Goal: Communication & Community: Answer question/provide support

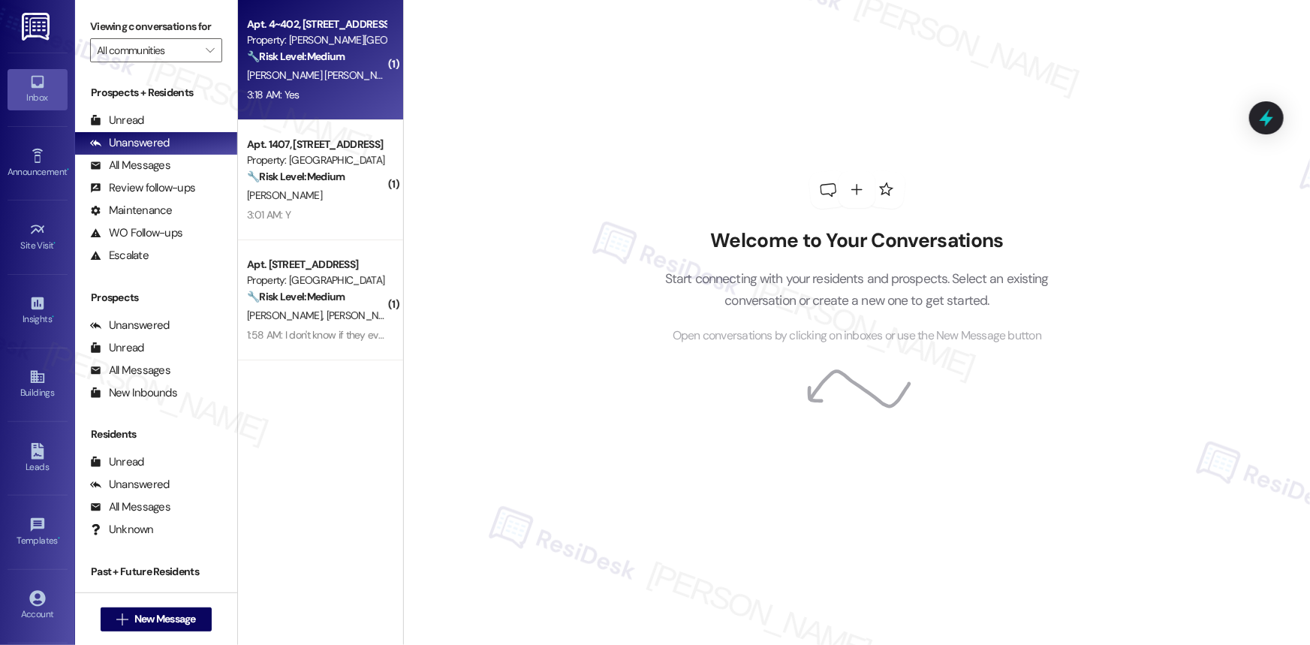
click at [315, 69] on div "[PERSON_NAME] [PERSON_NAME]" at bounding box center [316, 75] width 142 height 19
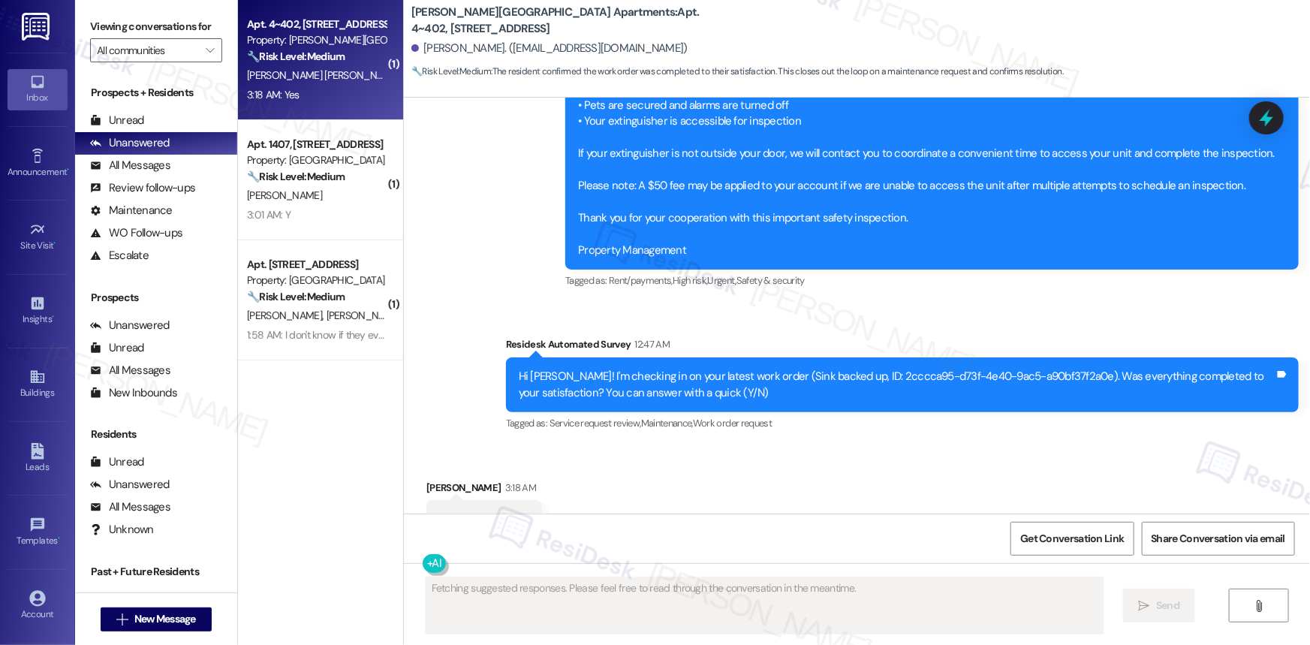
scroll to position [1494, 0]
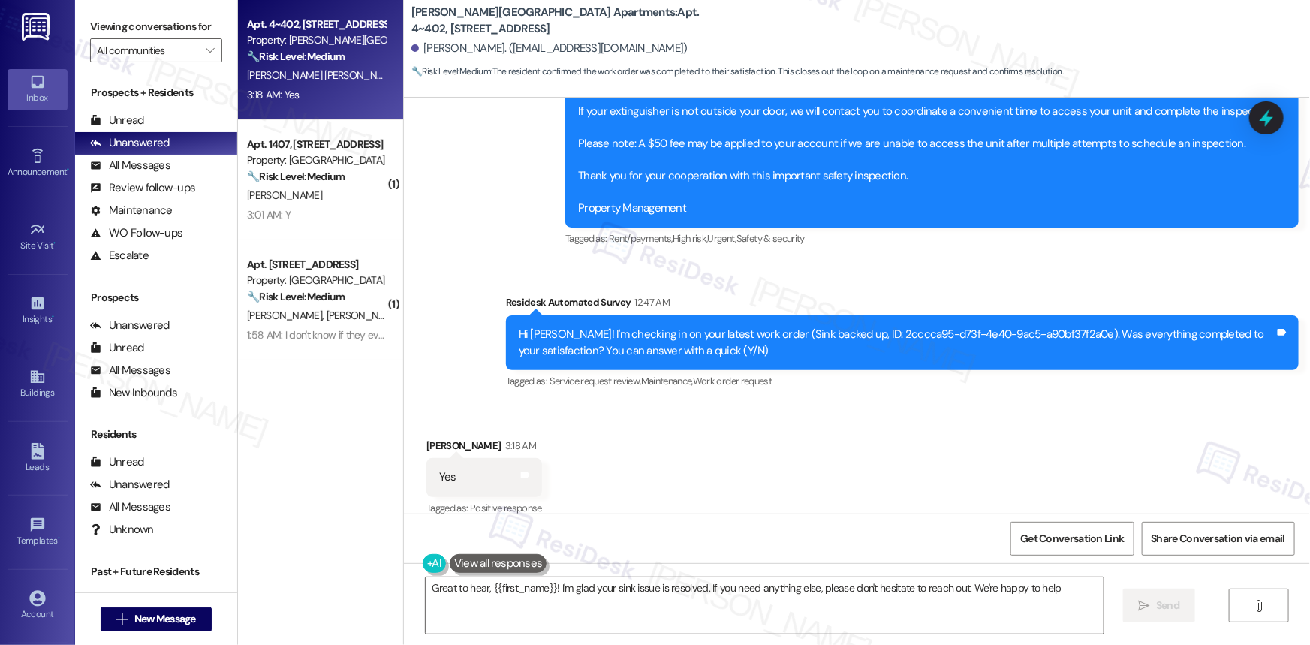
type textarea "Great to hear, {{first_name}}! I'm glad your sink issue is resolved. If you nee…"
click at [1261, 119] on icon at bounding box center [1266, 118] width 18 height 23
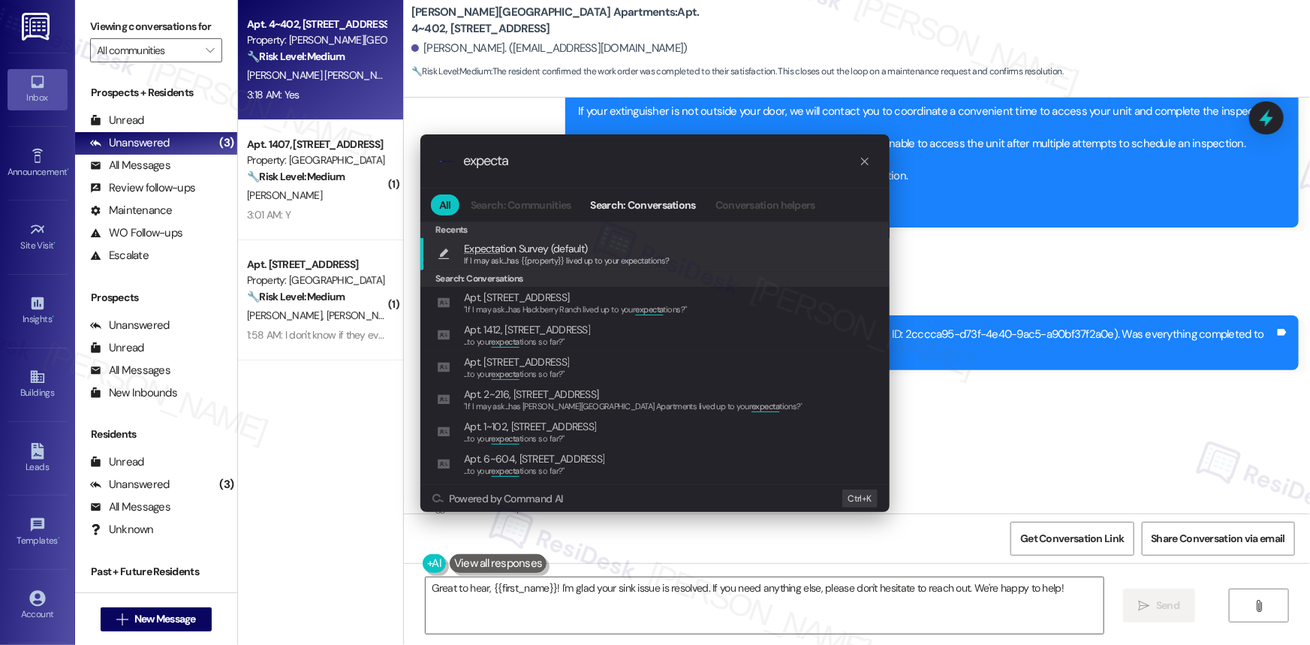
type input "expecta"
click at [540, 251] on span "Expecta tion Survey (default)" at bounding box center [525, 248] width 123 height 17
type textarea "If I may ask...has {{property}} lived up to your expectations?"
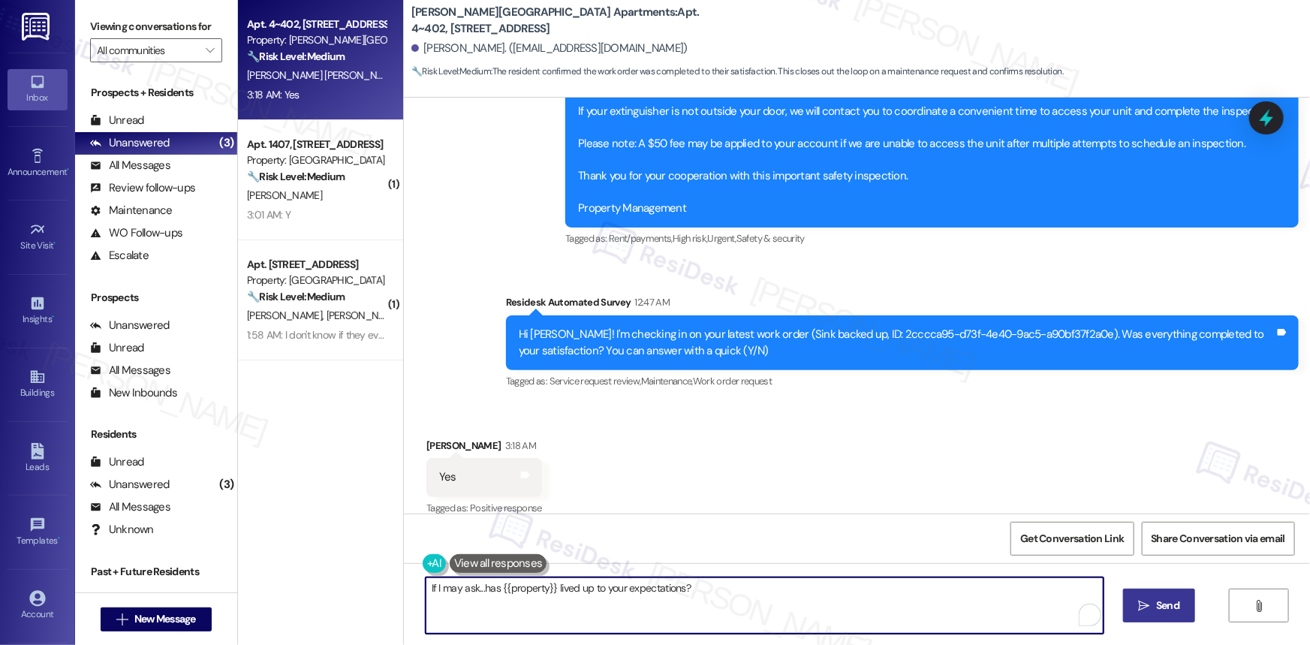
click at [1158, 608] on span "Send" at bounding box center [1167, 605] width 23 height 16
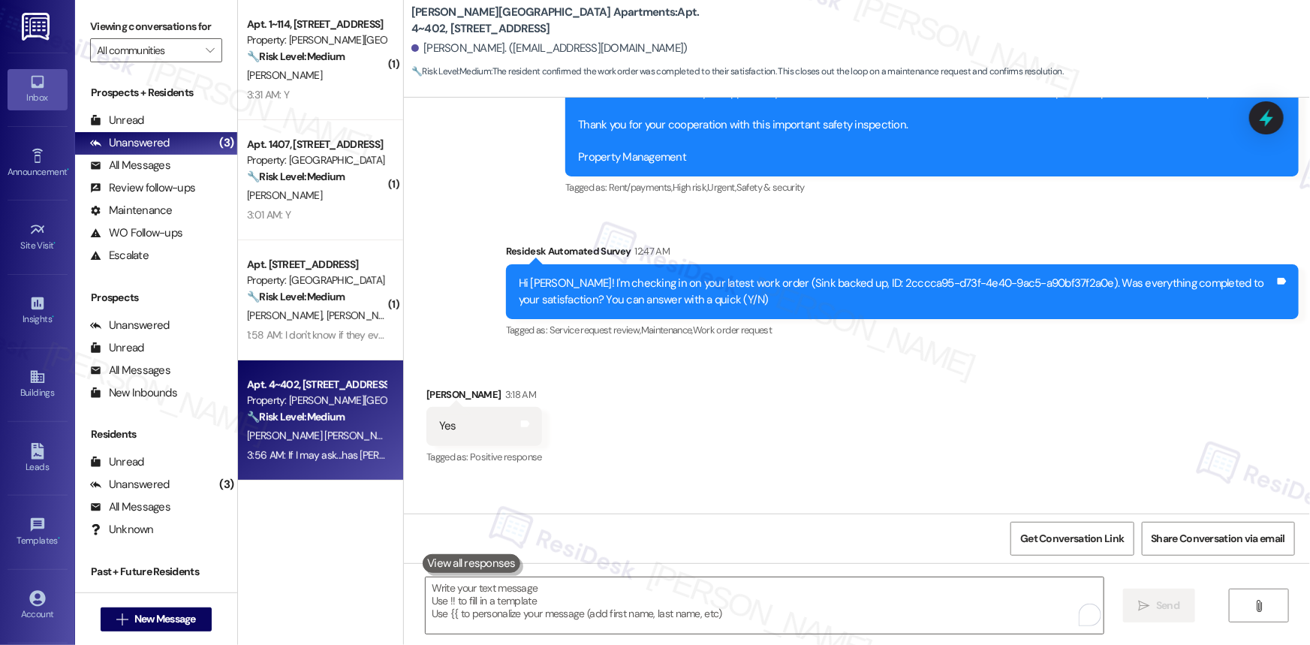
scroll to position [1599, 0]
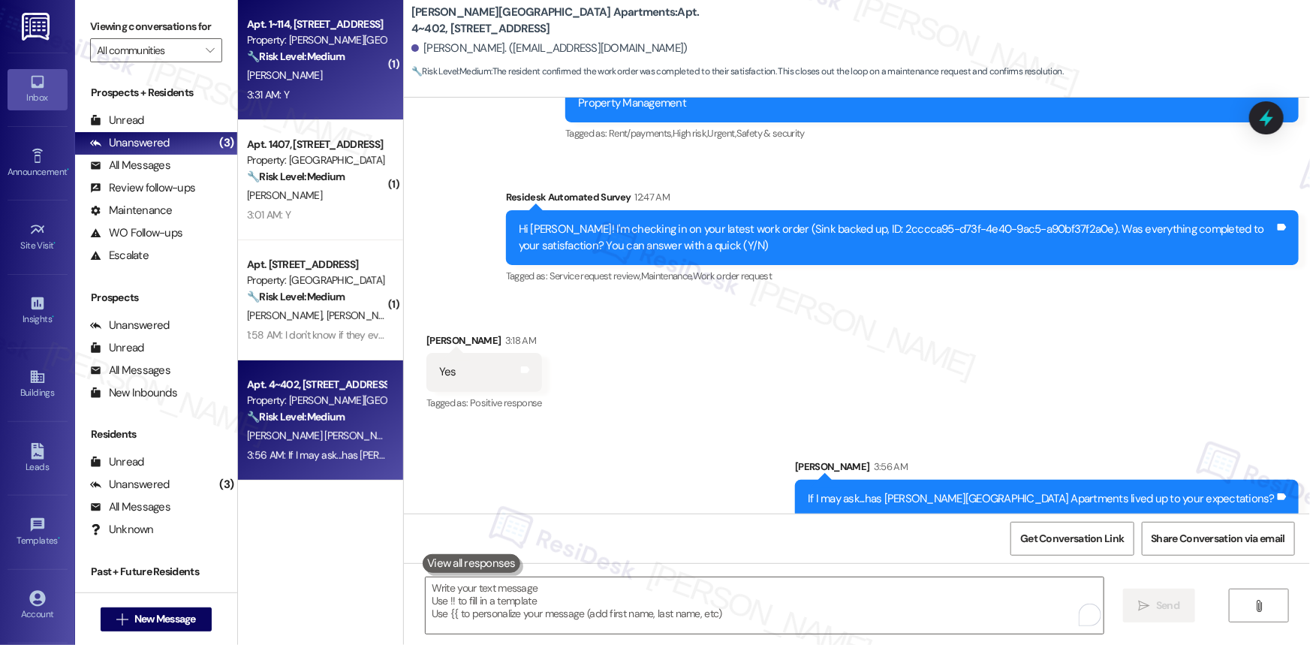
click at [336, 59] on strong "🔧 Risk Level: Medium" at bounding box center [296, 57] width 98 height 14
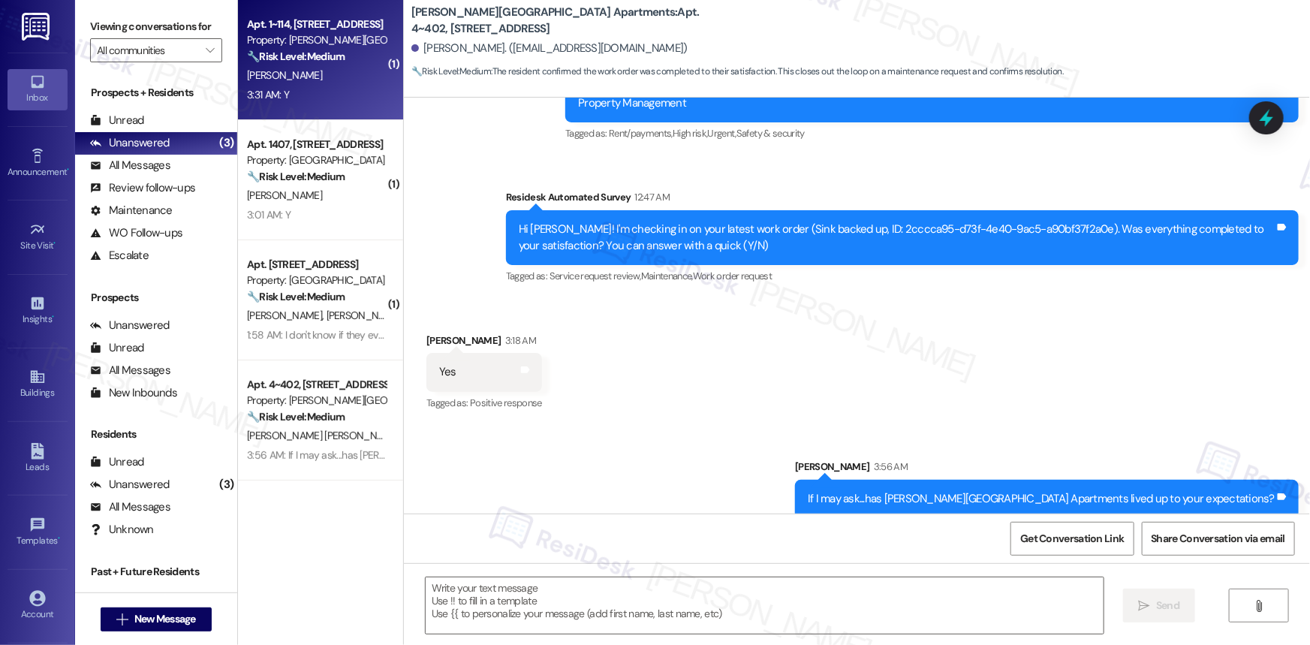
type textarea "Fetching suggested responses. Please feel free to read through the conversation…"
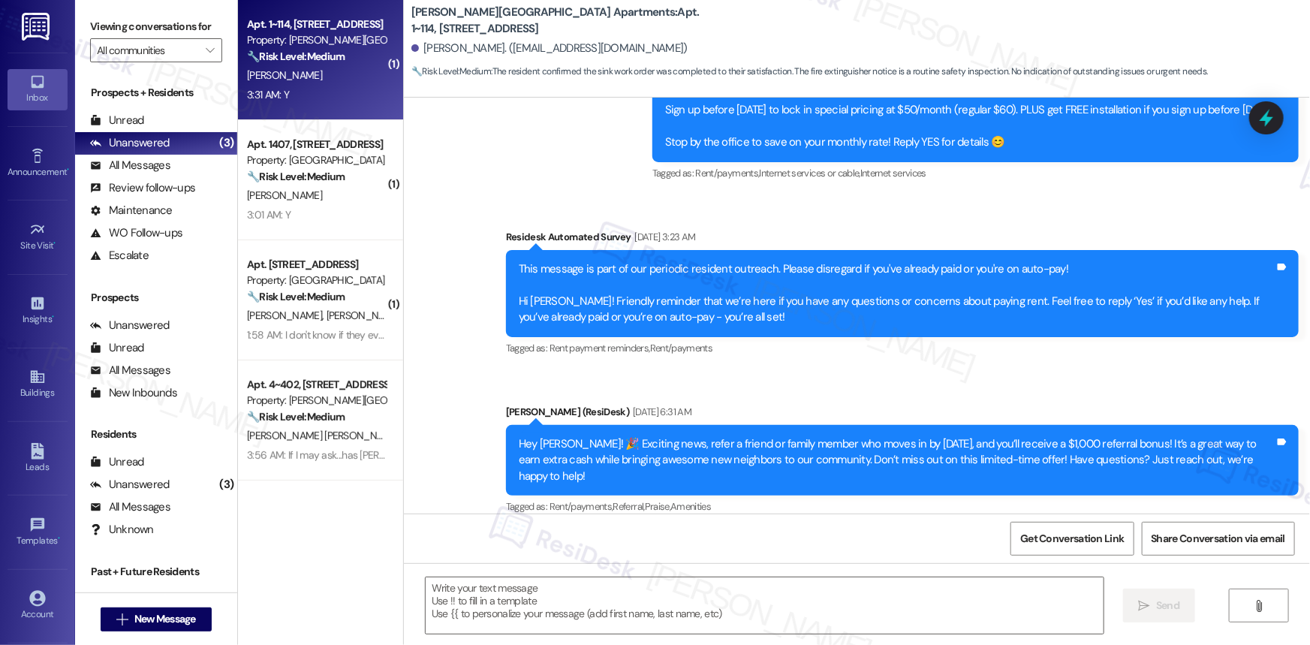
type textarea "Fetching suggested responses. Please feel free to read through the conversation…"
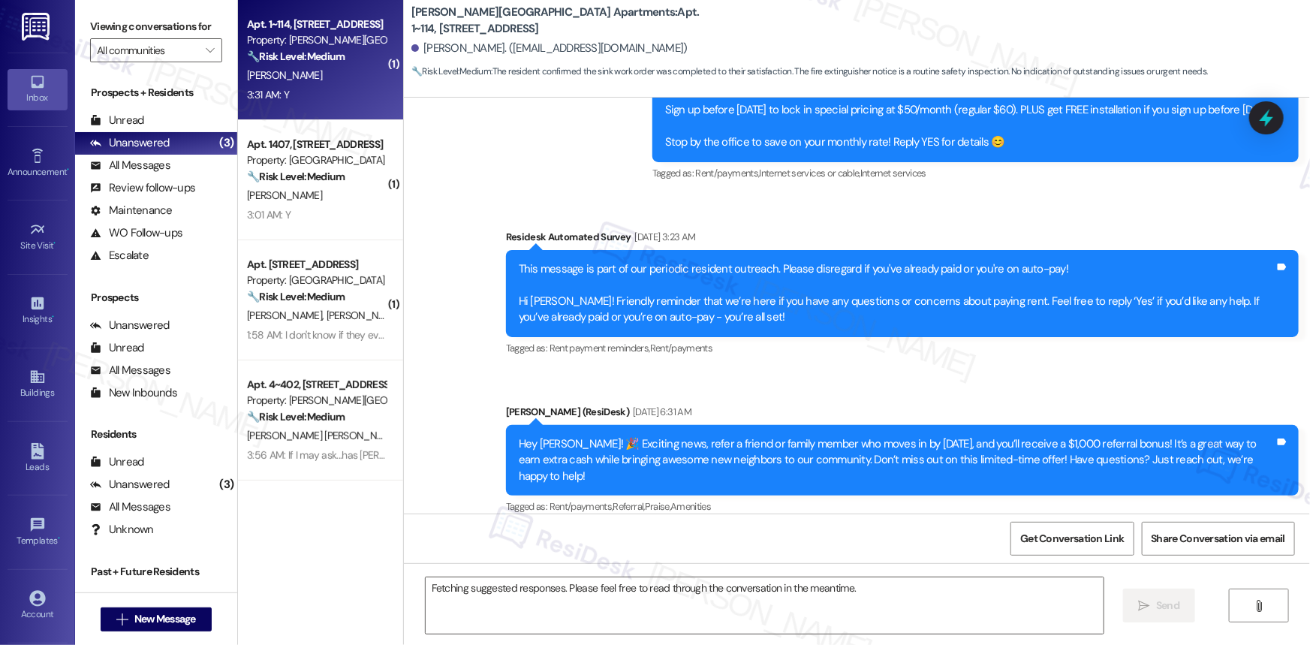
scroll to position [9650, 0]
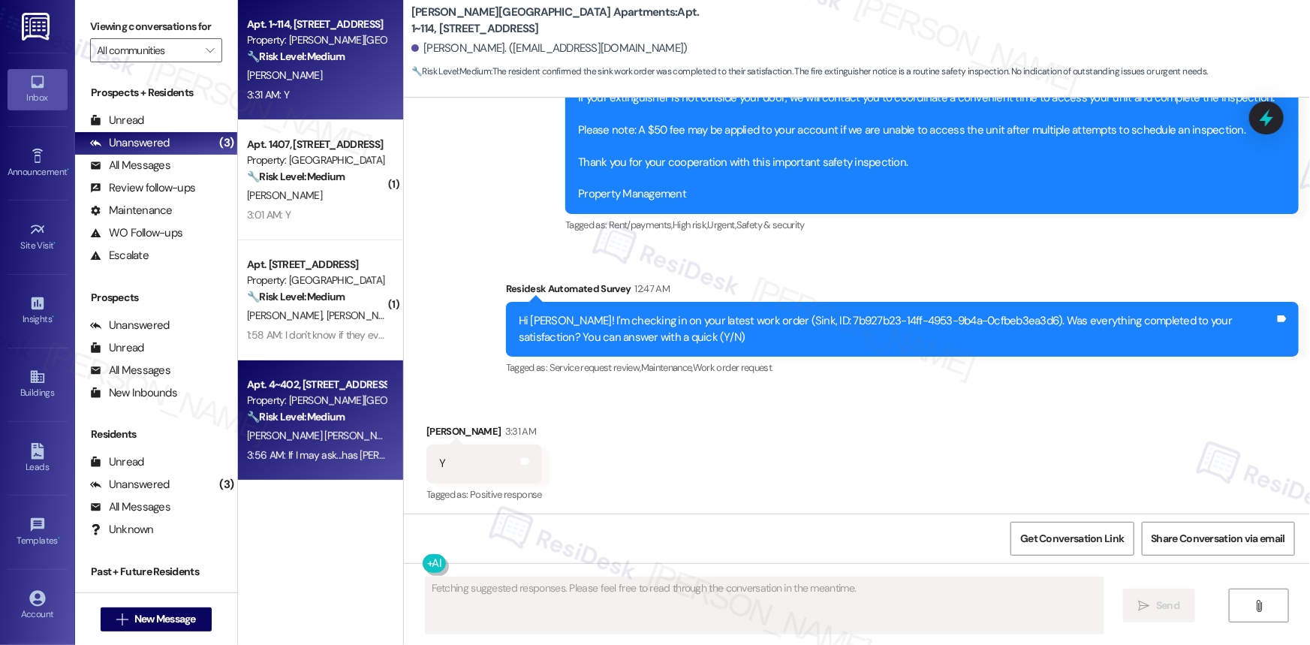
click at [300, 405] on div "Property: [PERSON_NAME][GEOGRAPHIC_DATA] Apartments" at bounding box center [316, 401] width 139 height 16
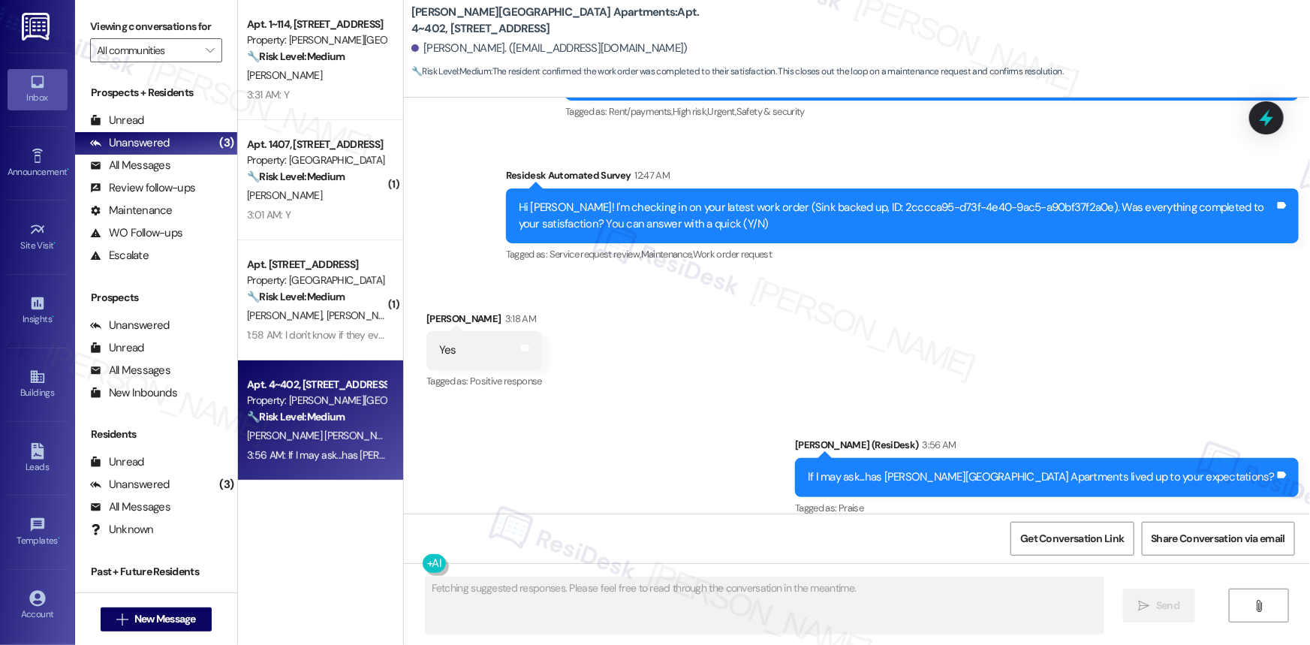
scroll to position [1621, 0]
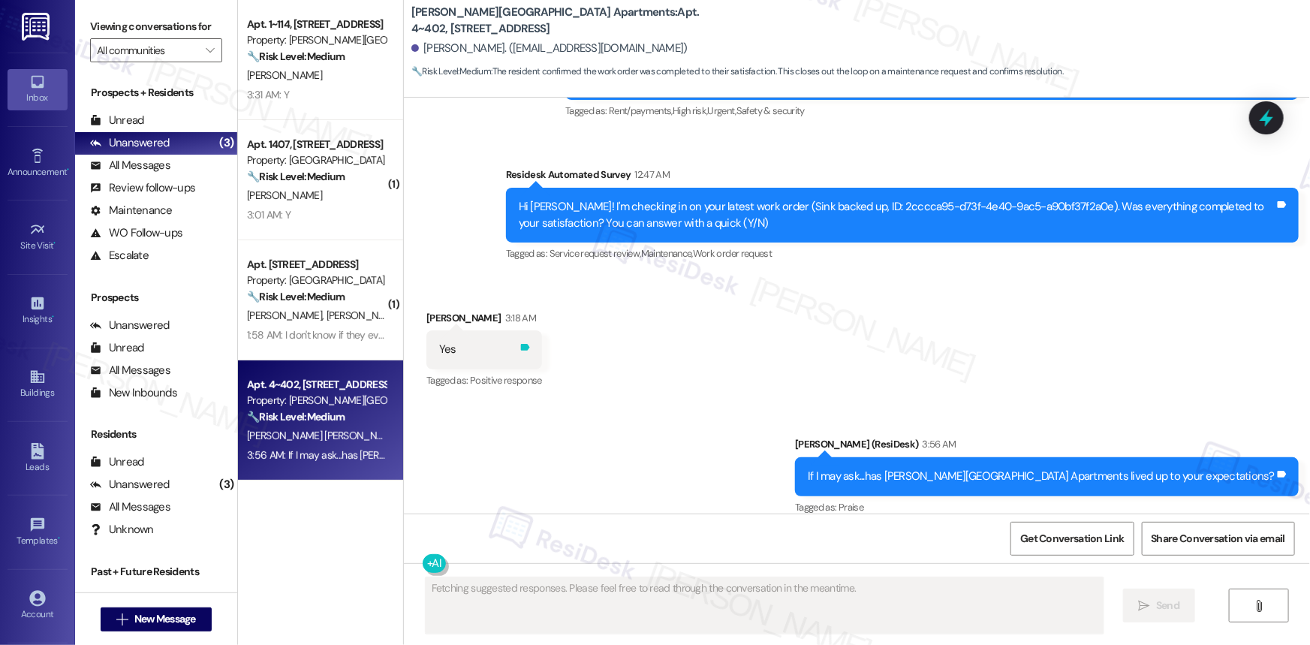
click at [519, 342] on icon at bounding box center [524, 347] width 11 height 11
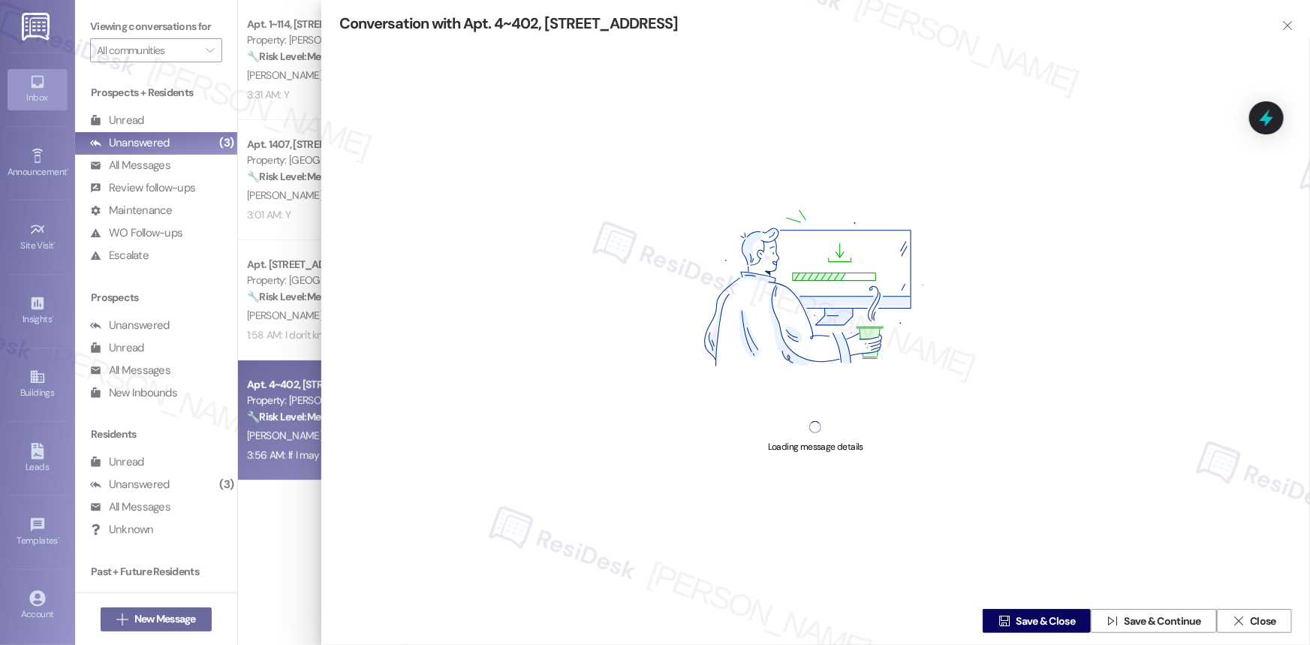
type textarea "Hi {{first_name}}, thanks for the feedback! We're always striving to improve. I…"
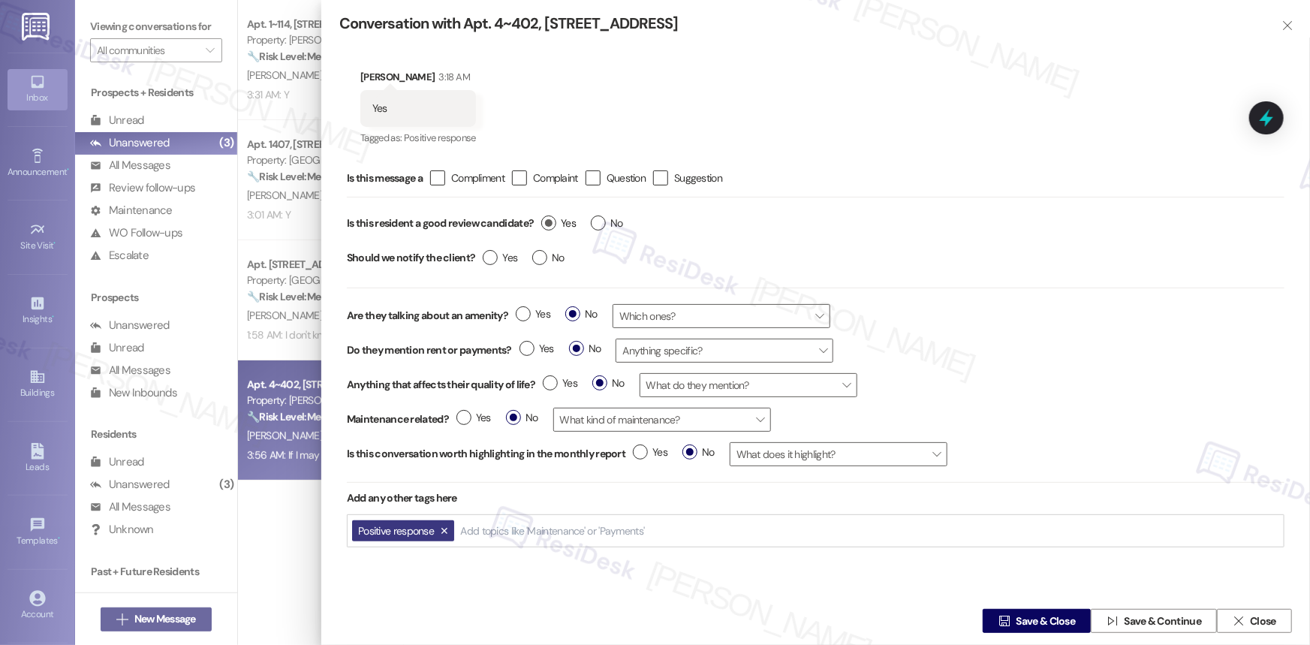
click at [550, 223] on label "Yes" at bounding box center [558, 223] width 35 height 16
click at [550, 223] on input "Yes" at bounding box center [558, 225] width 35 height 20
radio input "true"
click at [1031, 619] on span "Save & Close" at bounding box center [1045, 621] width 59 height 16
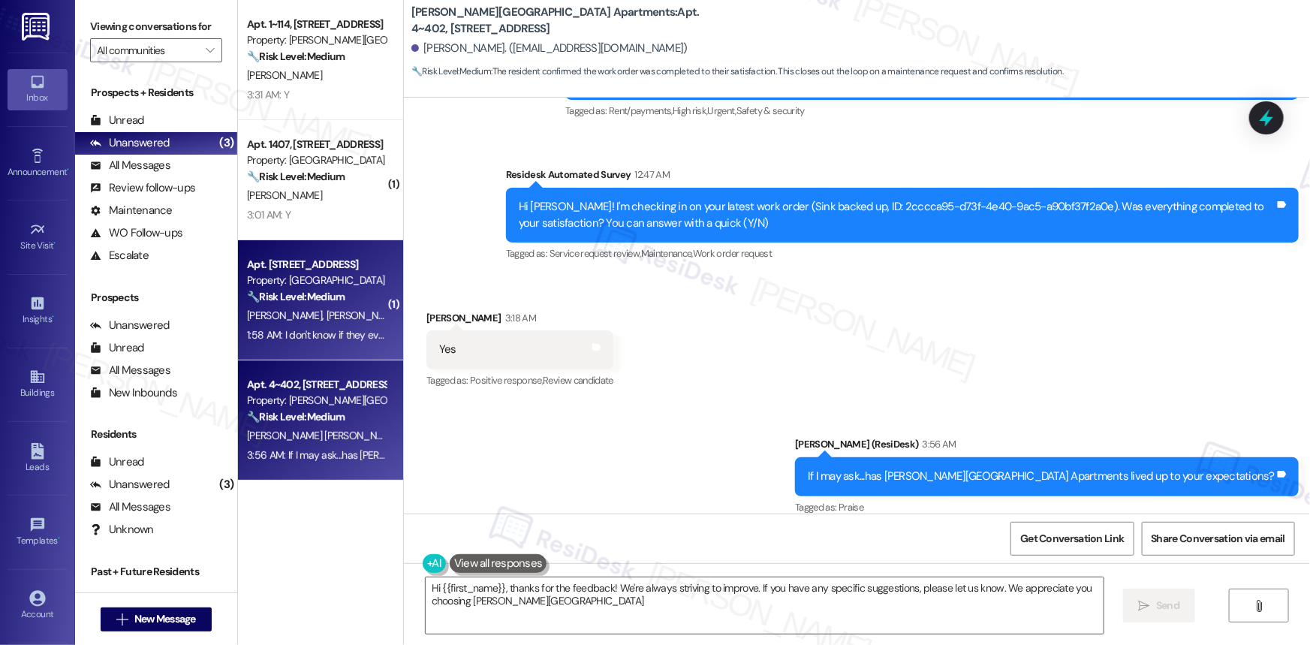
type textarea "Hi {{first_name}}, thanks for the feedback! We're always striving to improve. I…"
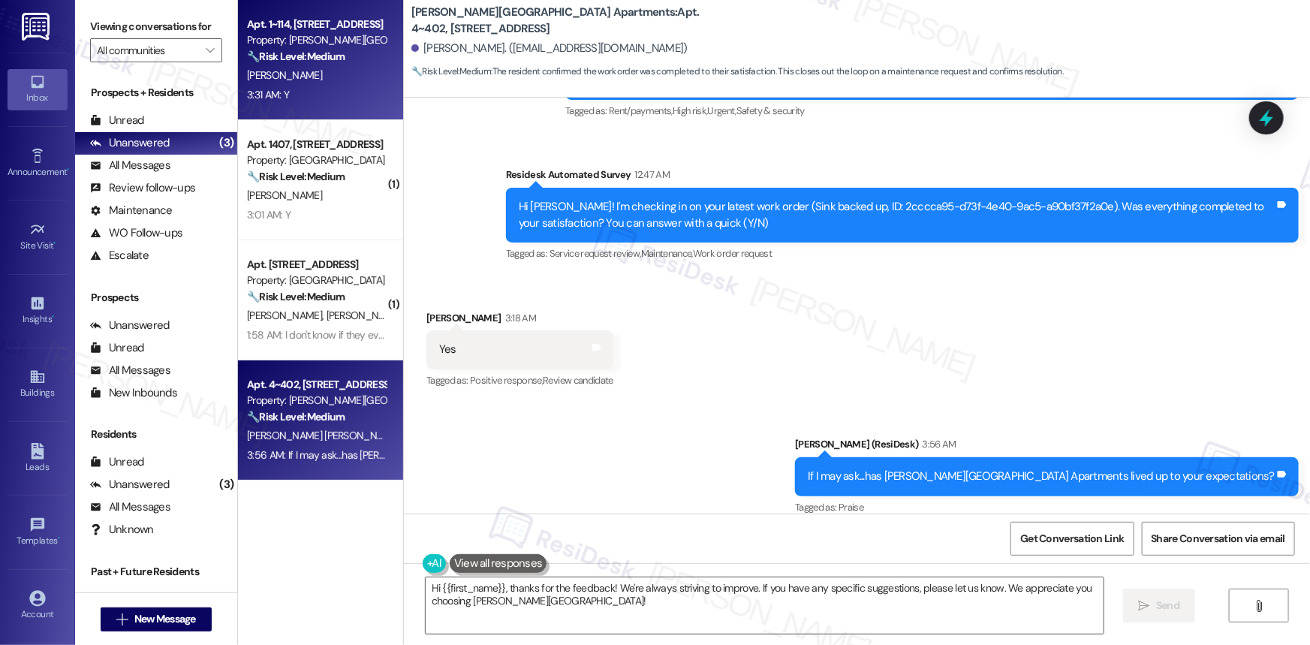
click at [300, 60] on strong "🔧 Risk Level: Medium" at bounding box center [296, 57] width 98 height 14
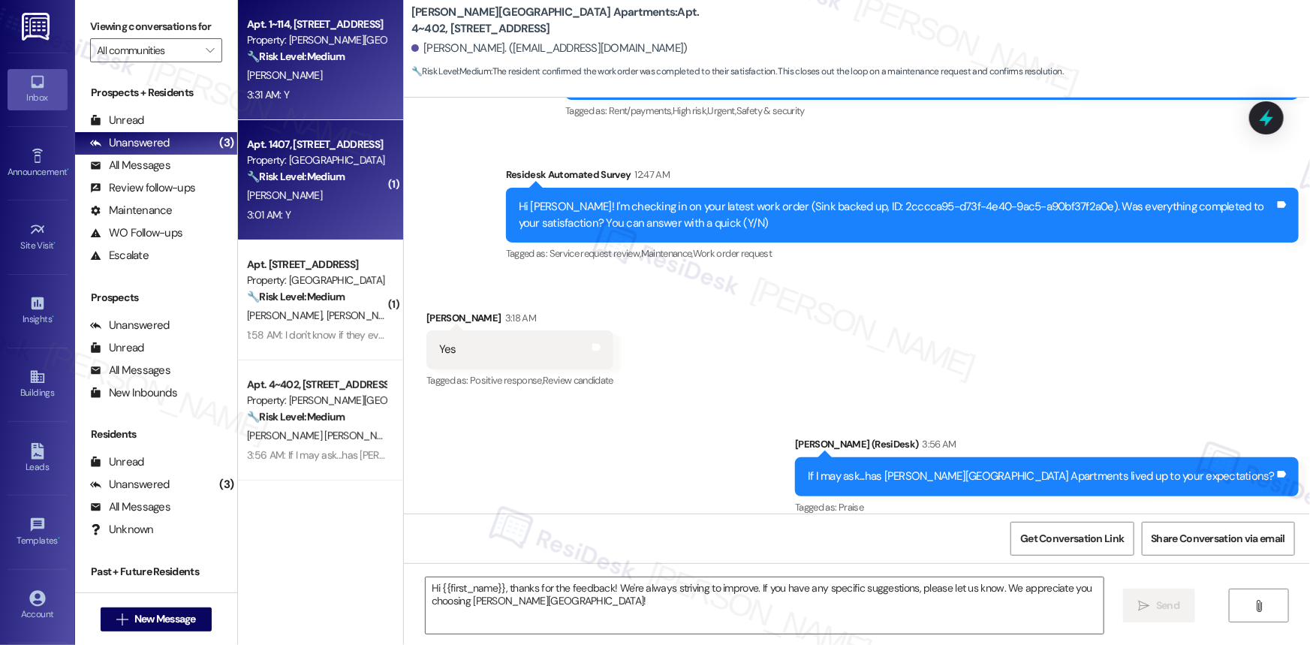
type textarea "Fetching suggested responses. Please feel free to read through the conversation…"
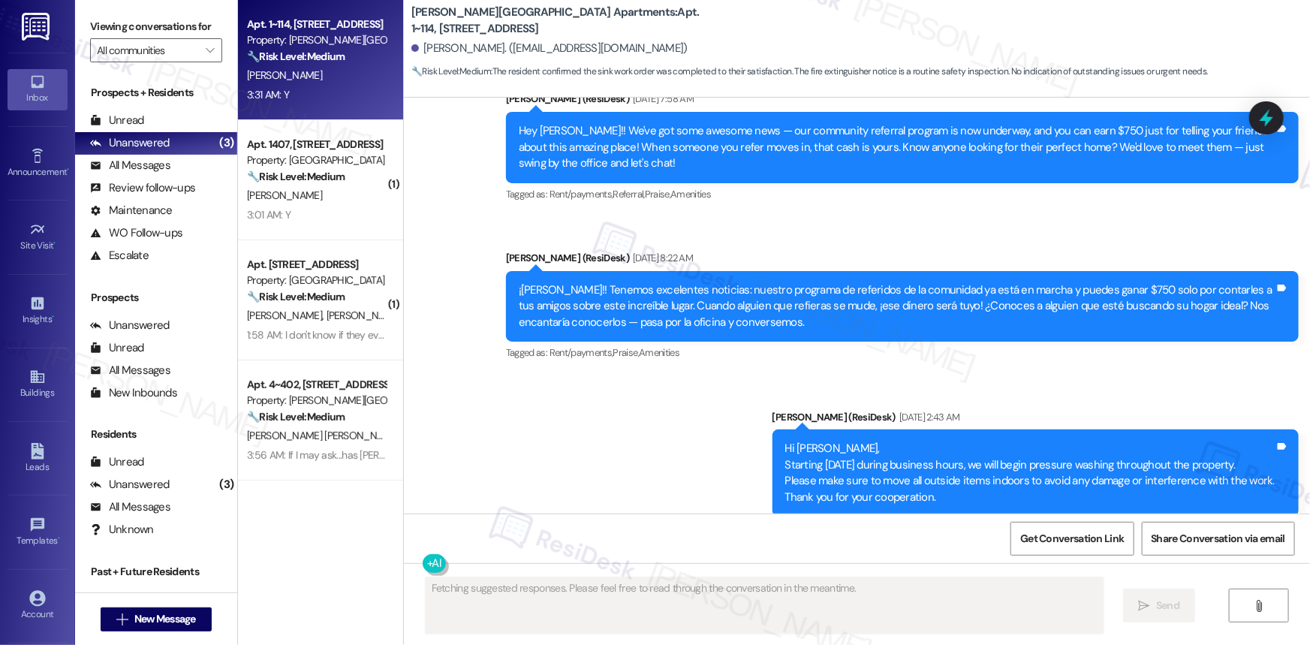
scroll to position [9650, 0]
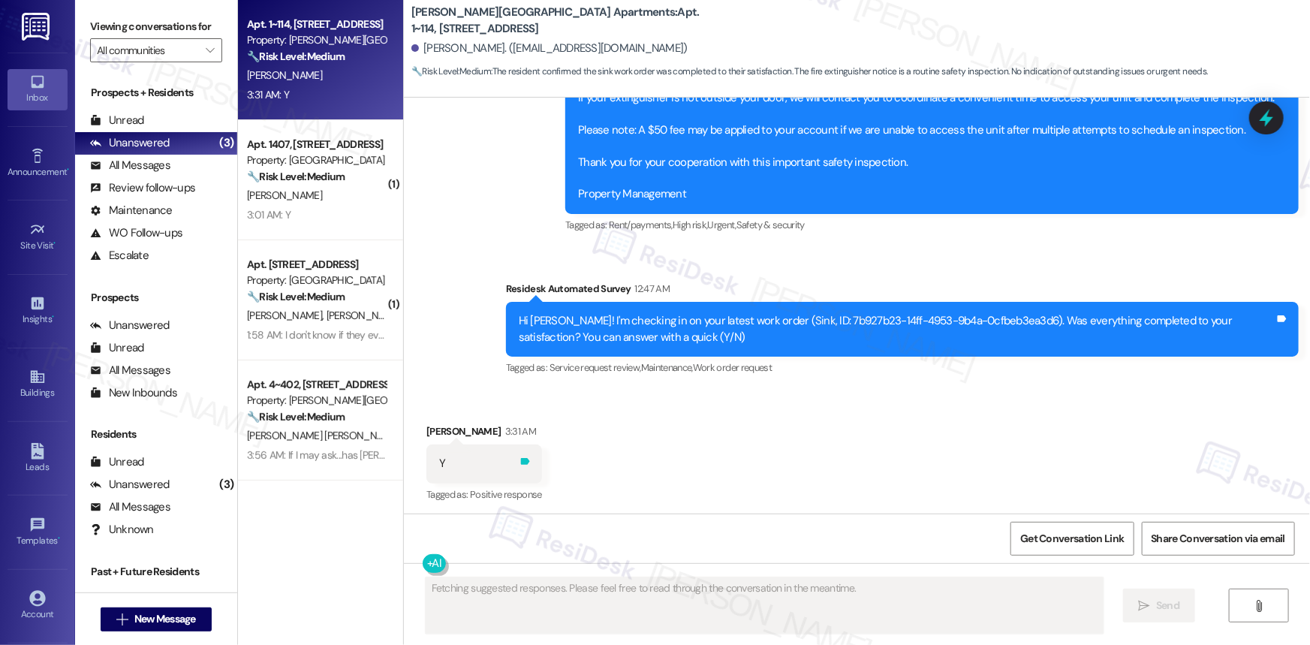
click at [521, 460] on icon at bounding box center [525, 461] width 9 height 7
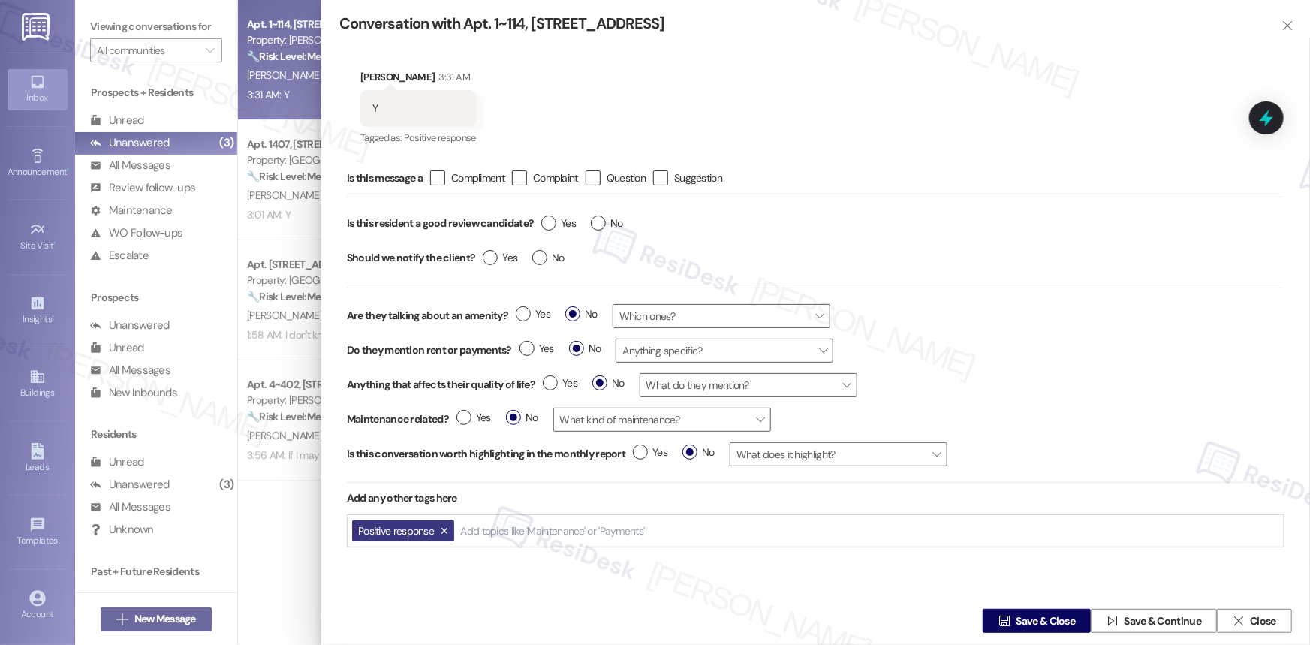
type textarea "Great to hear, {{first_name}}! Glad we could resolve the sink issue for you. If…"
click at [548, 216] on label "Yes" at bounding box center [558, 223] width 35 height 16
click at [548, 216] on input "Yes" at bounding box center [558, 225] width 35 height 20
radio input "true"
click at [1032, 616] on span "Save & Close" at bounding box center [1045, 621] width 59 height 16
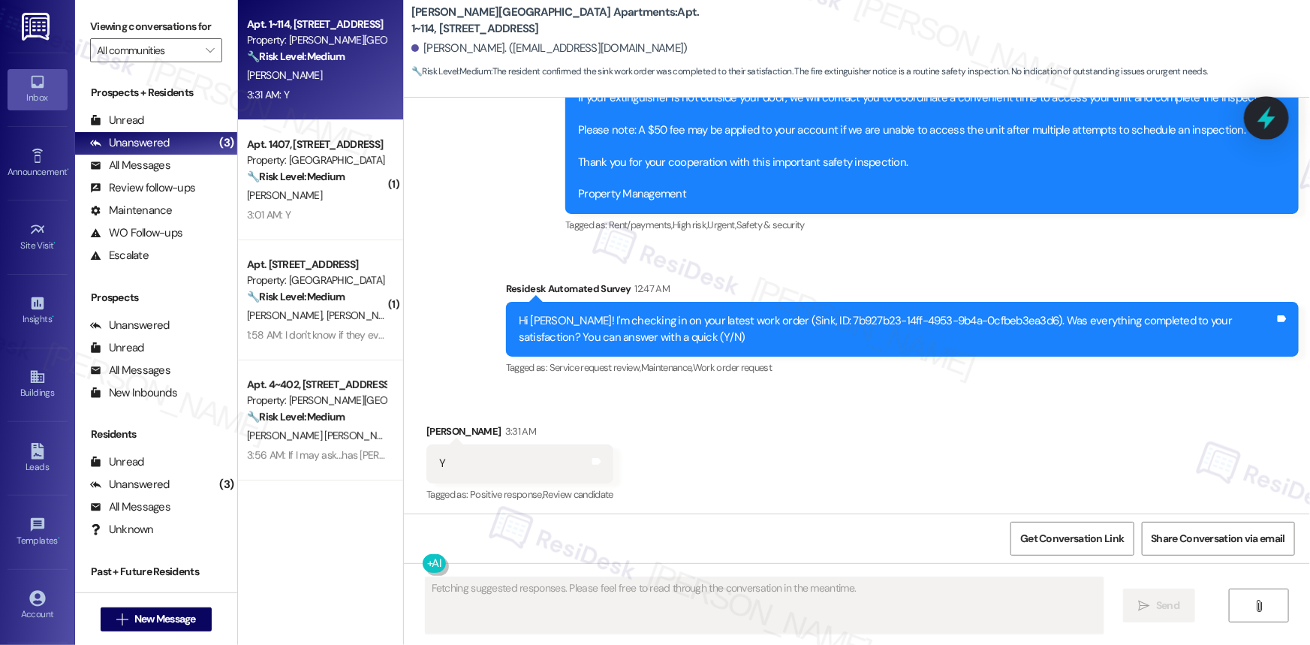
click at [1281, 110] on div at bounding box center [1266, 117] width 45 height 43
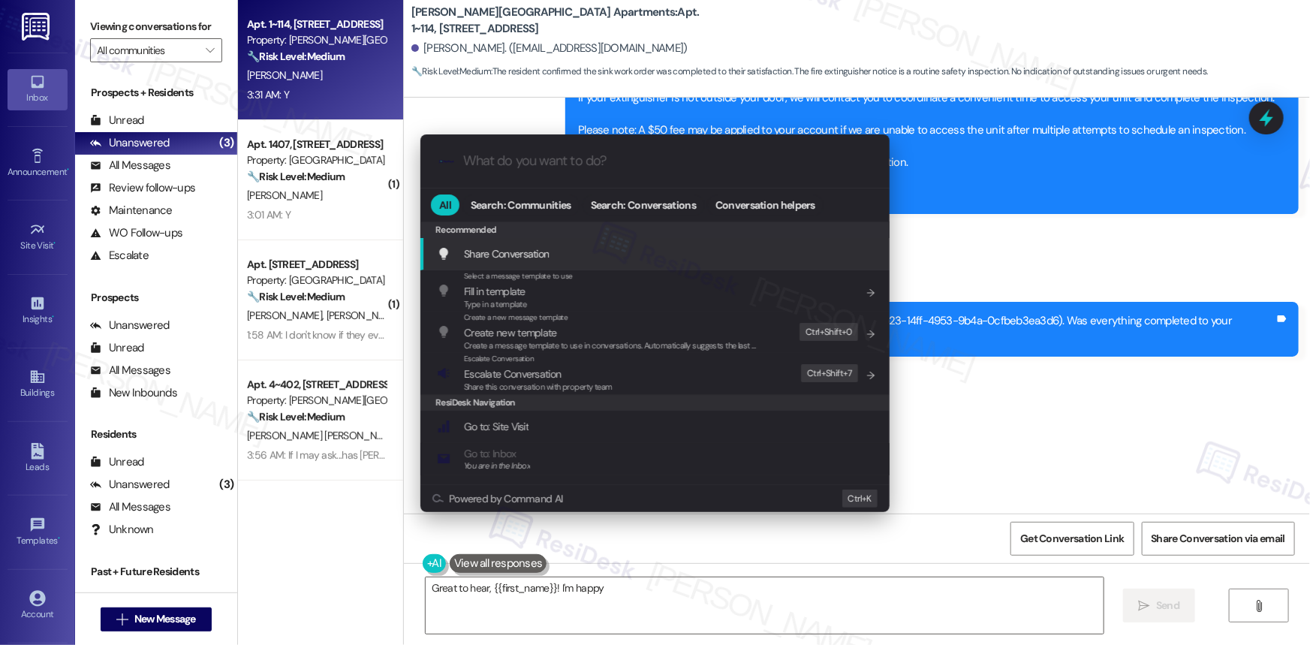
click at [536, 164] on input "What do you want to do?" at bounding box center [667, 161] width 408 height 16
type textarea "Great to hear, {{first_name}}! I'm happy the sink issue is resolved. If anythin…"
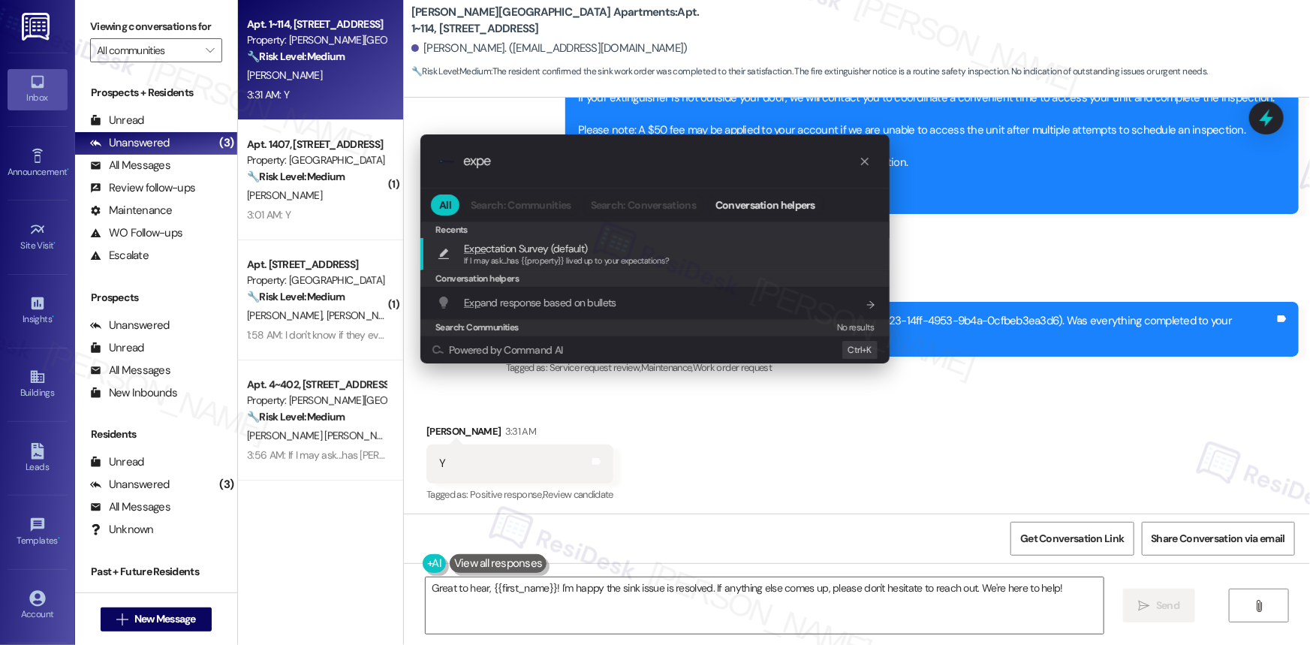
type input "expe"
click at [529, 246] on span "Expe ctation Survey (default)" at bounding box center [525, 248] width 123 height 17
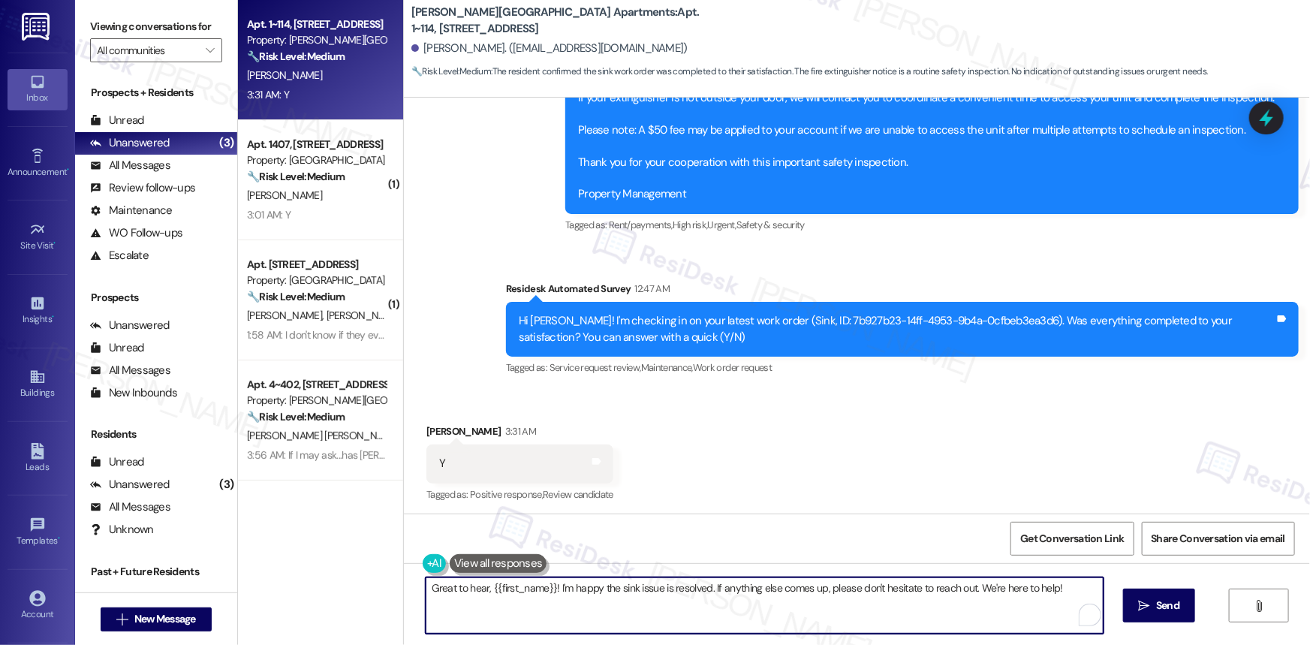
type textarea "If I may ask...has {{property}} lived up to your expectations?"
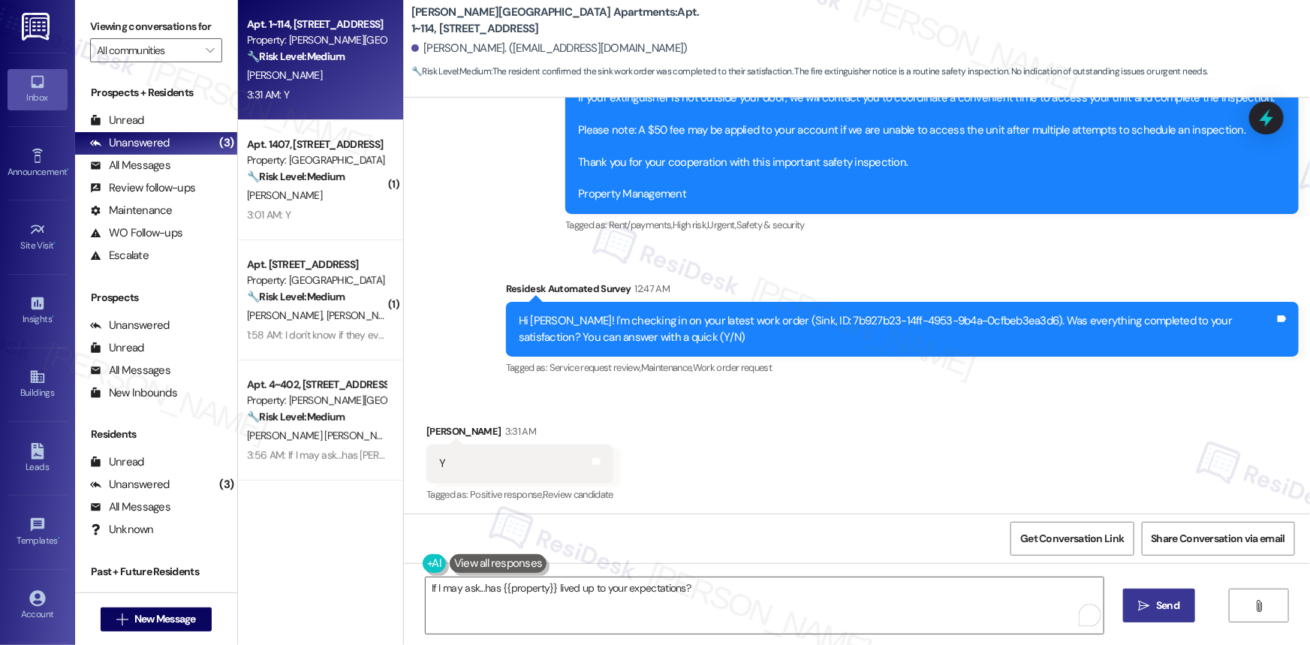
click at [1163, 603] on span "Send" at bounding box center [1167, 605] width 23 height 16
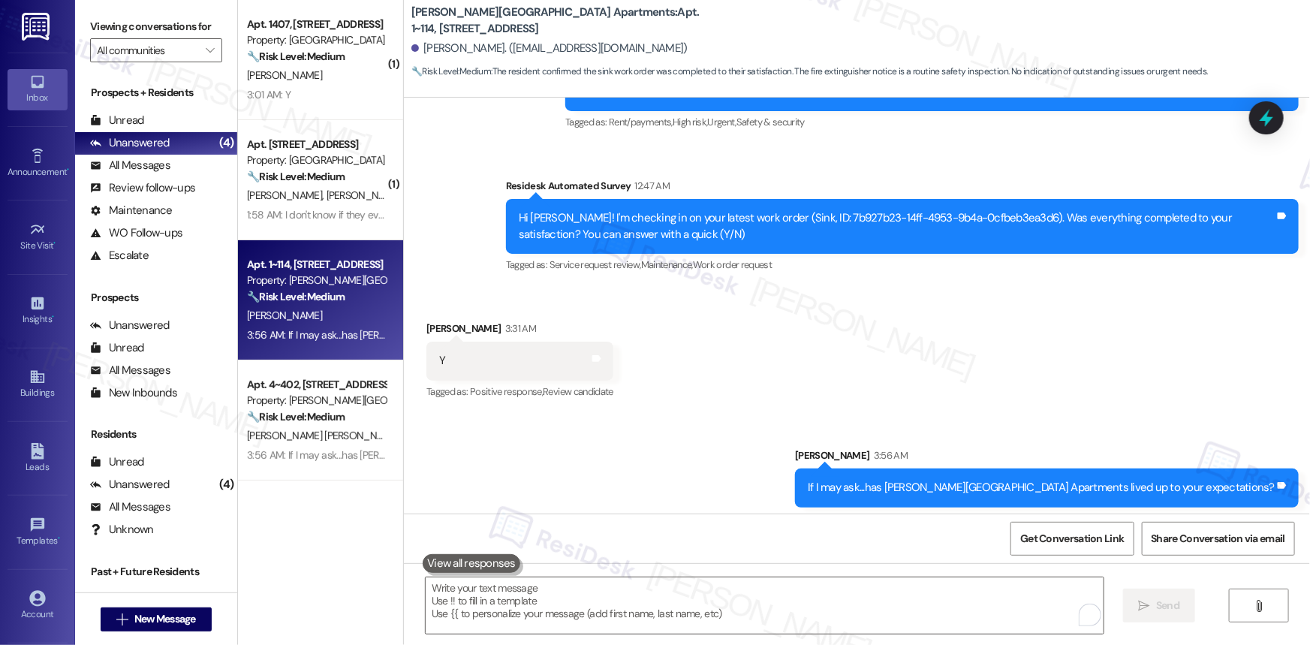
scroll to position [9754, 0]
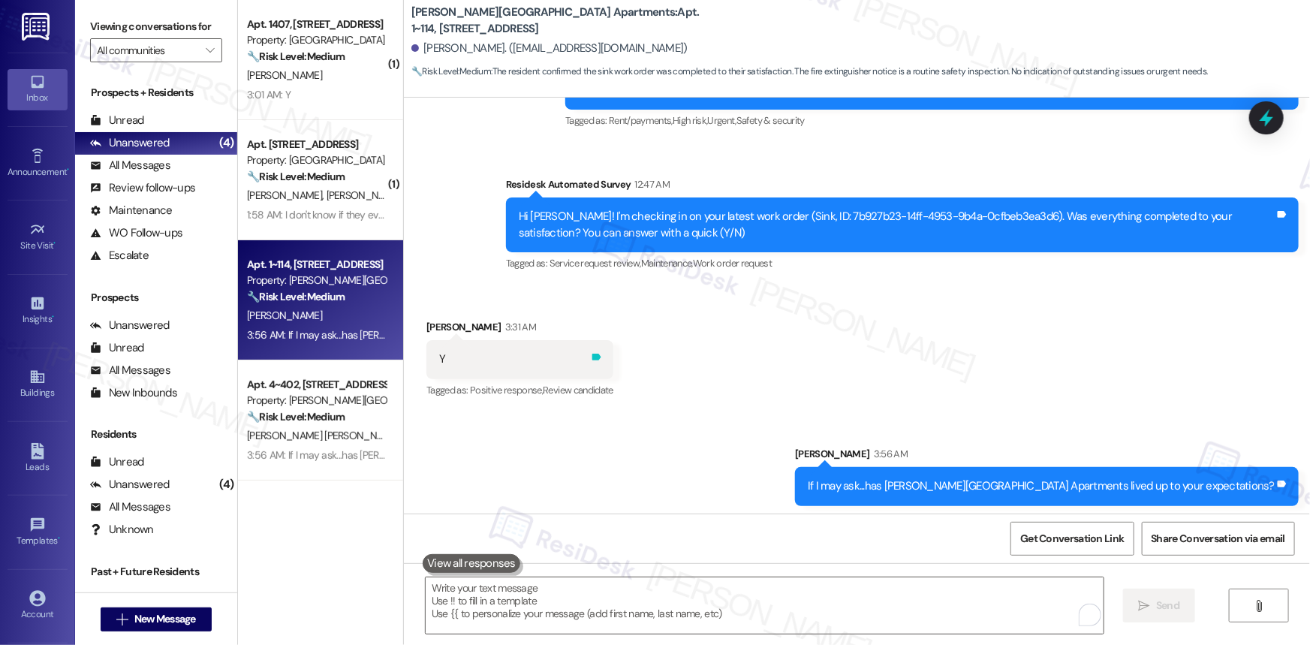
click at [592, 356] on icon at bounding box center [596, 357] width 9 height 7
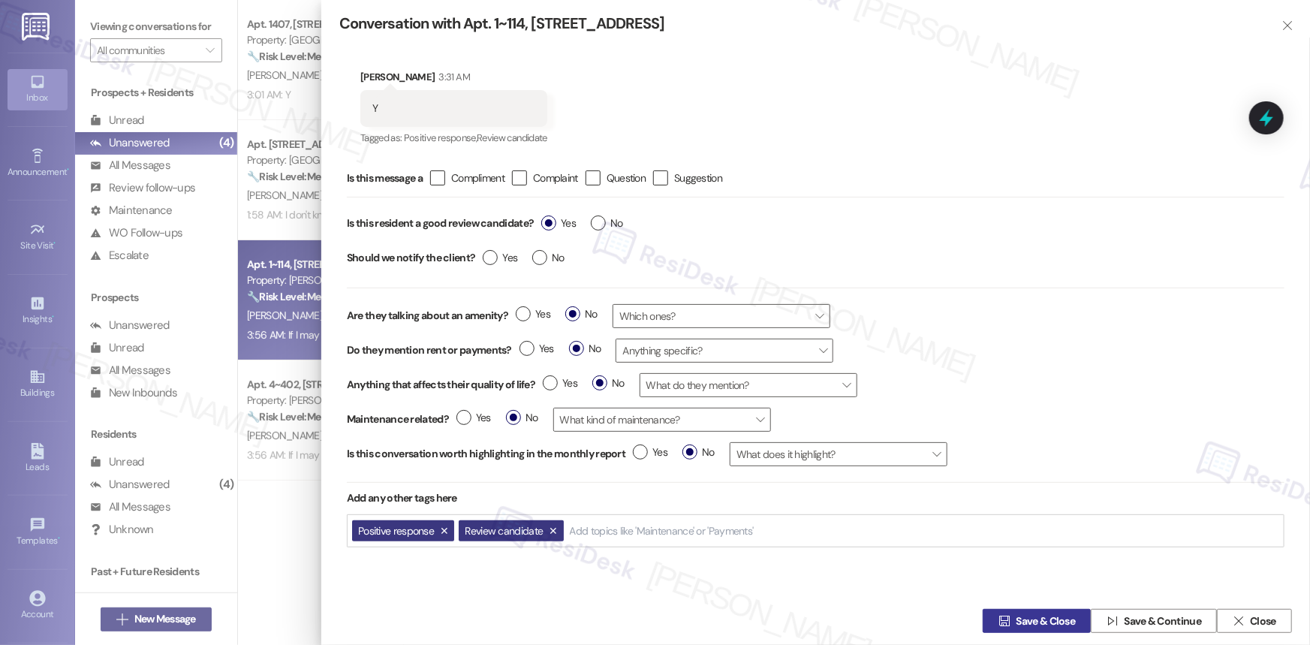
click at [1036, 614] on span "Save & Close" at bounding box center [1045, 621] width 59 height 16
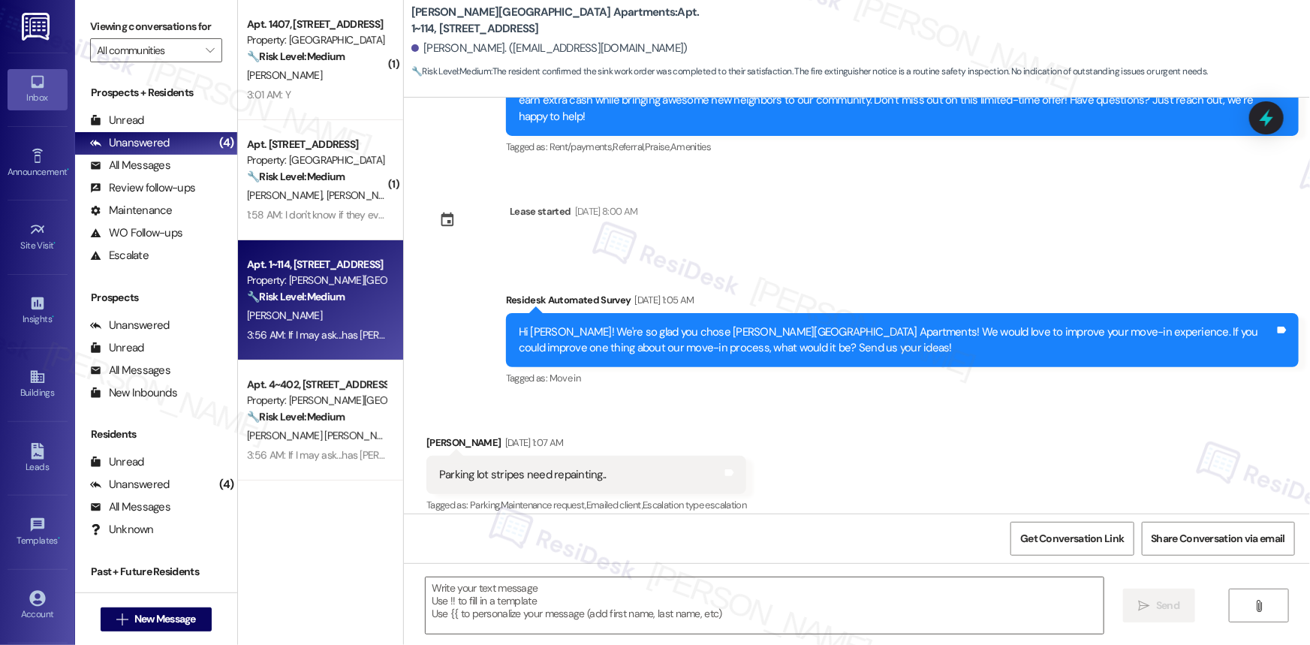
type textarea "Fetching suggested responses. Please feel free to read through the conversation…"
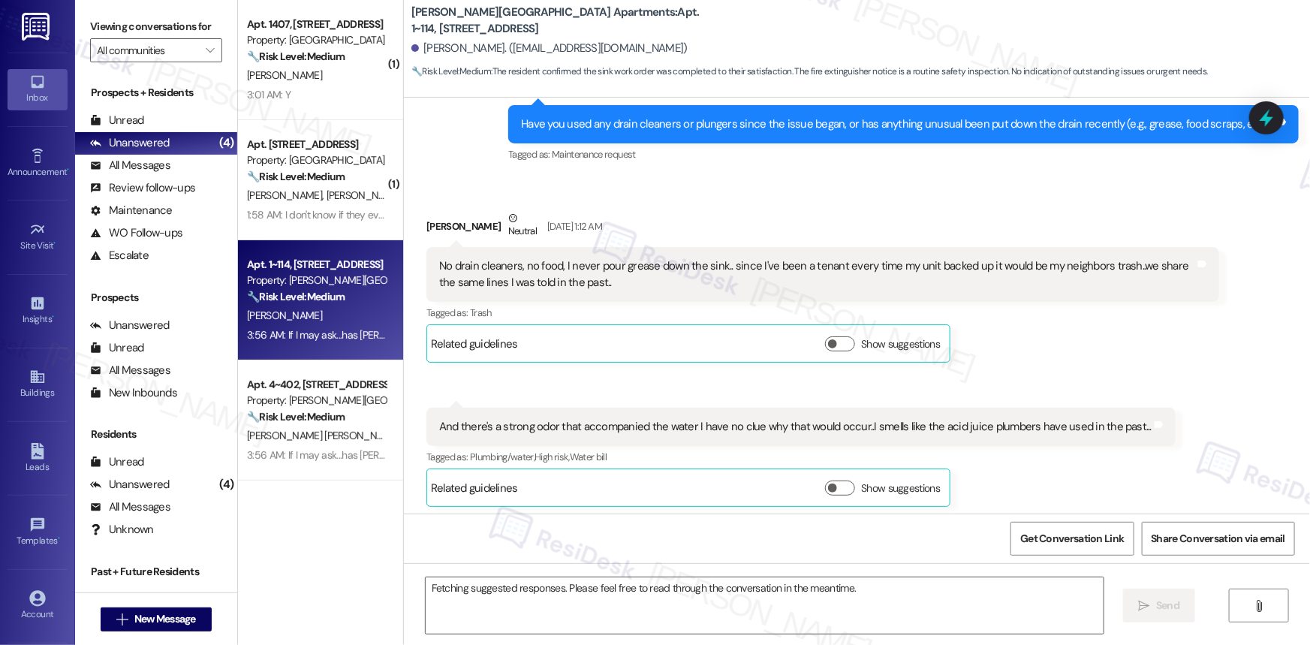
scroll to position [9776, 0]
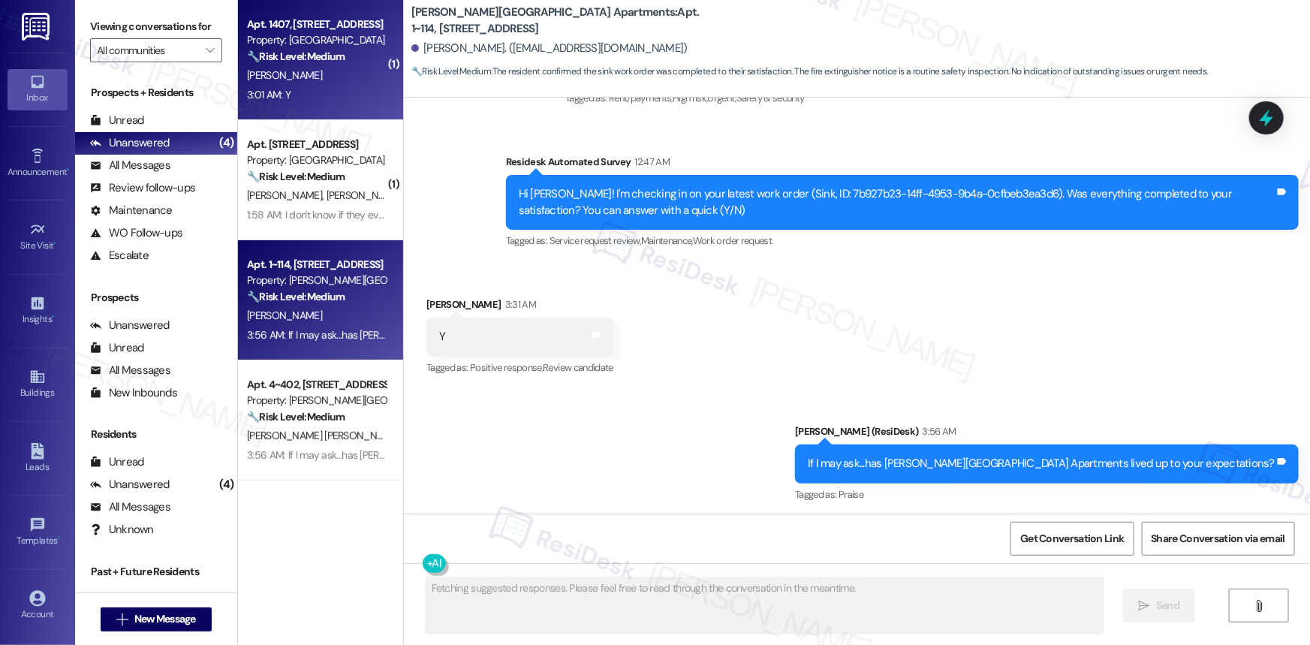
click at [298, 25] on div "Apt. 1407, [STREET_ADDRESS]" at bounding box center [316, 25] width 139 height 16
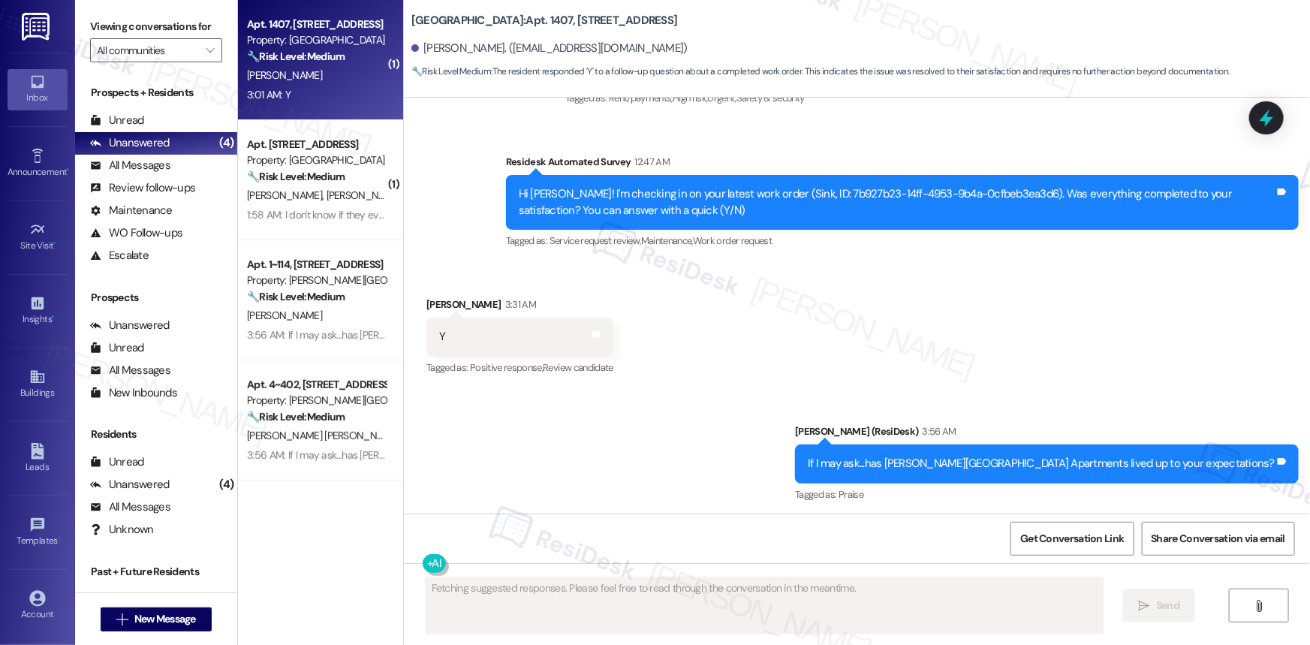
scroll to position [234, 0]
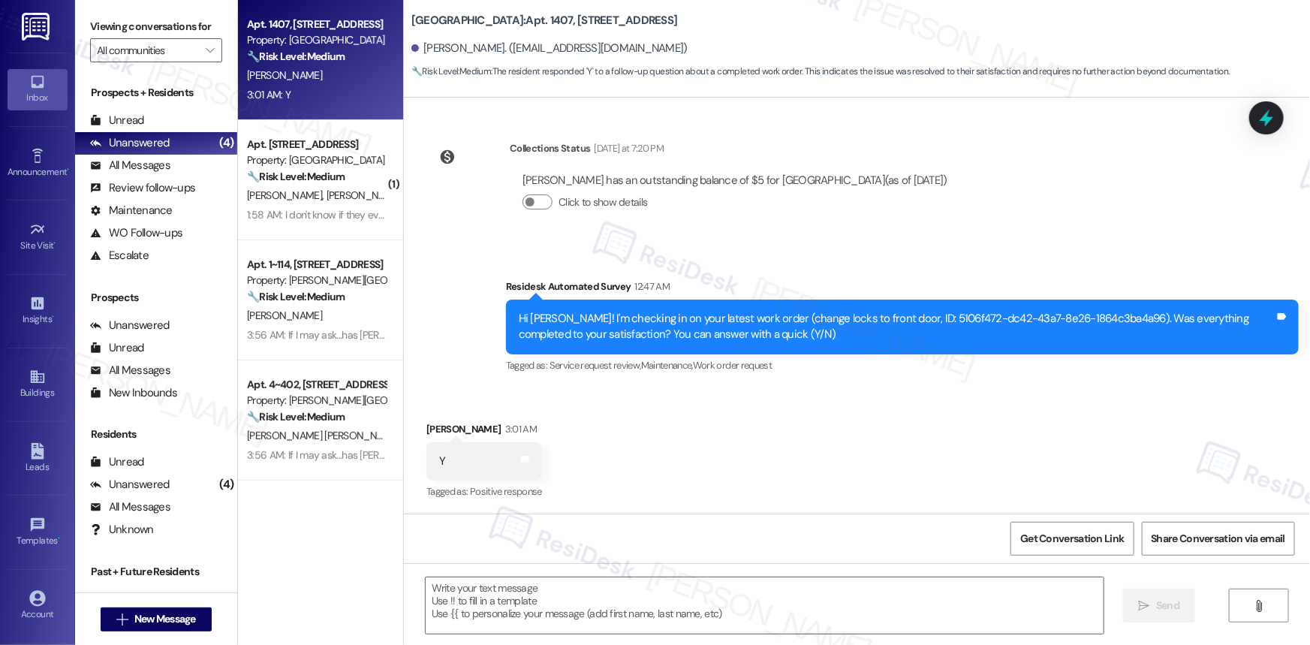
click at [808, 445] on div "Received via SMS [PERSON_NAME] 3:01 AM Y Tags and notes Tagged as: Positive res…" at bounding box center [857, 450] width 906 height 127
click at [521, 459] on icon at bounding box center [525, 459] width 9 height 7
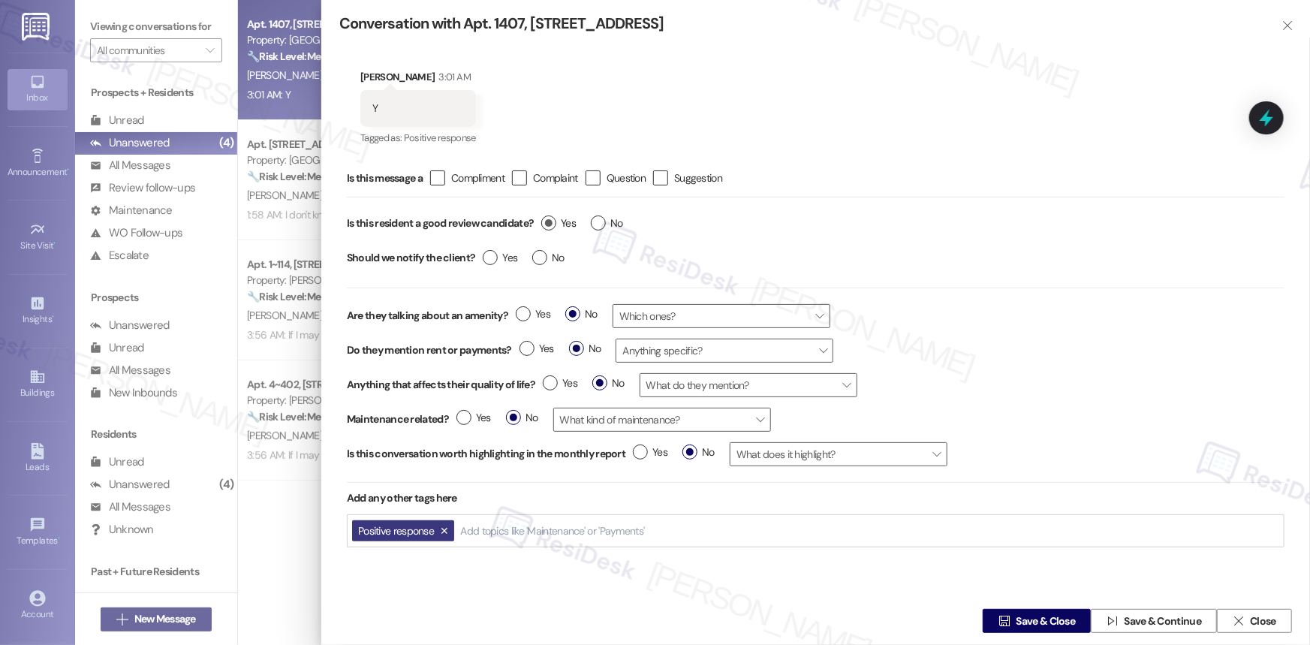
click at [551, 222] on label "Yes" at bounding box center [558, 223] width 35 height 16
click at [551, 222] on input "Yes" at bounding box center [558, 225] width 35 height 20
radio input "true"
click at [1037, 616] on span "Save & Close" at bounding box center [1045, 621] width 59 height 16
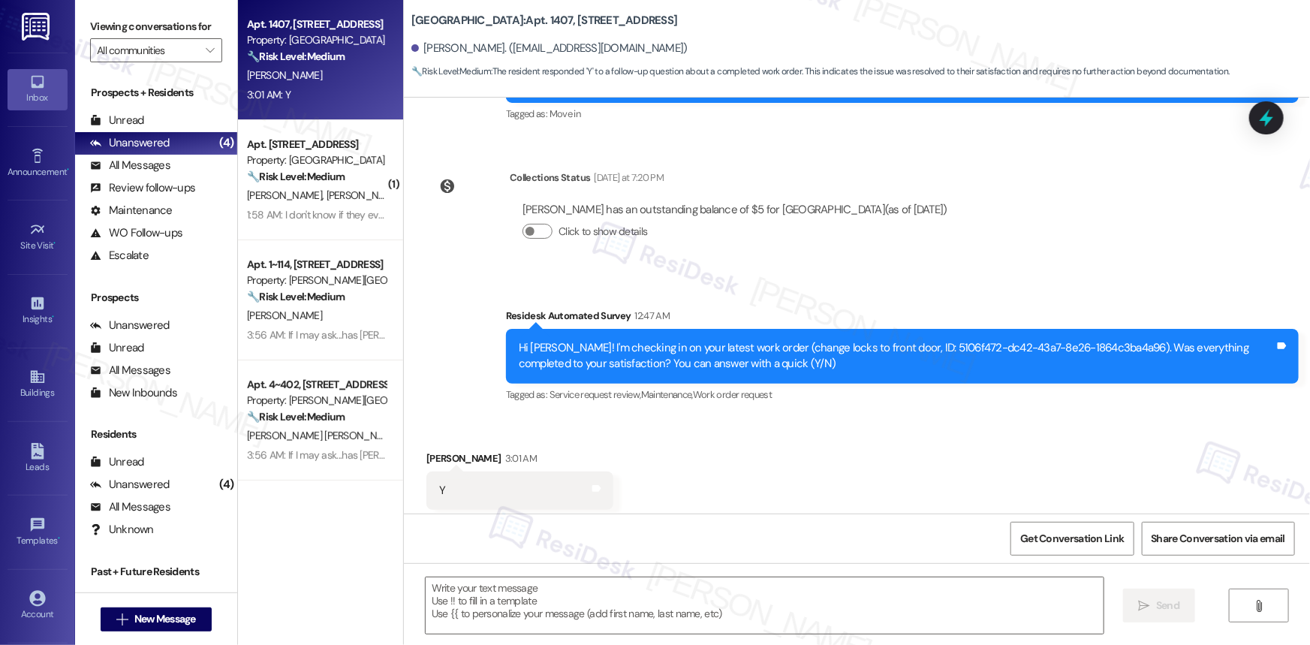
type textarea "Fetching suggested responses. Please feel free to read through the conversation…"
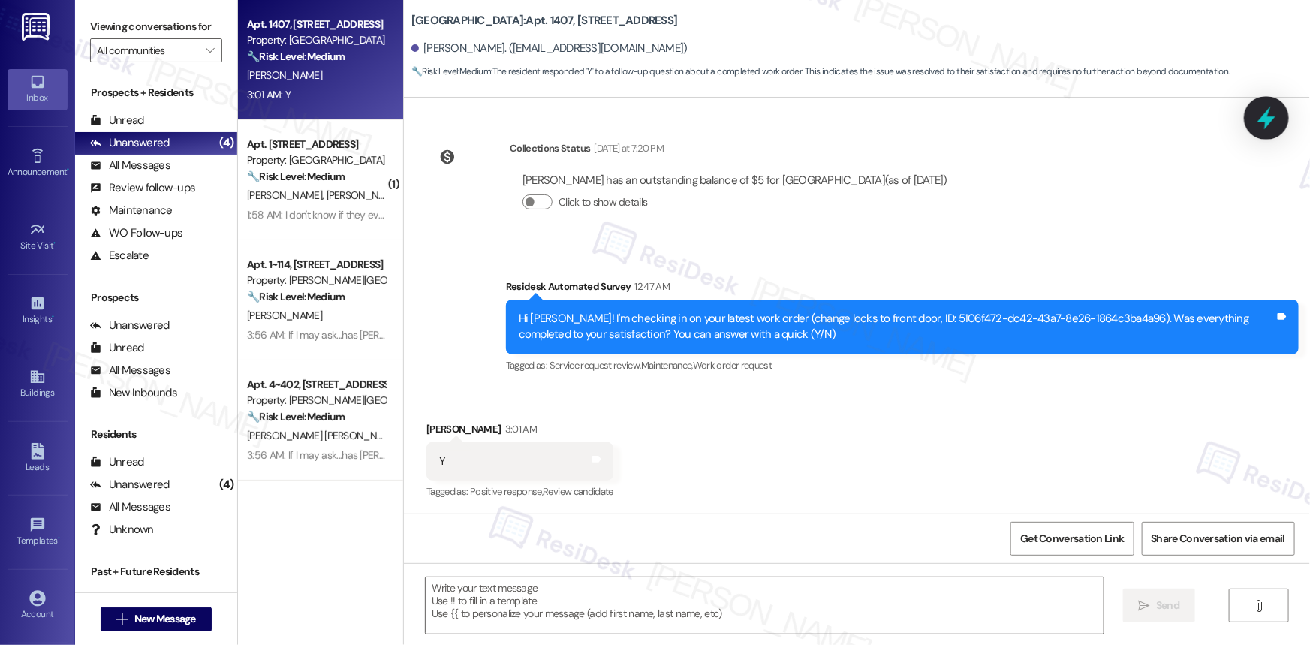
click at [1280, 119] on div at bounding box center [1266, 117] width 45 height 43
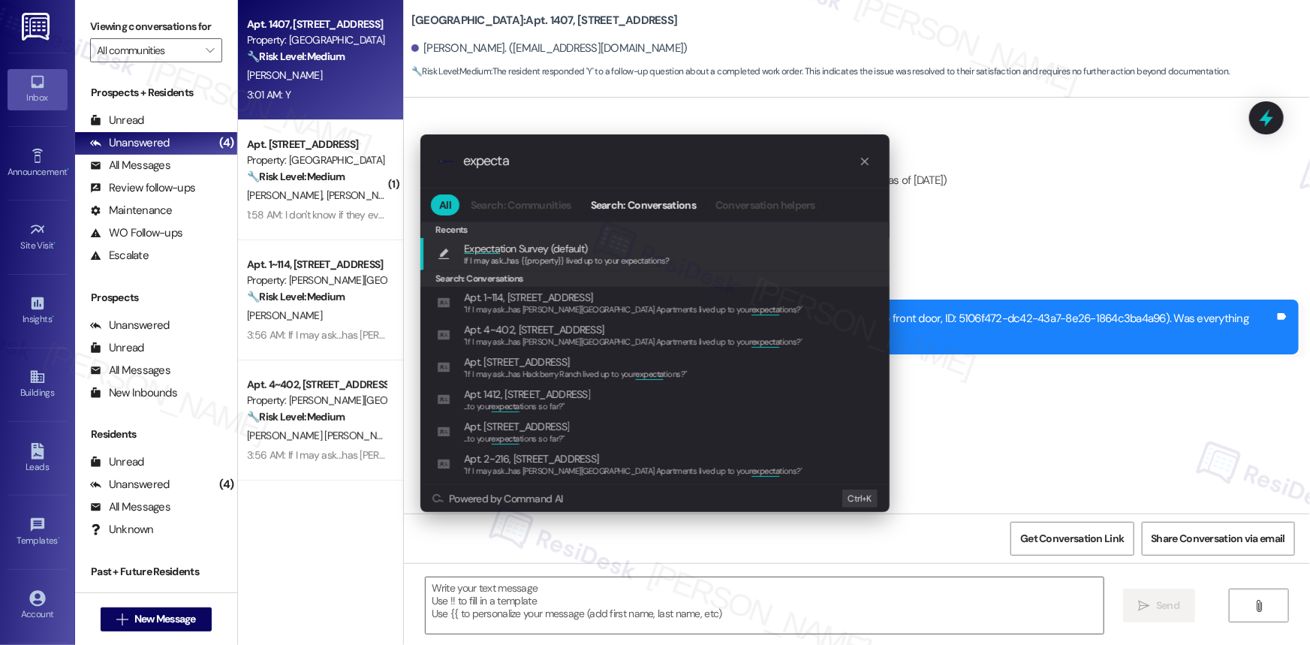
type input "expecta"
click at [563, 241] on span "Expecta tion Survey (default)" at bounding box center [525, 248] width 123 height 17
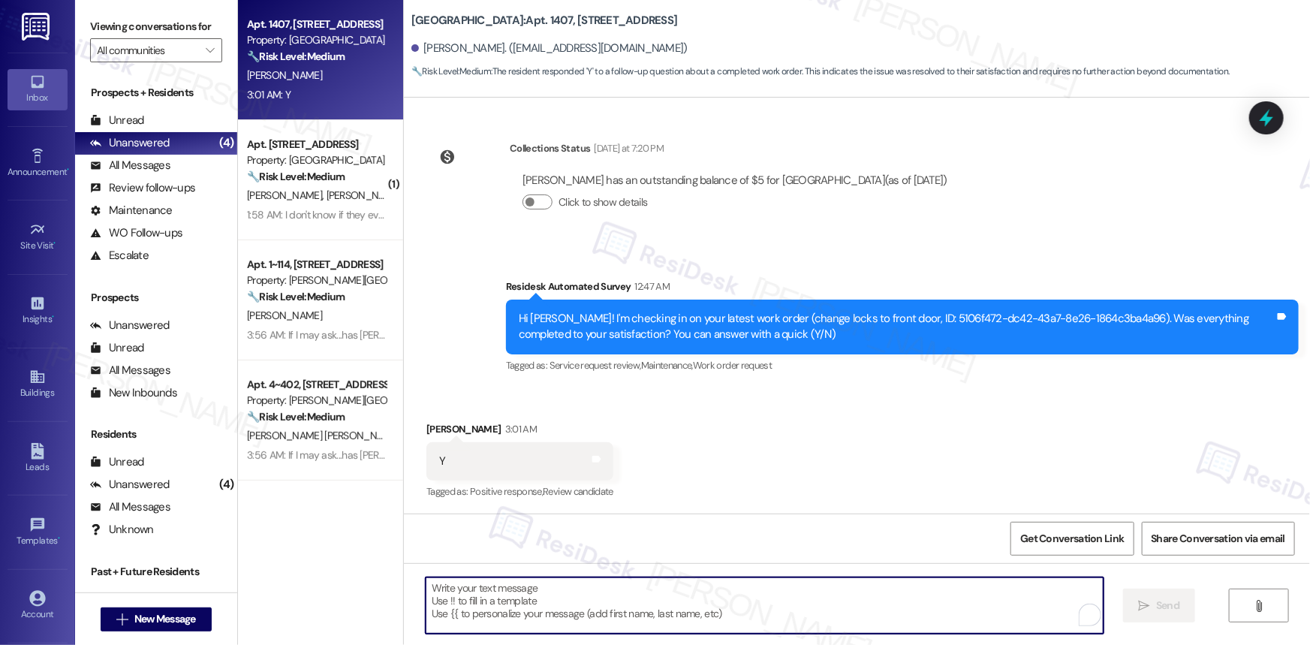
type textarea "If I may ask...has {{property}} lived up to your expectations?"
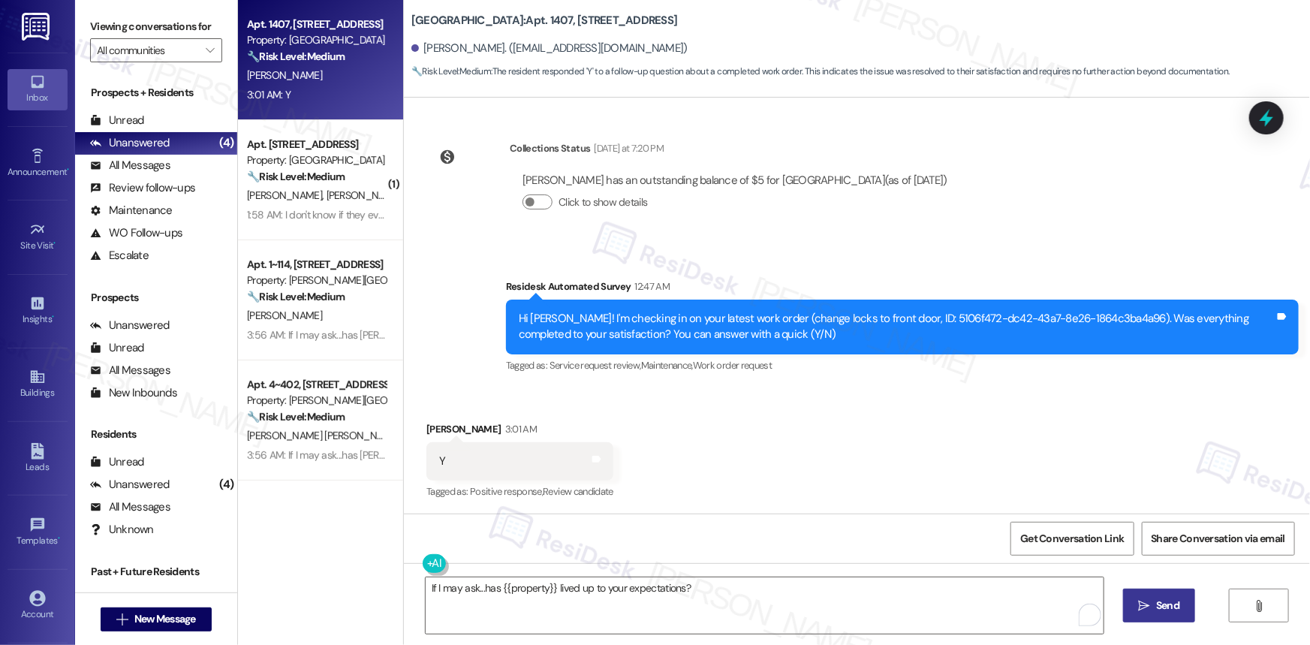
click at [1162, 609] on span "Send" at bounding box center [1167, 605] width 23 height 16
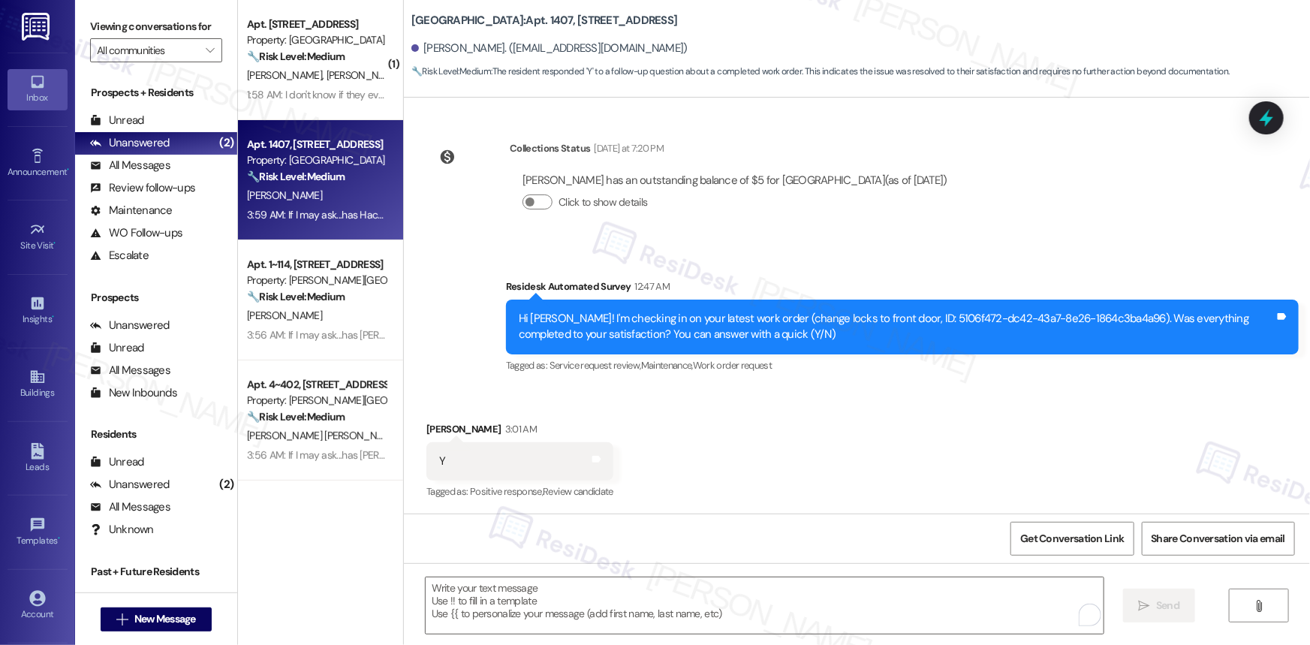
click at [919, 451] on div "Received via SMS [PERSON_NAME] 3:01 AM Y Tags and notes Tagged as: Positive res…" at bounding box center [857, 450] width 906 height 127
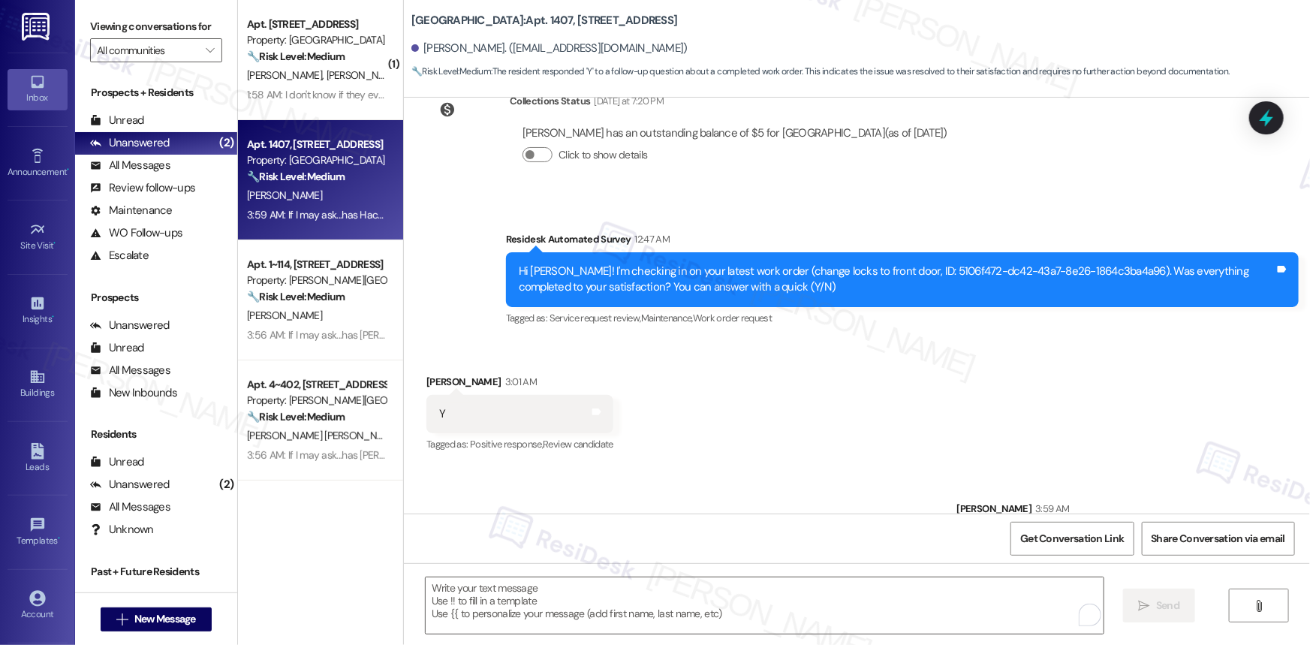
scroll to position [339, 0]
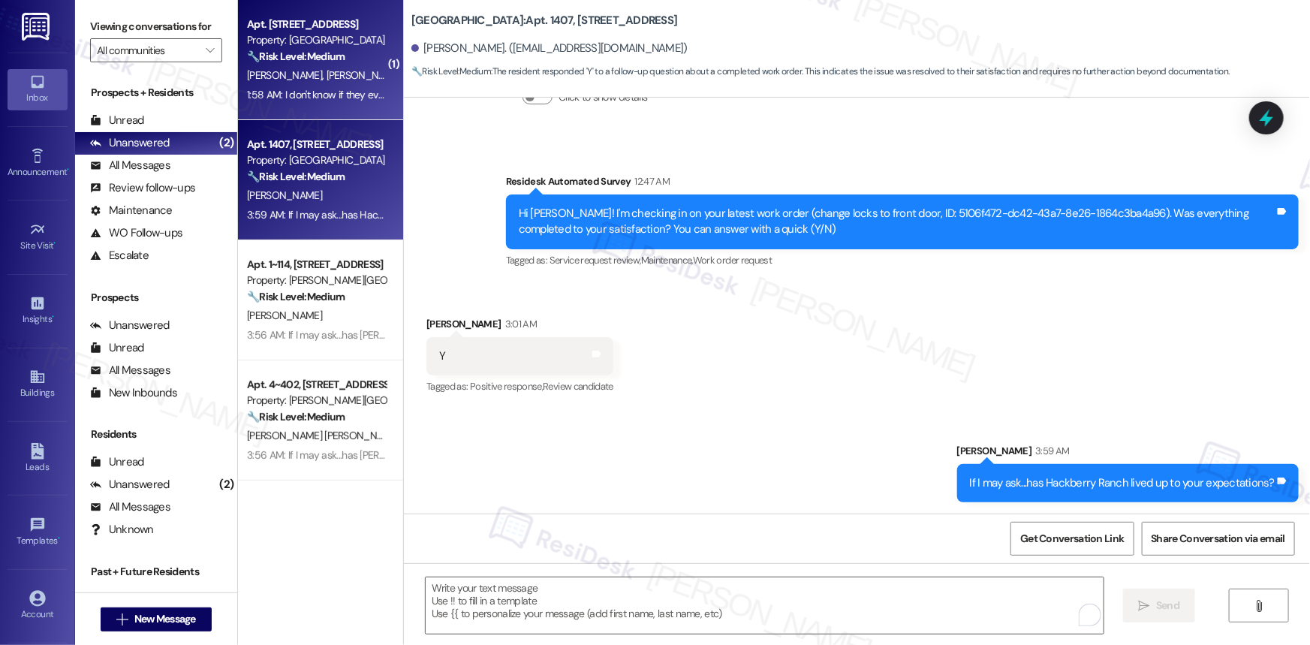
click at [288, 82] on div "[PERSON_NAME] [PERSON_NAME] [PERSON_NAME]" at bounding box center [316, 75] width 142 height 19
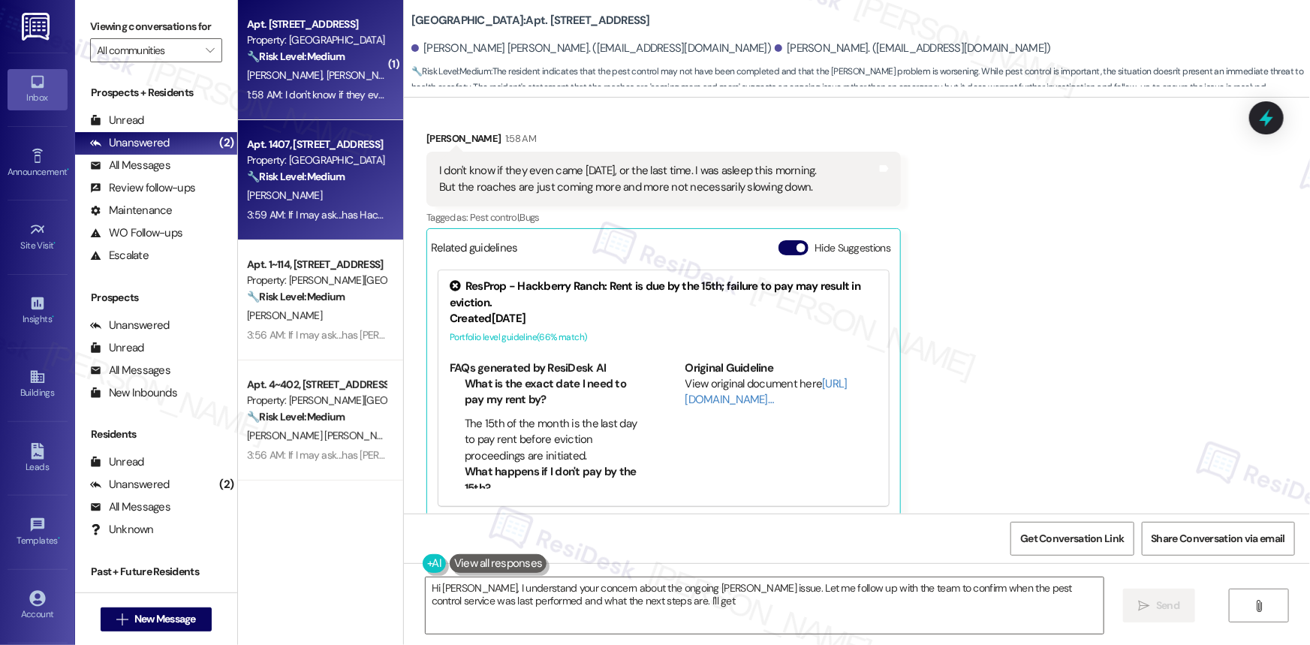
scroll to position [671, 0]
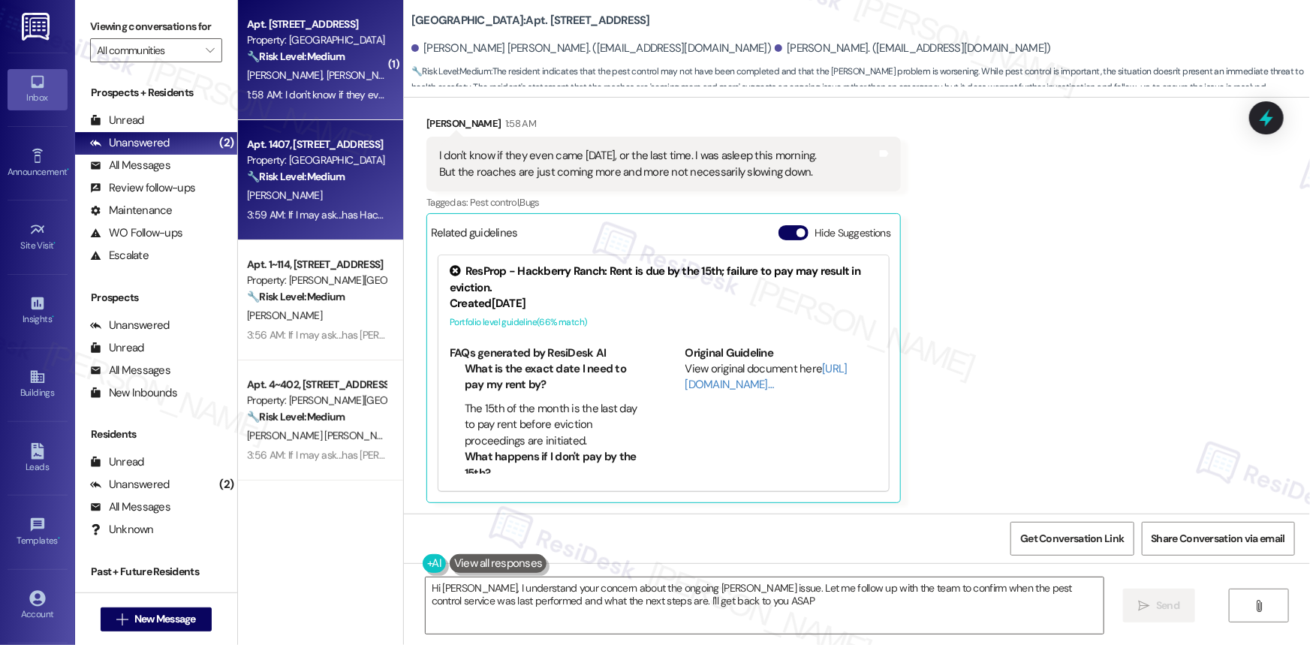
type textarea "Hi [PERSON_NAME], I understand your concern about the ongoing [PERSON_NAME] iss…"
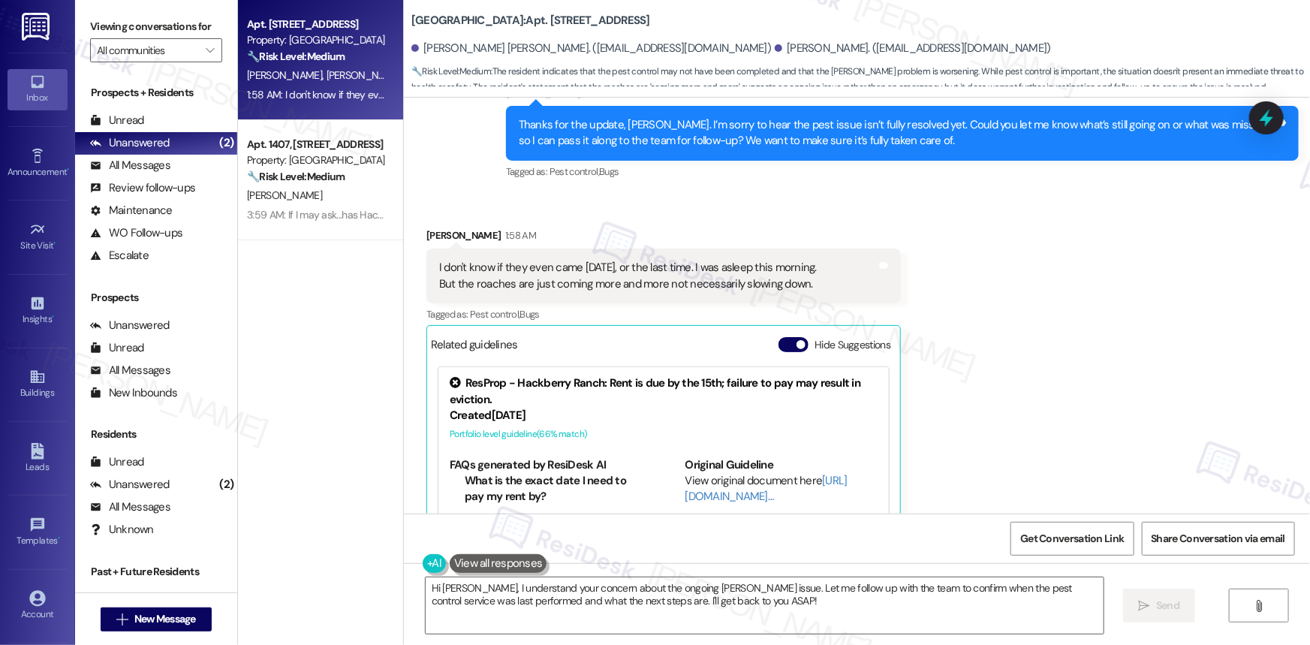
scroll to position [534, 0]
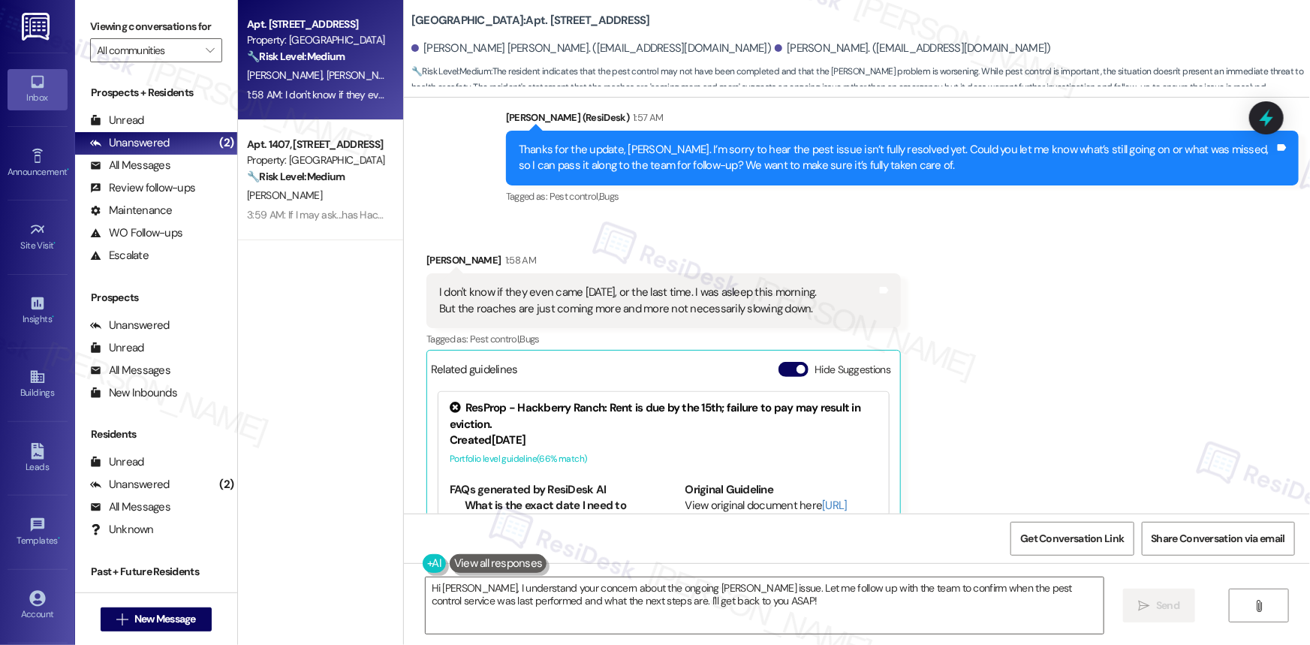
click at [619, 297] on div "I don't know if they even came [DATE], or the last time. I was asleep this morn…" at bounding box center [628, 300] width 378 height 32
click at [620, 296] on div "I don't know if they even came [DATE], or the last time. I was asleep this morn…" at bounding box center [628, 300] width 378 height 32
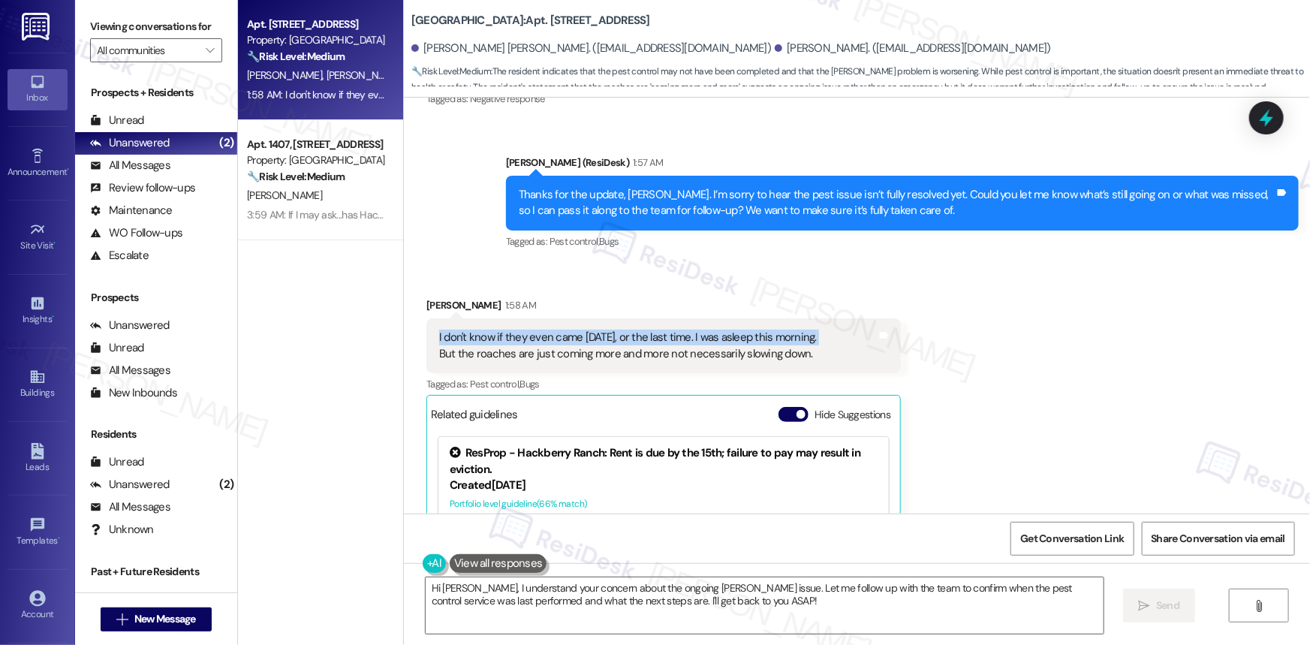
scroll to position [466, 0]
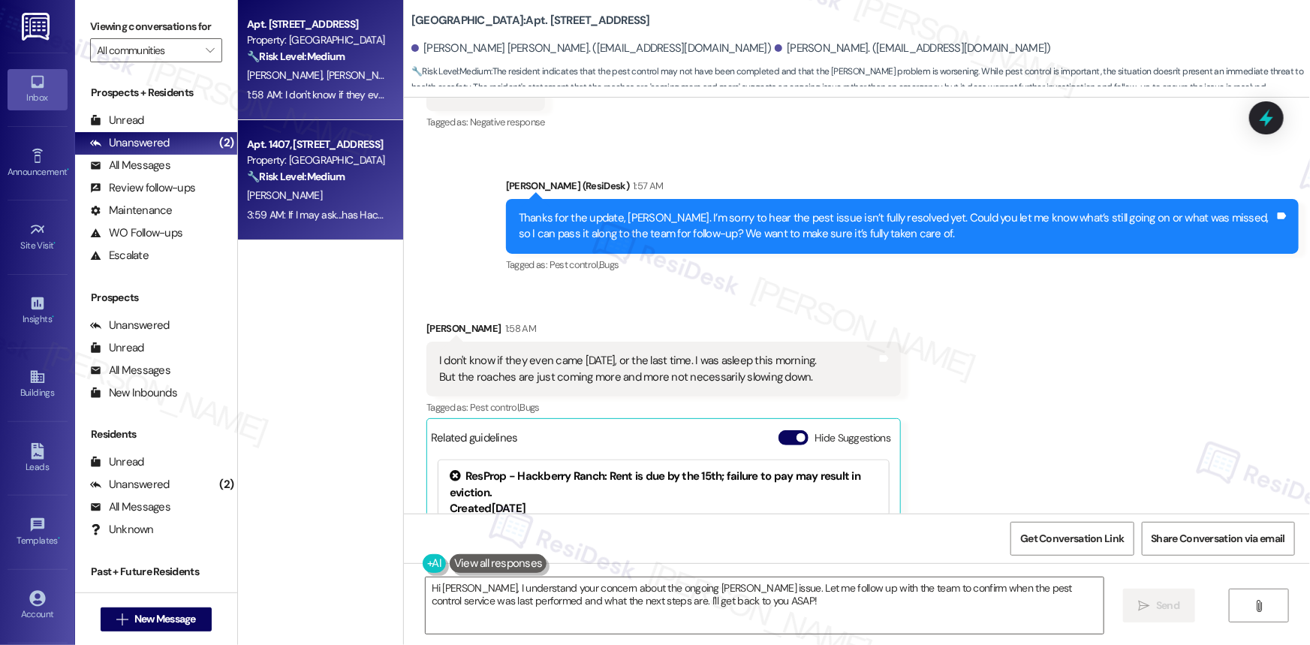
click at [317, 185] on div "Apt. 1407, [STREET_ADDRESS] Property: [GEOGRAPHIC_DATA] 🔧 Risk Level: Medium Th…" at bounding box center [316, 160] width 142 height 51
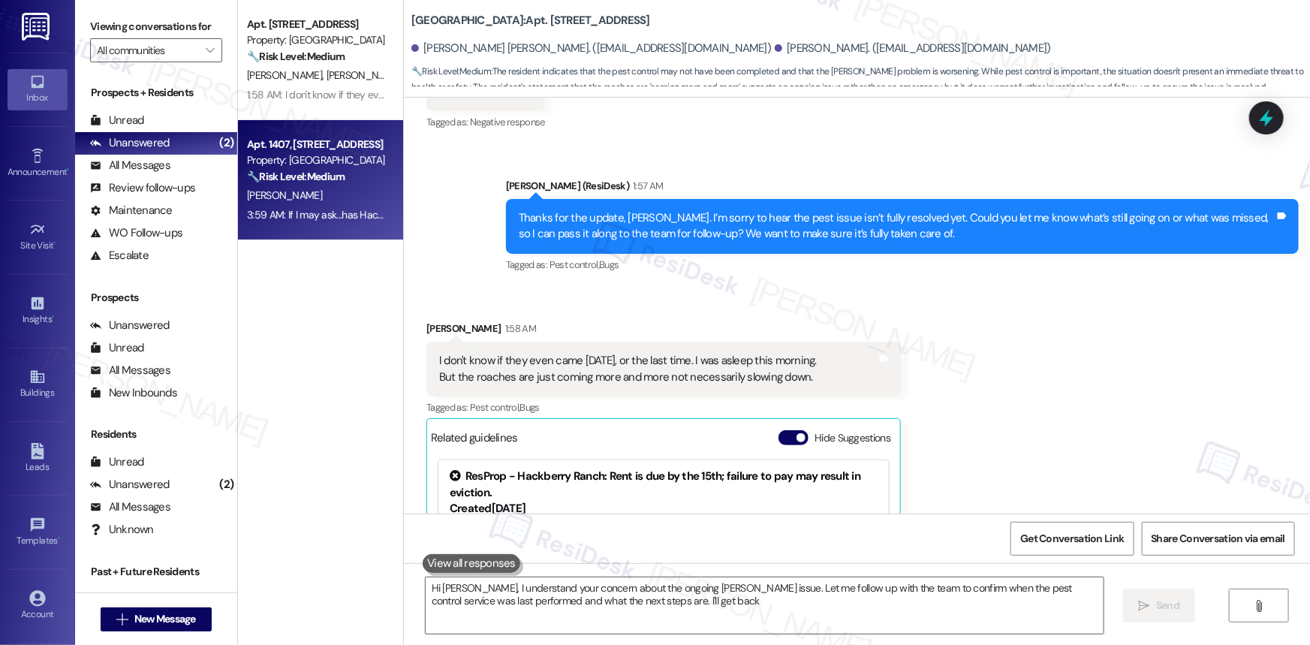
type textarea "Hi [PERSON_NAME], I understand your concern about the ongoing [PERSON_NAME] iss…"
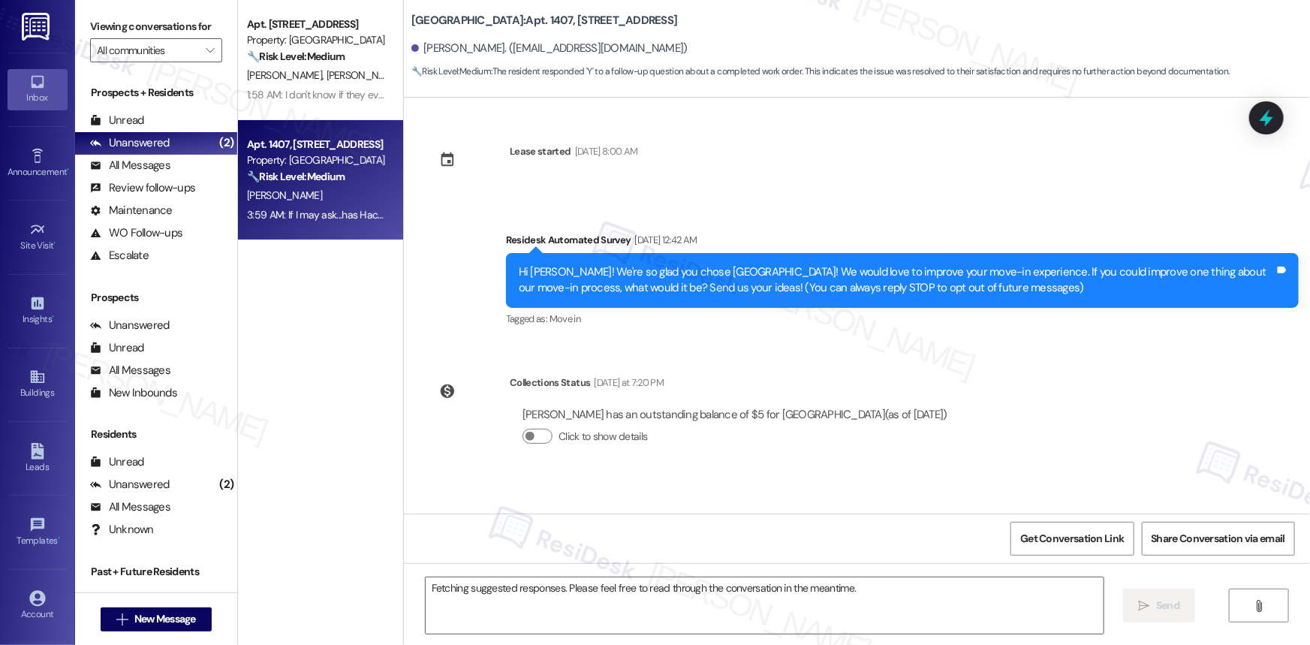
scroll to position [234, 0]
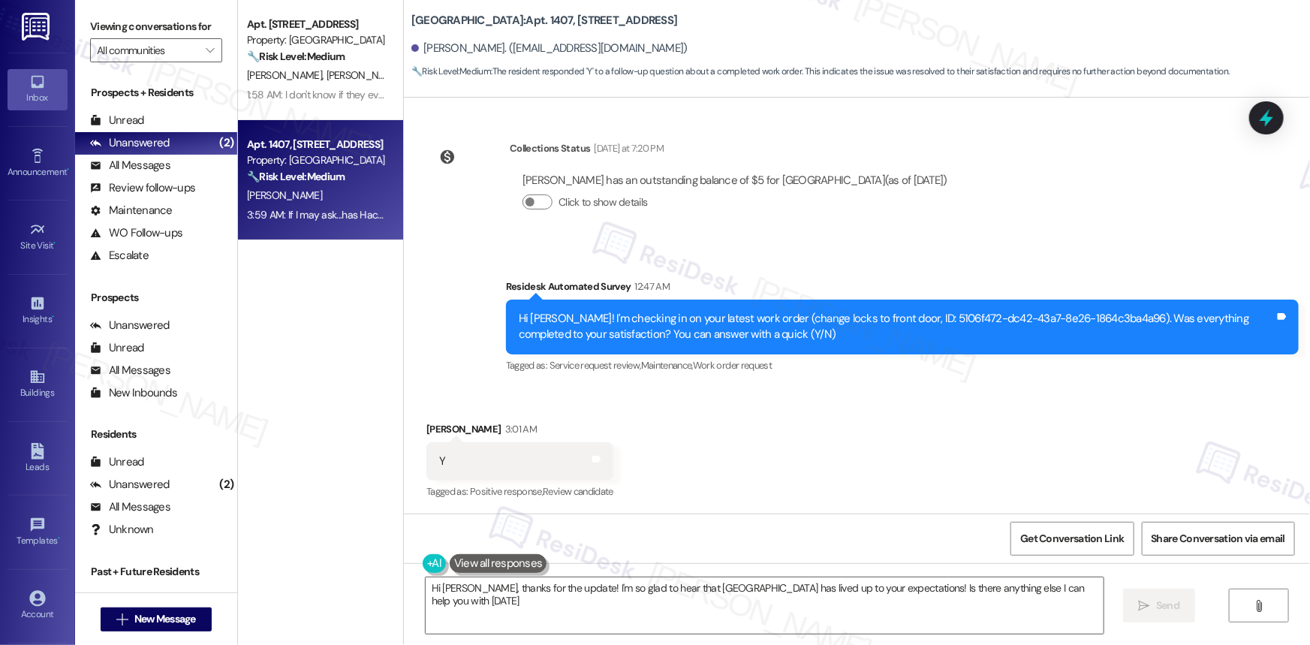
type textarea "Hi [PERSON_NAME], thanks for the update! I'm so glad to hear that [GEOGRAPHIC_D…"
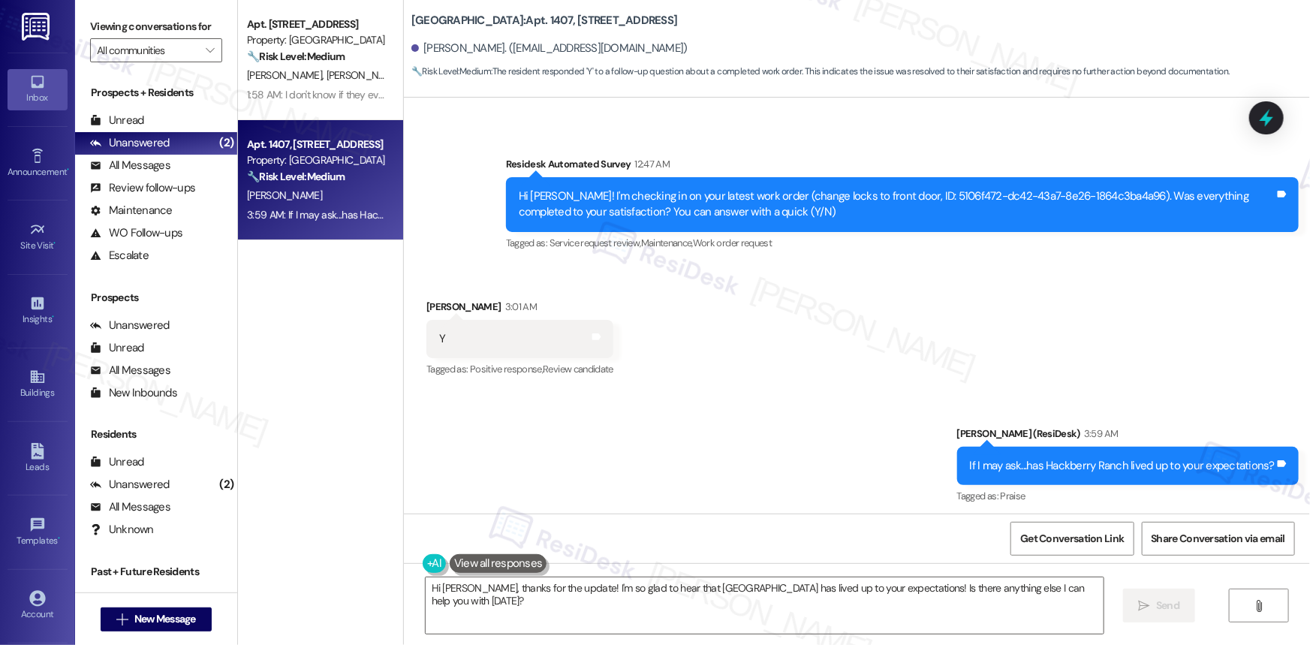
scroll to position [361, 0]
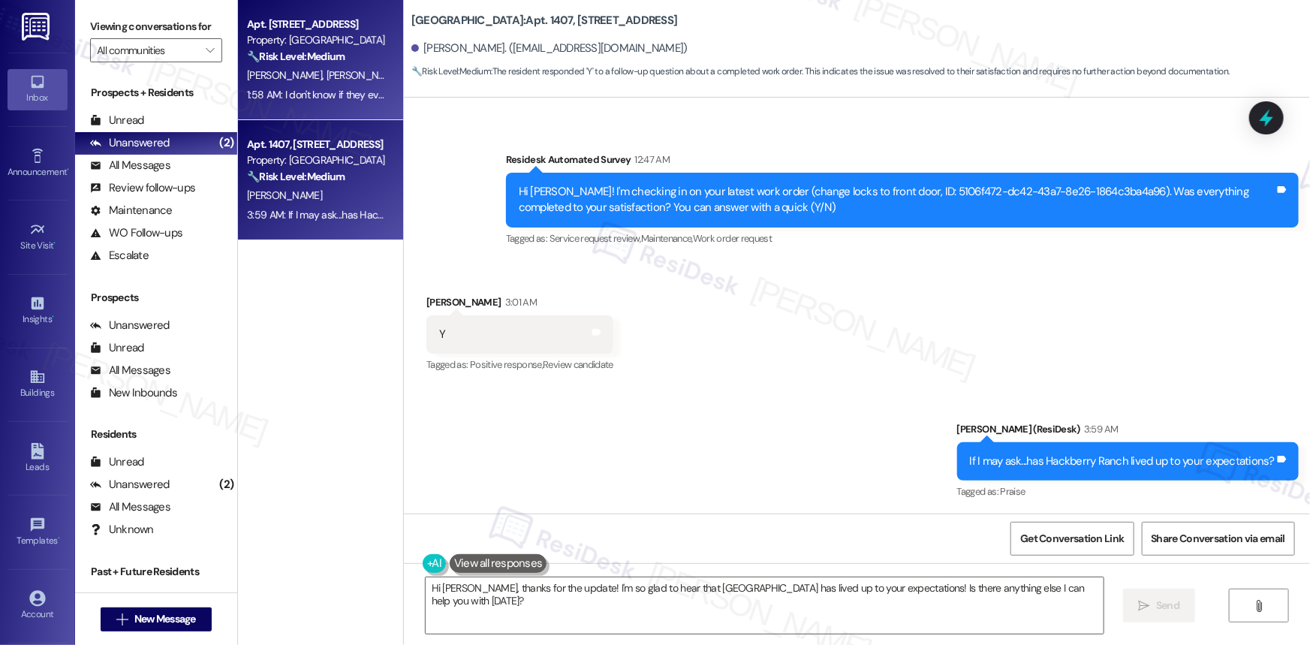
click at [308, 65] on div "Apt. [STREET_ADDRESS] Property: [GEOGRAPHIC_DATA] 🔧 Risk Level: Medium The resi…" at bounding box center [316, 40] width 142 height 51
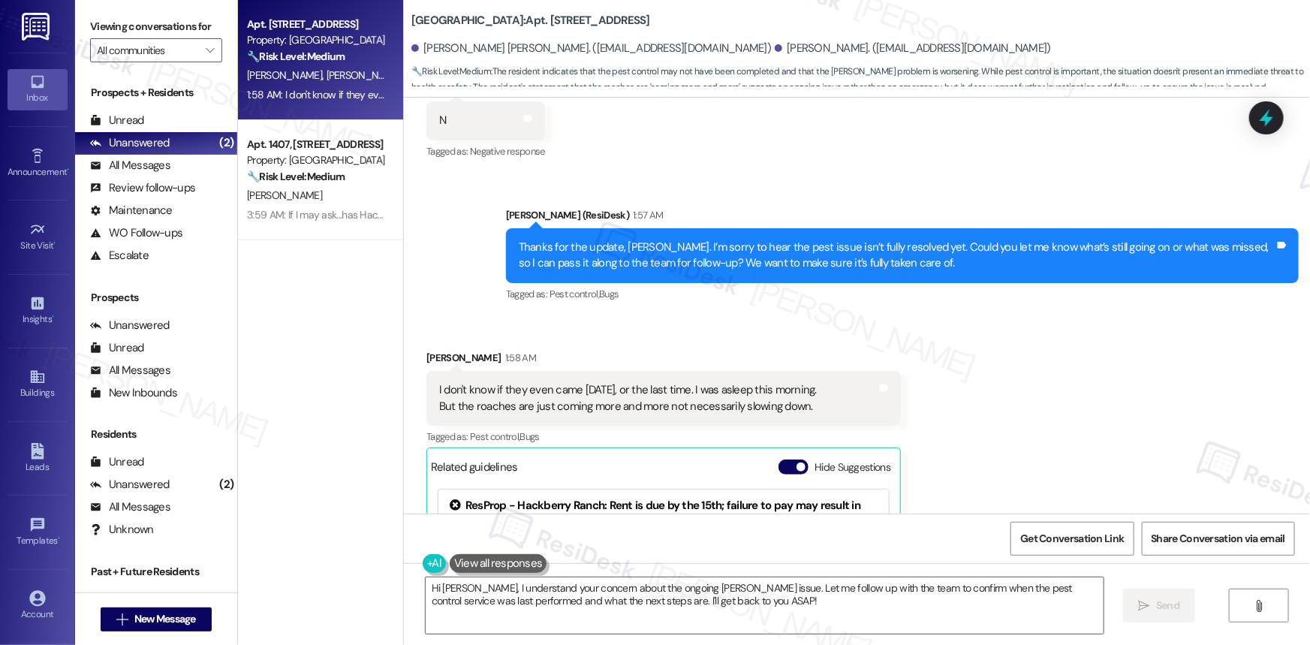
scroll to position [603, 0]
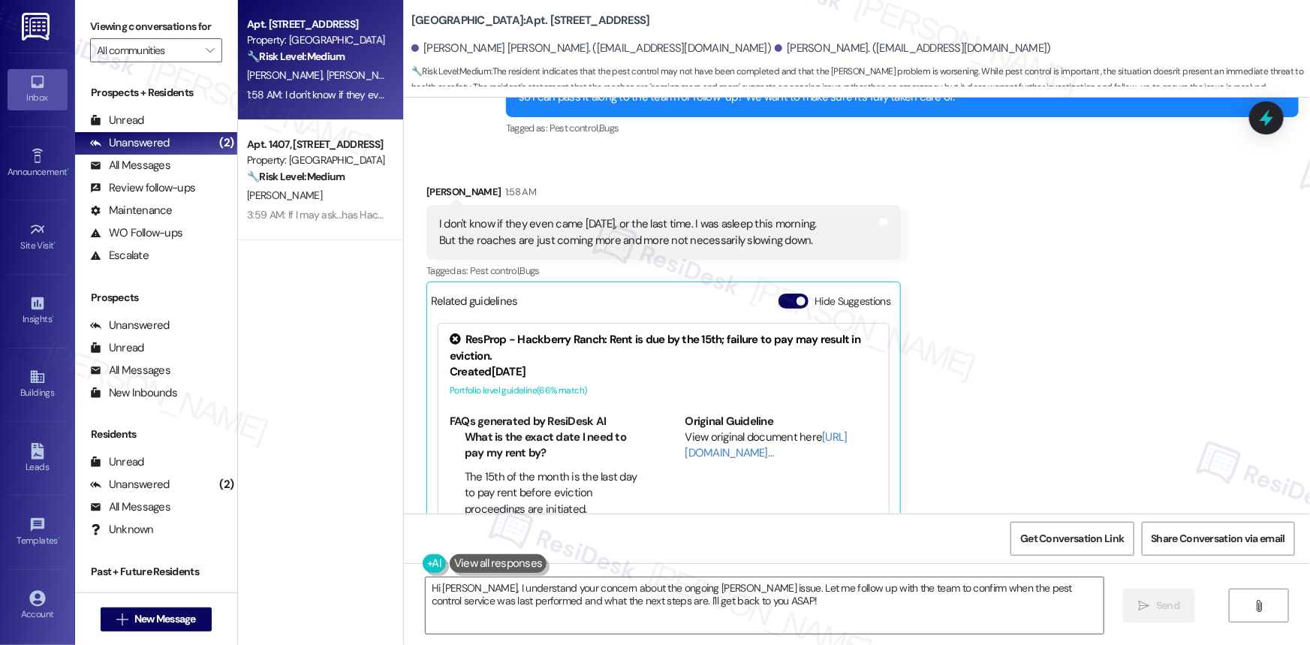
click at [661, 223] on div "I don't know if they even came [DATE], or the last time. I was asleep this morn…" at bounding box center [628, 232] width 378 height 32
click at [662, 223] on div "I don't know if they even came [DATE], or the last time. I was asleep this morn…" at bounding box center [628, 232] width 378 height 32
click at [673, 223] on div "I don't know if they even came [DATE], or the last time. I was asleep this morn…" at bounding box center [628, 232] width 378 height 32
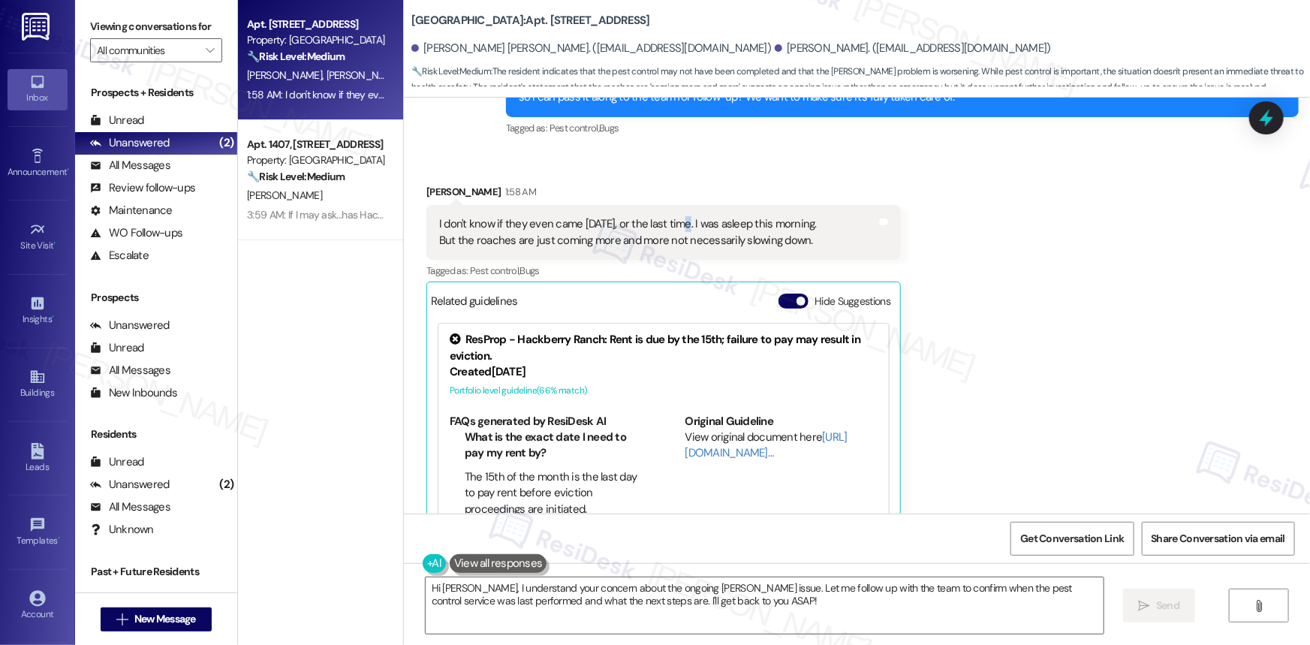
click at [674, 223] on div "I don't know if they even came [DATE], or the last time. I was asleep this morn…" at bounding box center [628, 232] width 378 height 32
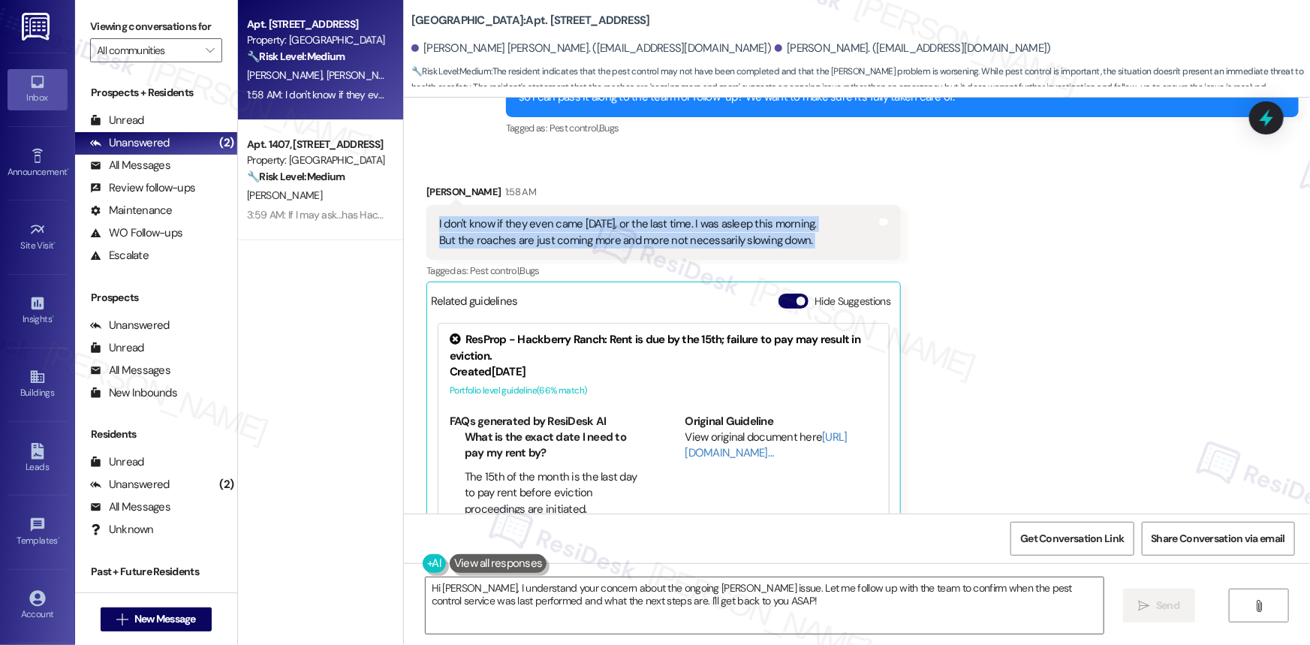
drag, startPoint x: 674, startPoint y: 223, endPoint x: 685, endPoint y: 240, distance: 20.2
click at [685, 240] on div "I don't know if they even came [DATE], or the last time. I was asleep this morn…" at bounding box center [628, 232] width 378 height 32
click at [753, 603] on textarea "Hi [PERSON_NAME], I understand your concern about the ongoing [PERSON_NAME] iss…" at bounding box center [765, 605] width 678 height 56
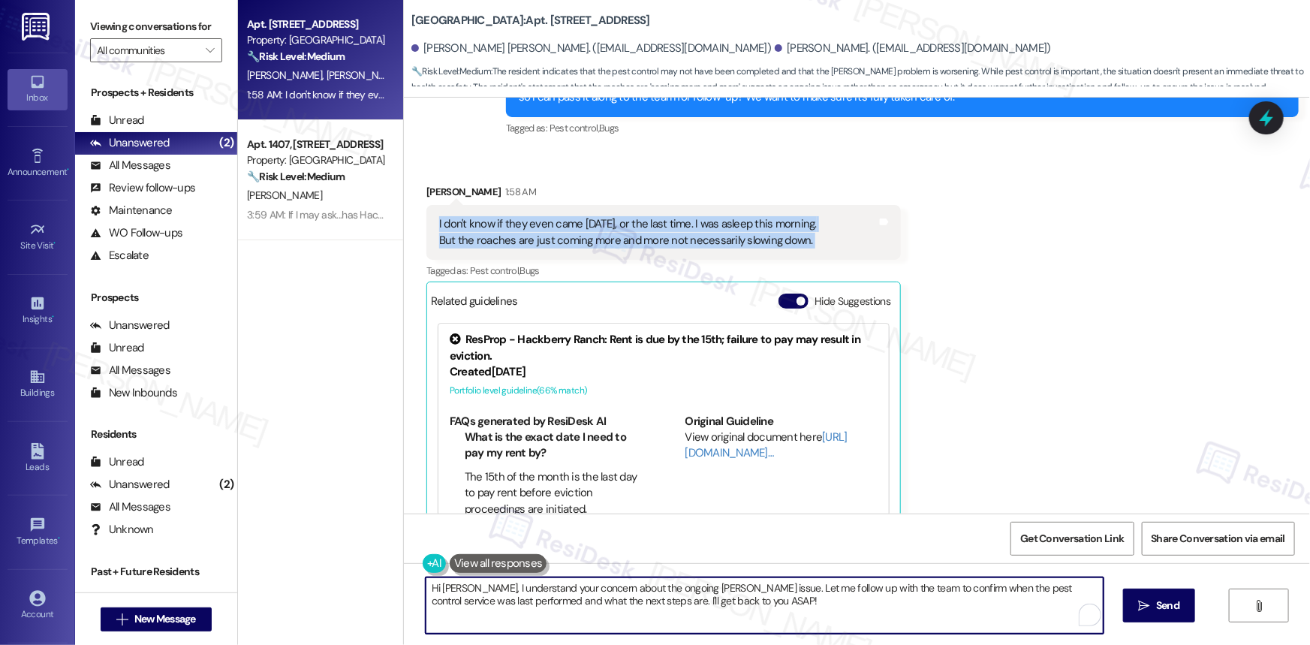
click at [753, 603] on textarea "Hi [PERSON_NAME], I understand your concern about the ongoing [PERSON_NAME] iss…" at bounding box center [765, 605] width 678 height 56
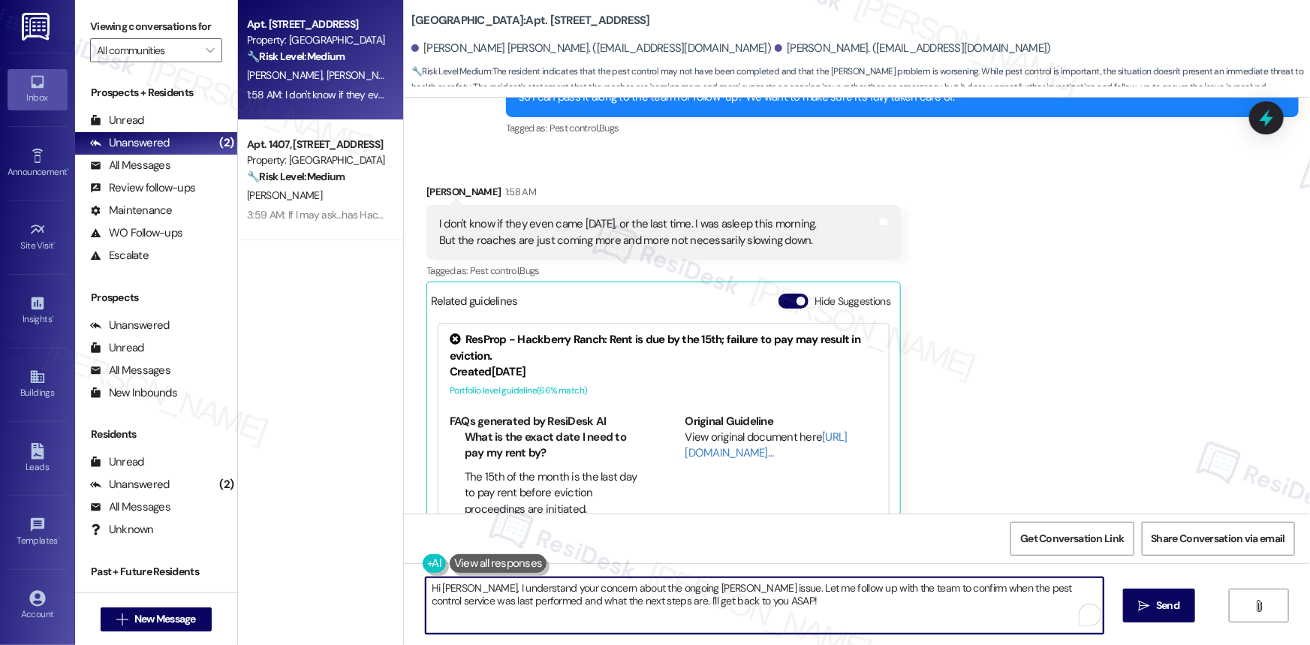
click at [753, 603] on textarea "Hi [PERSON_NAME], I understand your concern about the ongoing [PERSON_NAME] iss…" at bounding box center [765, 605] width 678 height 56
paste textarea "! Thanks for the update. I’m sorry the roaches are still showing up—that defini…"
click at [612, 585] on textarea "Hi! Thanks for the update. I’m sorry the roaches are still showing up—that defi…" at bounding box center [765, 605] width 678 height 56
click at [602, 585] on textarea "Hi! Thanks for the update. I’m sorry the pest are still showing up—that definit…" at bounding box center [765, 605] width 678 height 56
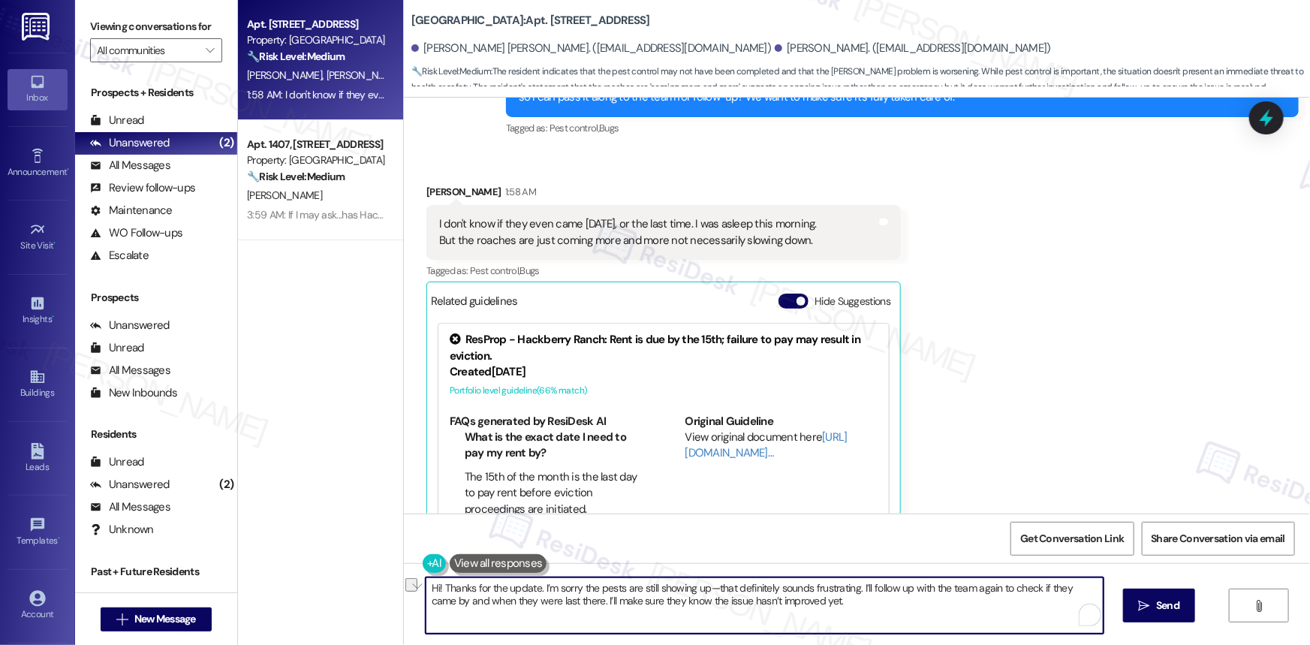
drag, startPoint x: 570, startPoint y: 597, endPoint x: 804, endPoint y: 599, distance: 233.4
click at [804, 599] on textarea "Hi! Thanks for the update. I’m sorry the pests are still showing up—that defini…" at bounding box center [765, 605] width 678 height 56
type textarea "Hi! Thanks for the update. I’m sorry the pests are still showing up—that defini…"
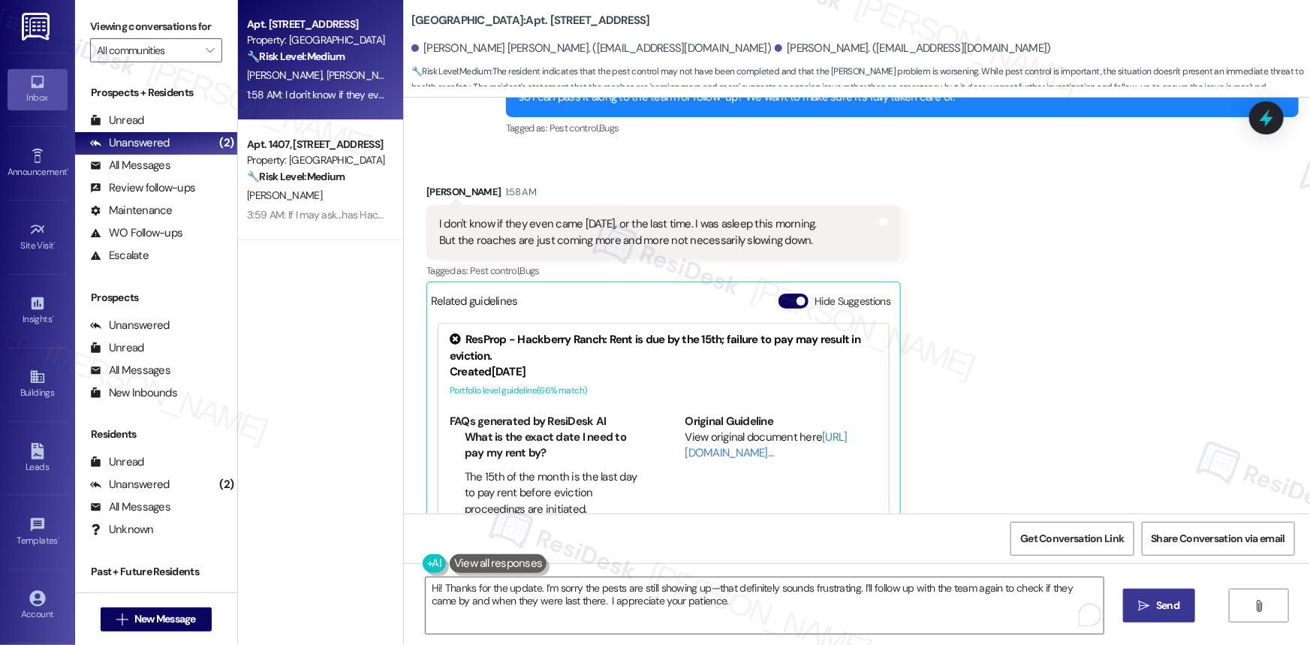
click at [1151, 598] on span " Send" at bounding box center [1159, 605] width 47 height 16
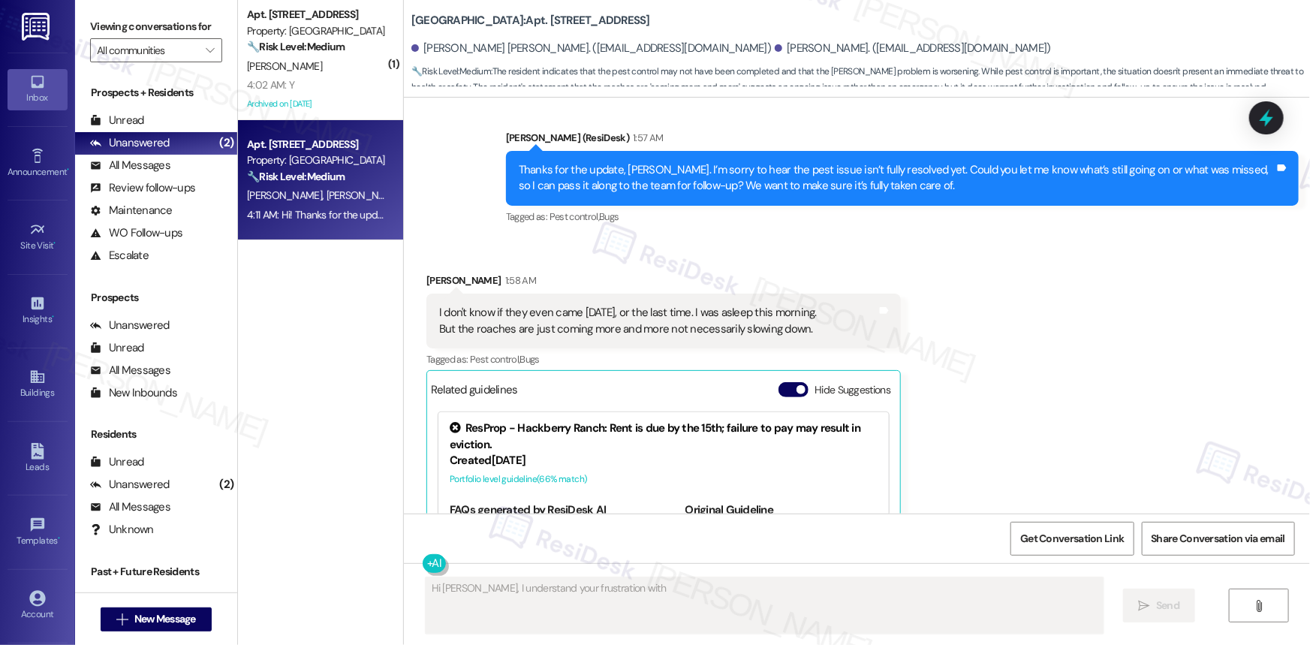
scroll to position [519, 0]
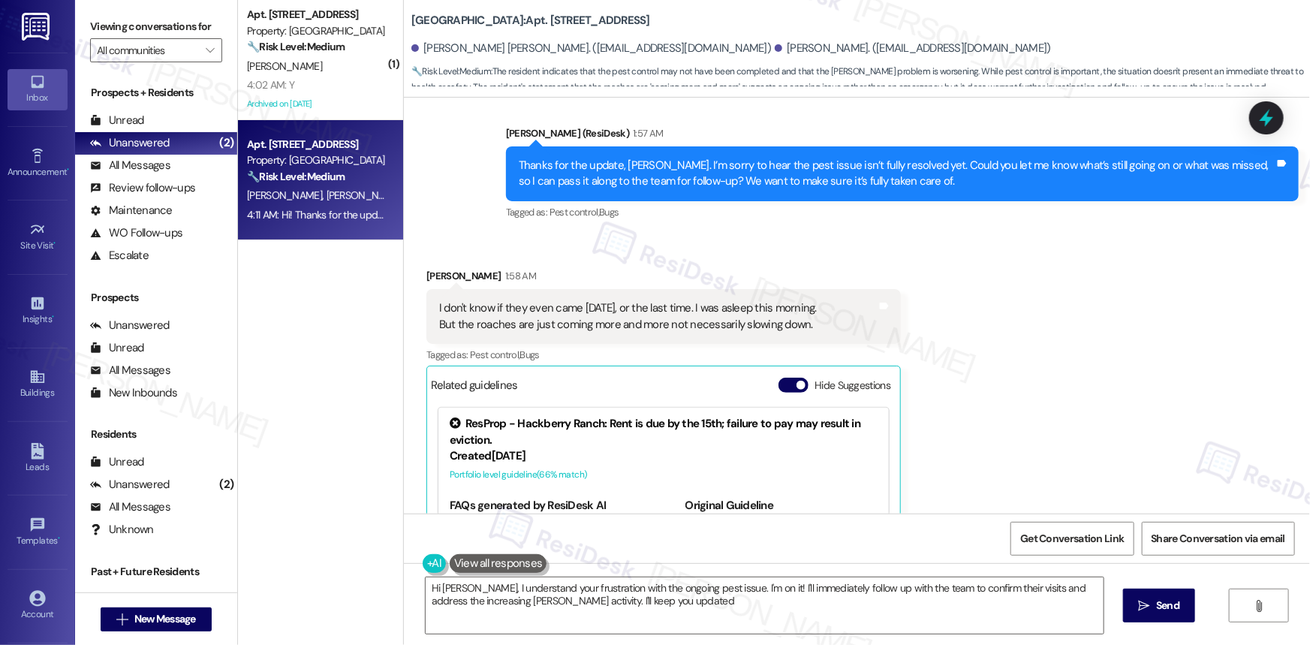
type textarea "Hi [PERSON_NAME], I understand your frustration with the ongoing pest issue. I'…"
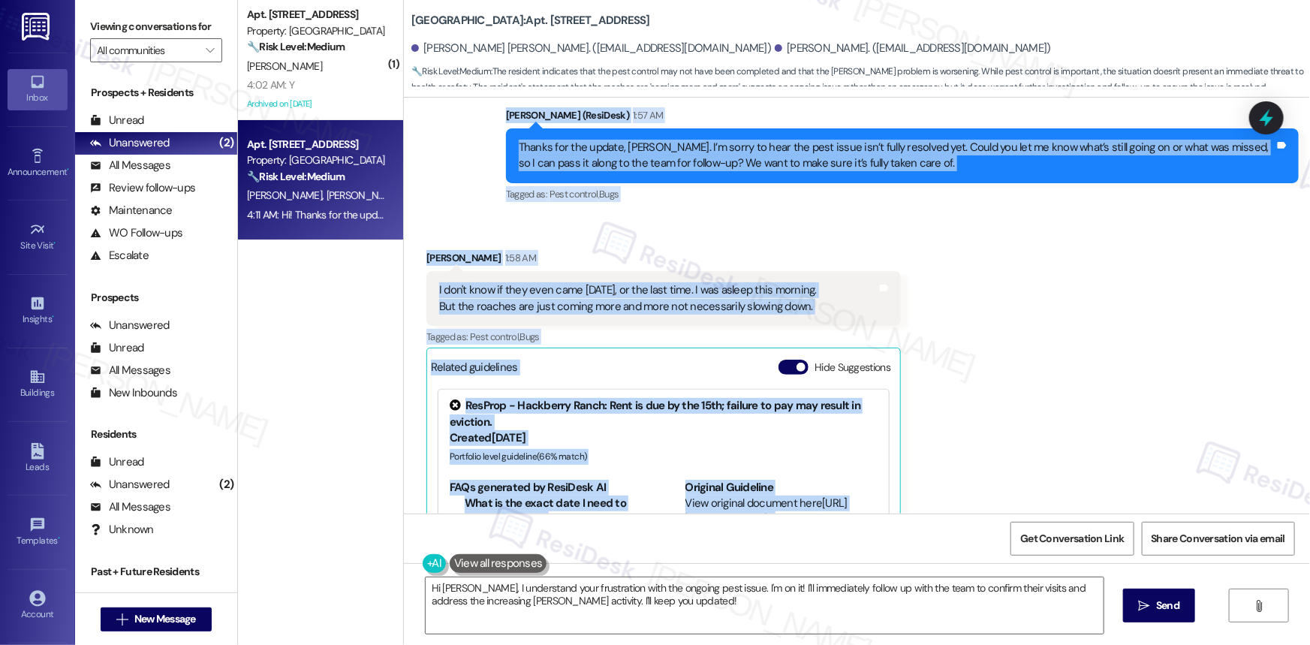
scroll to position [792, 0]
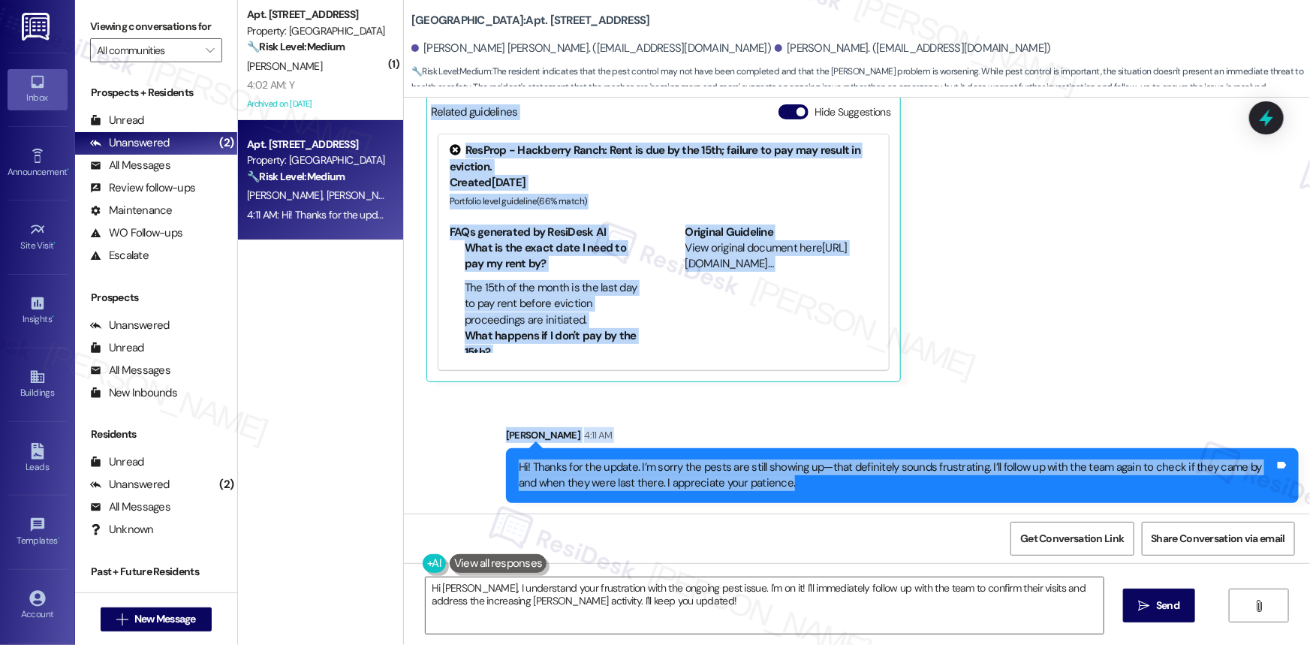
drag, startPoint x: 499, startPoint y: 134, endPoint x: 792, endPoint y: 480, distance: 453.2
click at [792, 480] on div "Lease started [DATE] 8:00 AM Survey, sent via SMS Residesk Automated Survey [DA…" at bounding box center [857, 306] width 906 height 416
copy div "Loremips Dolorsita Consec 95:94 AD El Sedd eiu Tempor! I'u laboreet do ma aliq …"
click at [1054, 259] on div "Received [STREET_ADDRESS][PERSON_NAME]:58 AM I don't know if they even came [DA…" at bounding box center [857, 177] width 906 height 432
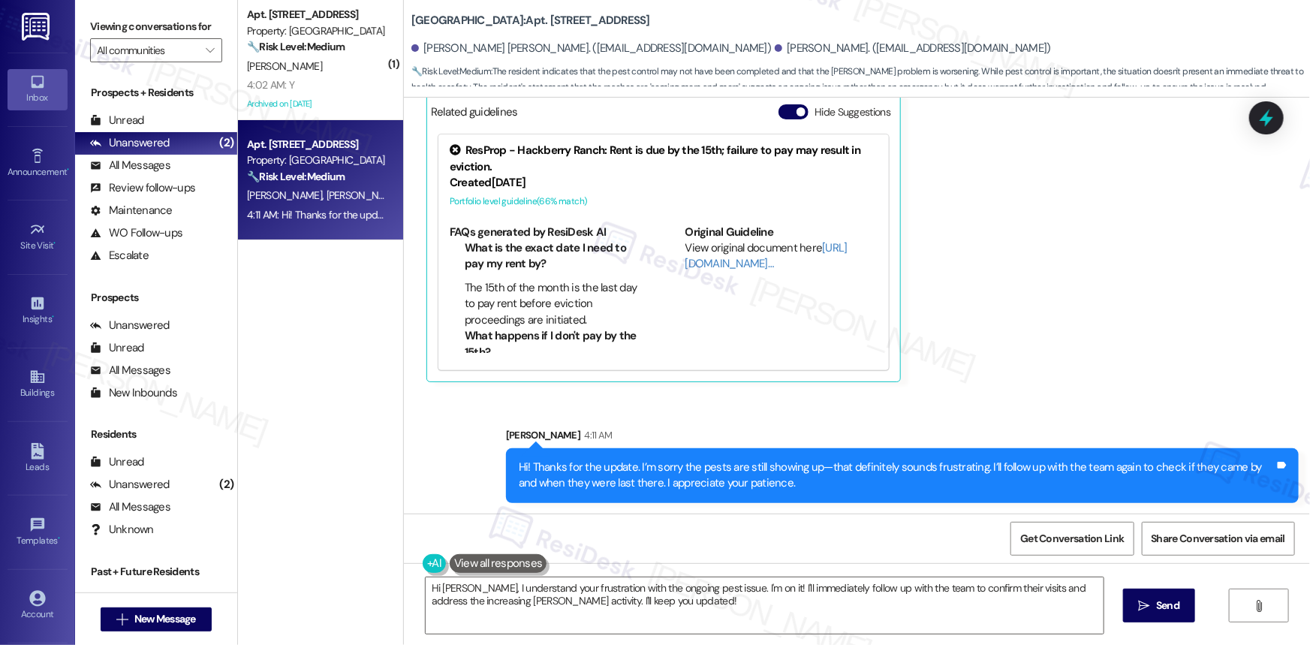
click at [1268, 114] on icon at bounding box center [1266, 118] width 20 height 20
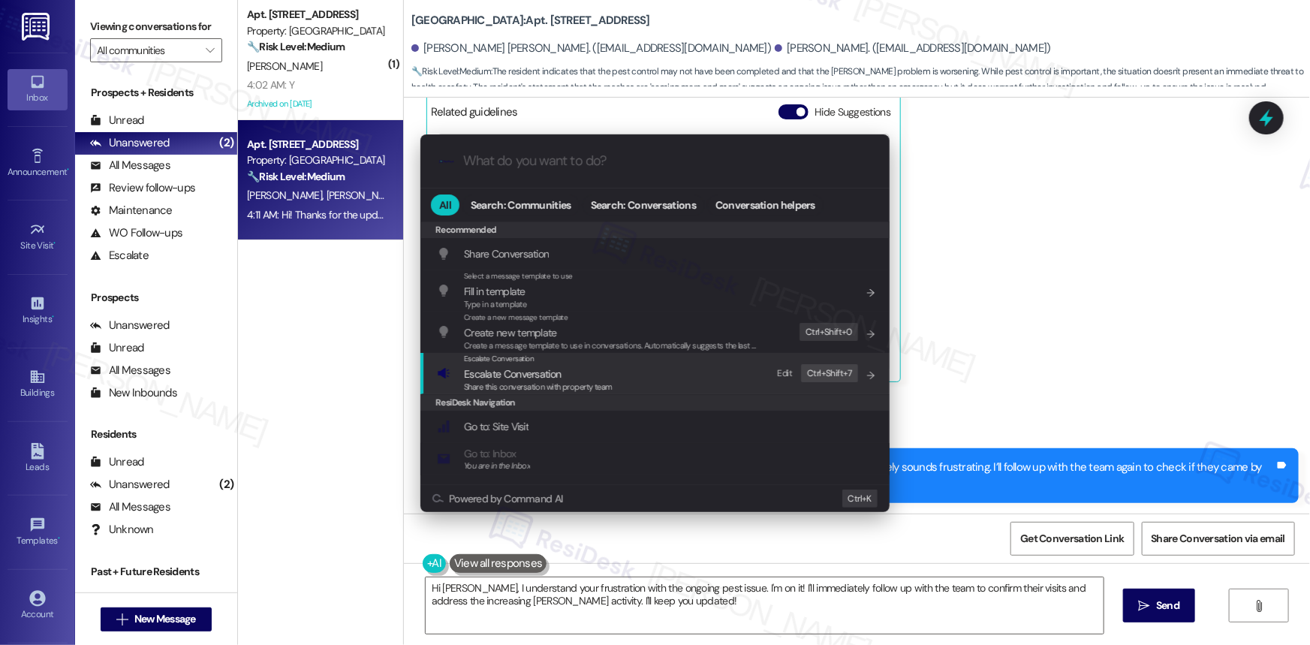
drag, startPoint x: 490, startPoint y: 375, endPoint x: 505, endPoint y: 390, distance: 21.8
click at [489, 375] on span "Escalate Conversation" at bounding box center [512, 374] width 97 height 14
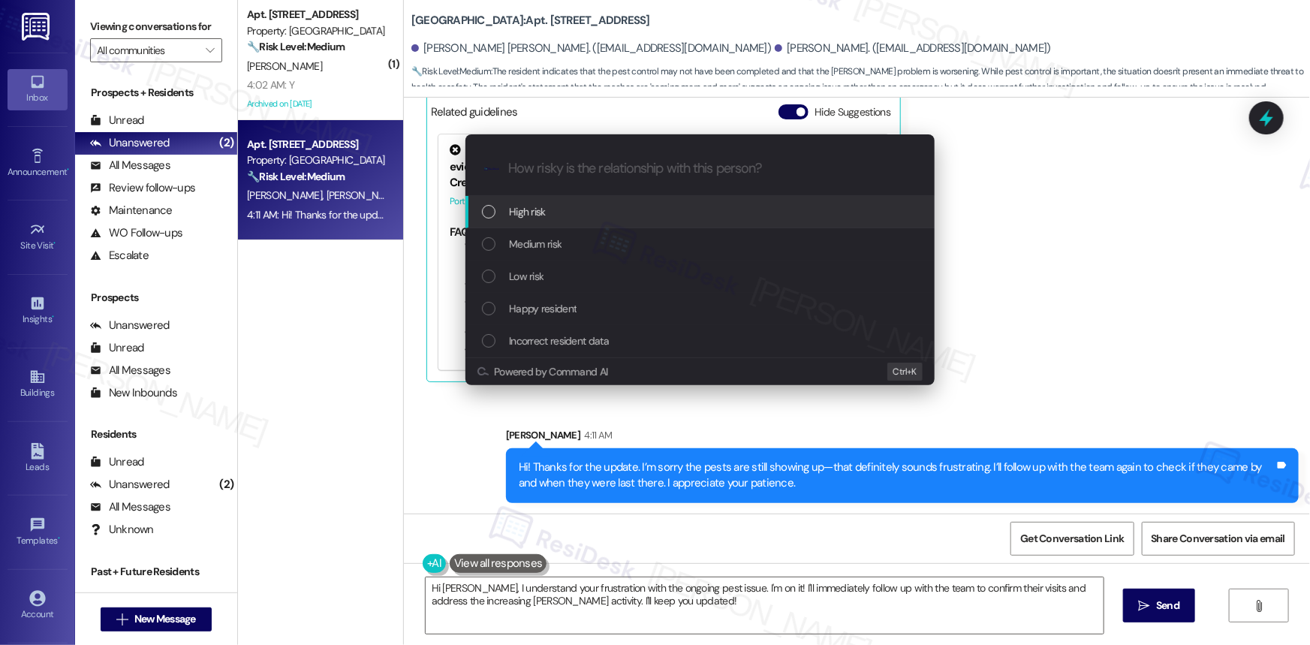
click at [591, 176] on div ".cls-1{fill:#0a055f;}.cls-2{fill:#0cc4c4;} resideskLogoBlueOrange" at bounding box center [699, 168] width 469 height 53
click at [585, 163] on input "How risky is the relationship with this person?" at bounding box center [712, 169] width 408 height 16
paste input "Follow-Up Pest Control Request – Roaches Persisting, Service Visit Unconfirmed"
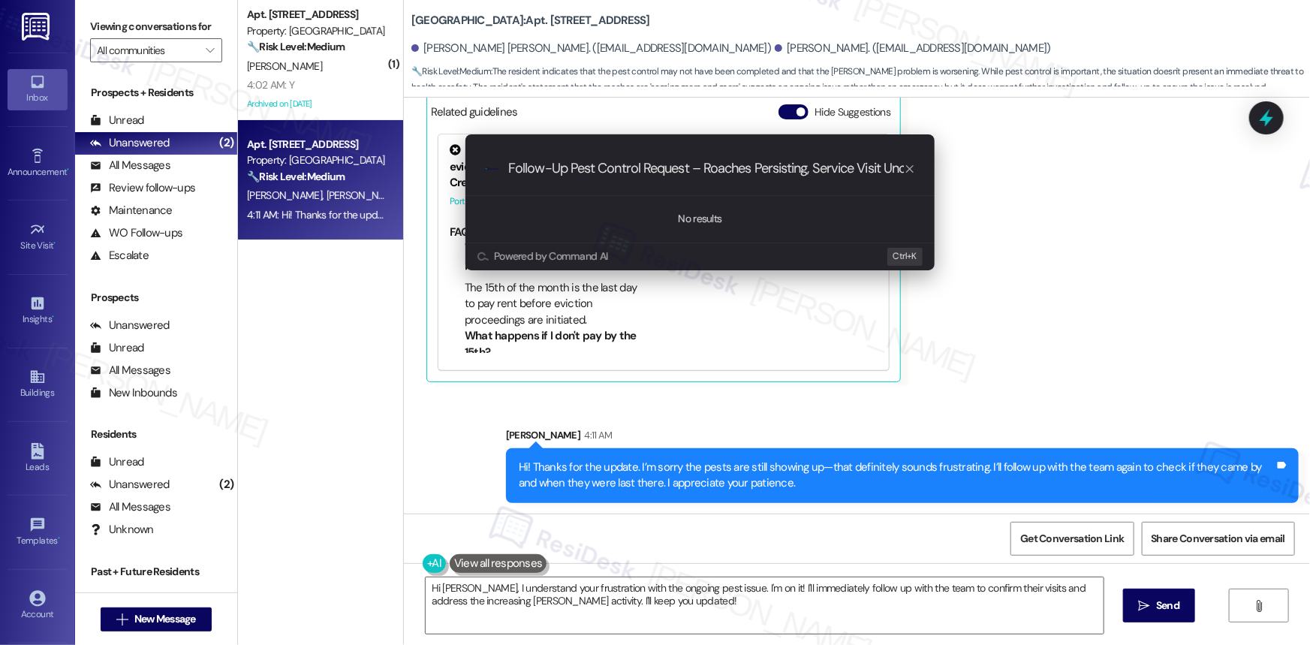
scroll to position [0, 56]
type input "Follow-Up Pest Control Request – Roaches Persisting, Service Visit Unconfirmed"
click at [912, 172] on icon "progress bar" at bounding box center [910, 169] width 12 height 12
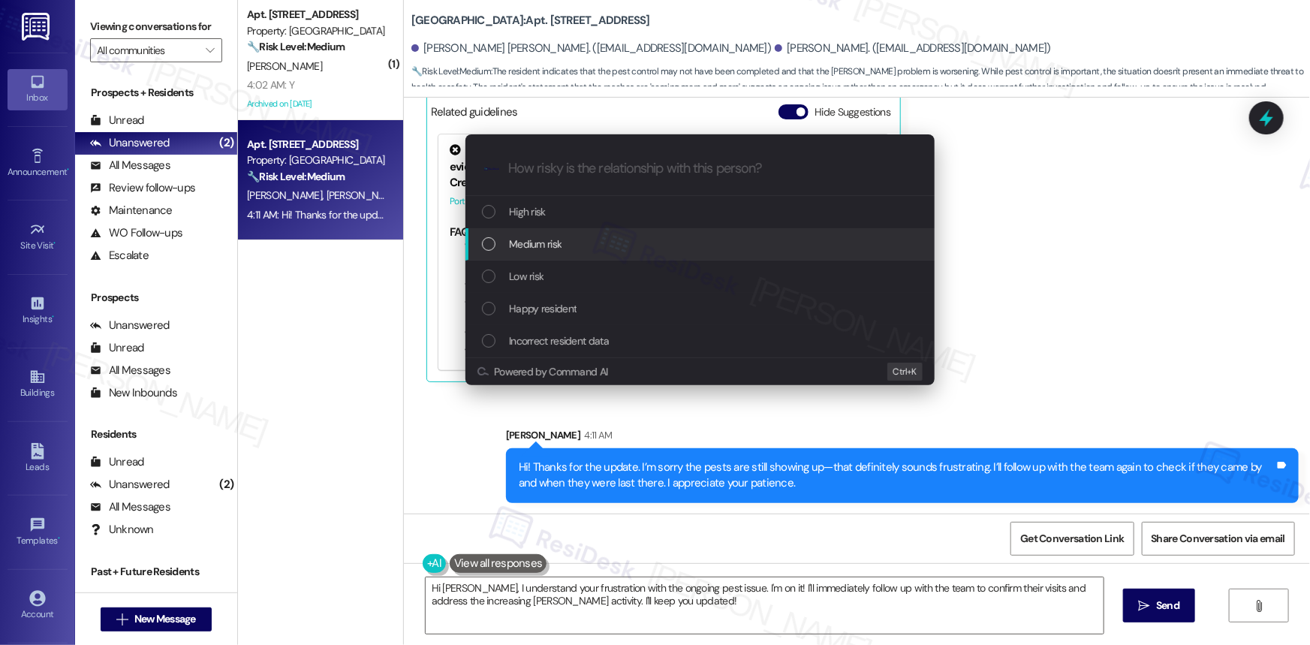
click at [485, 242] on div "List of options" at bounding box center [489, 244] width 14 height 14
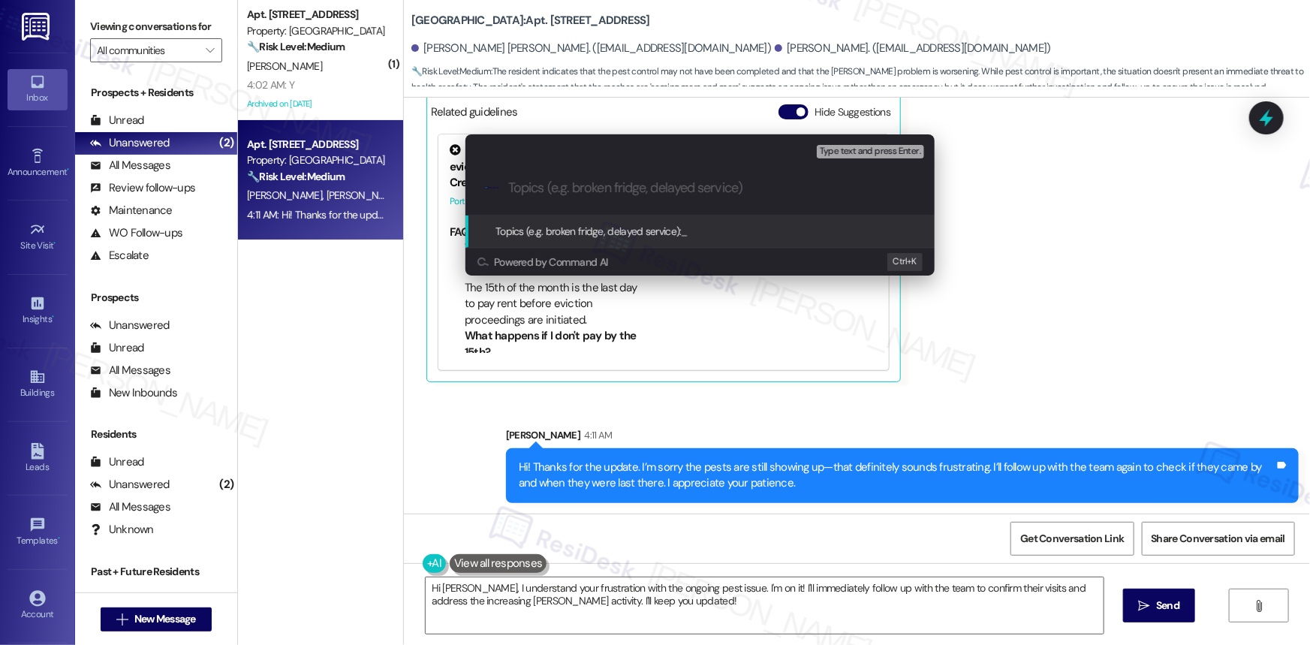
click at [528, 182] on input "Topics (e.g. broken fridge, delayed service)" at bounding box center [712, 188] width 408 height 16
paste input "Follow-Up Pest Control Request – Roaches Persisting, Service Visit Unconfirmed"
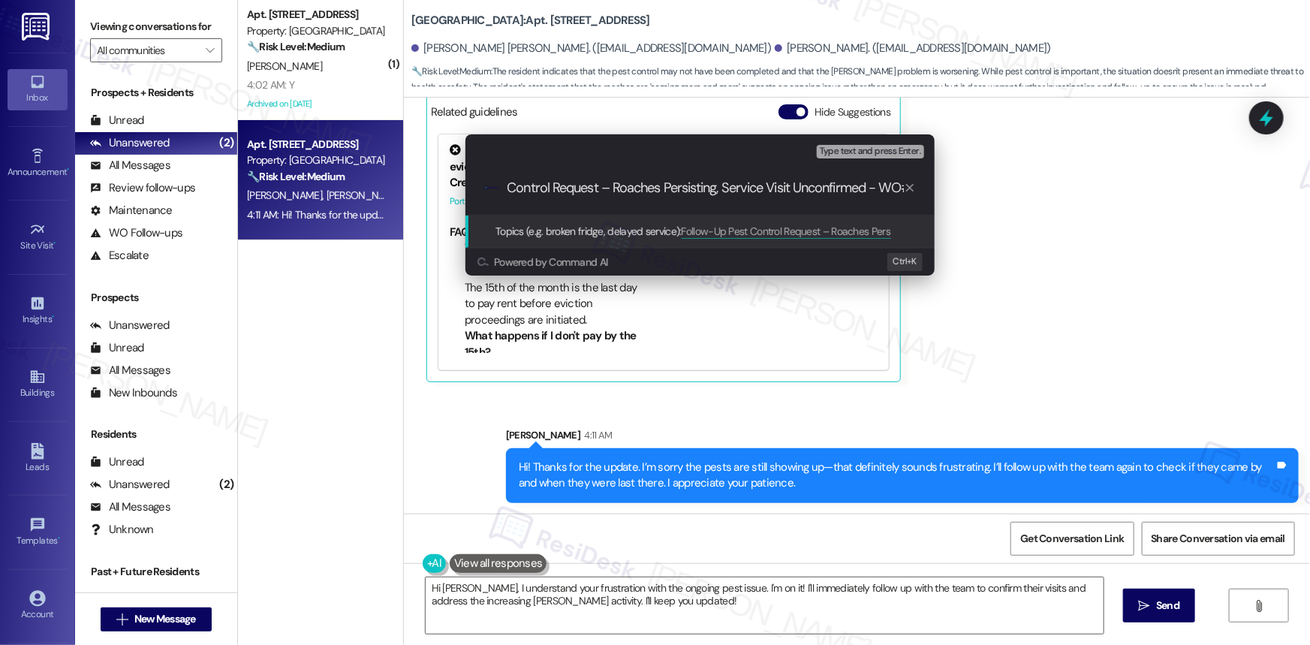
scroll to position [0, 101]
click at [680, 186] on input "Follow-Up Pest Control Request – Roaches Persisting, Service Visit Unconfirmed …" at bounding box center [706, 188] width 396 height 16
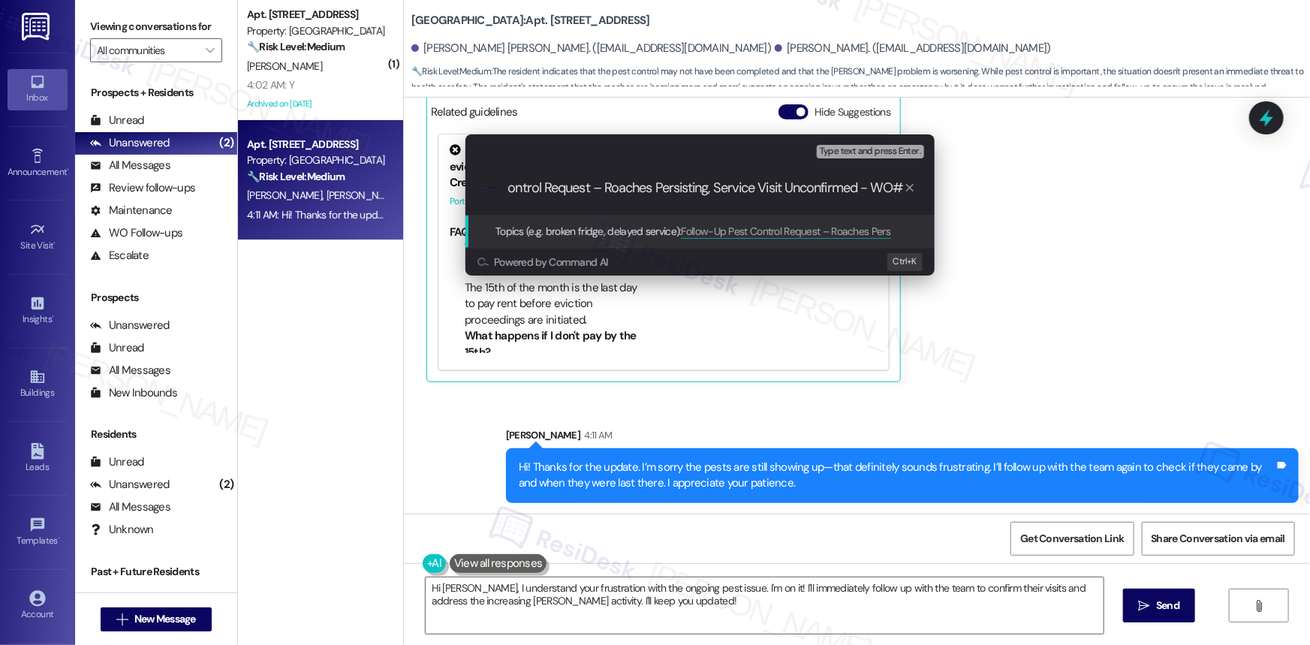
scroll to position [0, 0]
click at [1156, 223] on div "Escalate Conversation Medium risk Topics (e.g. broken fridge, delayed service) …" at bounding box center [655, 322] width 1310 height 645
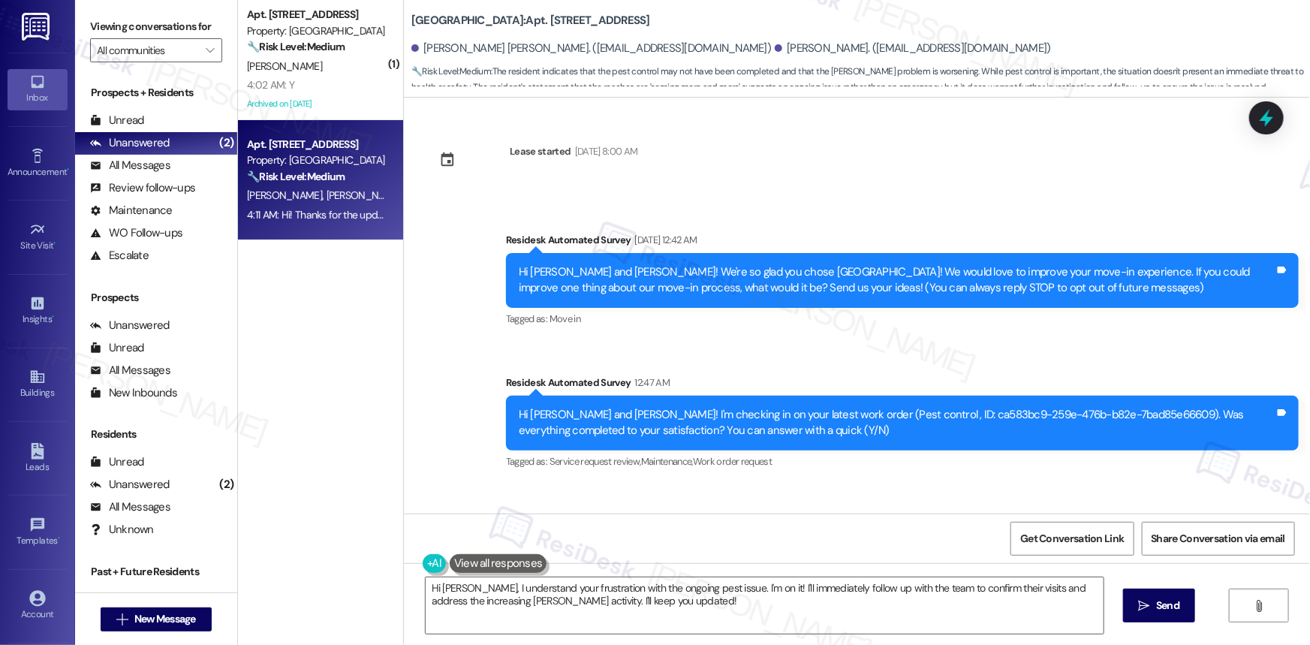
click at [917, 411] on div "Hi [PERSON_NAME] and [PERSON_NAME]! I'm checking in on your latest work order (…" at bounding box center [897, 423] width 756 height 32
click at [1262, 116] on icon at bounding box center [1266, 118] width 26 height 26
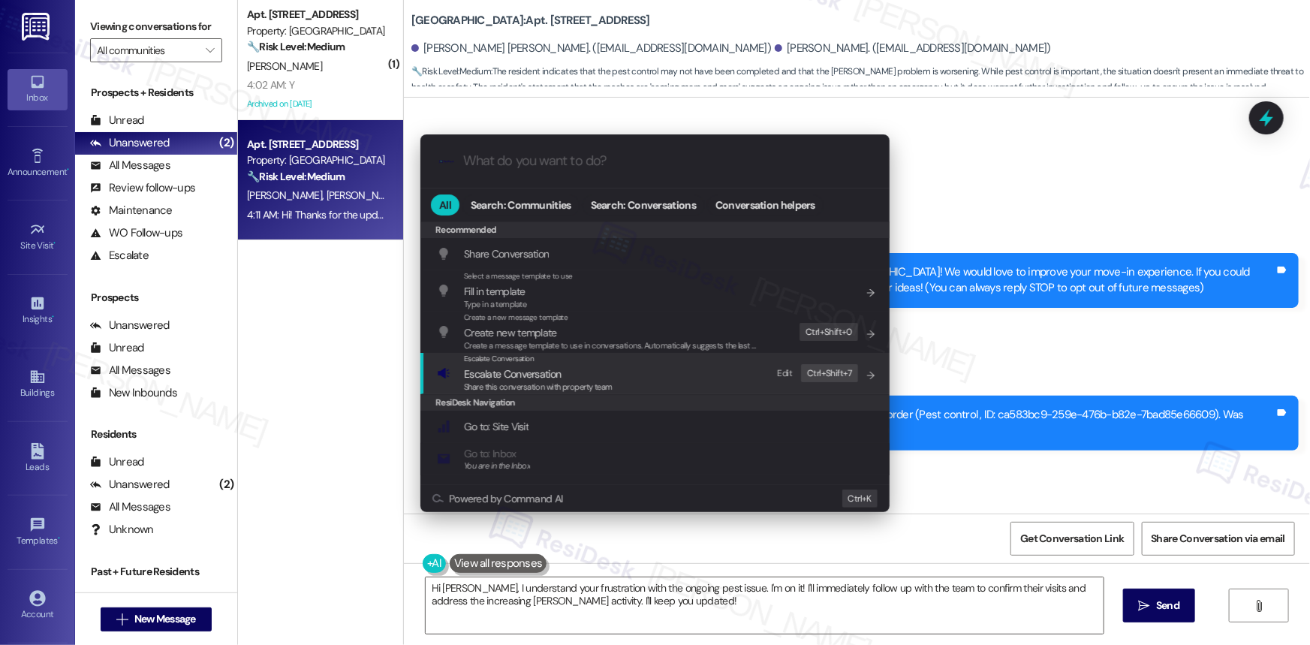
click at [555, 375] on span "Escalate Conversation" at bounding box center [512, 374] width 97 height 14
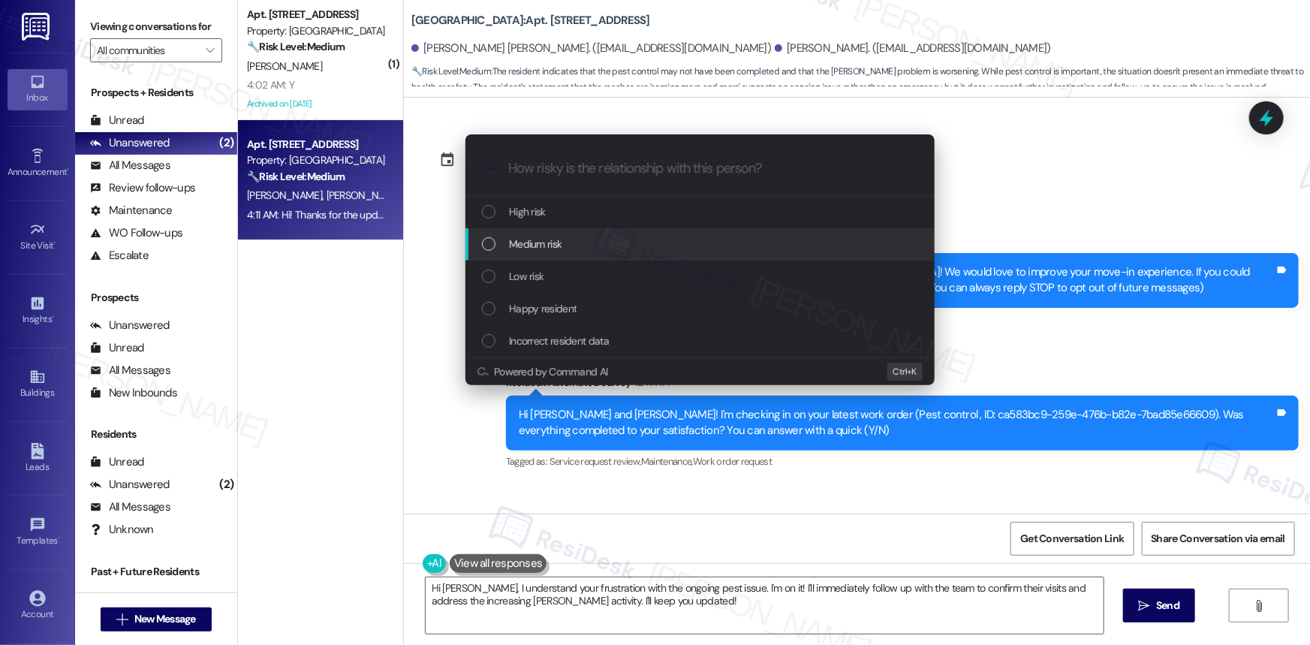
click at [493, 246] on div "List of options" at bounding box center [489, 244] width 14 height 14
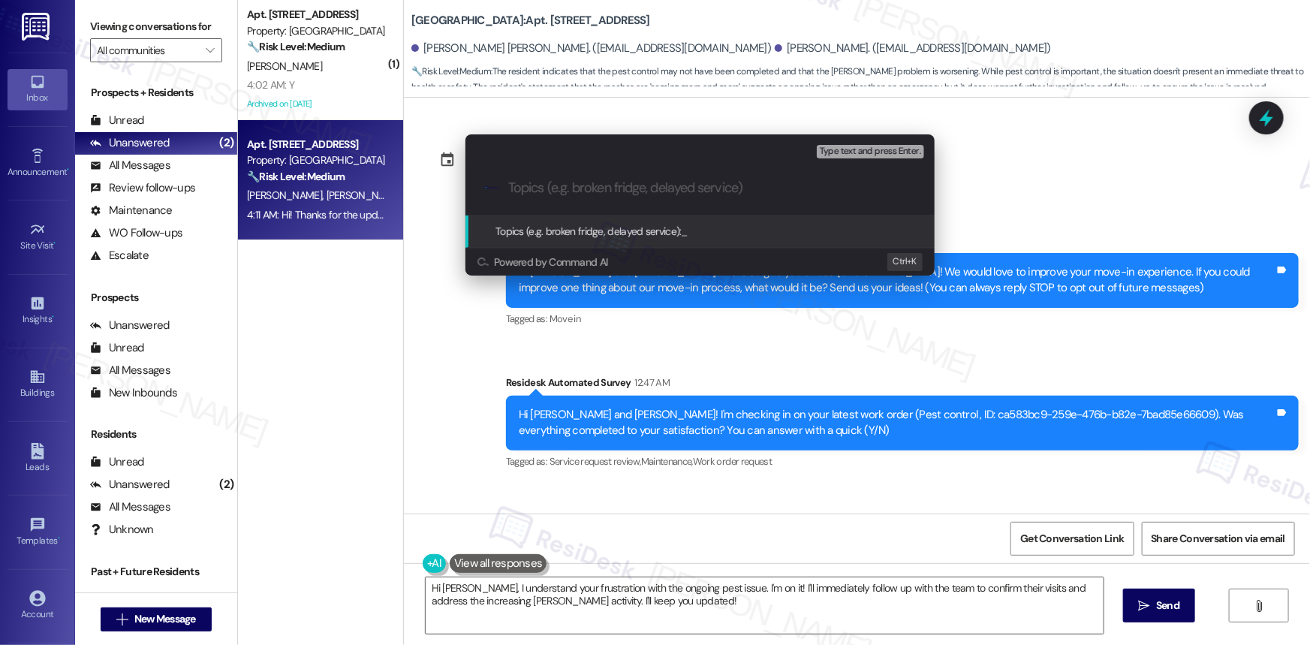
click at [646, 188] on input "Topics (e.g. broken fridge, delayed service)" at bounding box center [712, 188] width 408 height 16
paste input "Follow-Up Pest Control Request – Roaches Persisting, Service Visit Unconfirmed"
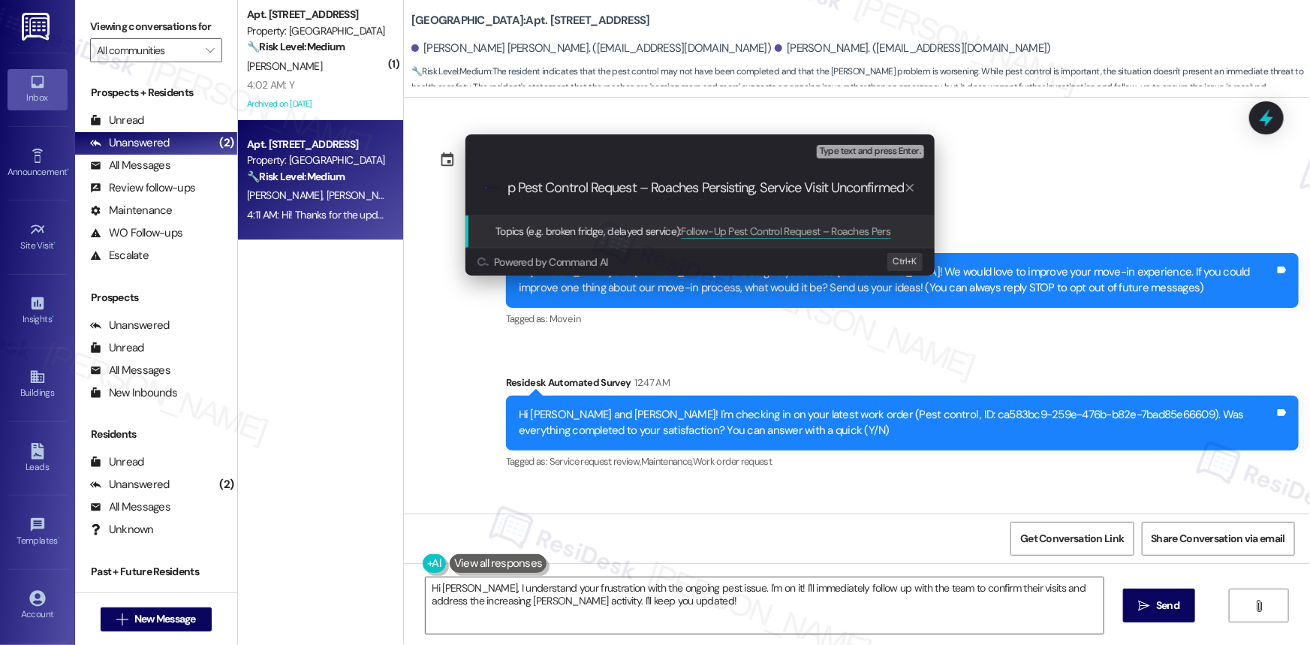
drag, startPoint x: 646, startPoint y: 192, endPoint x: 639, endPoint y: 217, distance: 25.9
click at [646, 194] on input "Follow-Up Pest Control Request – Roaches Persisting, Service Visit Unconfirmed" at bounding box center [706, 188] width 396 height 16
type input "Follow-Up Pest Control Request – Roaches Persisting, Service Visit Unconfirmed"
click at [558, 229] on span "Topics (e.g. broken fridge, delayed service):" at bounding box center [588, 231] width 186 height 14
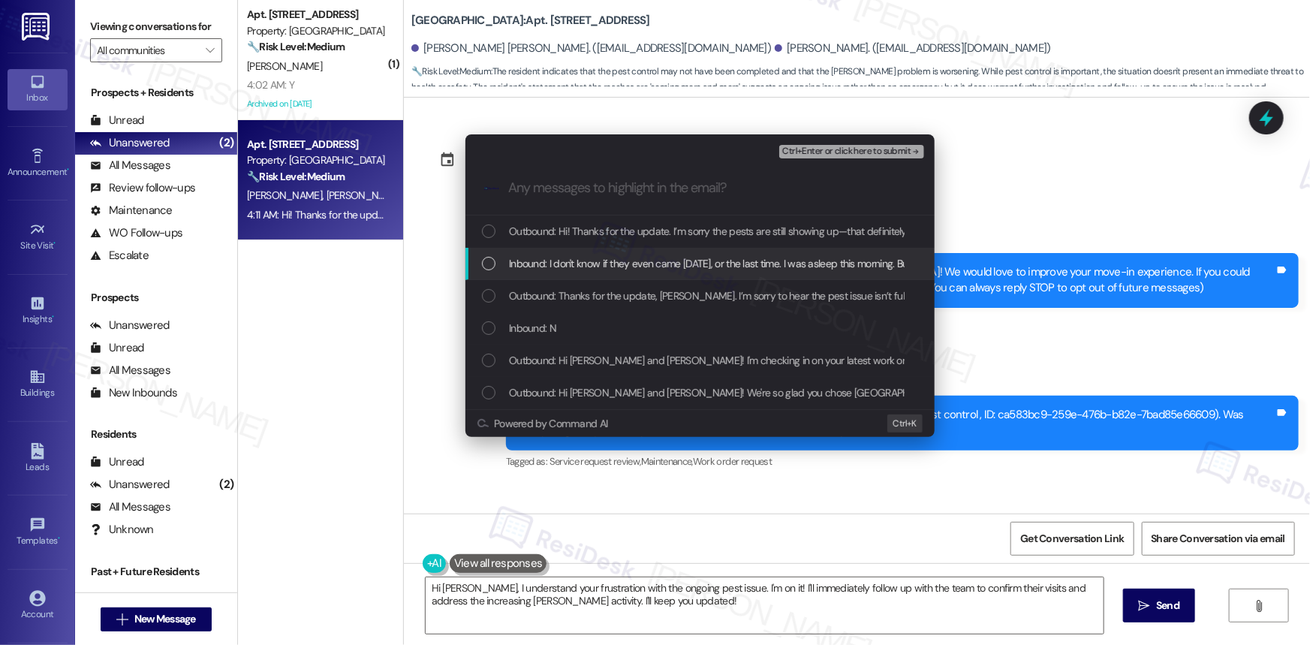
click at [485, 263] on div "List of options" at bounding box center [489, 264] width 14 height 14
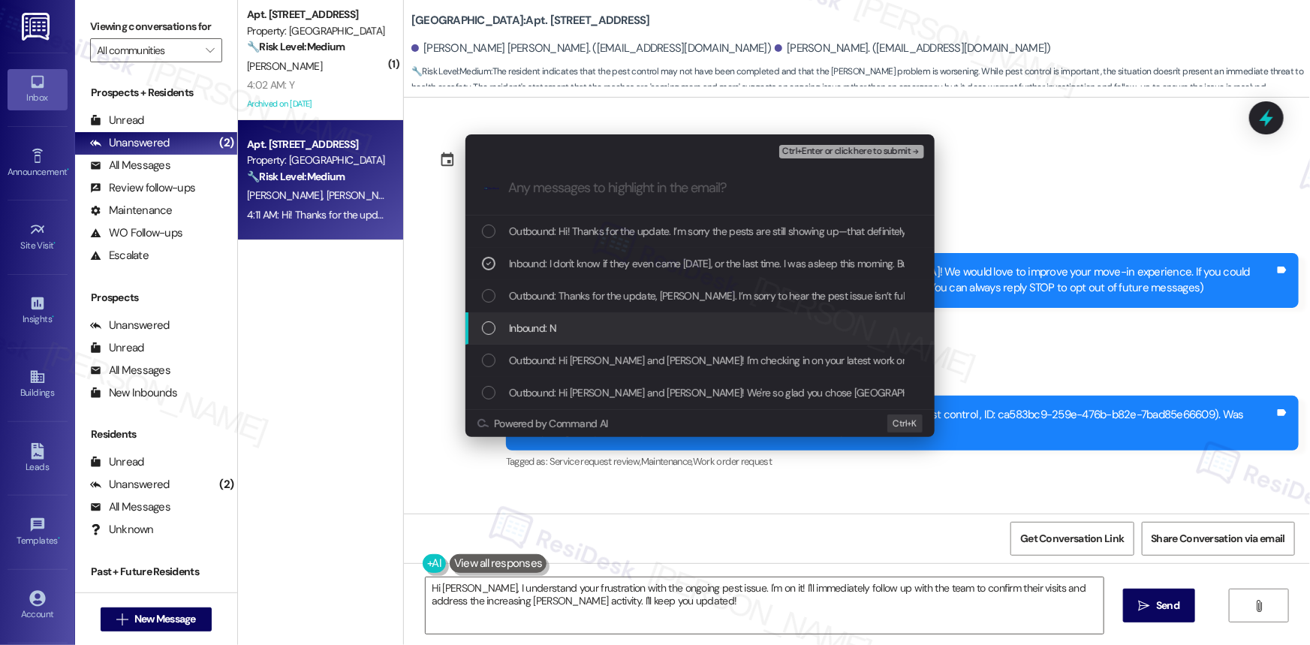
click at [486, 322] on div "List of options" at bounding box center [489, 328] width 14 height 14
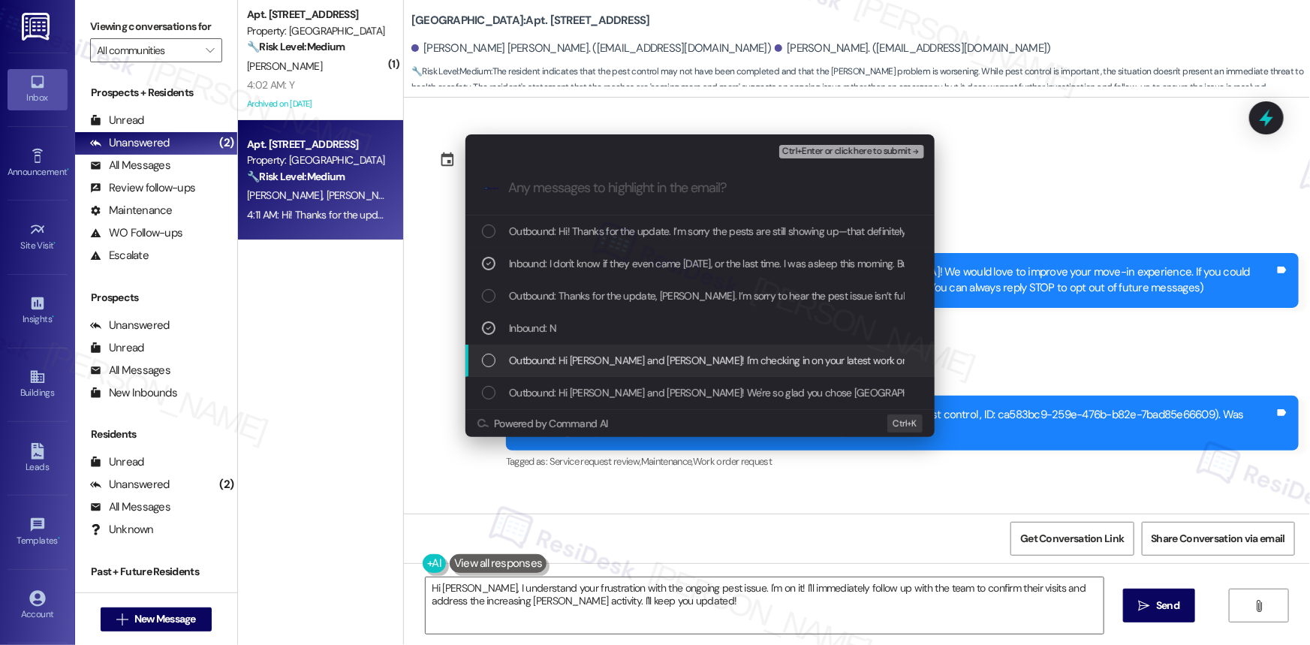
click at [492, 365] on div "List of options" at bounding box center [489, 361] width 14 height 14
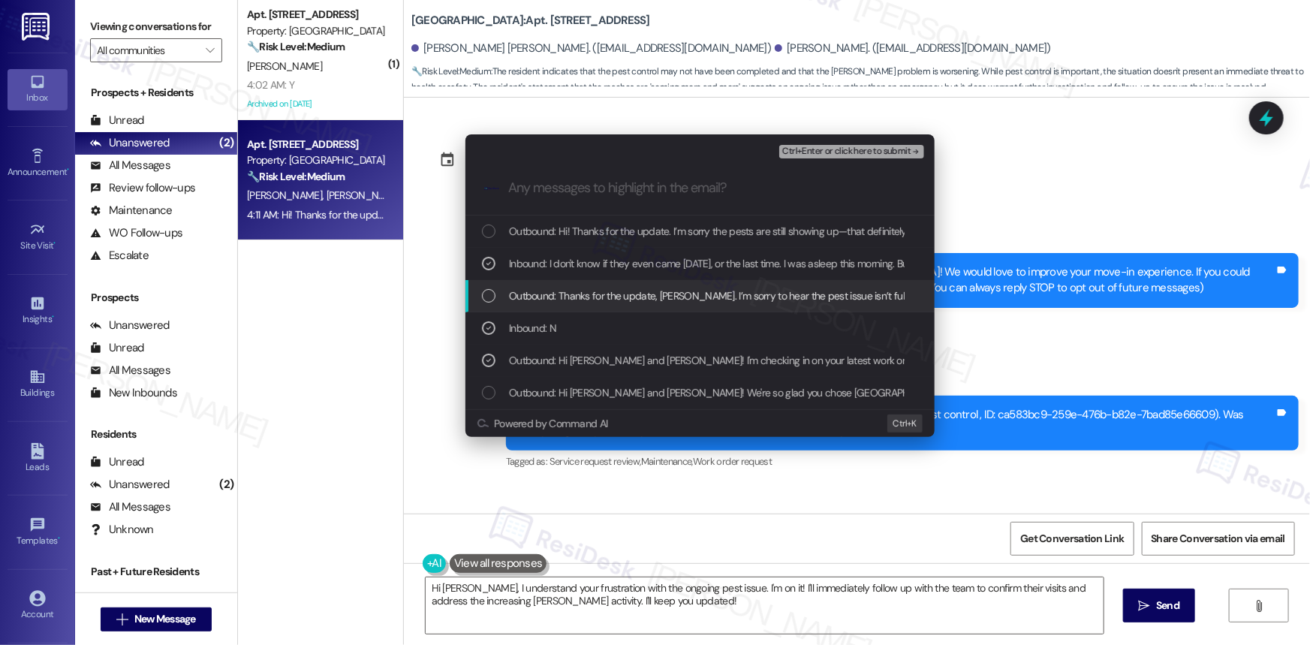
click at [488, 296] on div "List of options" at bounding box center [489, 296] width 14 height 14
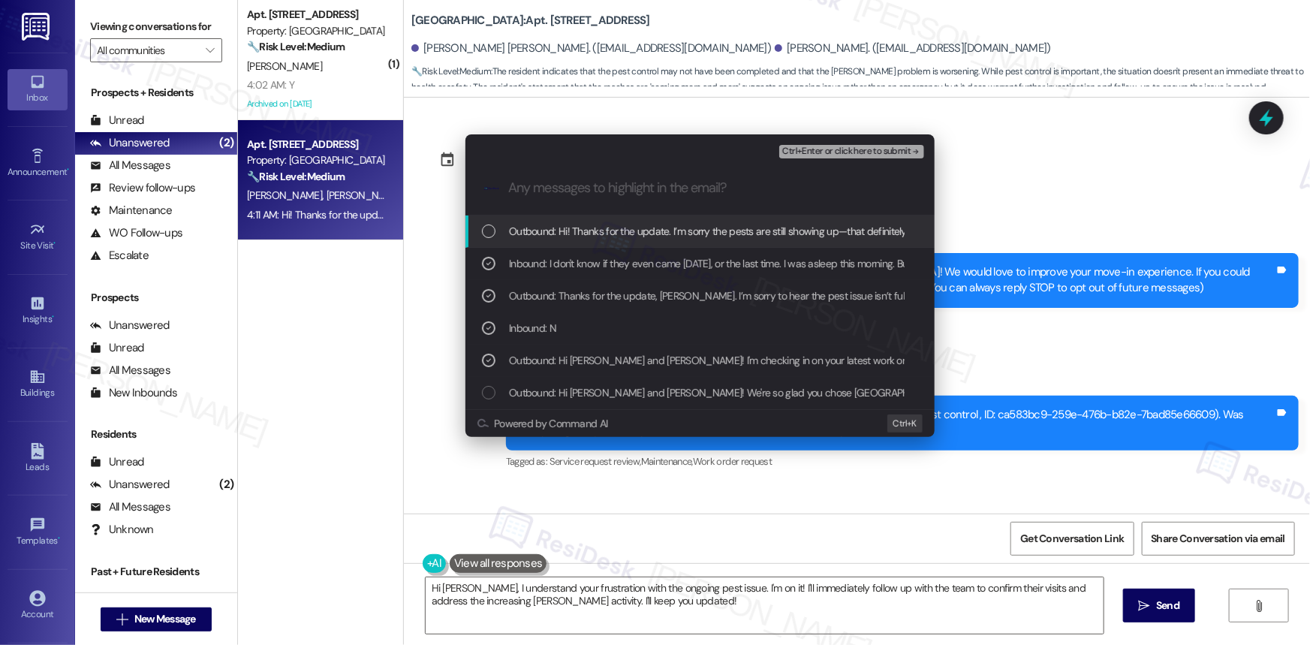
click at [492, 232] on div "List of options" at bounding box center [489, 231] width 14 height 14
click at [862, 155] on span "Ctrl+Enter or click here to submit" at bounding box center [846, 151] width 128 height 11
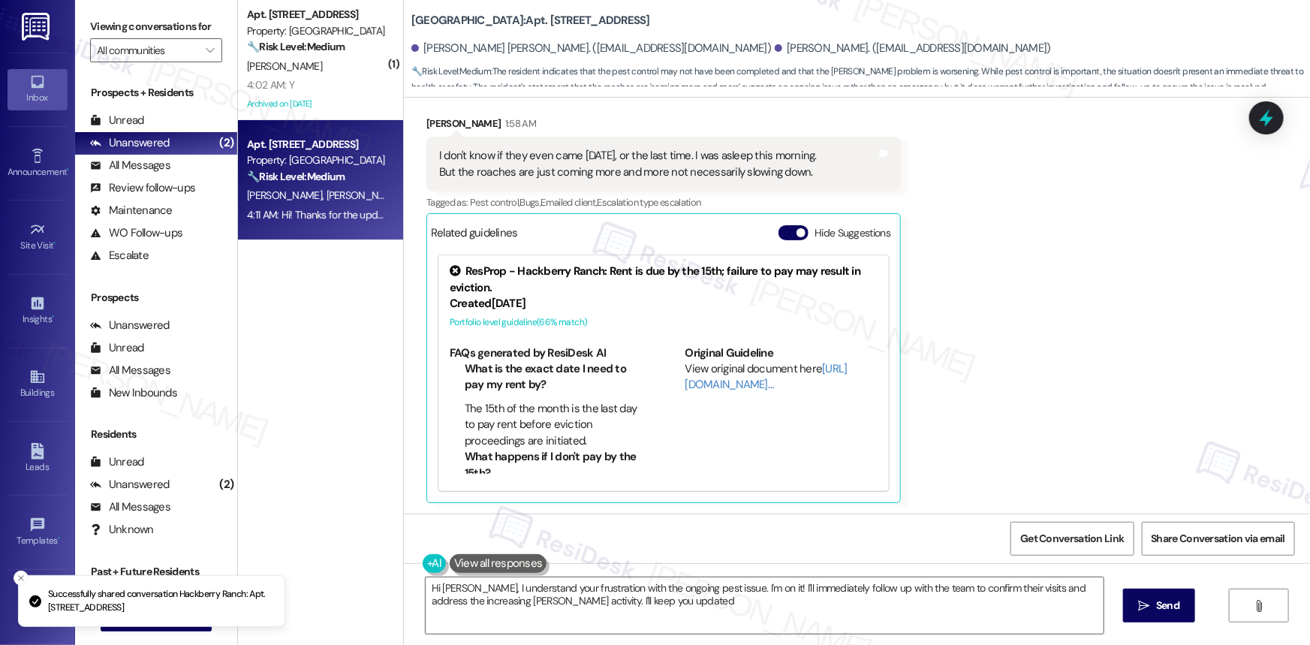
type textarea "Hi [PERSON_NAME], I understand your frustration with the ongoing pest issue. I'…"
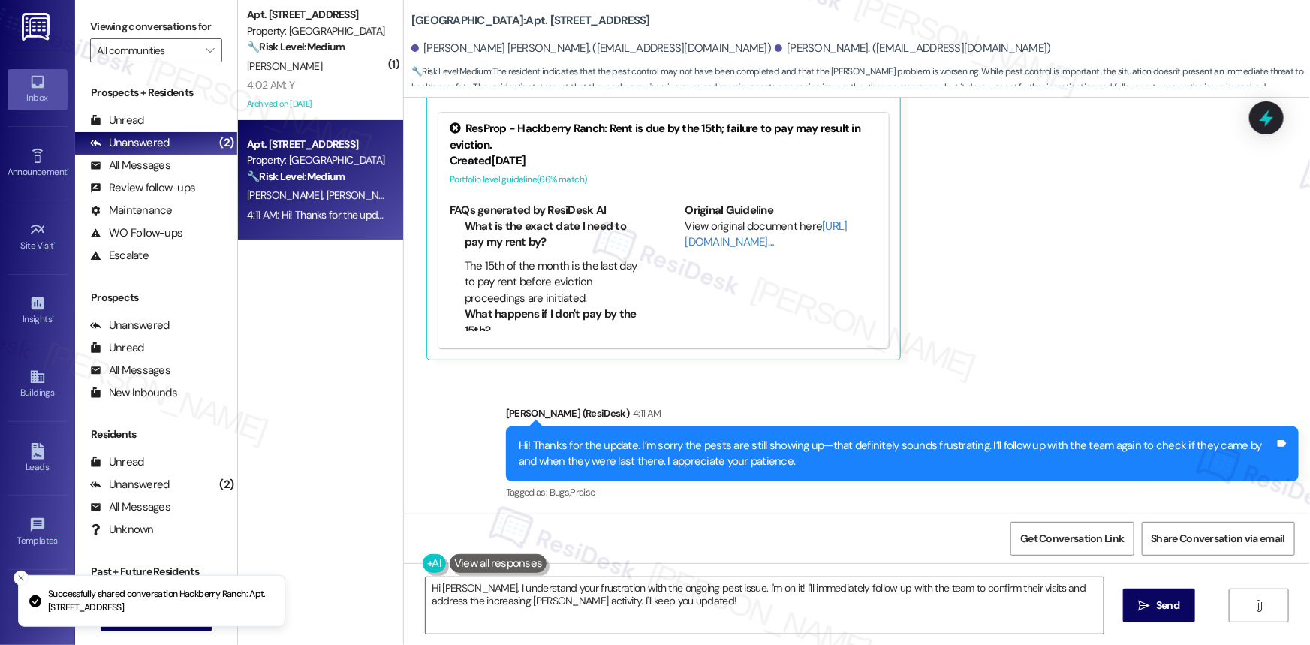
scroll to position [814, 0]
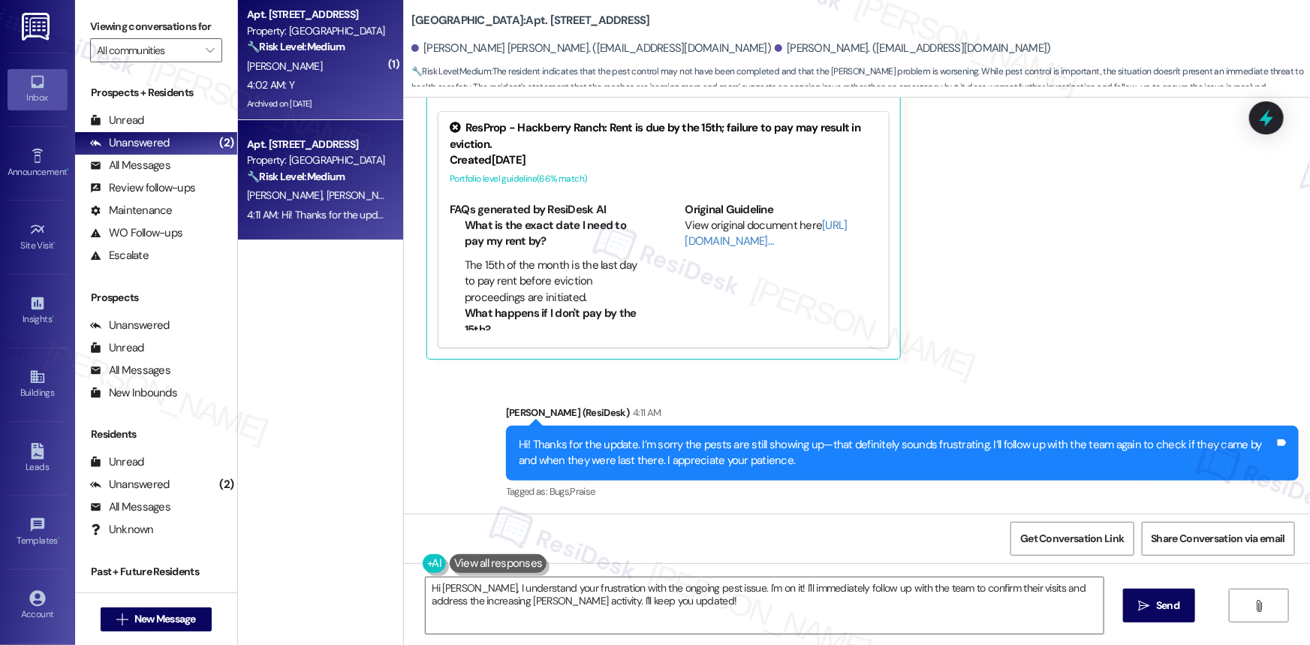
click at [342, 54] on div "🔧 Risk Level: Medium The resident confirmed the pest management work order was …" at bounding box center [316, 47] width 139 height 16
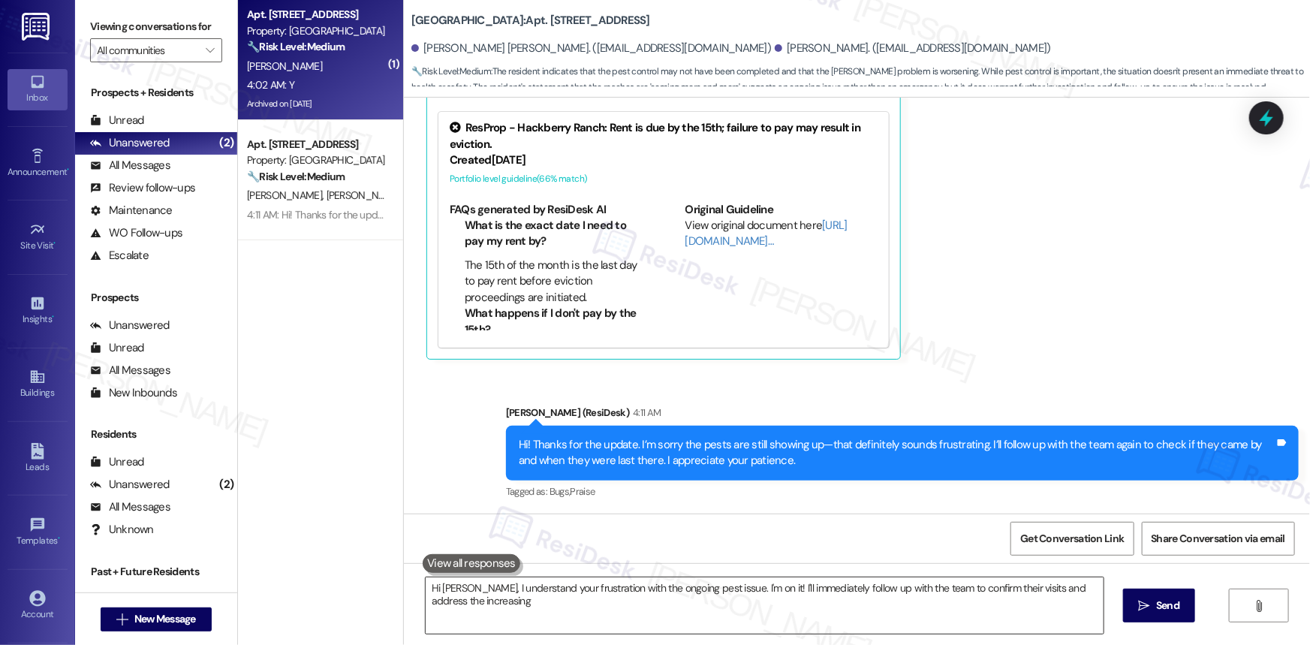
type textarea "Hi [PERSON_NAME], I understand your frustration with the ongoing pest issue. I'…"
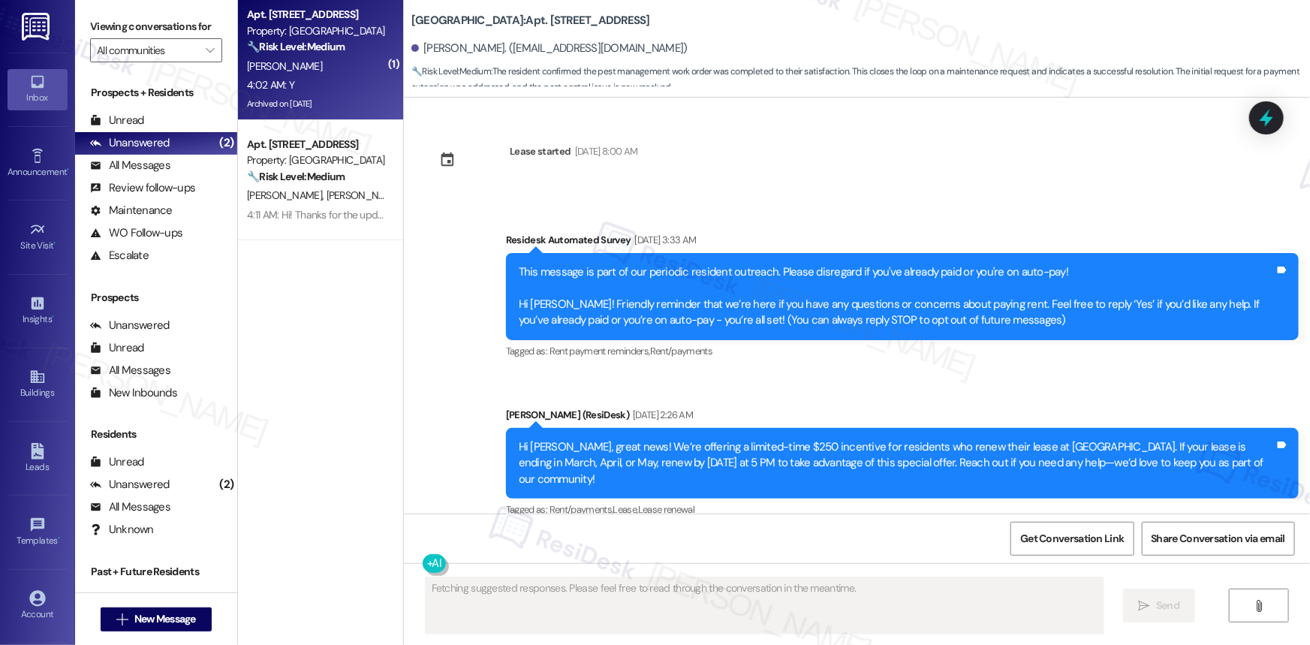
scroll to position [34145, 0]
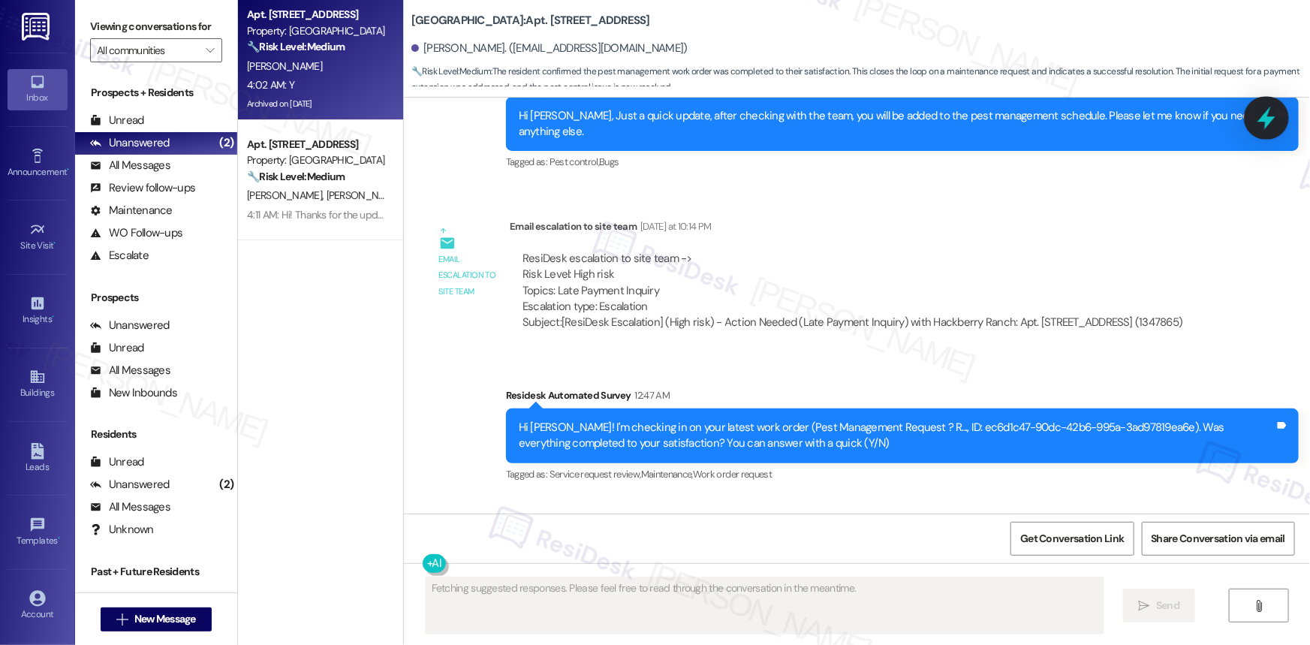
click at [1276, 107] on icon at bounding box center [1266, 118] width 26 height 26
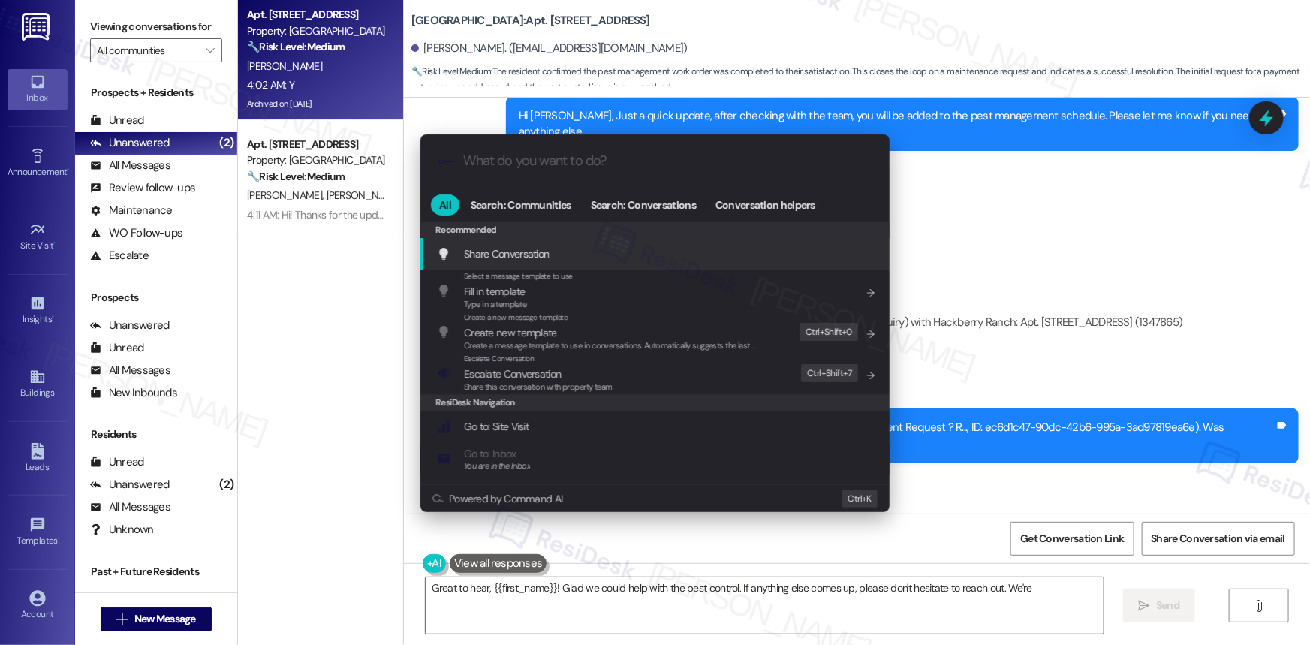
type textarea "Great to hear, {{first_name}}! Glad we could help with the pest control. If any…"
type input "e"
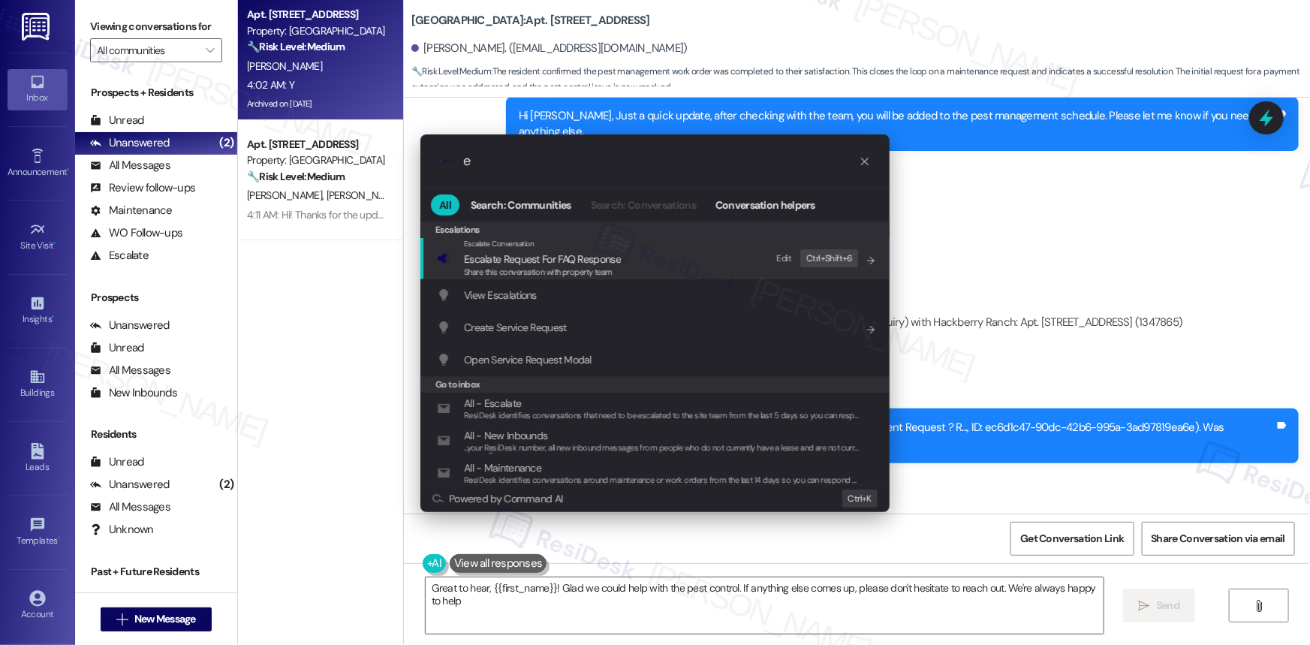
type textarea "Great to hear, {{first_name}}! Glad we could help with the pest control. If any…"
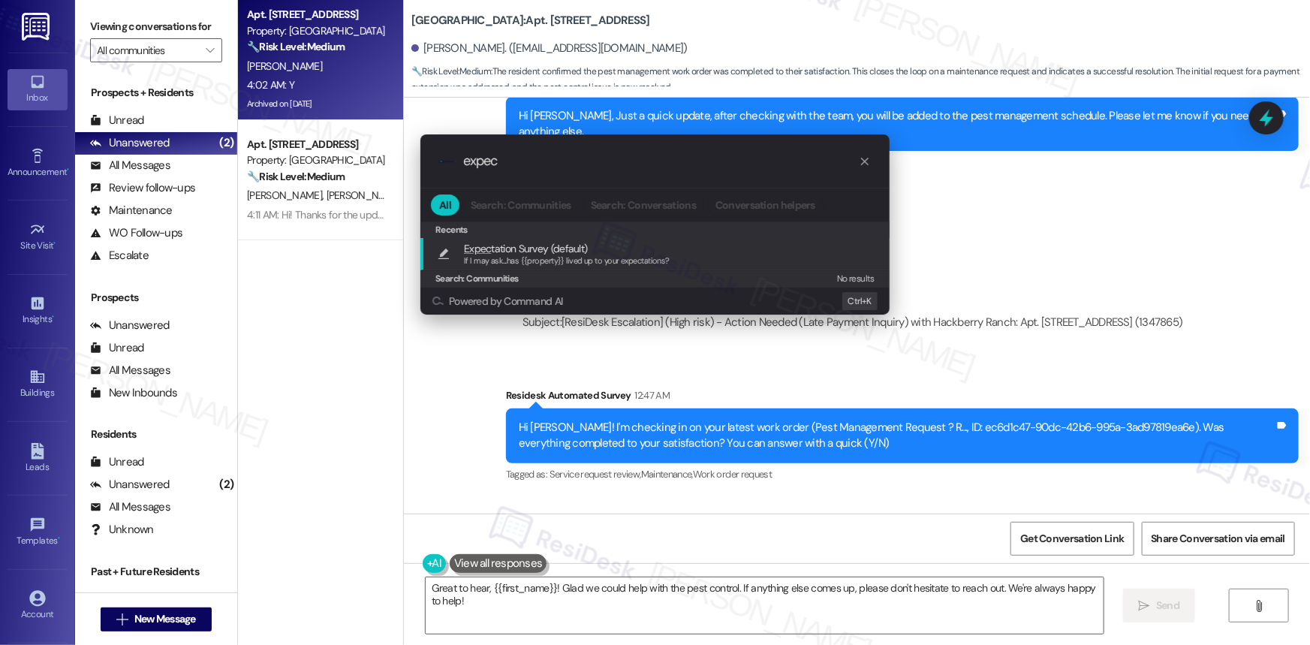
type input "expec"
click at [533, 255] on span "If I may ask...has {{property}} lived up to your expectations?" at bounding box center [567, 260] width 206 height 11
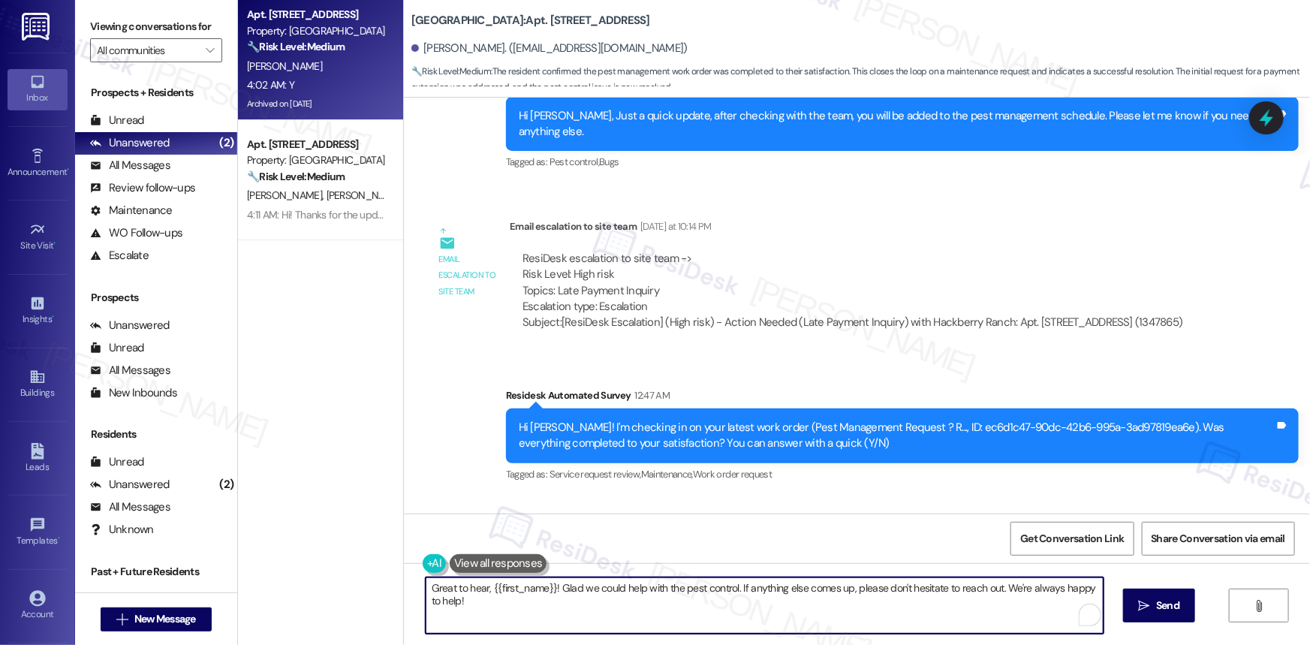
type textarea "If I may ask...has {{property}} lived up to your expectations?"
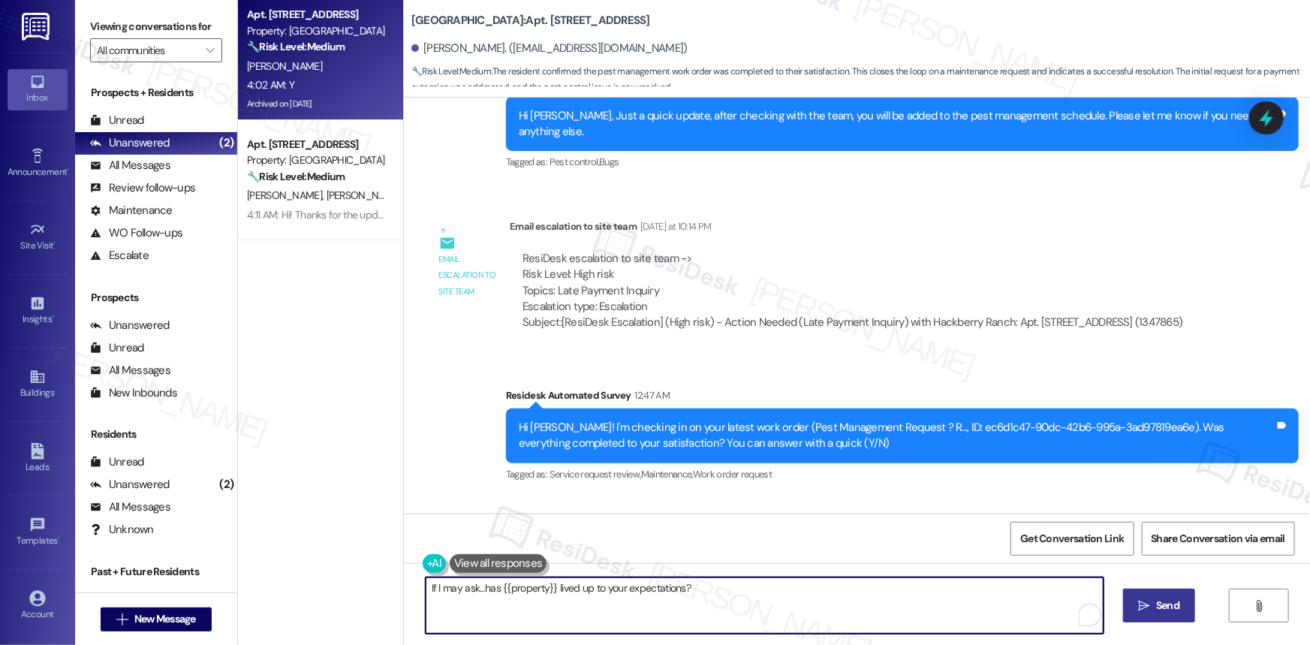
click at [1167, 608] on span "Send" at bounding box center [1167, 605] width 23 height 16
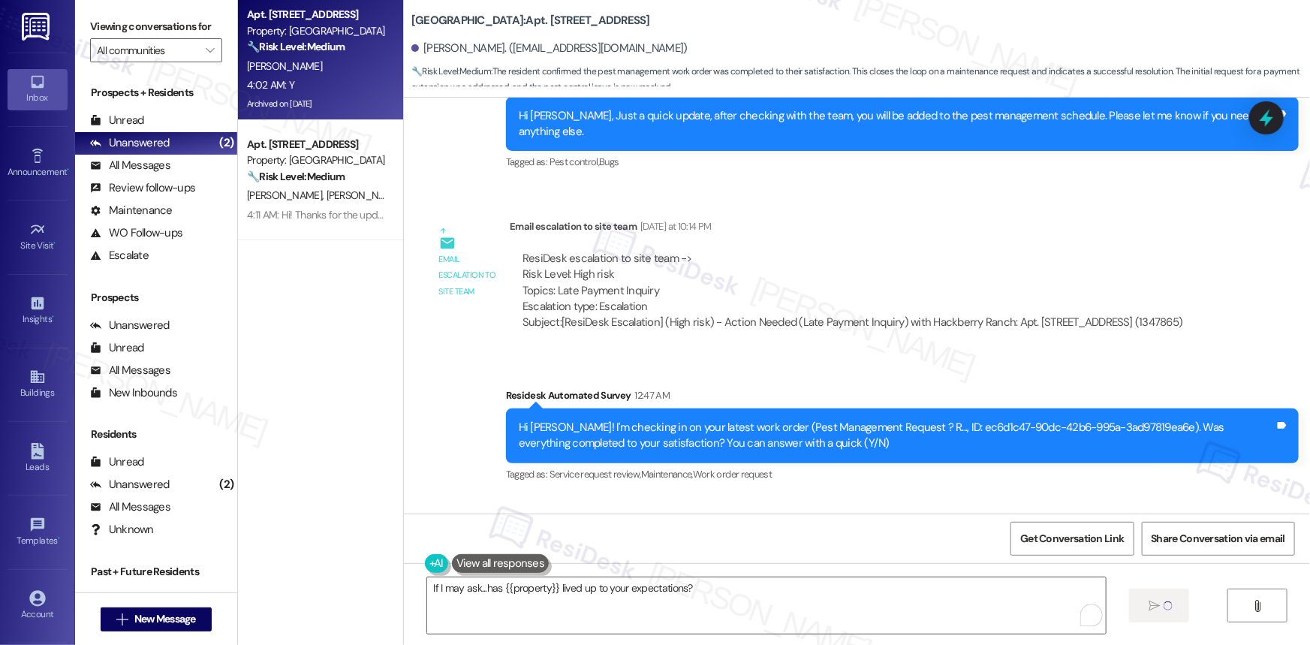
click at [521, 564] on icon at bounding box center [525, 567] width 9 height 7
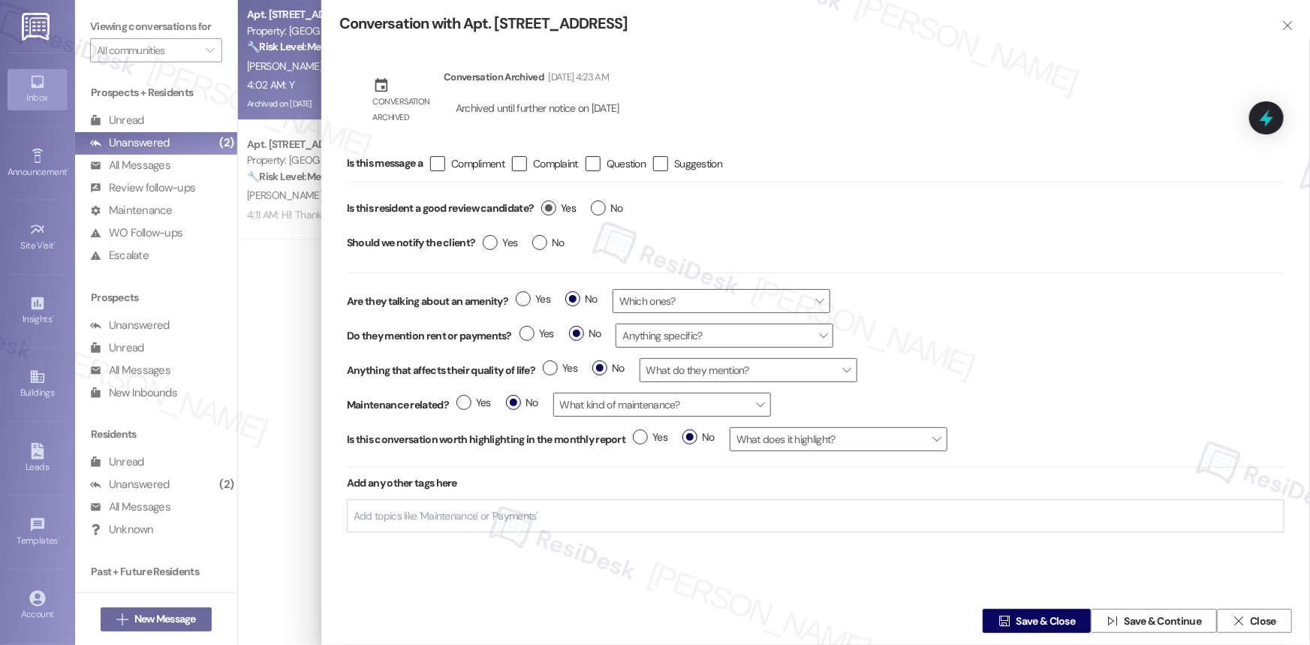
scroll to position [34144, 0]
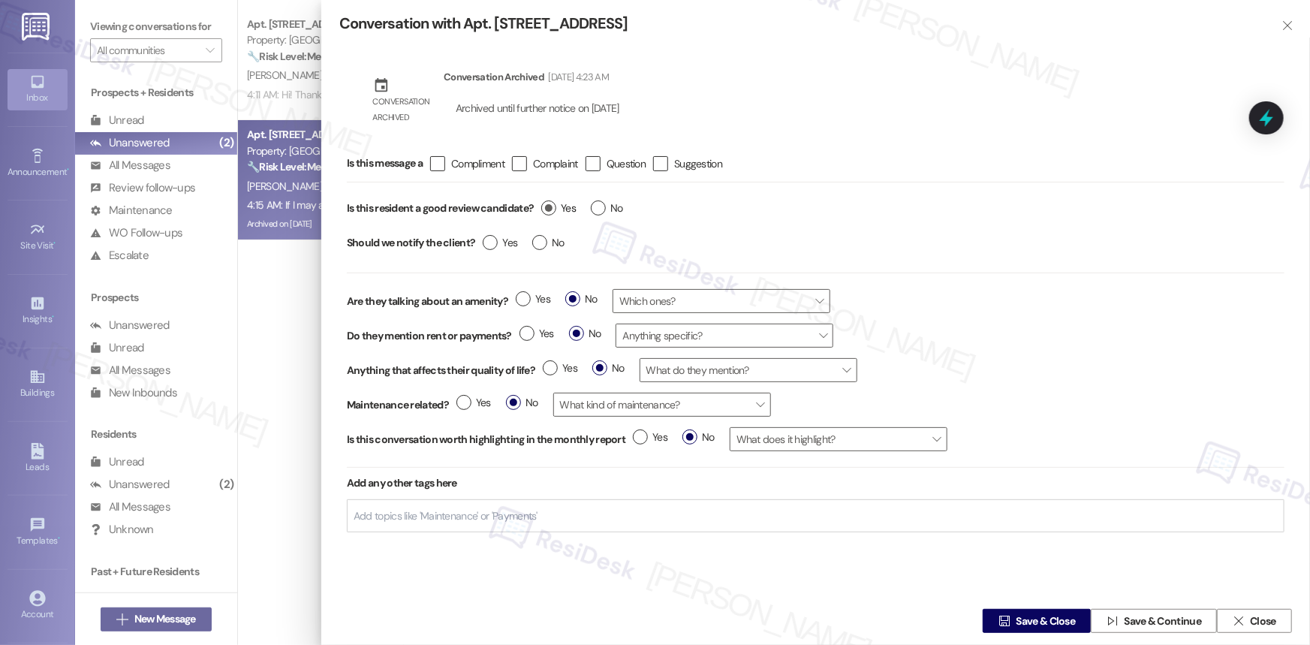
click at [543, 201] on span "Yes" at bounding box center [558, 208] width 35 height 16
click at [543, 201] on input "Yes" at bounding box center [558, 210] width 35 height 20
radio input "true"
click at [1026, 622] on span "Save & Close" at bounding box center [1045, 621] width 59 height 16
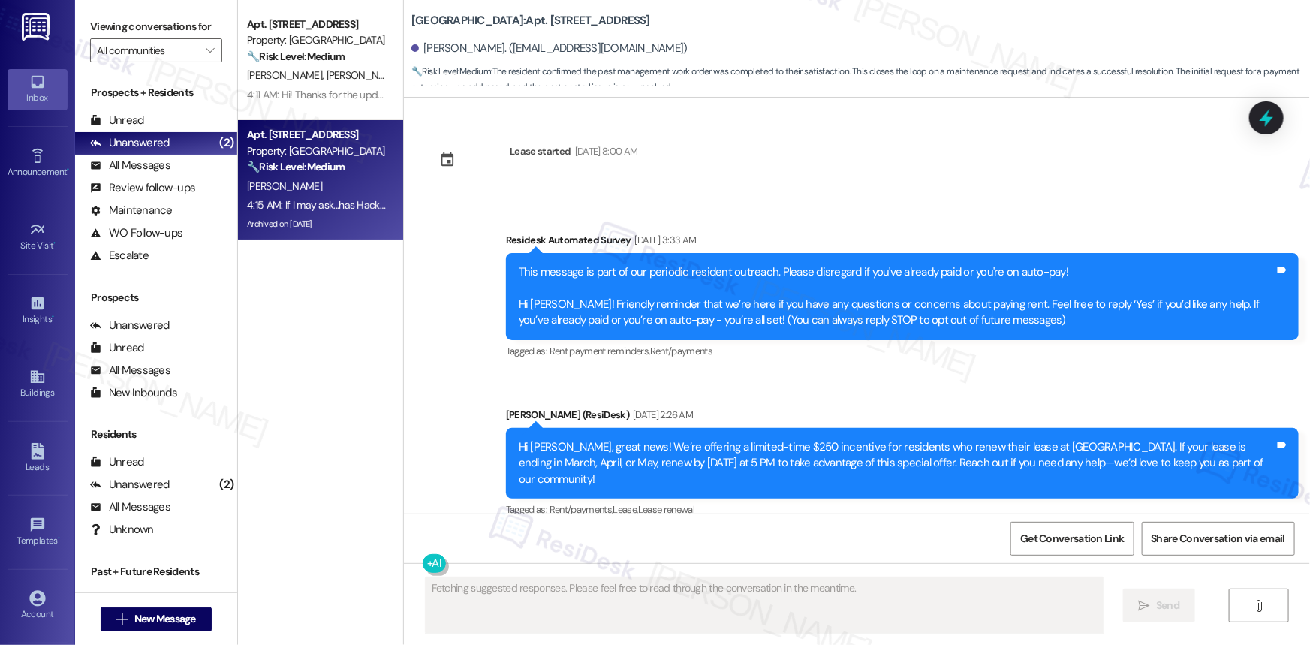
scroll to position [34272, 0]
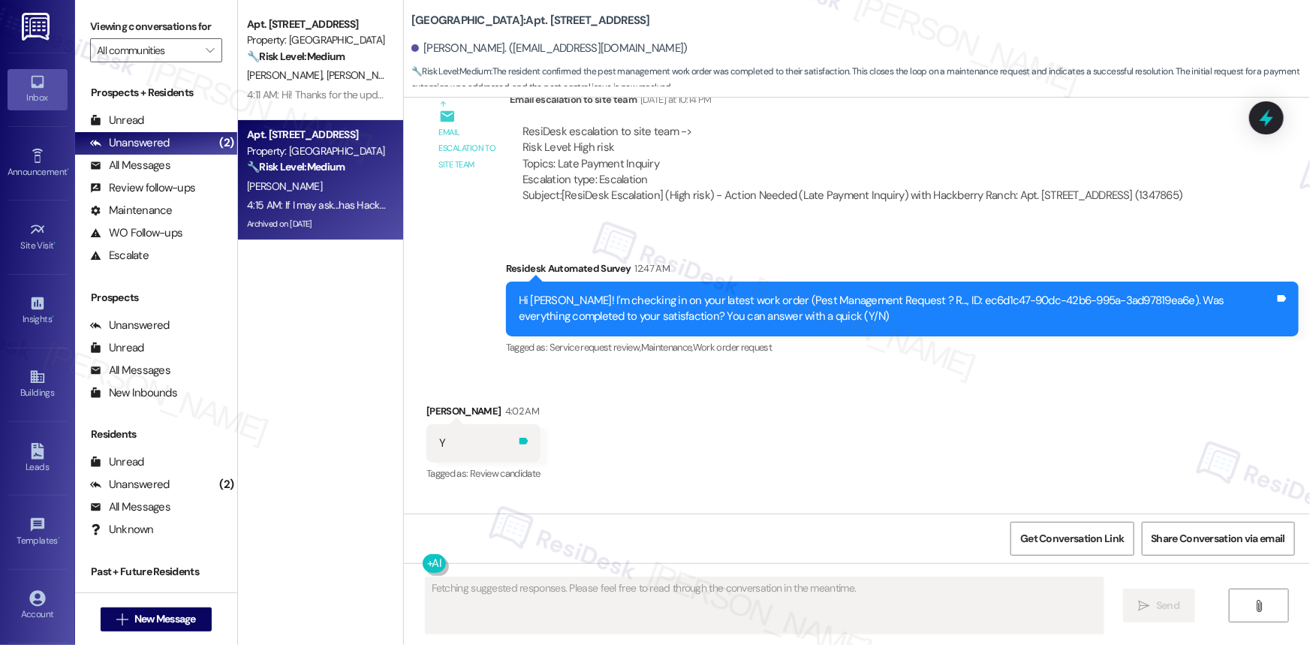
click at [519, 438] on icon at bounding box center [523, 441] width 9 height 7
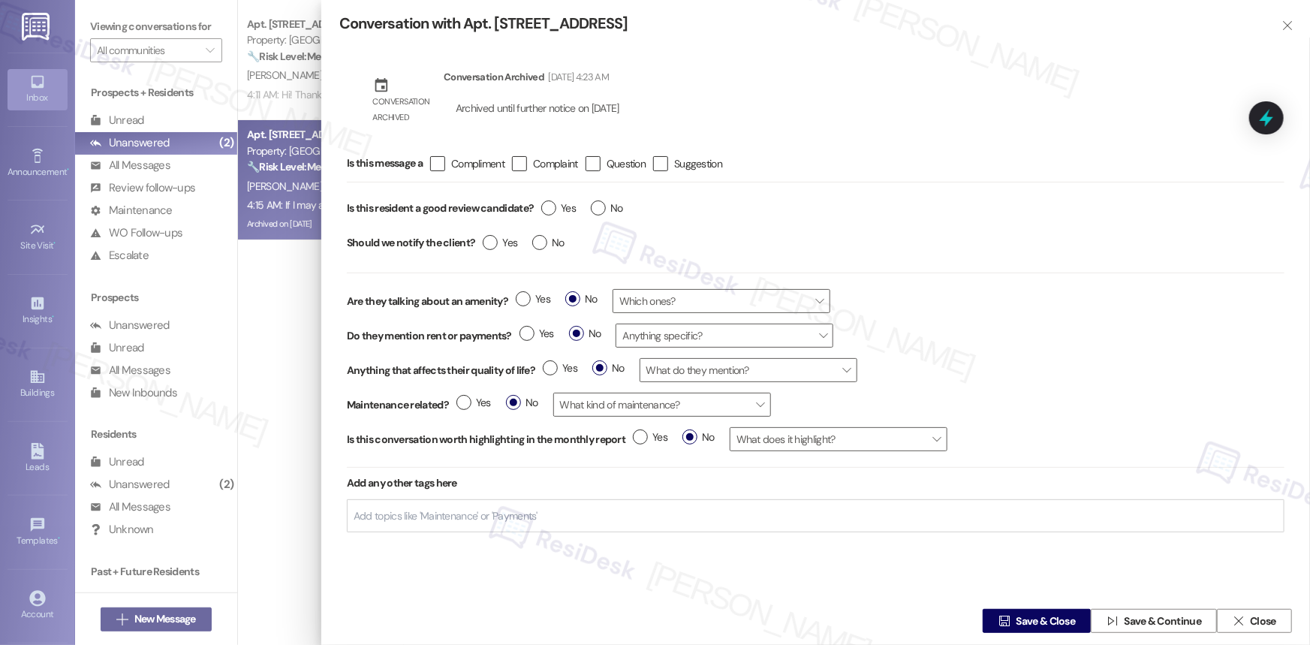
type textarea "Hey {{first_name}}! Thanks for the feedback! We're happy to hear [GEOGRAPHIC_DA…"
click at [549, 205] on label "Yes" at bounding box center [558, 208] width 35 height 16
click at [549, 205] on input "Yes" at bounding box center [558, 210] width 35 height 20
radio input "true"
click at [1049, 613] on span "Save & Close" at bounding box center [1045, 621] width 59 height 16
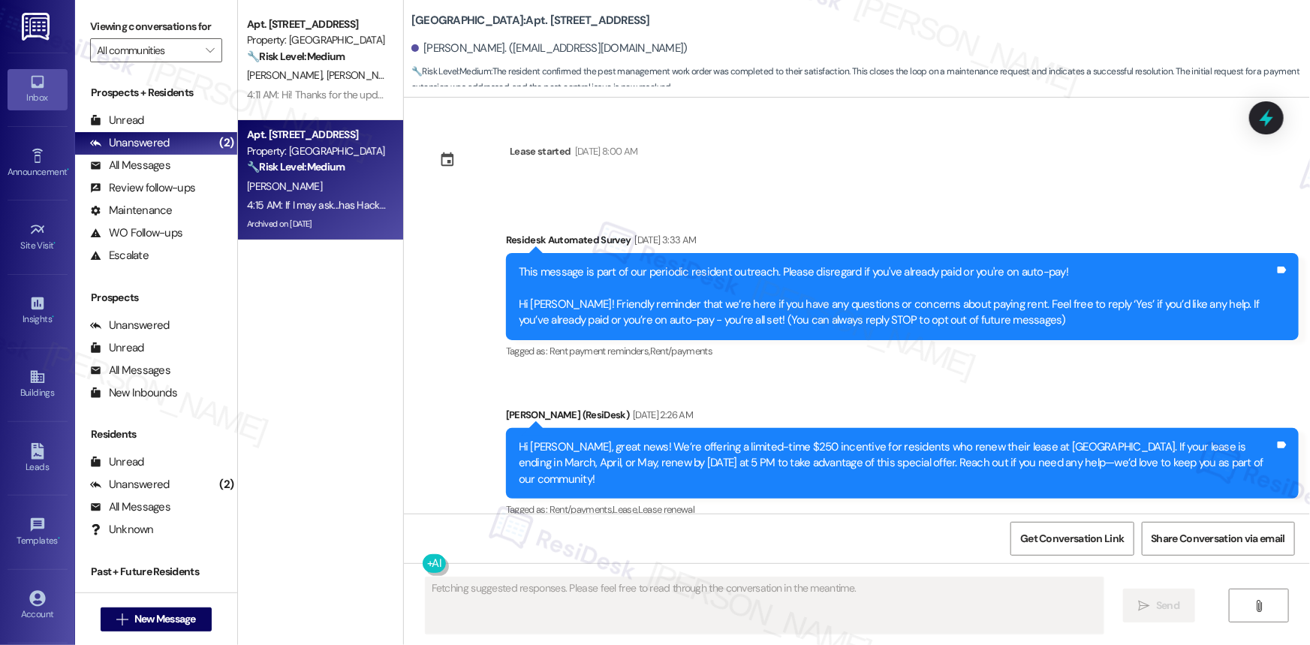
type textarea "Fetching suggested responses. Please feel free to read through the conversation…"
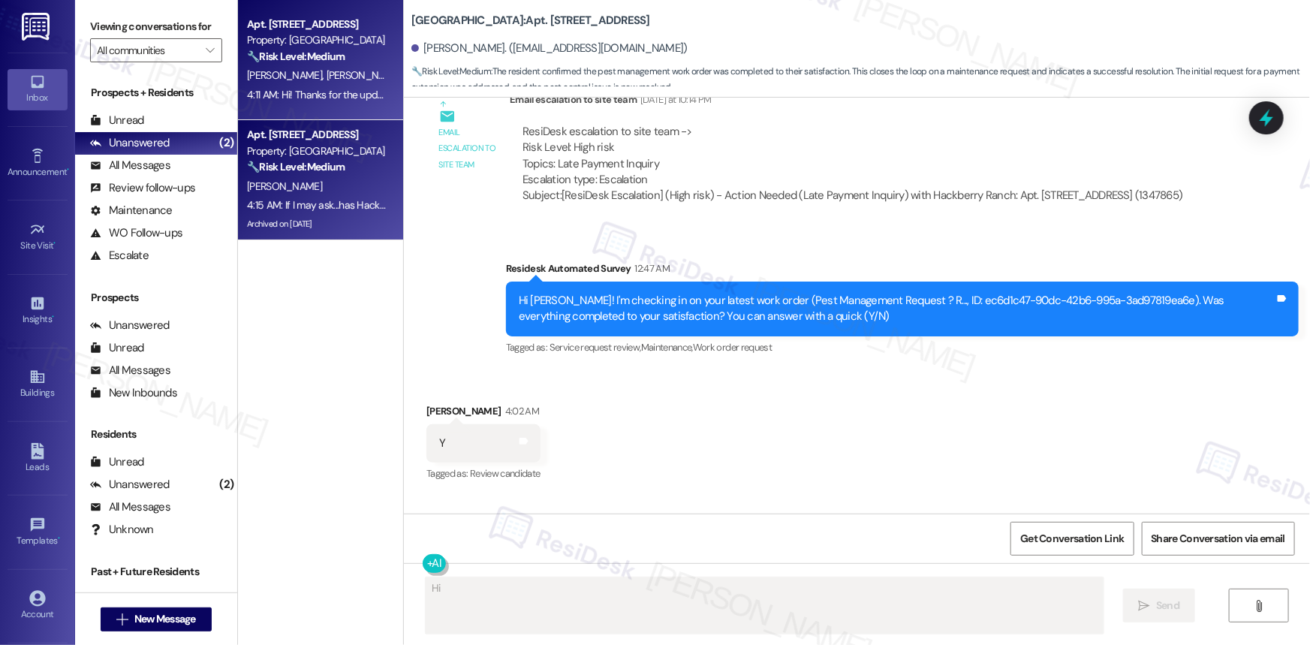
click at [327, 71] on span "[PERSON_NAME] [PERSON_NAME]" at bounding box center [403, 75] width 152 height 14
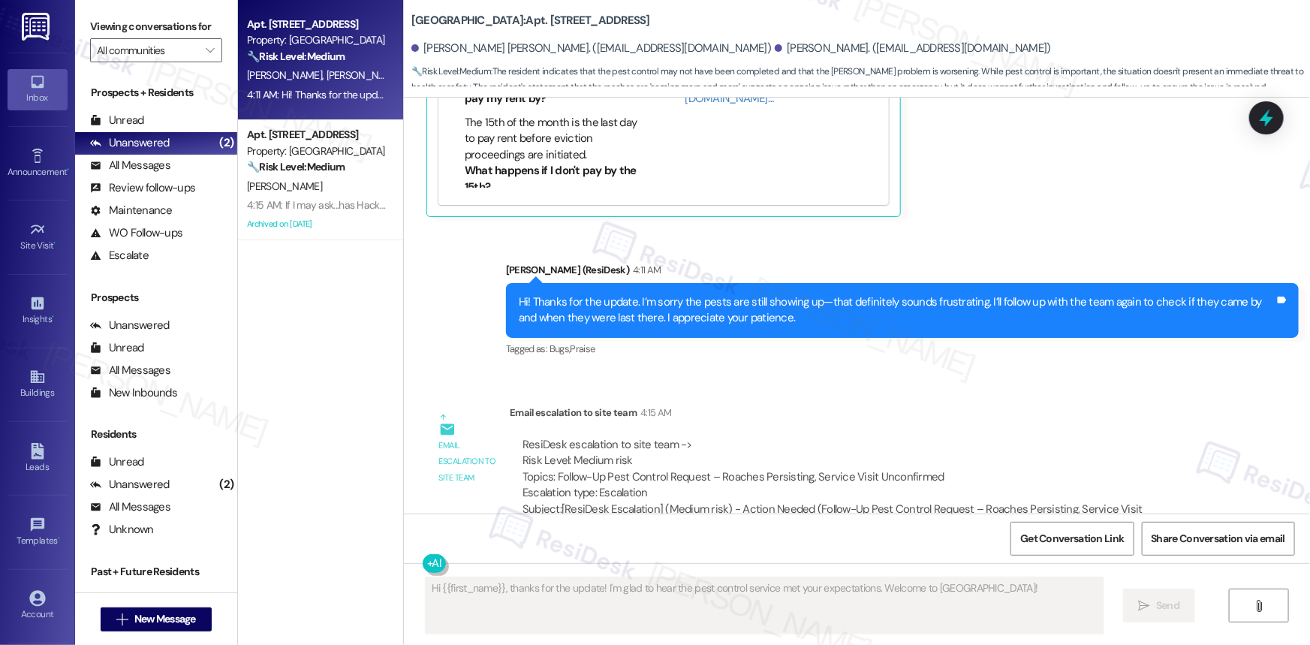
scroll to position [999, 0]
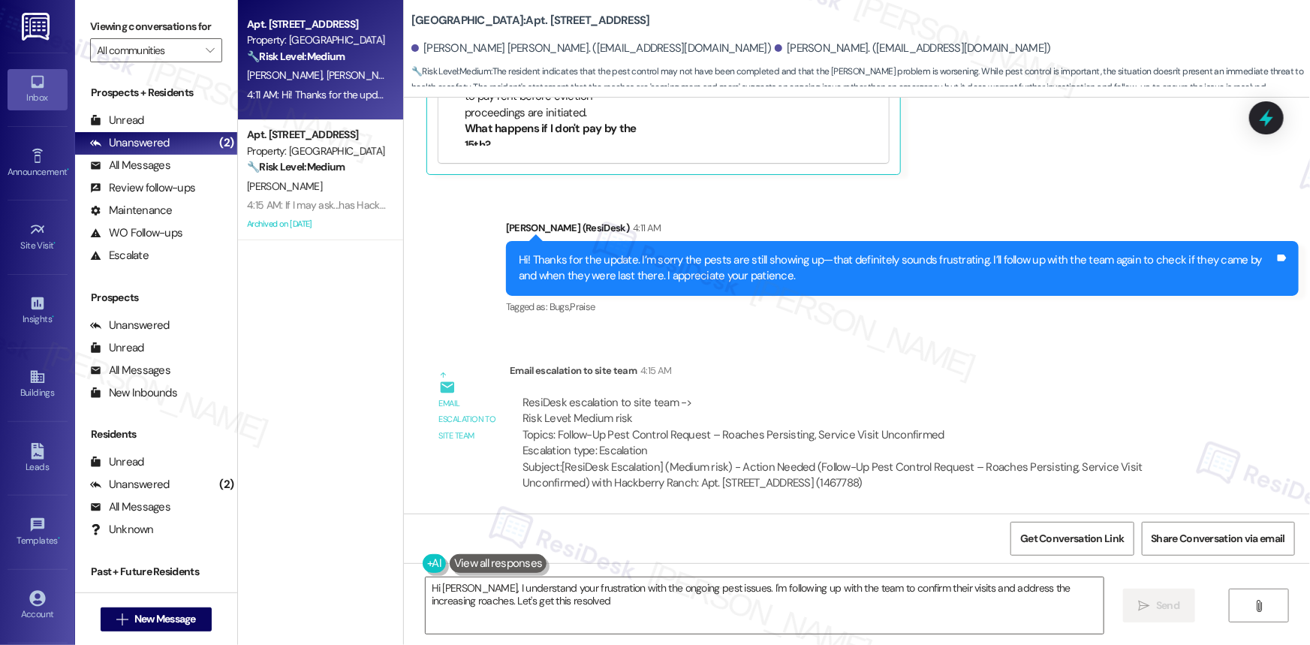
type textarea "Hi [PERSON_NAME], I understand your frustration with the ongoing pest issues. I…"
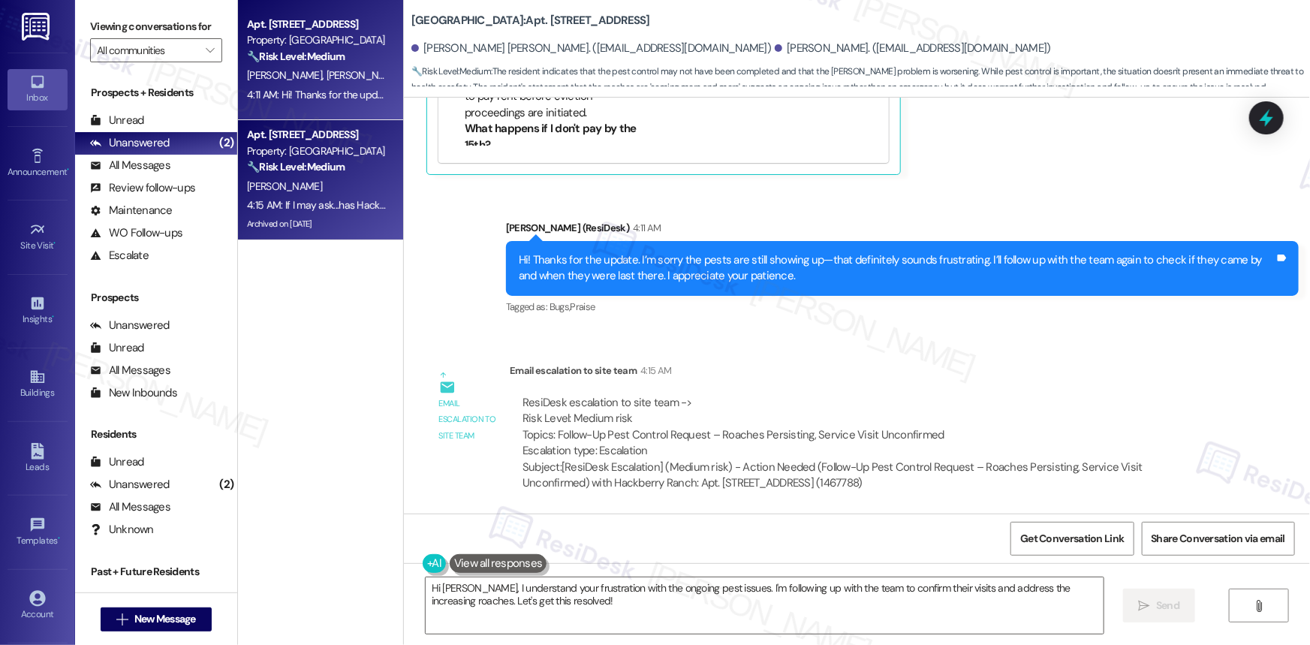
click at [263, 130] on div "Apt. [STREET_ADDRESS]" at bounding box center [316, 135] width 139 height 16
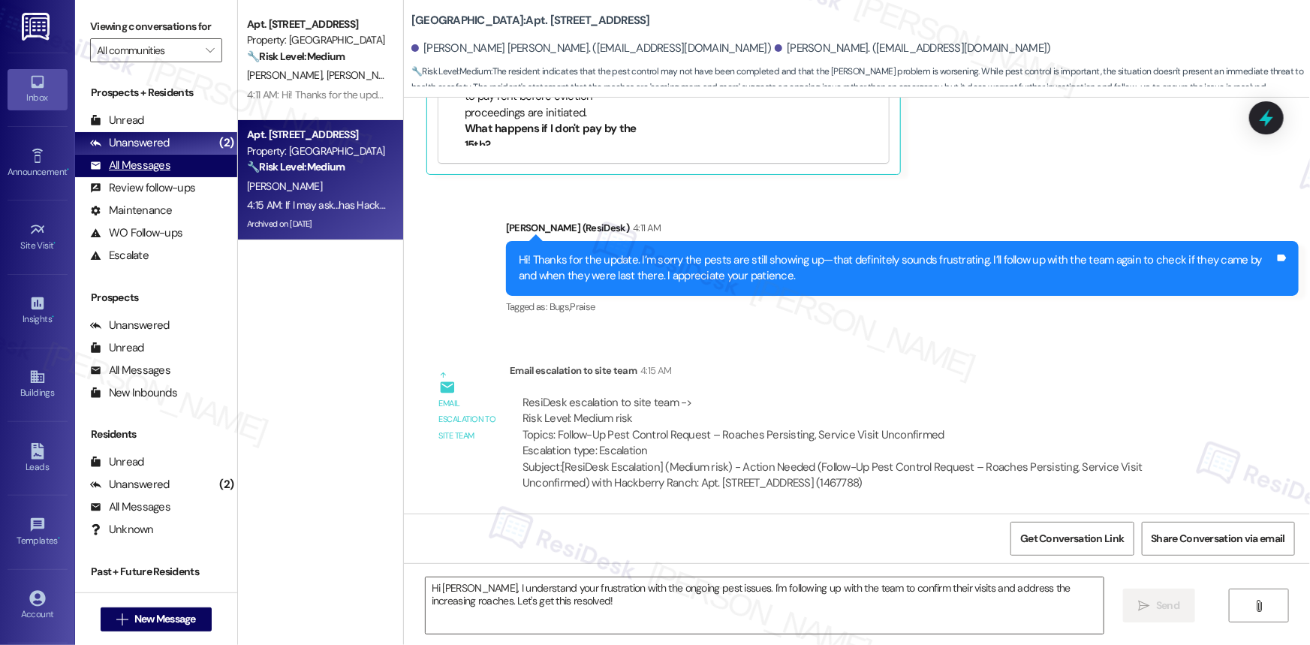
type textarea "Fetching suggested responses. Please feel free to read through the conversation…"
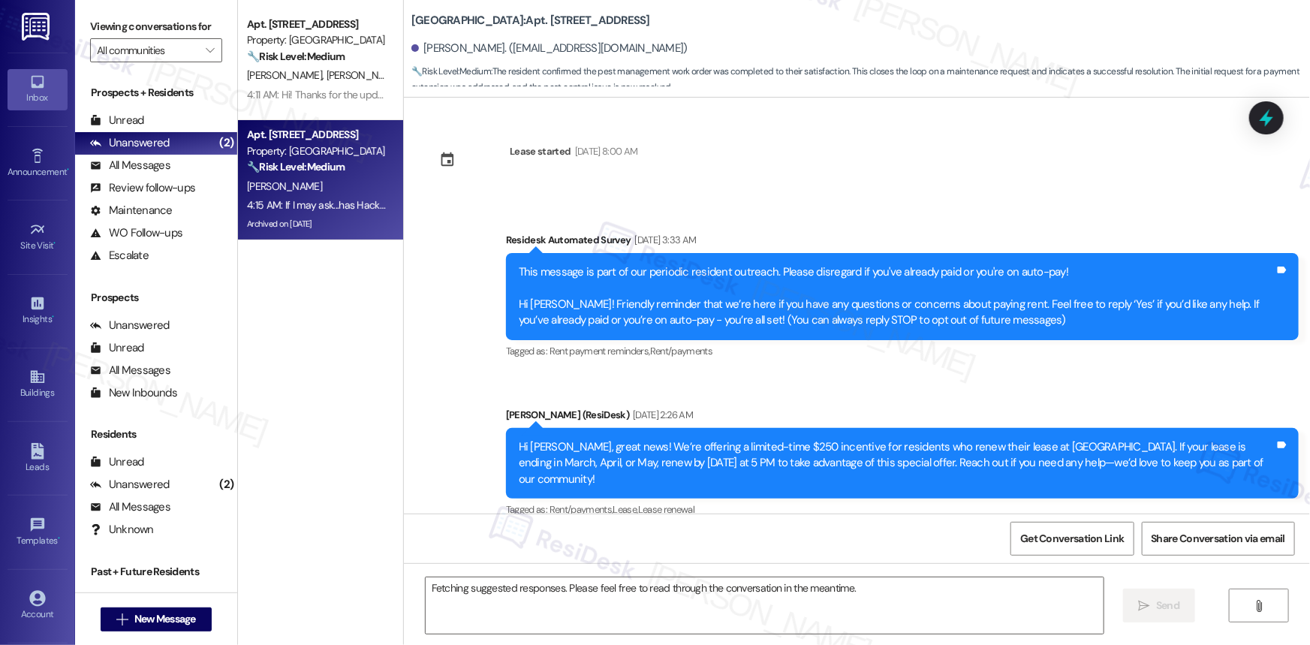
scroll to position [34272, 0]
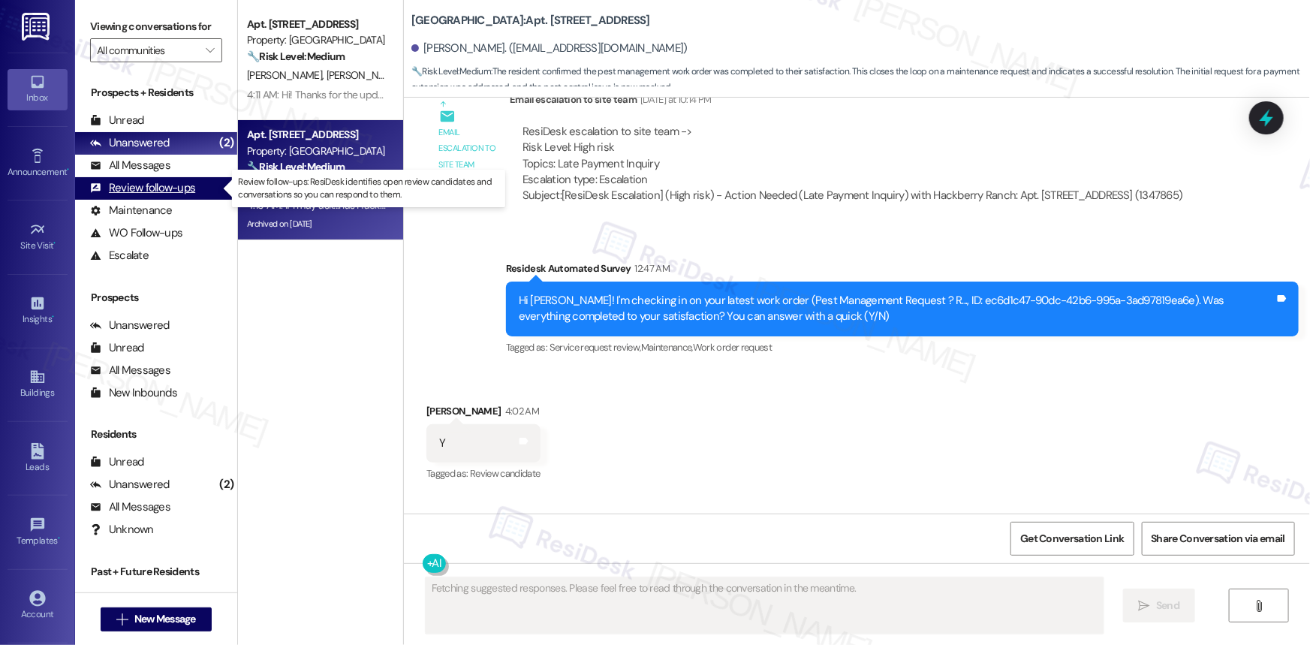
click at [137, 186] on div "Review follow-ups" at bounding box center [142, 188] width 105 height 16
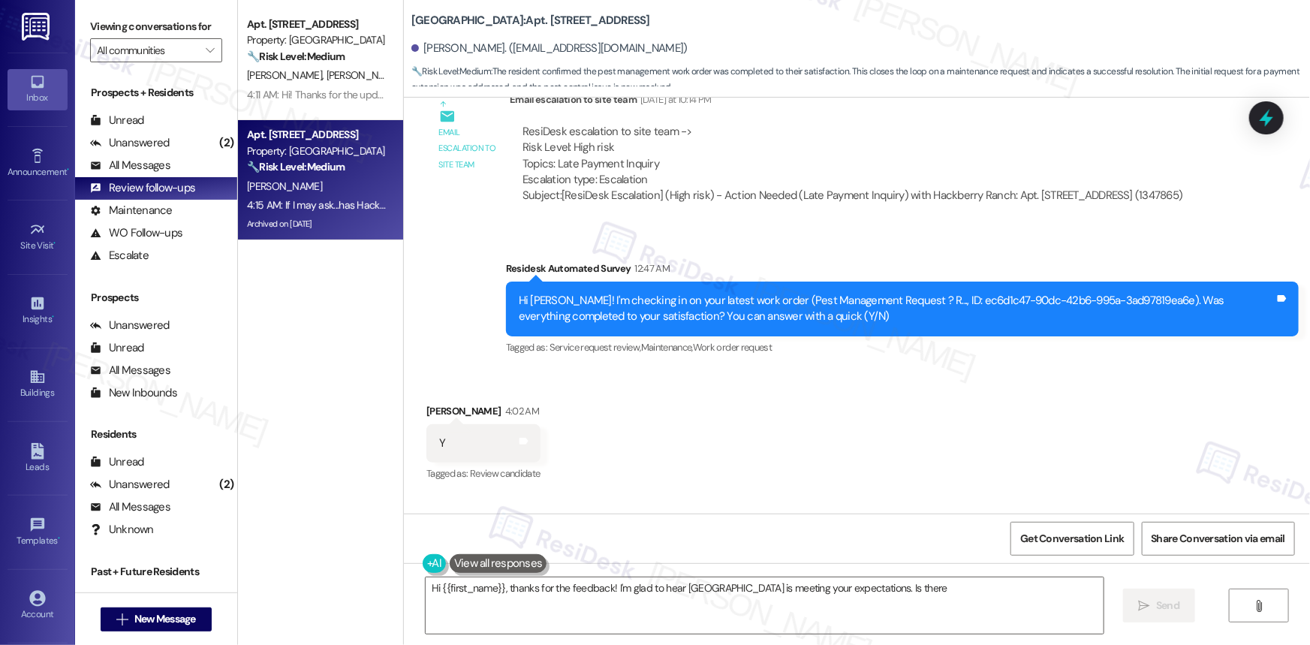
type textarea "Hi {{first_name}}, thanks for the feedback! I'm glad to hear [GEOGRAPHIC_DATA] …"
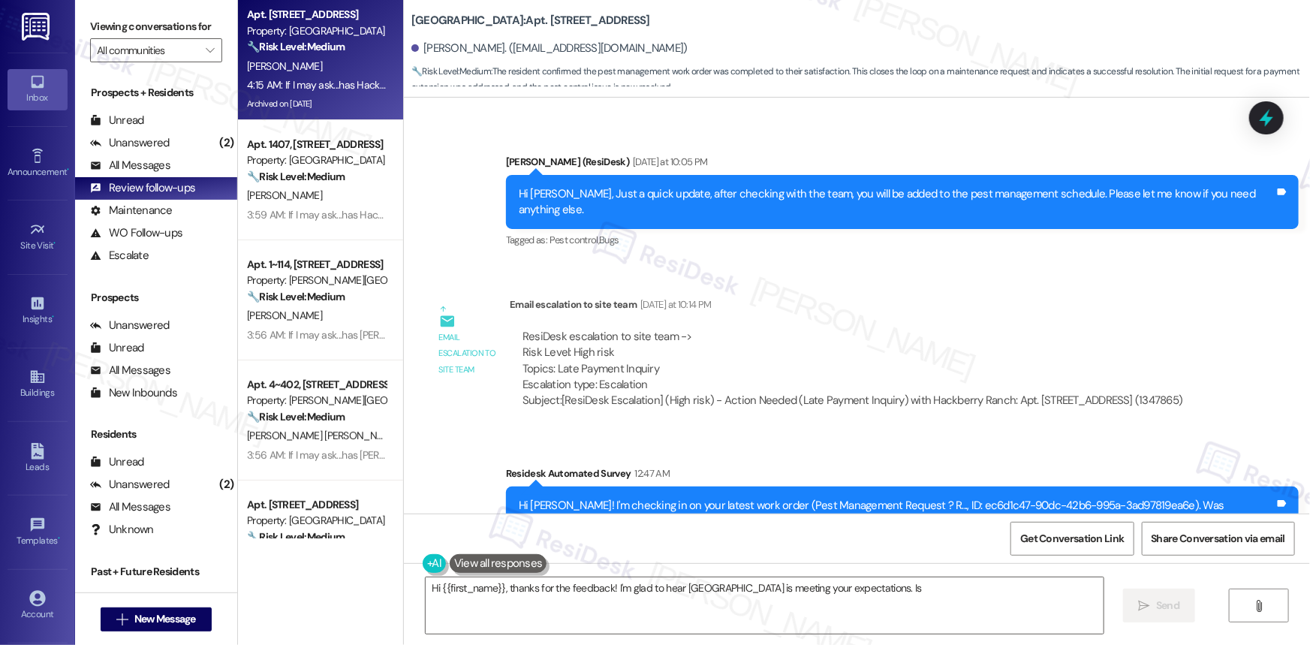
scroll to position [33998, 0]
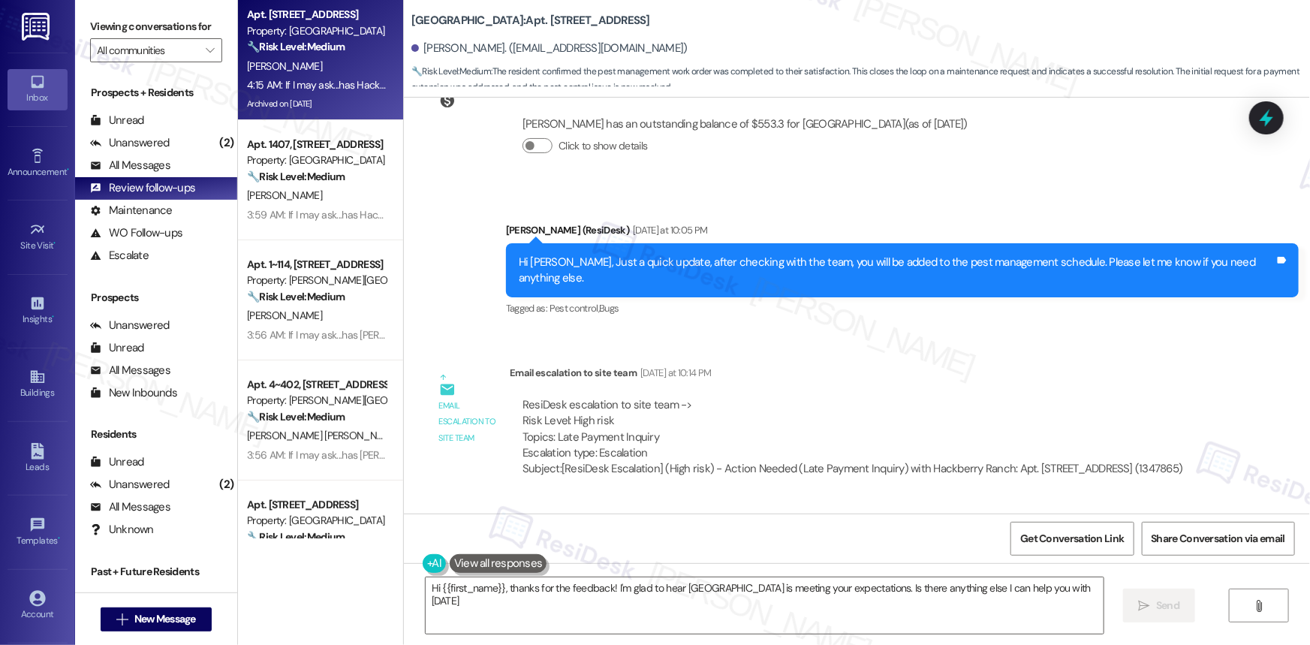
type textarea "Hi {{first_name}}, thanks for the feedback! I'm glad to hear [GEOGRAPHIC_DATA] …"
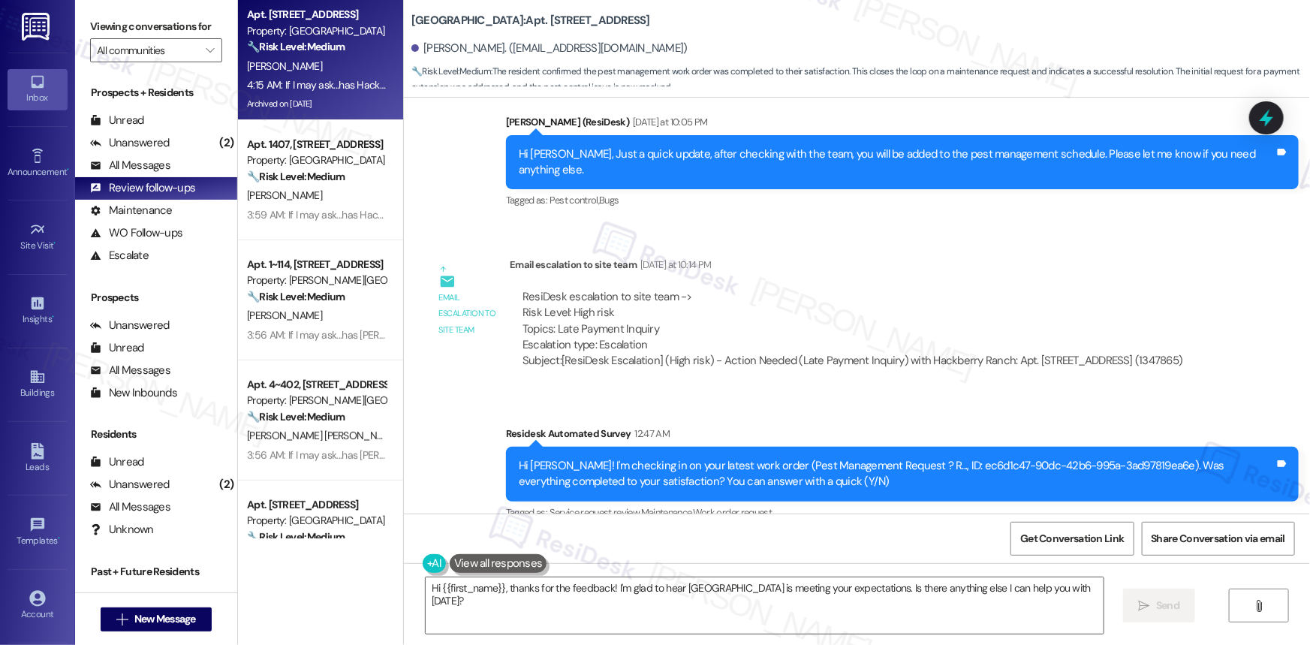
scroll to position [34272, 0]
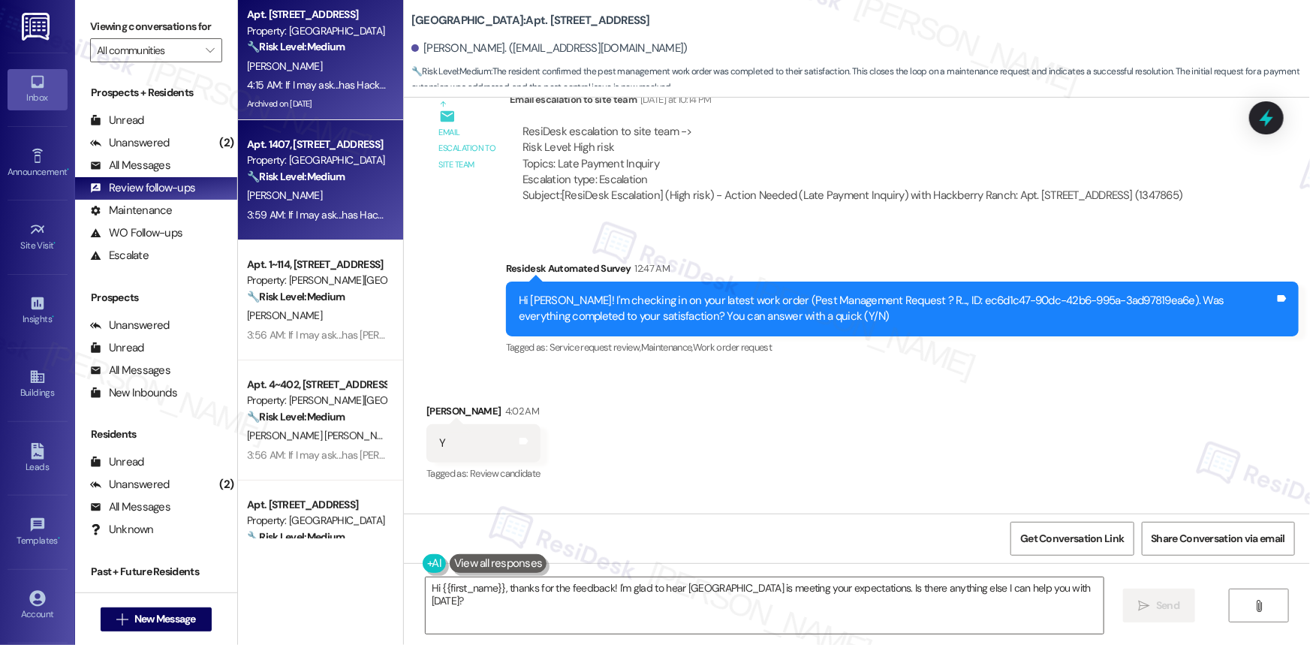
click at [299, 151] on div "Apt. 1407, [STREET_ADDRESS]" at bounding box center [316, 145] width 139 height 16
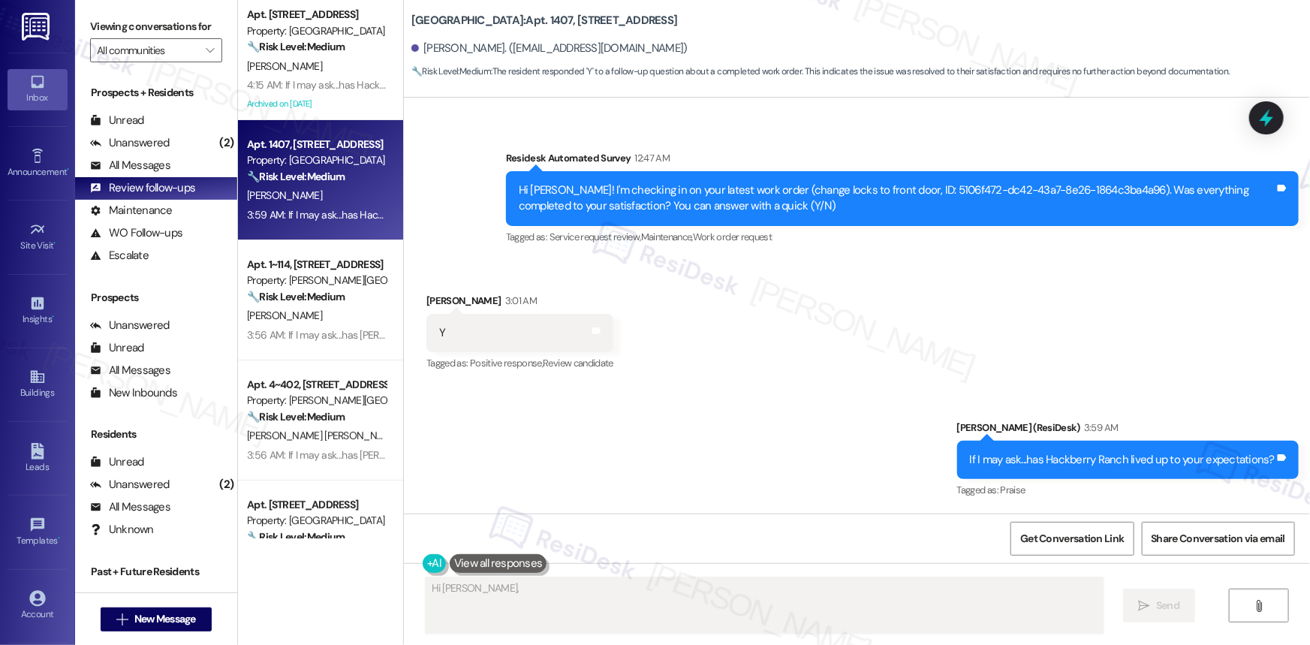
scroll to position [361, 0]
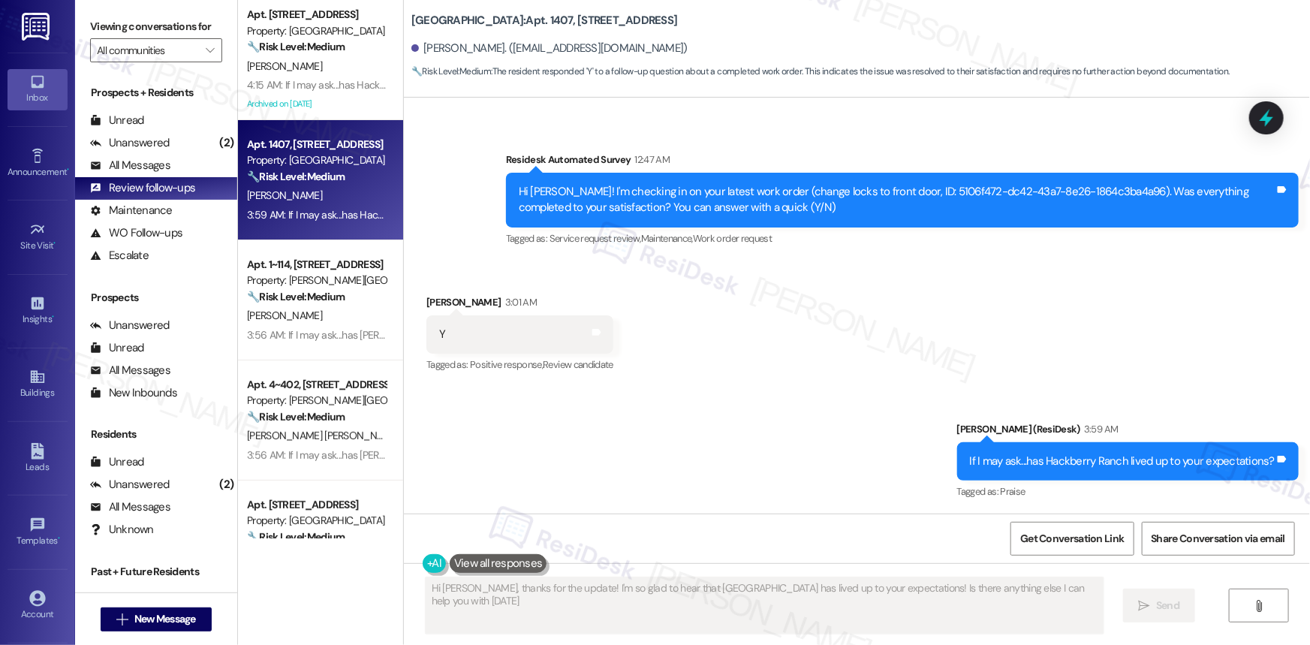
type textarea "Hi [PERSON_NAME], thanks for the update! I'm so glad to hear that [GEOGRAPHIC_D…"
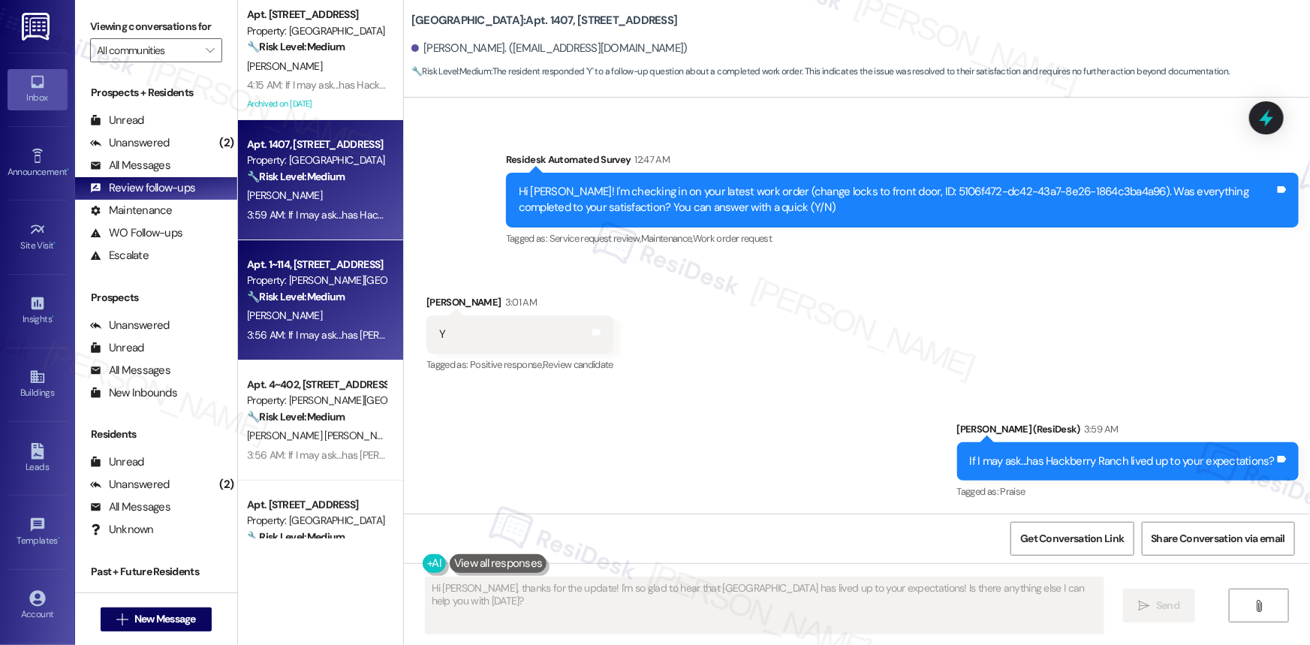
click at [290, 302] on strong "🔧 Risk Level: Medium" at bounding box center [296, 297] width 98 height 14
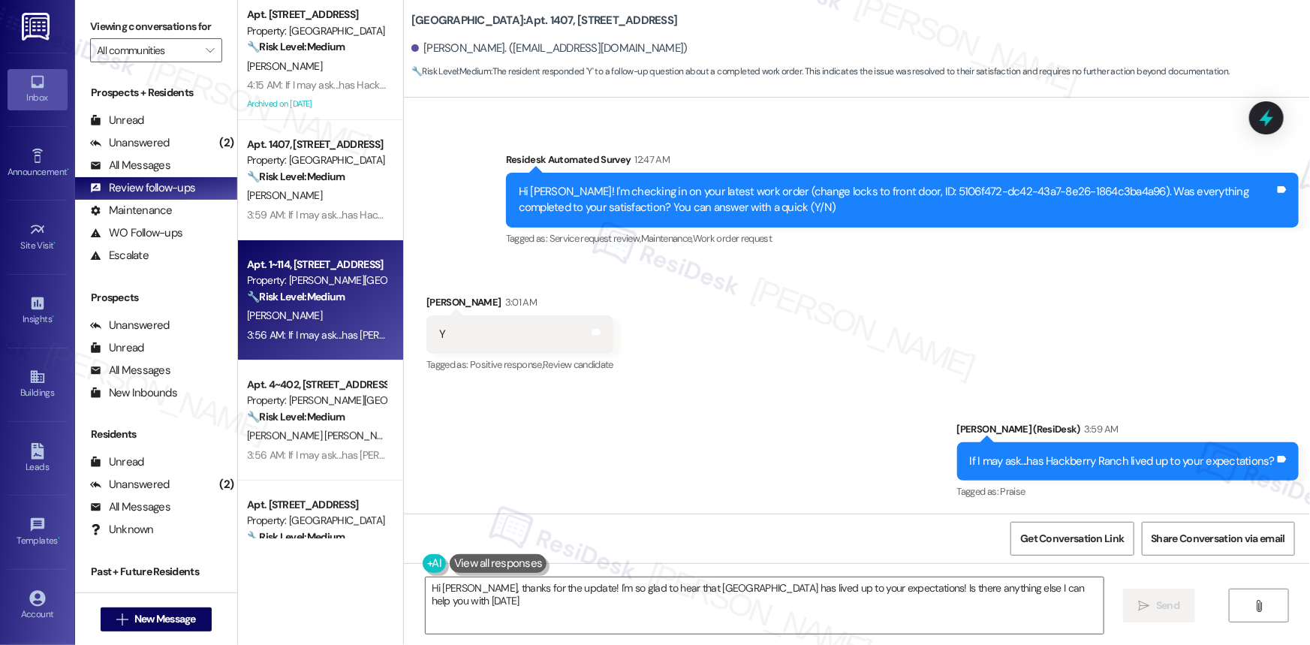
type textarea "Hi [PERSON_NAME], thanks for the update! I'm so glad to hear that [GEOGRAPHIC_D…"
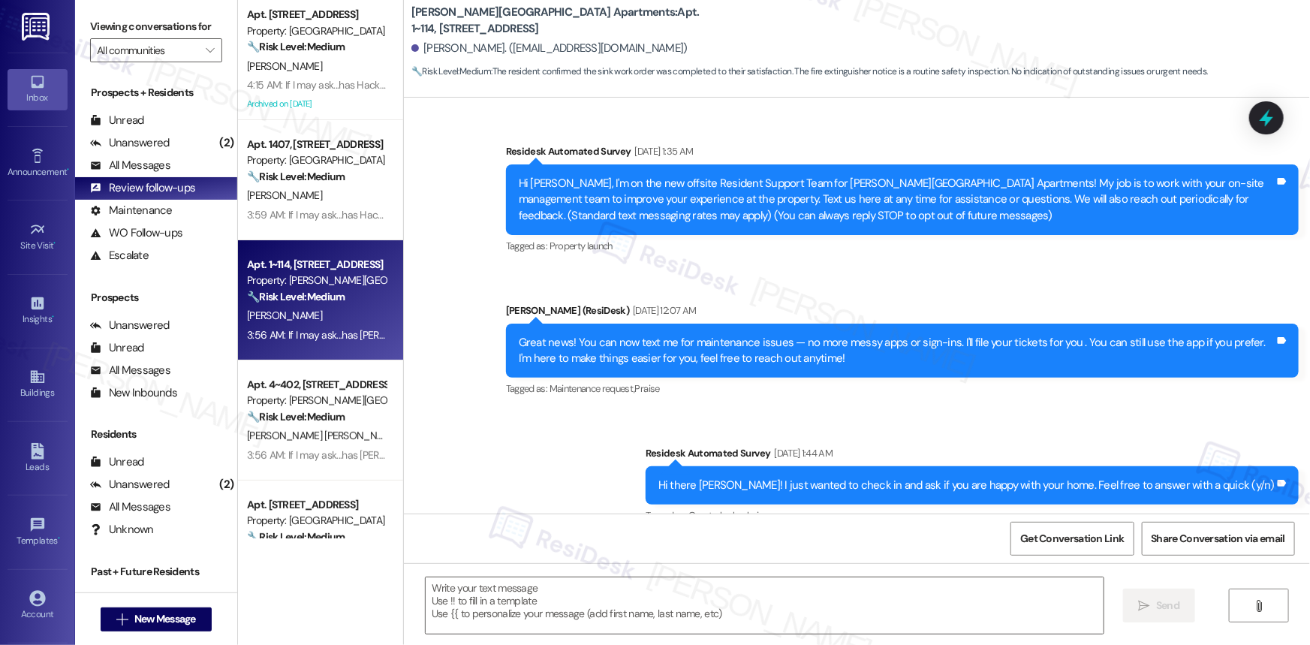
scroll to position [9776, 0]
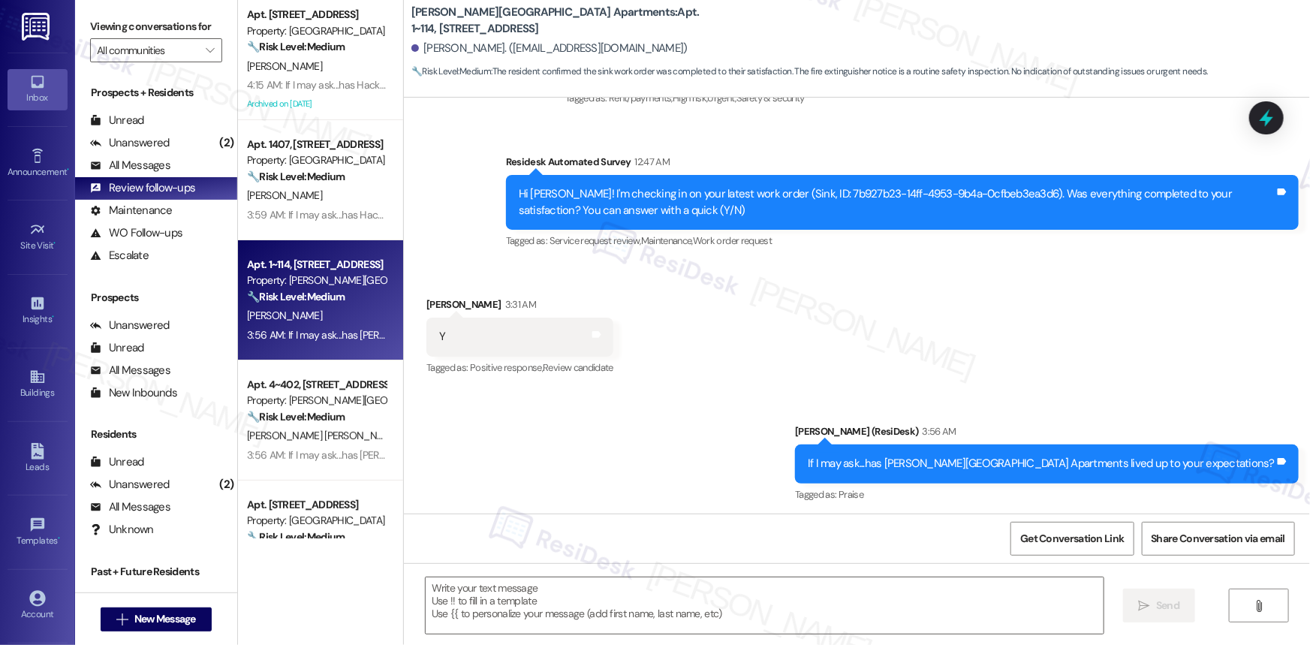
type textarea "Fetching suggested responses. Please feel free to read through the conversation…"
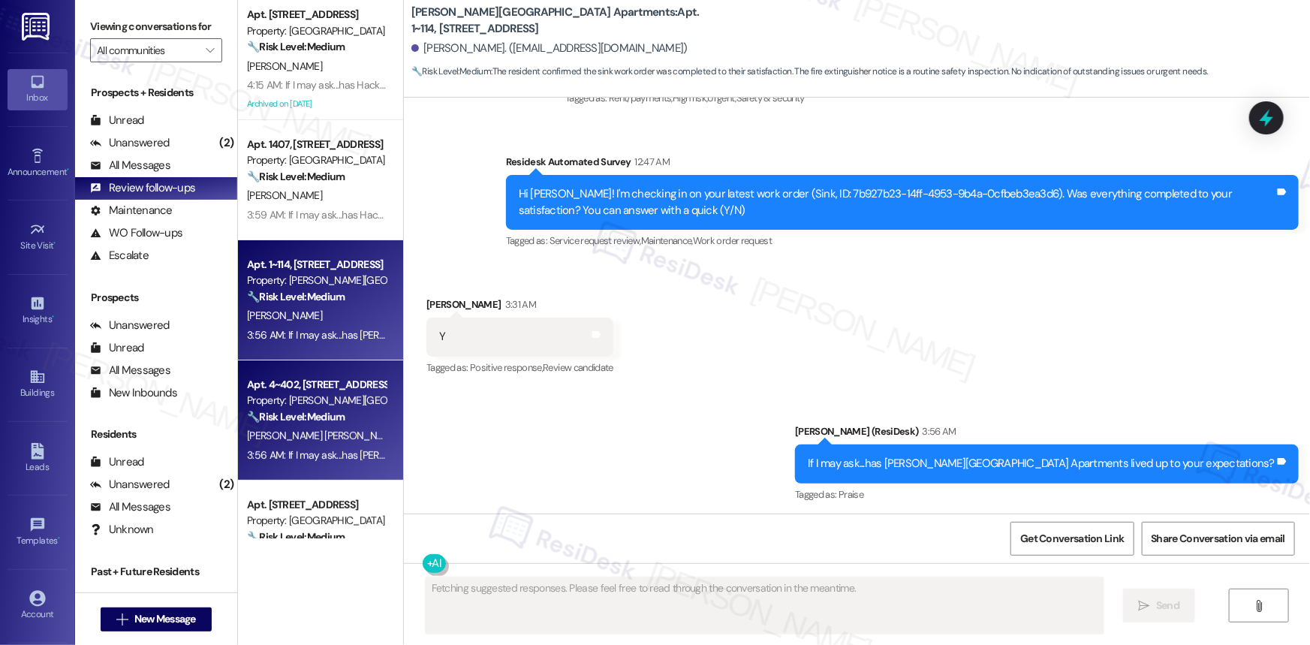
click at [290, 406] on div "Property: [PERSON_NAME][GEOGRAPHIC_DATA] Apartments" at bounding box center [316, 401] width 139 height 16
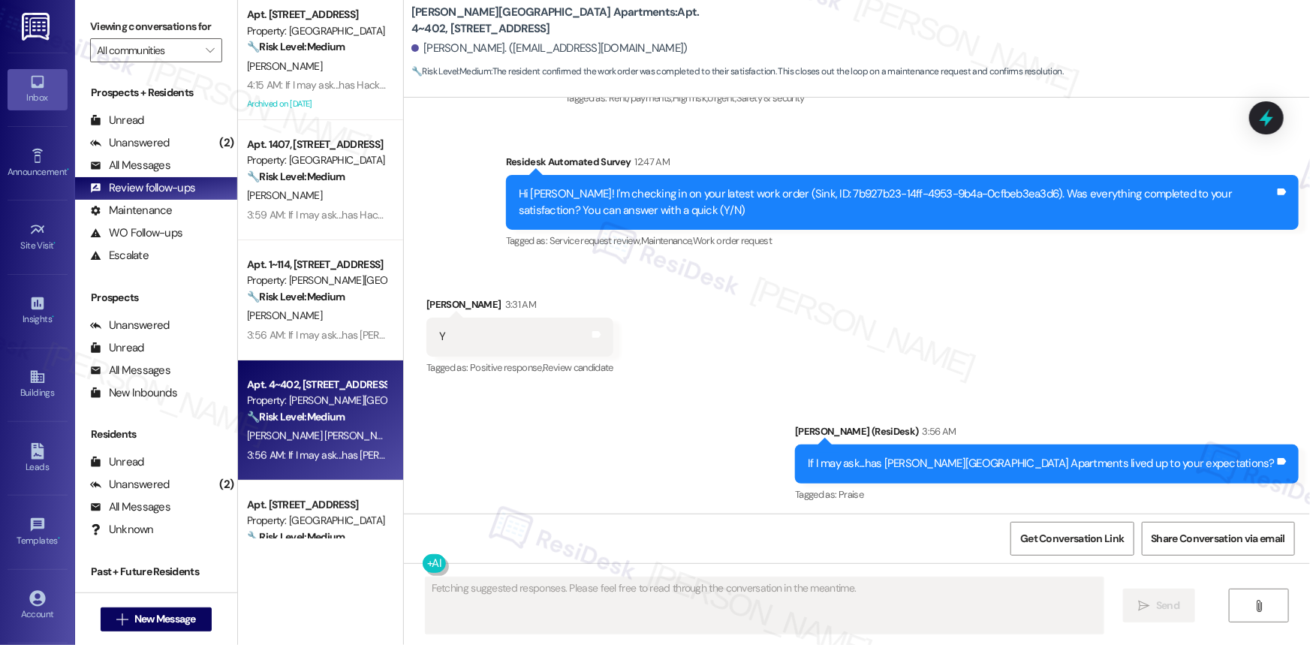
scroll to position [1621, 0]
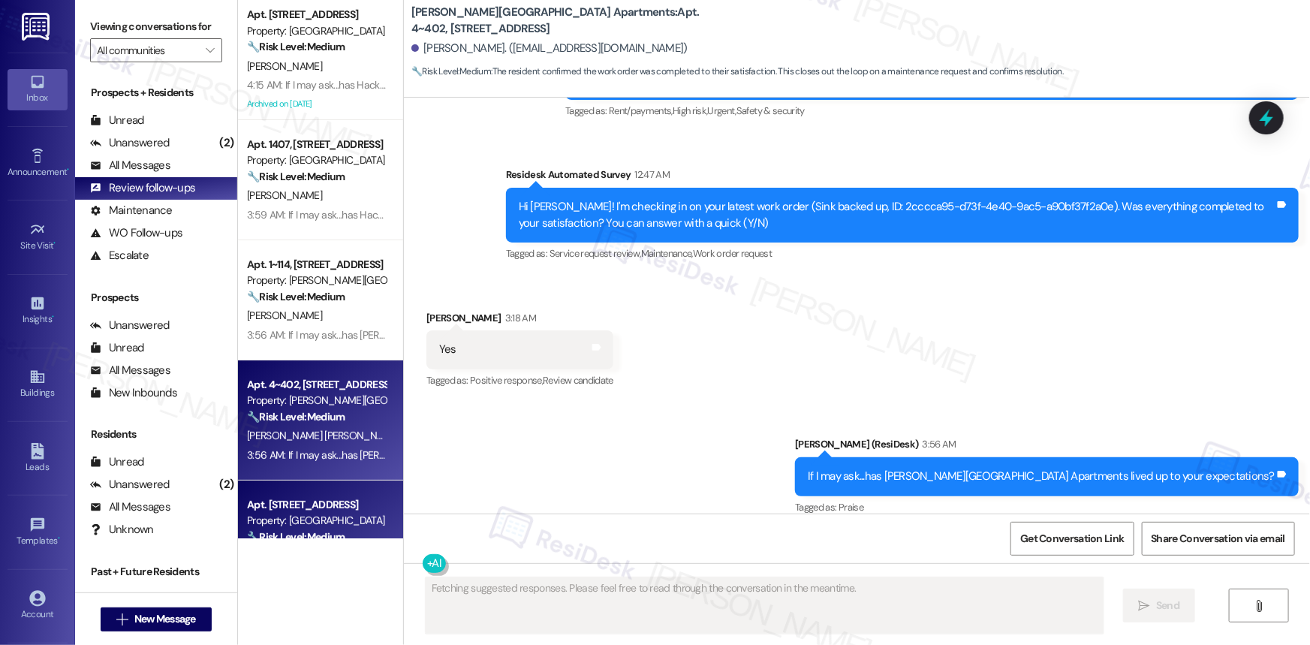
click at [314, 497] on div "Apt. [STREET_ADDRESS]" at bounding box center [316, 505] width 139 height 16
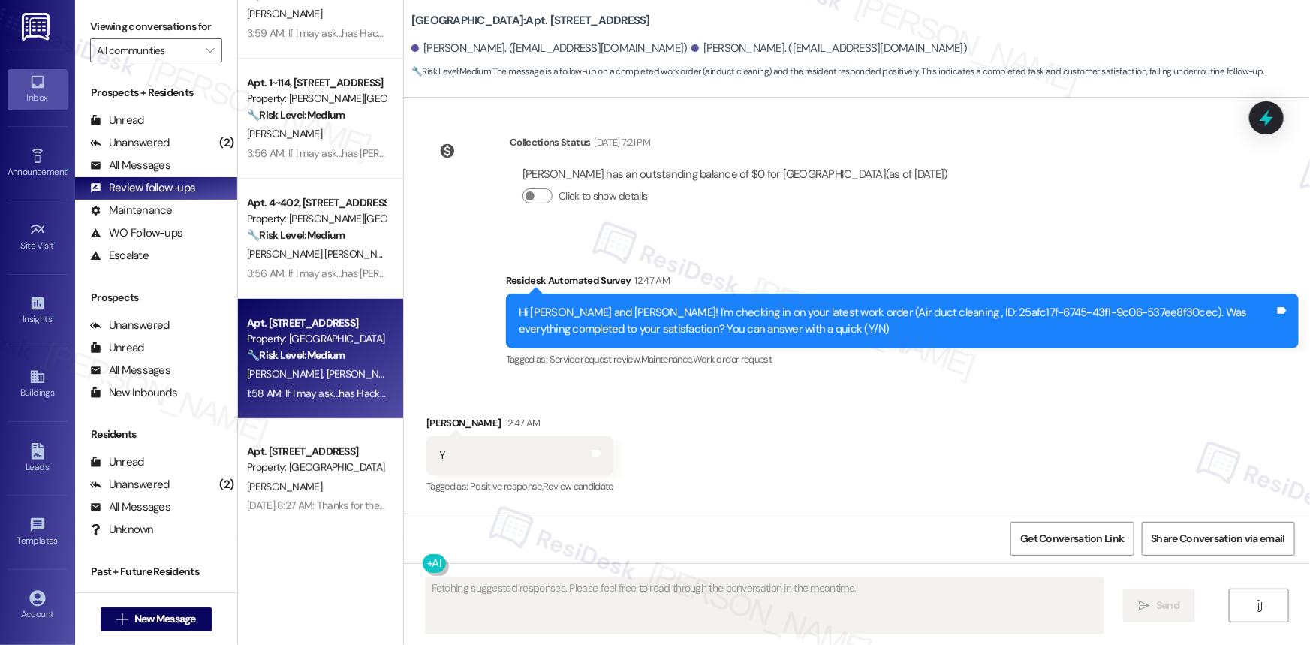
scroll to position [6884, 0]
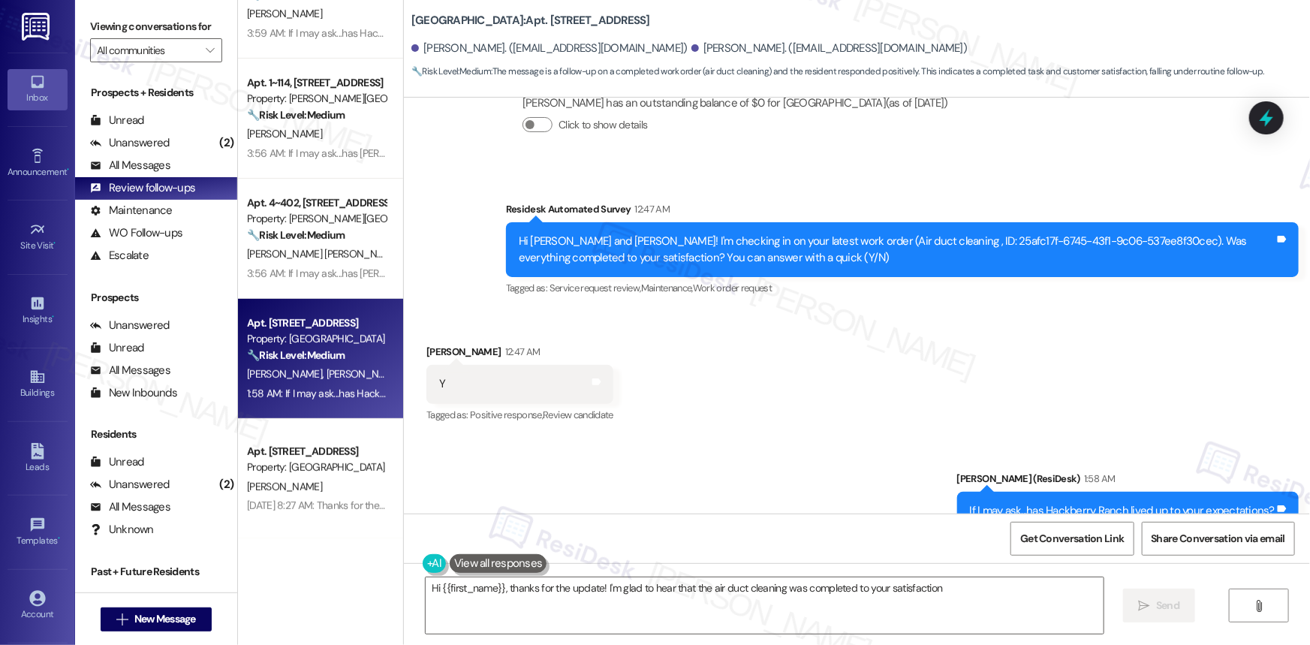
type textarea "Hi {{first_name}}, thanks for the update! I'm glad to hear that the air duct cl…"
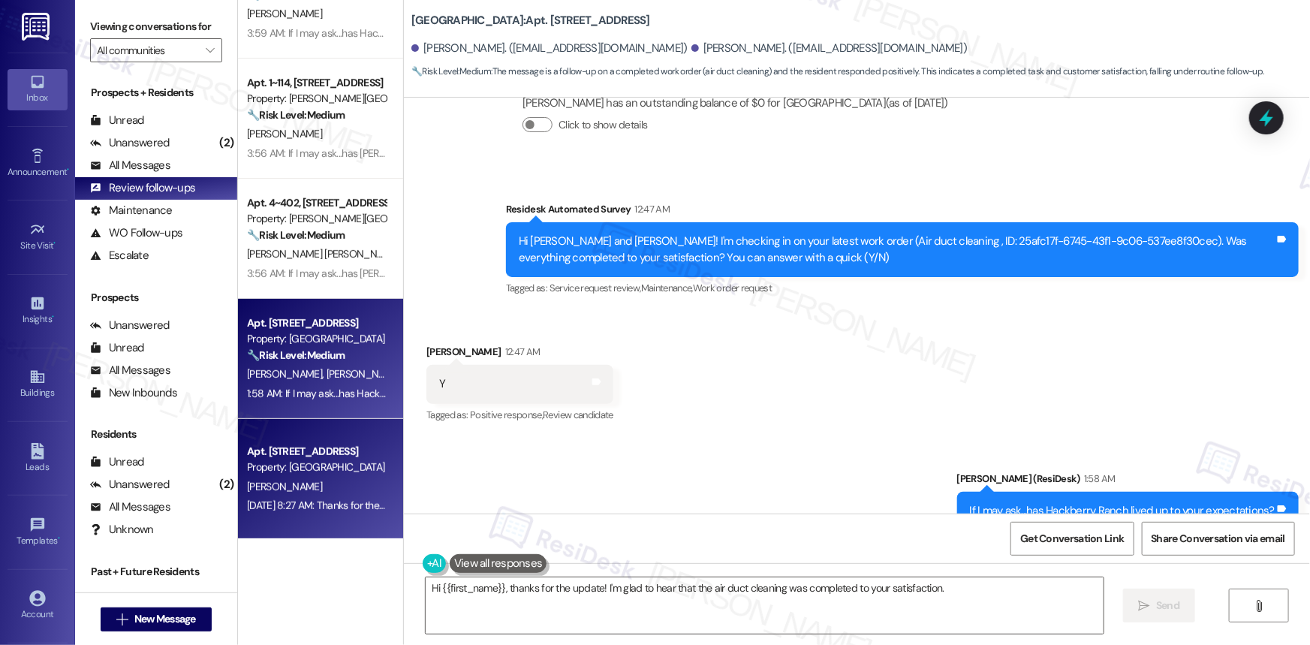
click at [333, 458] on div "Apt. [STREET_ADDRESS] Property: [GEOGRAPHIC_DATA]" at bounding box center [316, 459] width 142 height 35
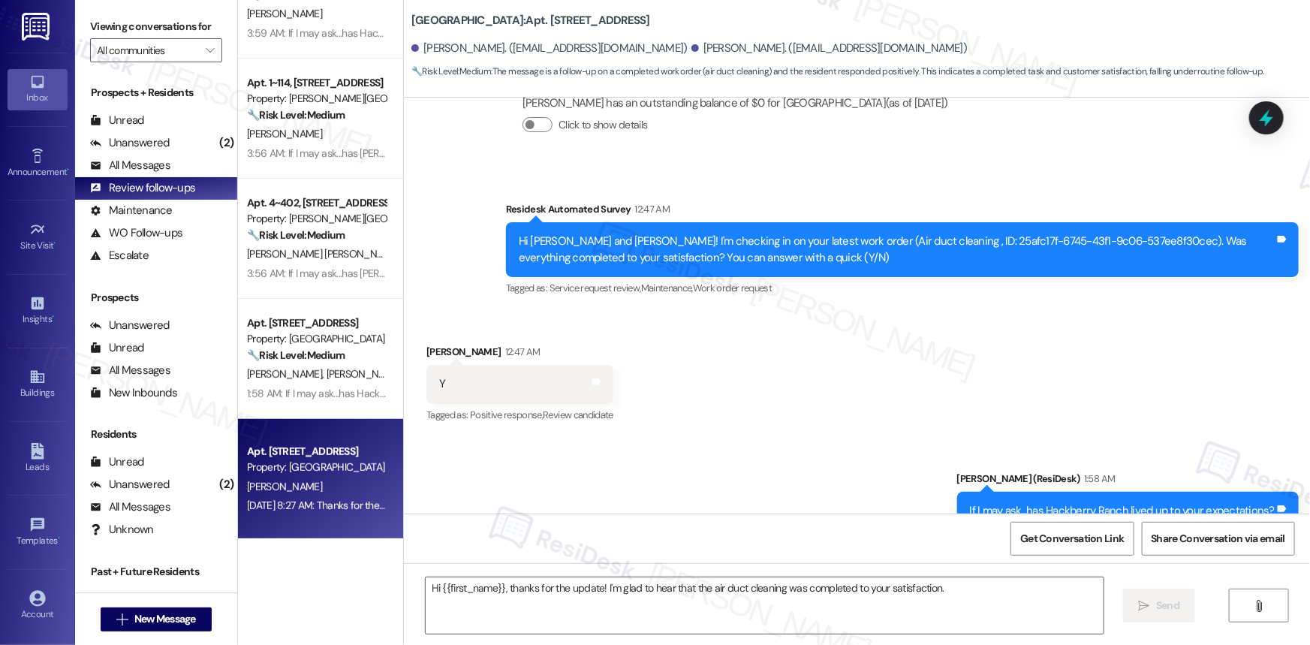
type textarea "Fetching suggested responses. Please feel free to read through the conversation…"
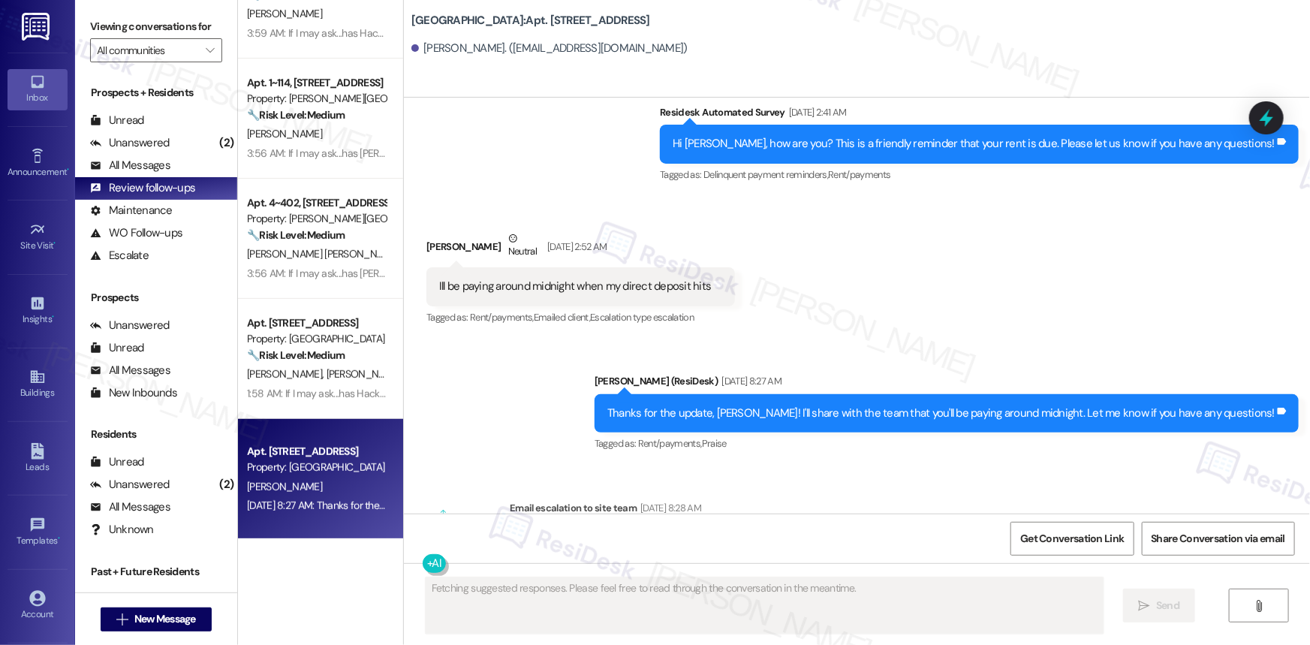
scroll to position [7794, 0]
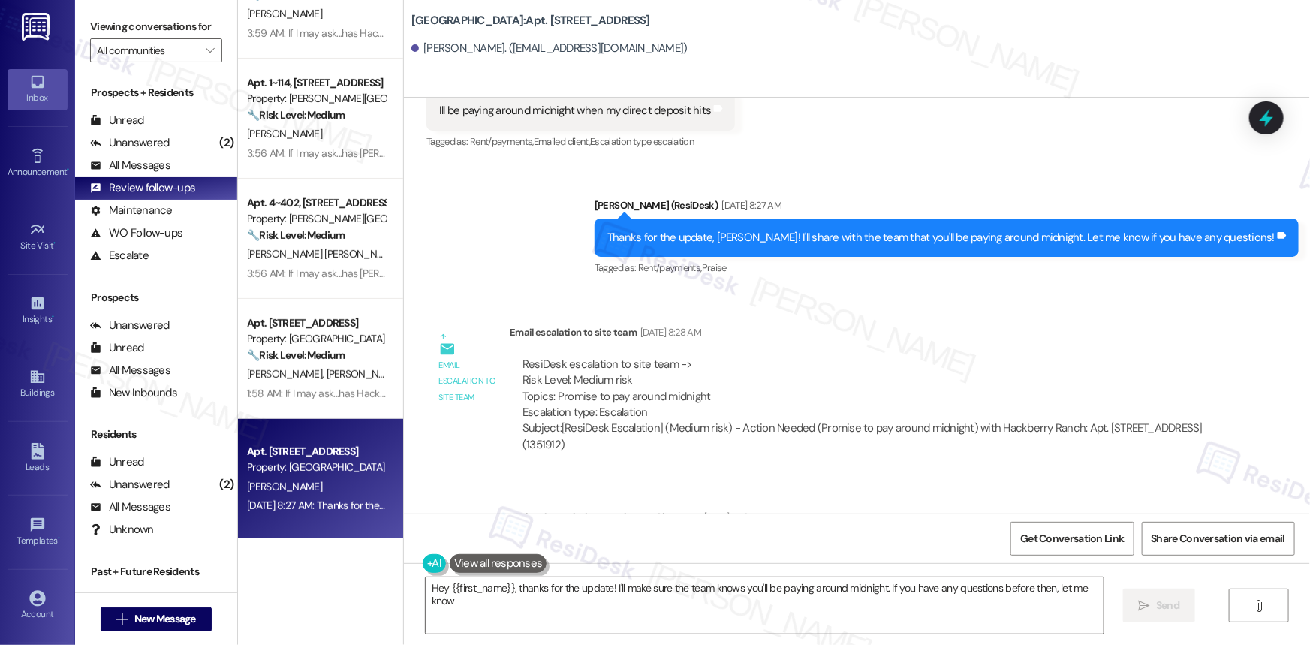
type textarea "Hey {{first_name}}, thanks for the update! I'll make sure the team knows you'll…"
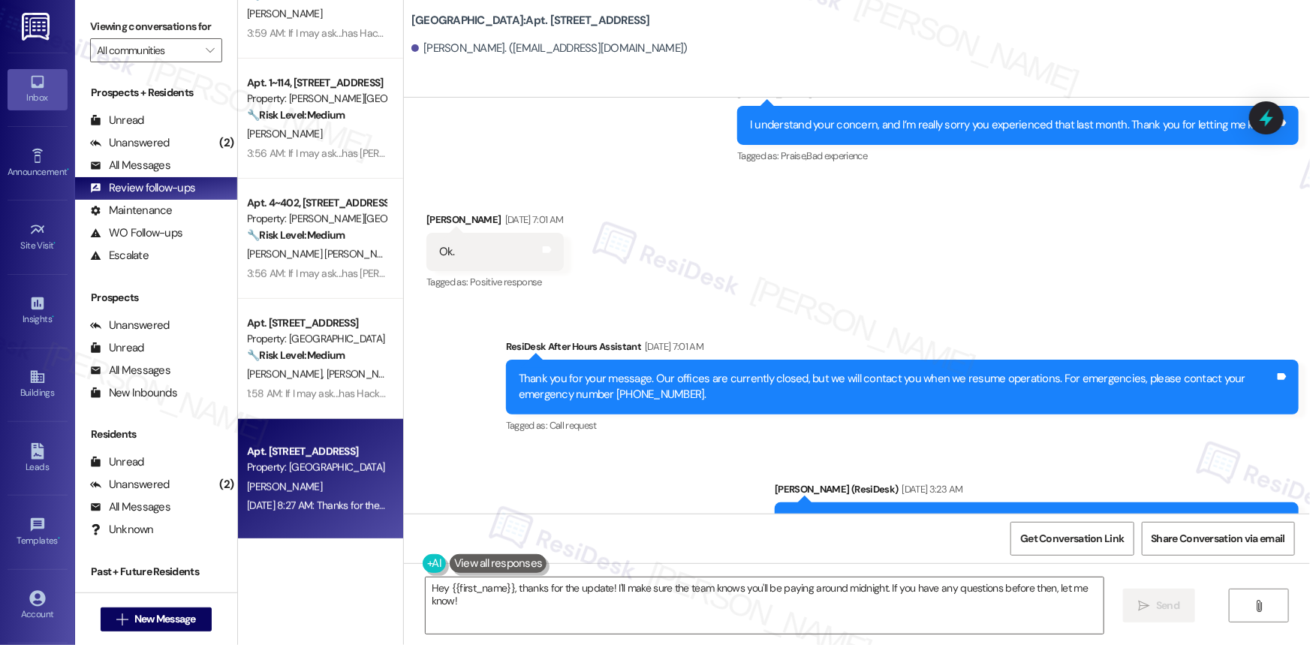
scroll to position [6839, 0]
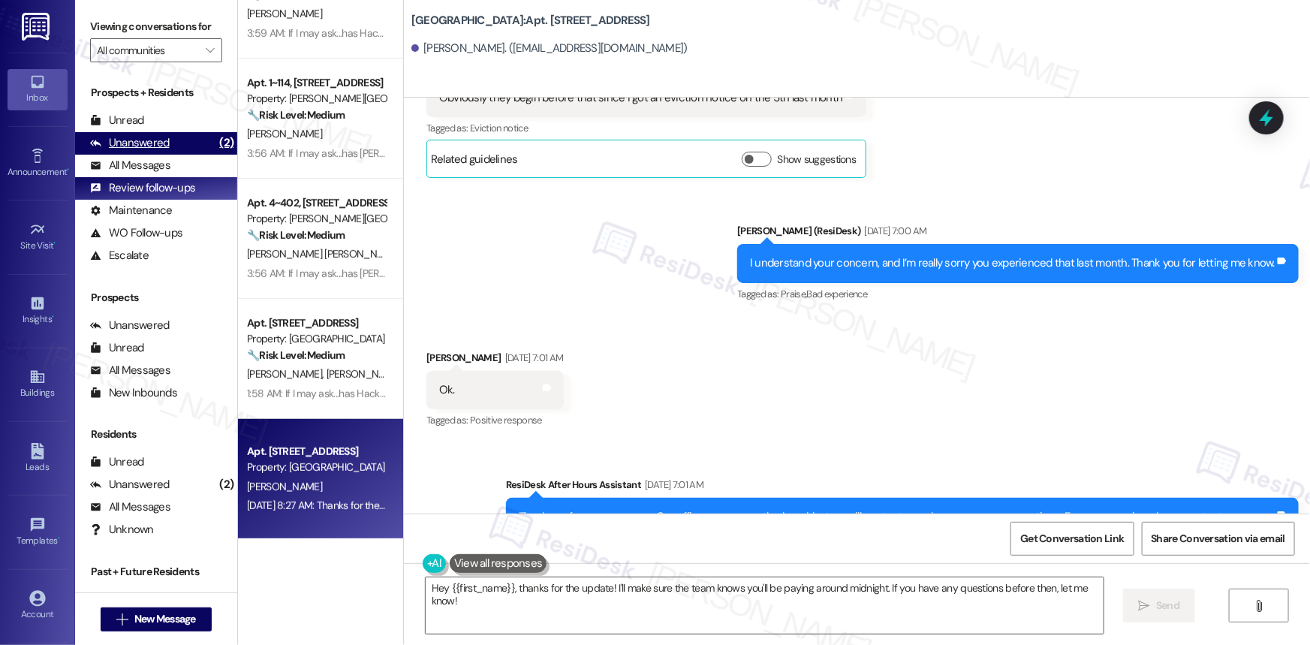
click at [155, 145] on div "Unanswered" at bounding box center [130, 143] width 80 height 16
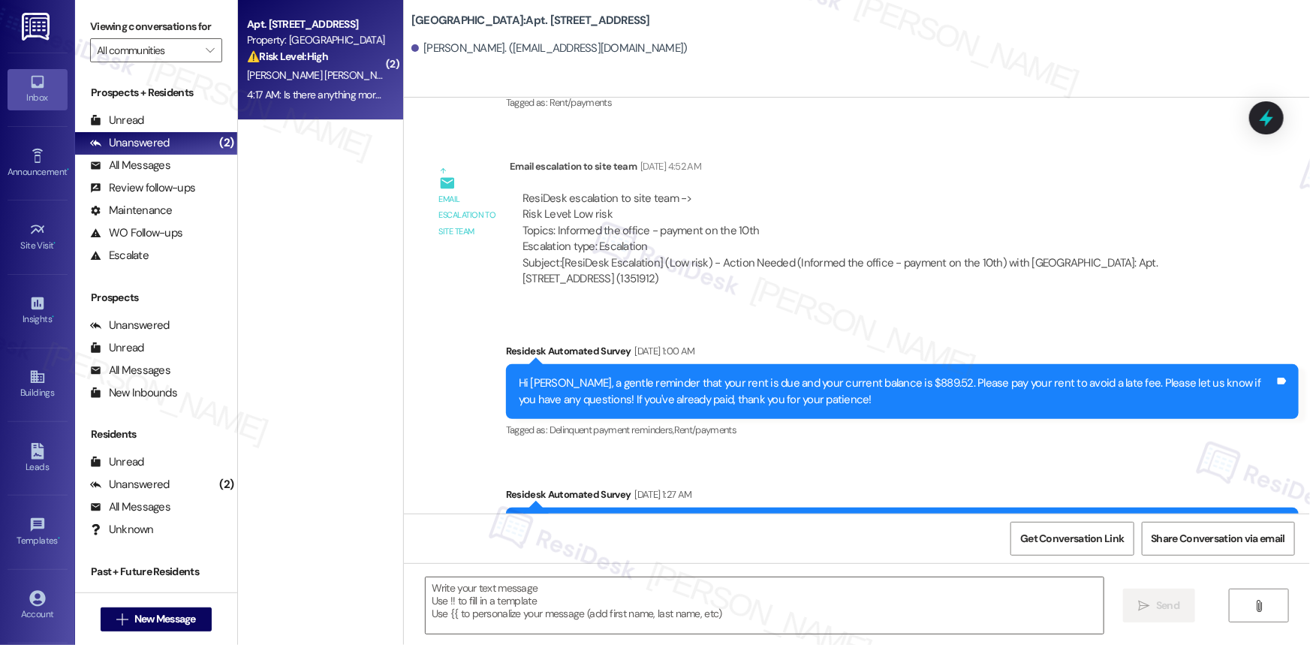
type textarea "Fetching suggested responses. Please feel free to read through the conversation…"
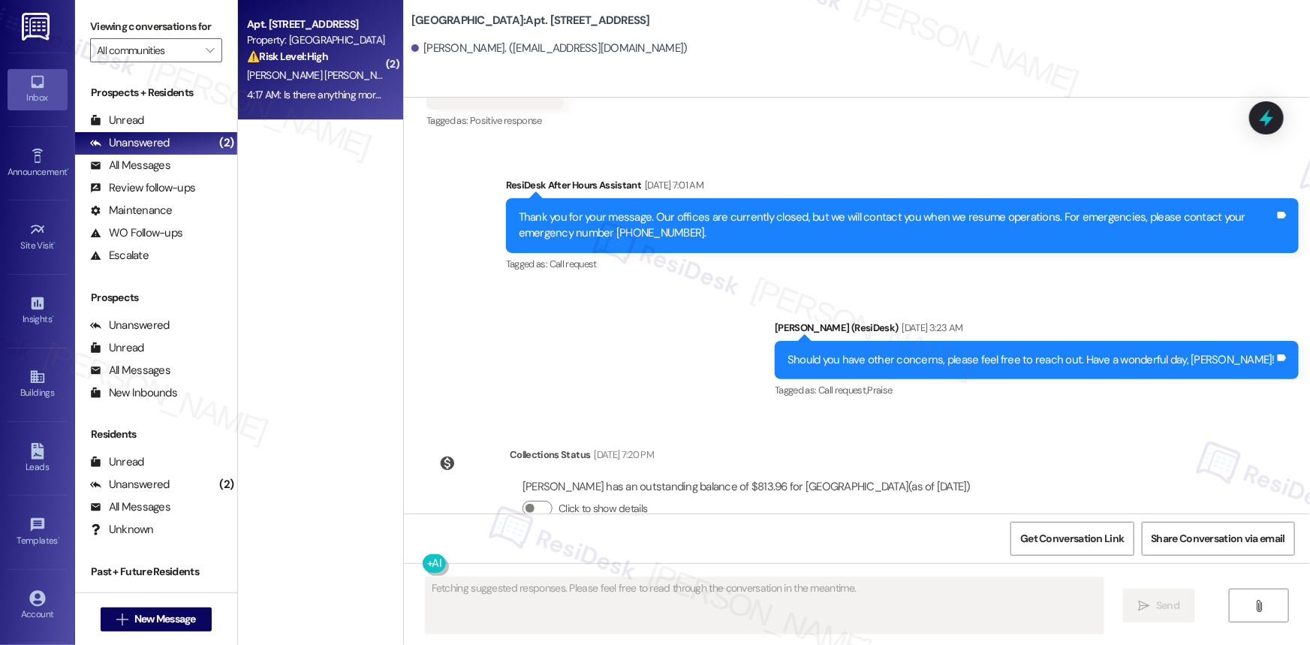
scroll to position [7345, 0]
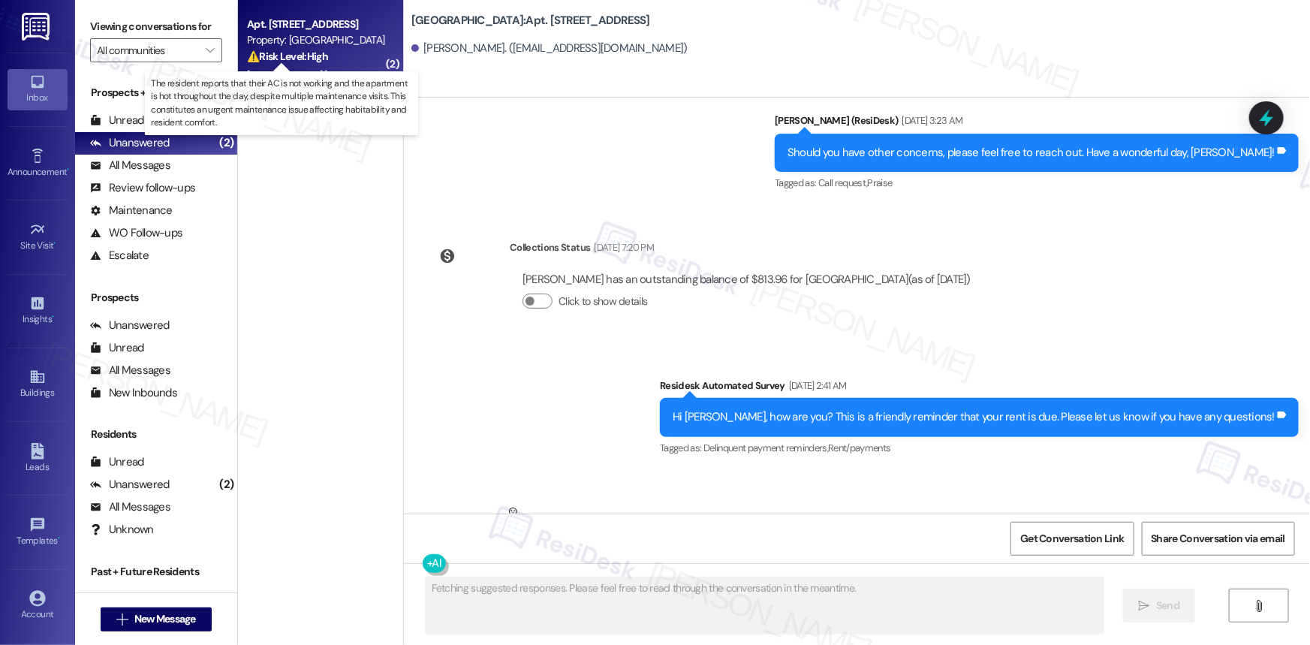
click at [300, 61] on strong "⚠️ Risk Level: High" at bounding box center [287, 57] width 81 height 14
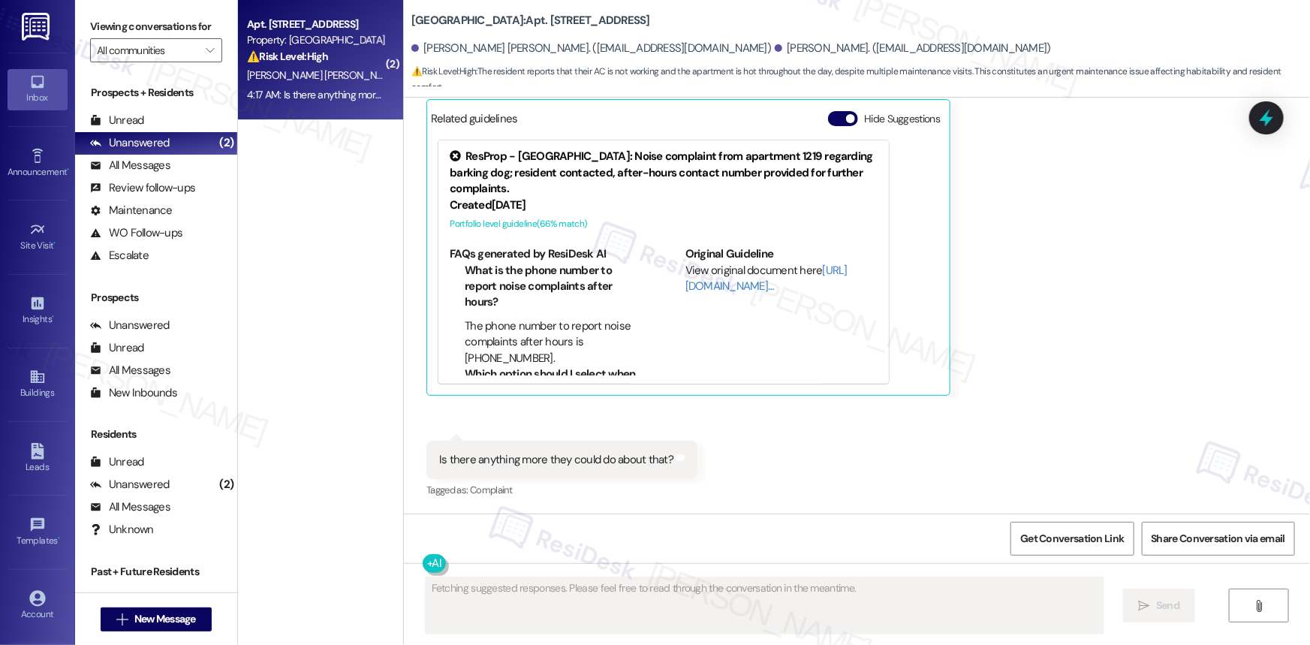
scroll to position [1293, 0]
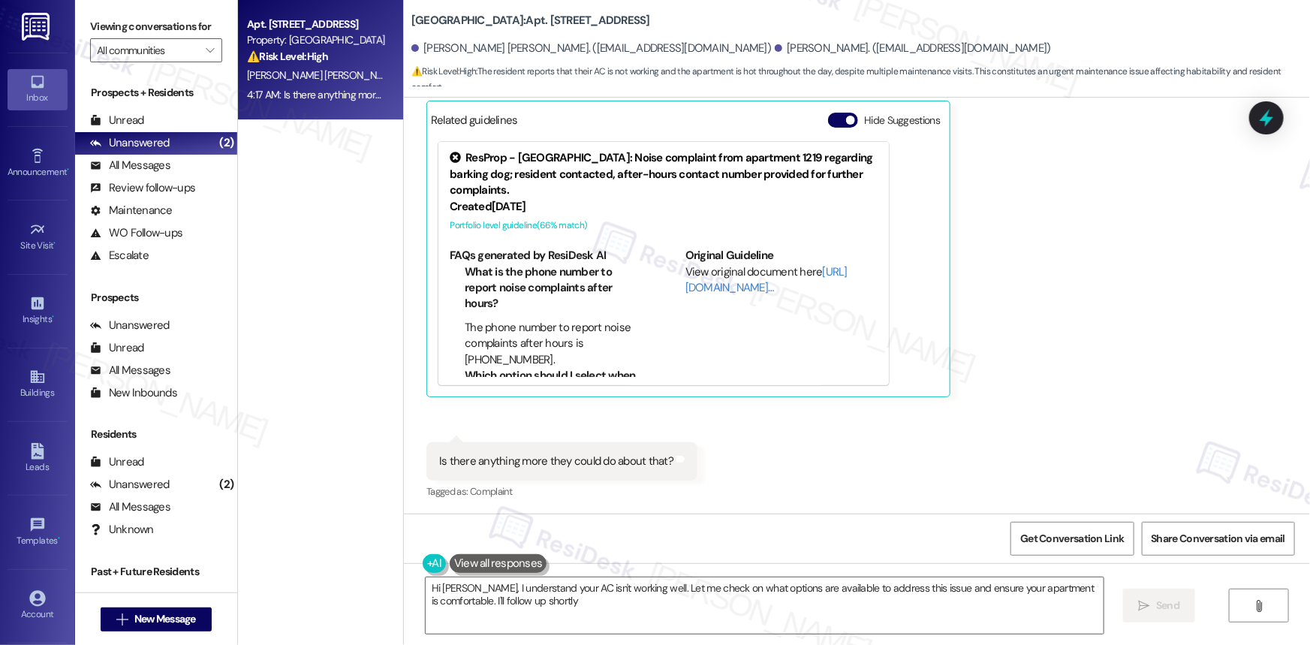
type textarea "Hi [PERSON_NAME], I understand your AC isn't working well. Let me check on what…"
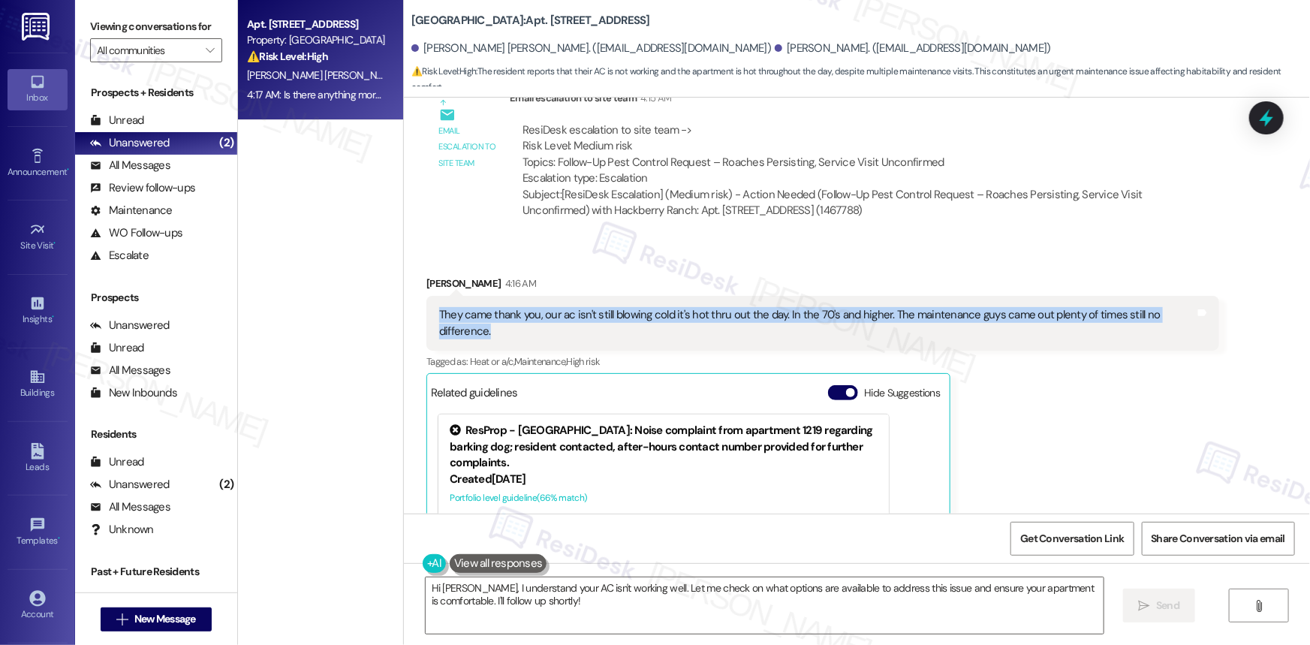
drag, startPoint x: 429, startPoint y: 312, endPoint x: 635, endPoint y: 342, distance: 207.7
click at [635, 342] on div "They came thank you, our ac isn't still blowing cold it's hot thru out the day.…" at bounding box center [822, 323] width 793 height 55
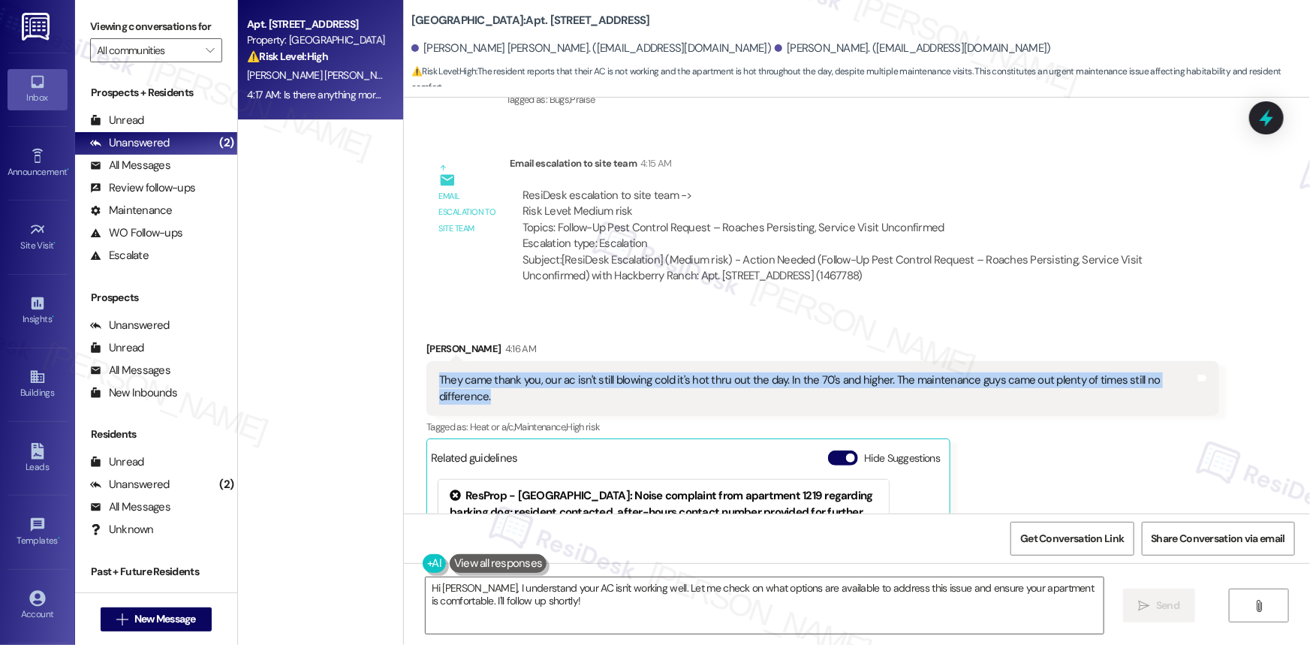
scroll to position [884, 0]
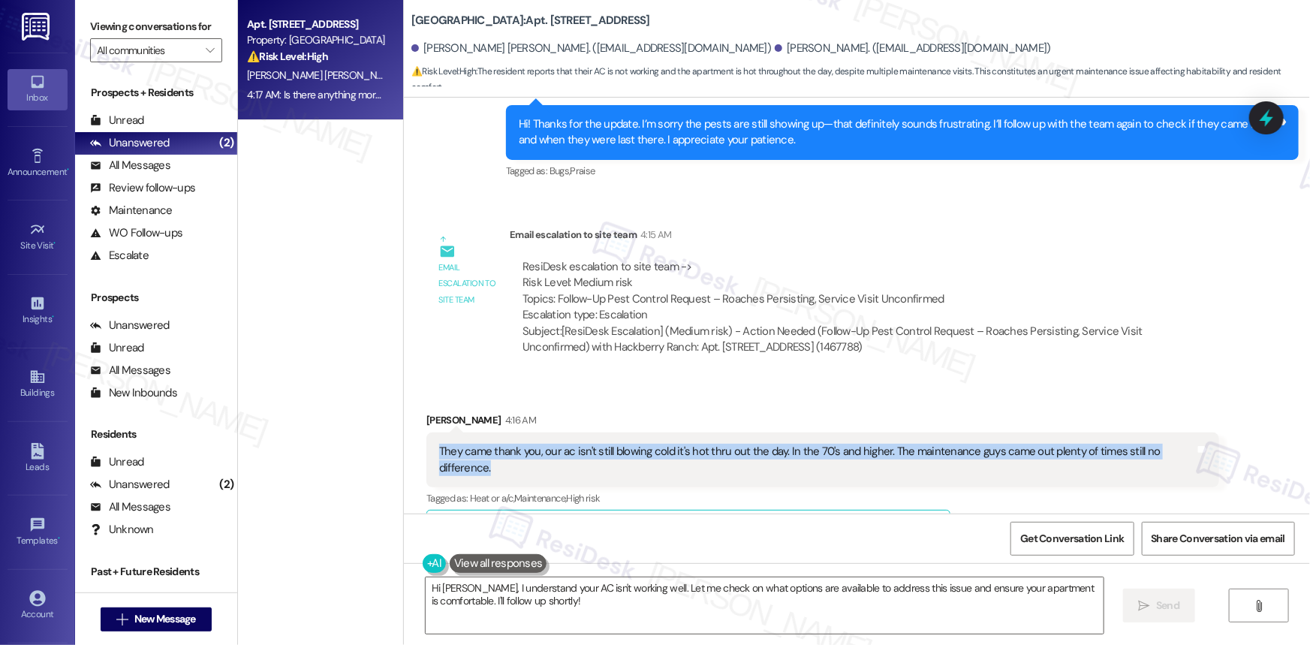
copy div "They came thank you, our ac isn't still blowing cold it's hot thru out the day.…"
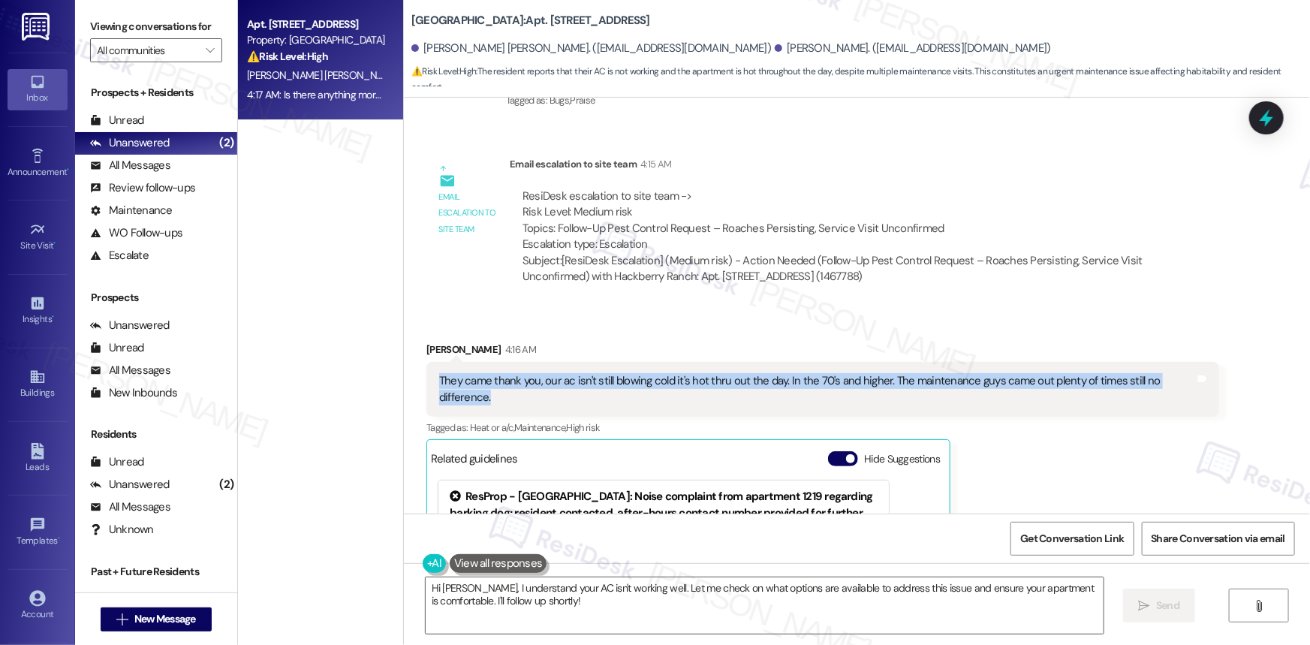
scroll to position [1088, 0]
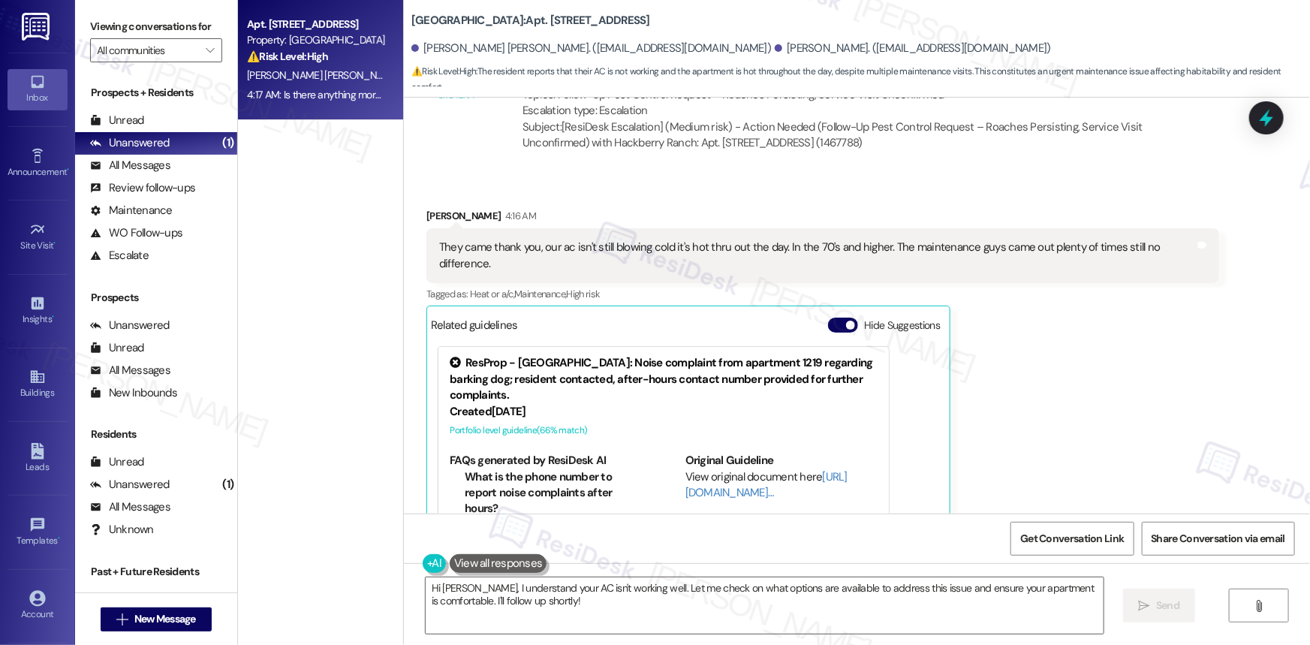
click at [1150, 327] on div "[PERSON_NAME] 4:16 AM They came thank you, our ac isn't still blowing cold it's…" at bounding box center [822, 405] width 793 height 394
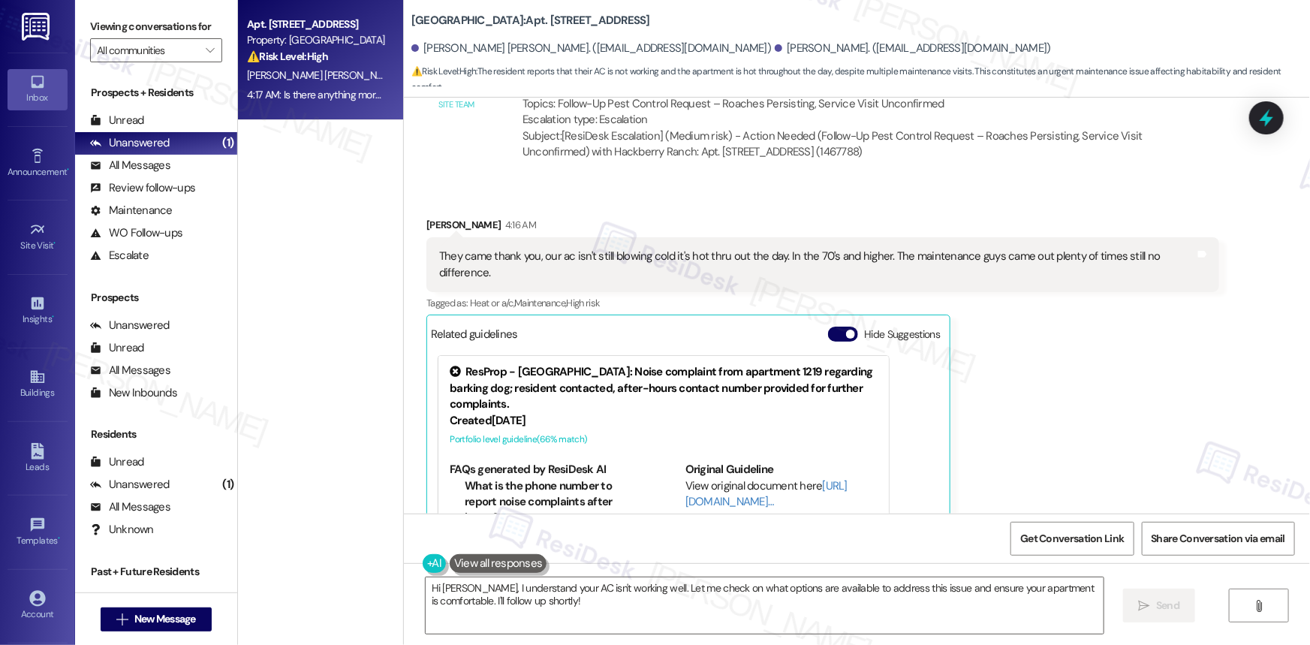
scroll to position [952, 0]
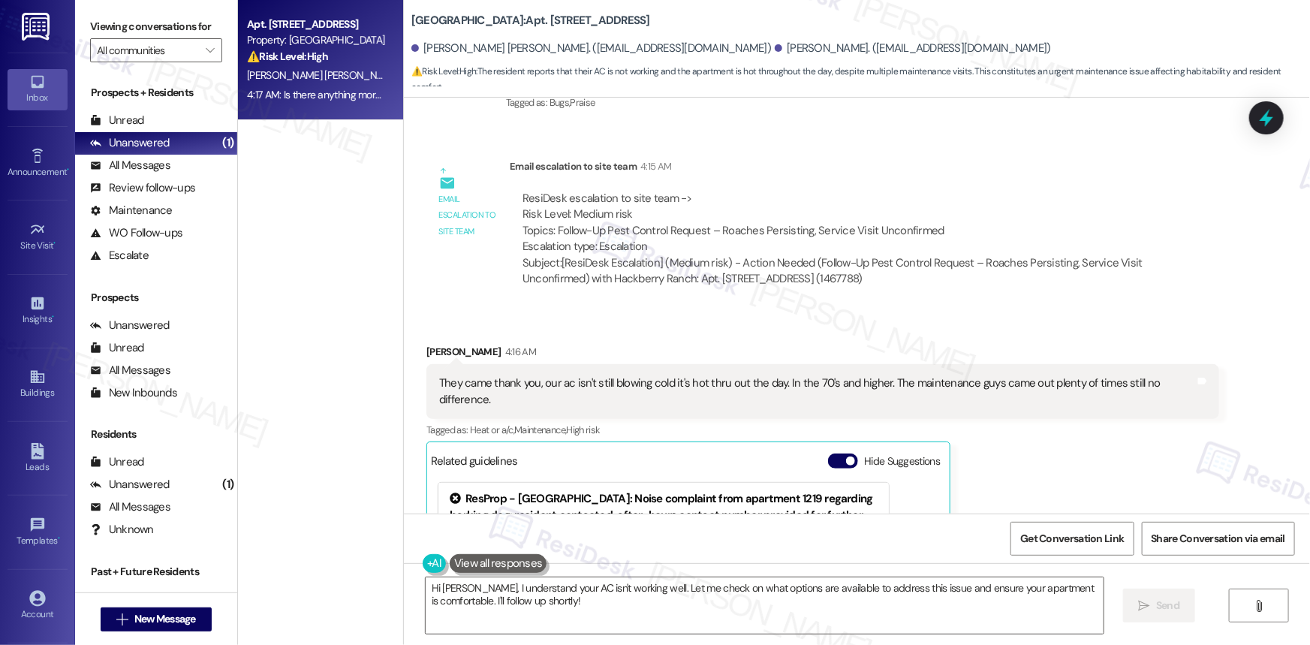
click at [573, 539] on div "Get Conversation Link Share Conversation via email" at bounding box center [857, 538] width 906 height 50
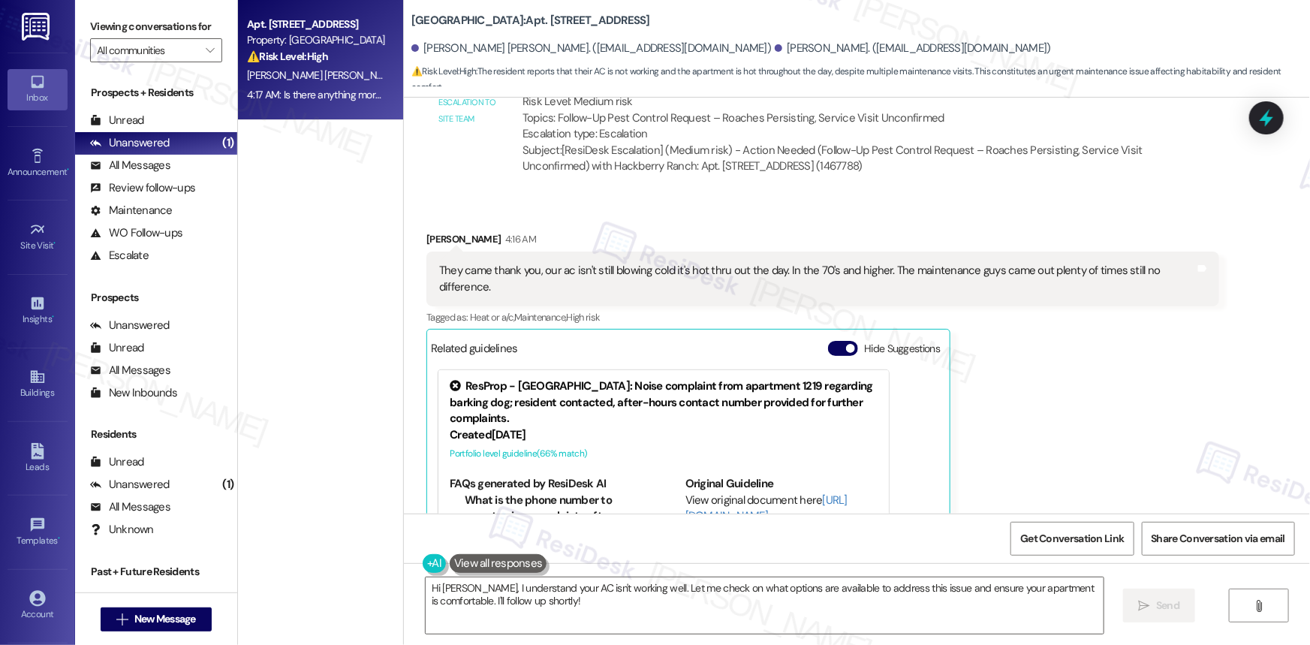
scroll to position [1088, 0]
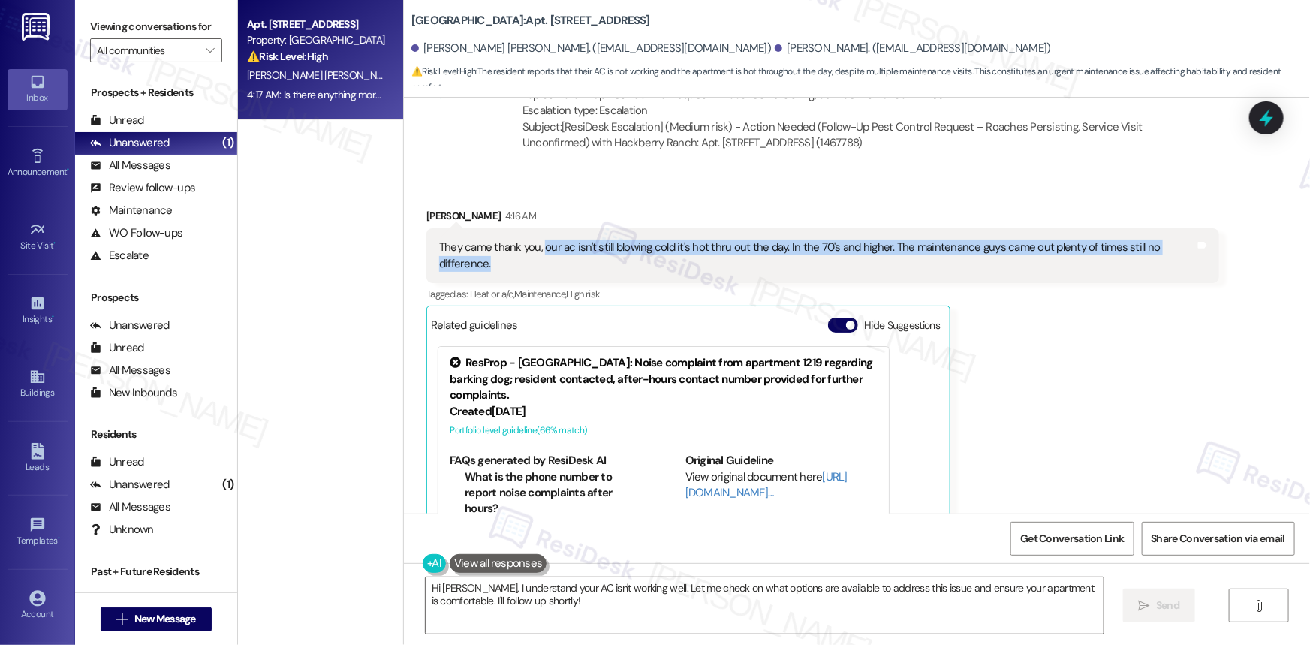
drag, startPoint x: 536, startPoint y: 245, endPoint x: 1016, endPoint y: 265, distance: 480.1
click at [1016, 265] on div "They came thank you, our ac isn't still blowing cold it's hot thru out the day.…" at bounding box center [817, 255] width 756 height 32
copy div "our ac isn't still blowing cold it's hot thru out the day. In the 70's and high…"
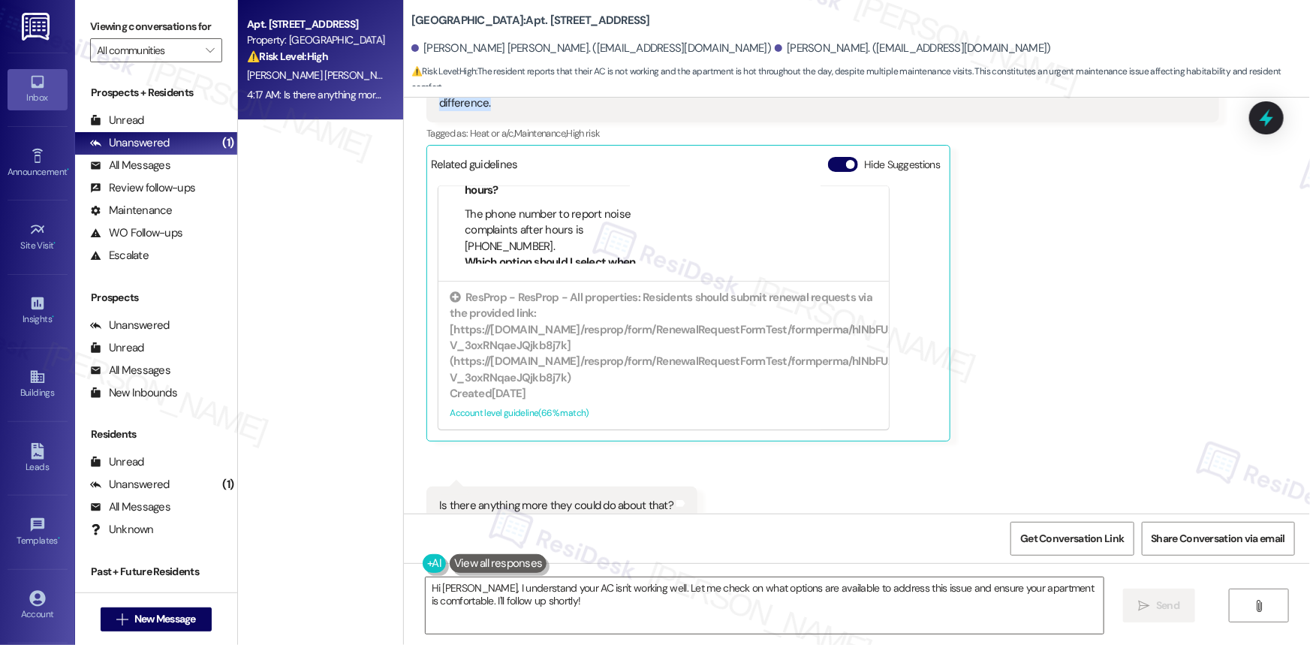
scroll to position [1293, 0]
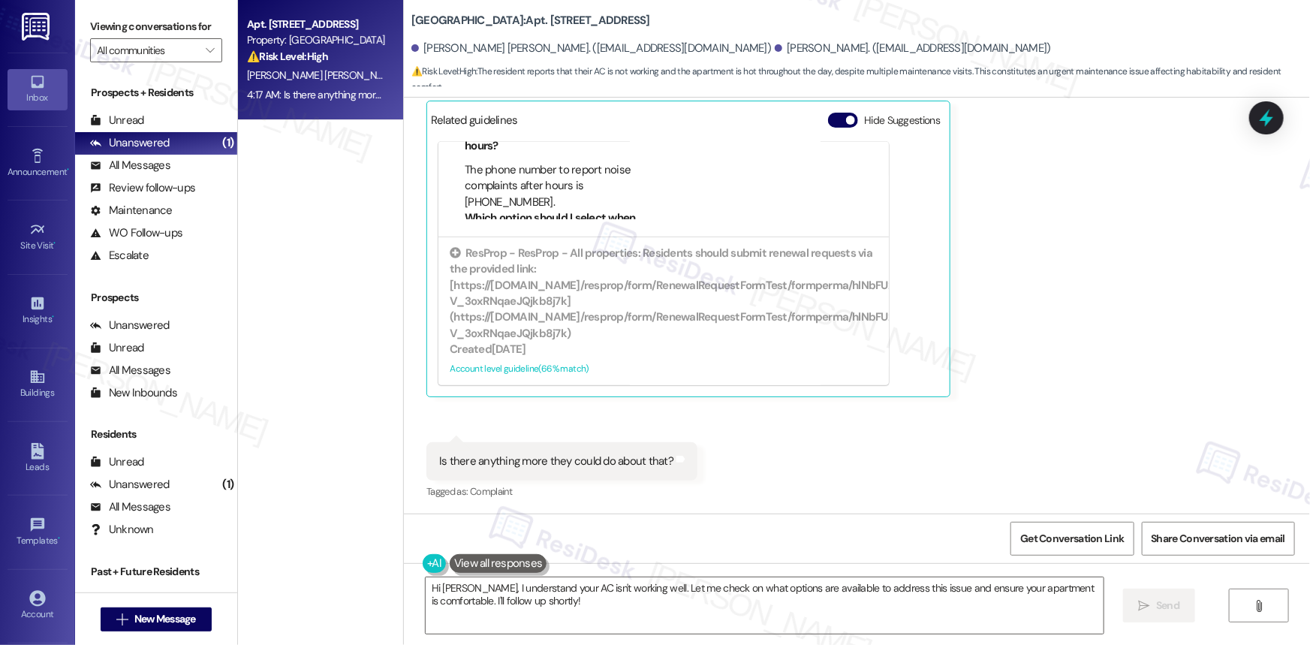
click at [570, 453] on div "Is there anything more they could do about that?" at bounding box center [556, 461] width 234 height 16
copy div "Is there anything more they could do about that? Tags and notes"
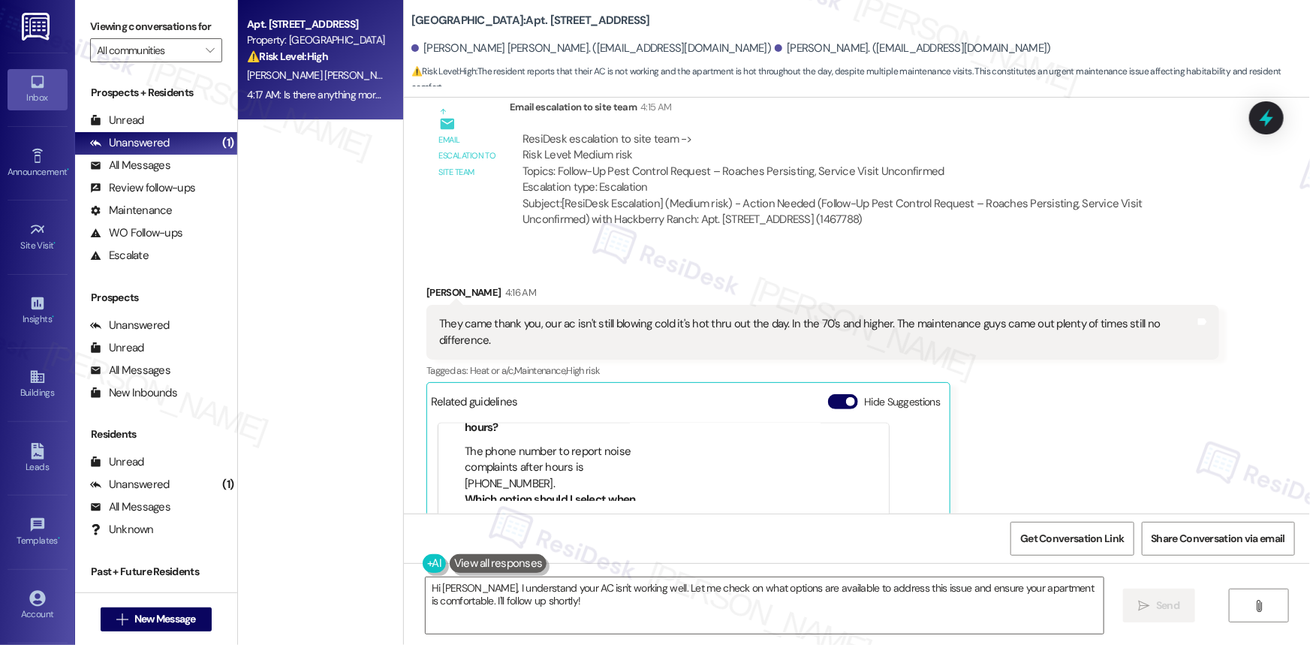
scroll to position [1023, 0]
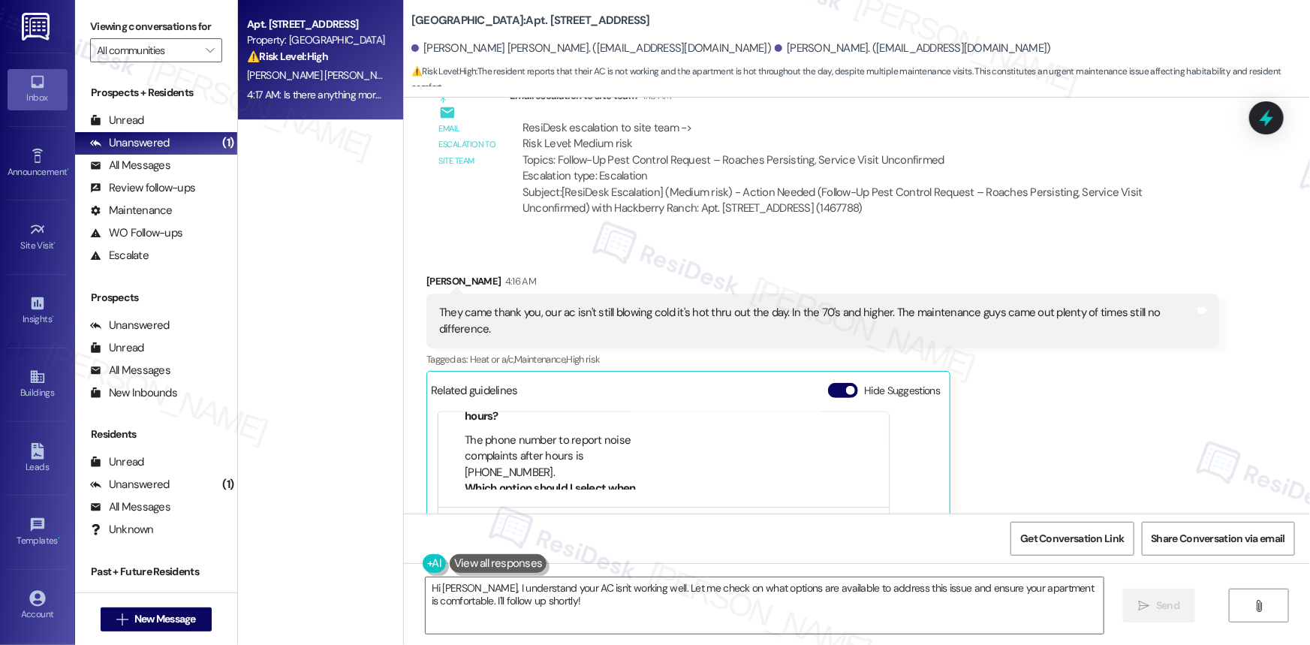
click at [525, 17] on b "Hackberry Ranch: Apt. [STREET_ADDRESS]" at bounding box center [530, 21] width 239 height 16
copy b "1602"
click at [614, 611] on textarea "Hi [PERSON_NAME], I understand your AC isn't working well. Let me check on what…" at bounding box center [765, 605] width 678 height 56
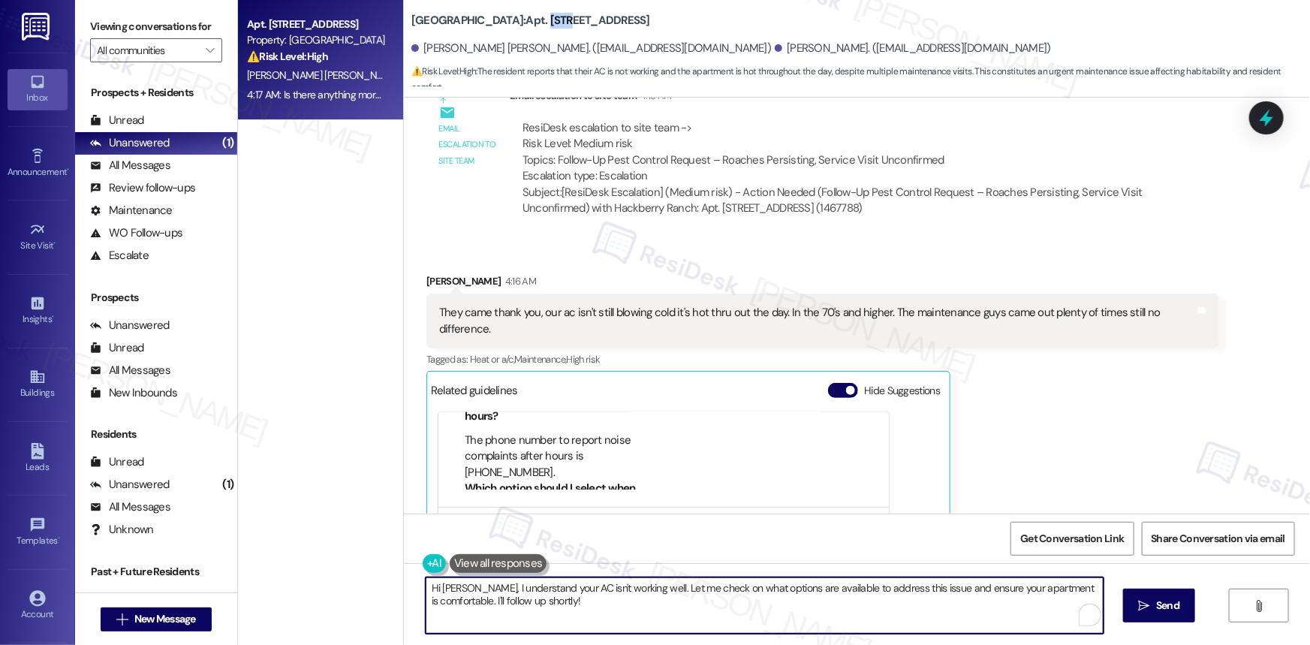
click at [614, 609] on textarea "Hi [PERSON_NAME], I understand your AC isn't working well. Let me check on what…" at bounding box center [765, 605] width 678 height 56
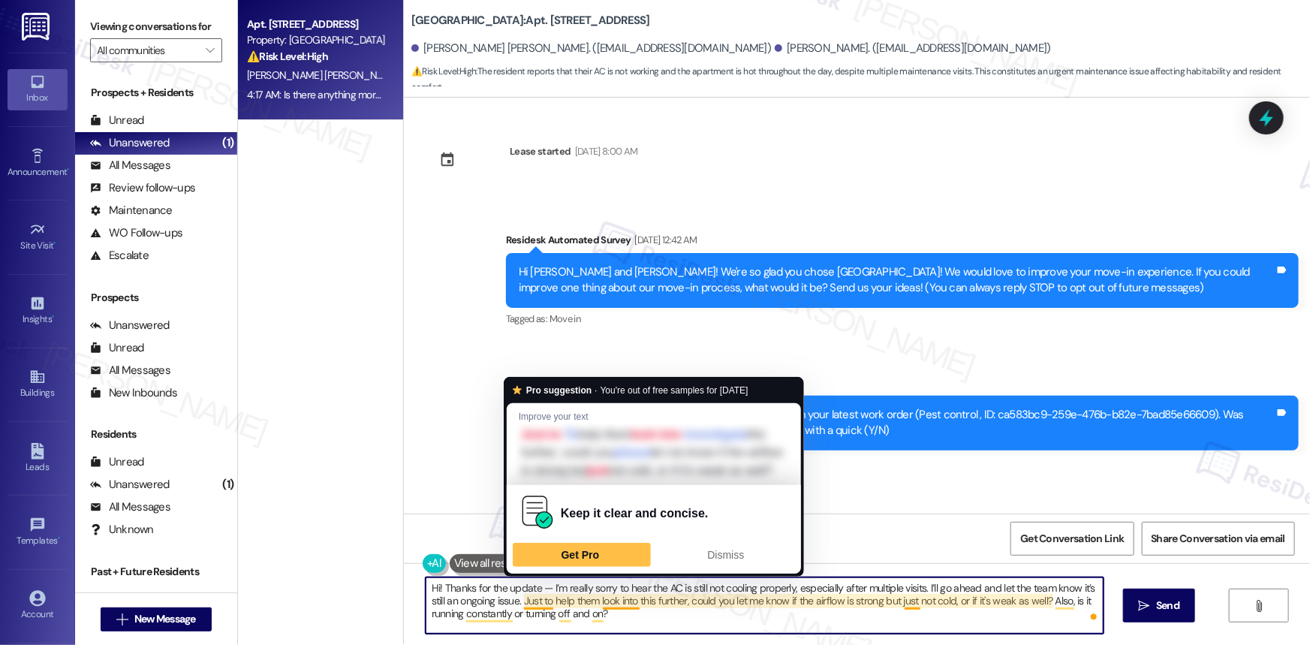
scroll to position [165, 0]
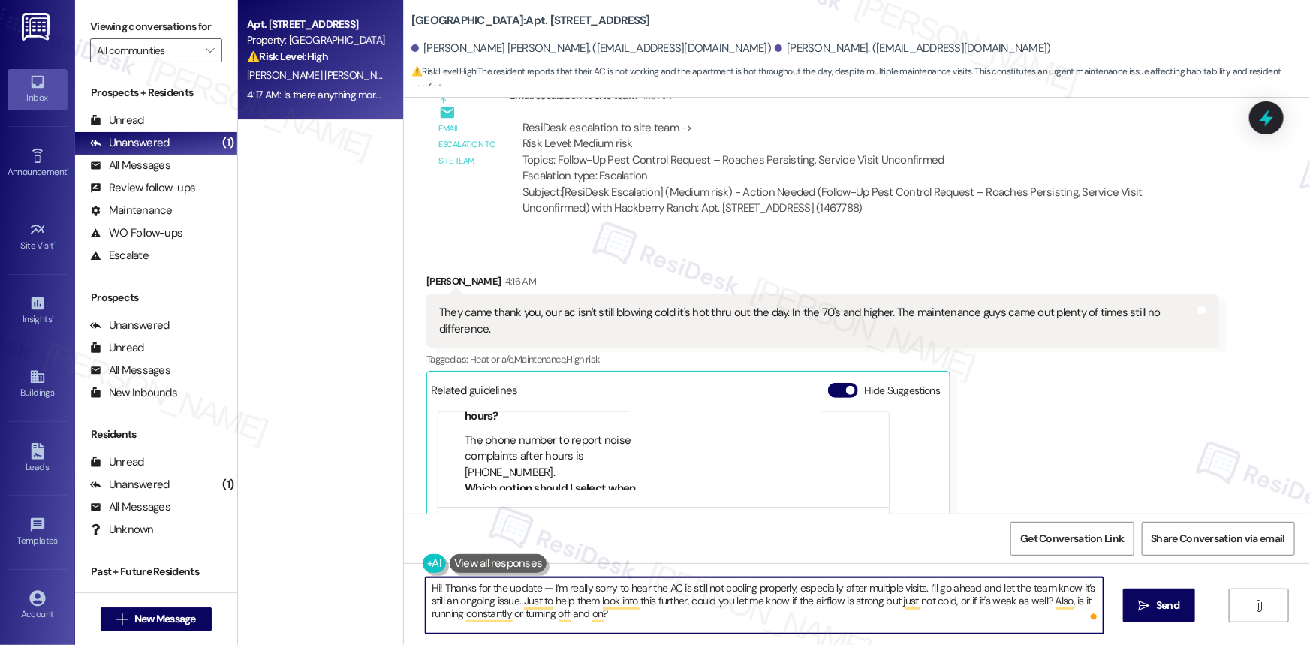
click at [627, 615] on textarea "Hi! Thanks for the update — I’m really sorry to hear the AC is still not coolin…" at bounding box center [765, 605] width 678 height 56
click at [940, 606] on textarea "Hi! Thanks for the update — I’m really sorry to hear the AC is still not coolin…" at bounding box center [765, 605] width 678 height 56
drag, startPoint x: 650, startPoint y: 614, endPoint x: 863, endPoint y: 634, distance: 214.1
click at [651, 614] on textarea "Hi! Thanks for the update — I’m really sorry to hear the AC is still not coolin…" at bounding box center [765, 605] width 678 height 56
type textarea "Hi! Thanks for the update — I’m really sorry to hear the AC is still not coolin…"
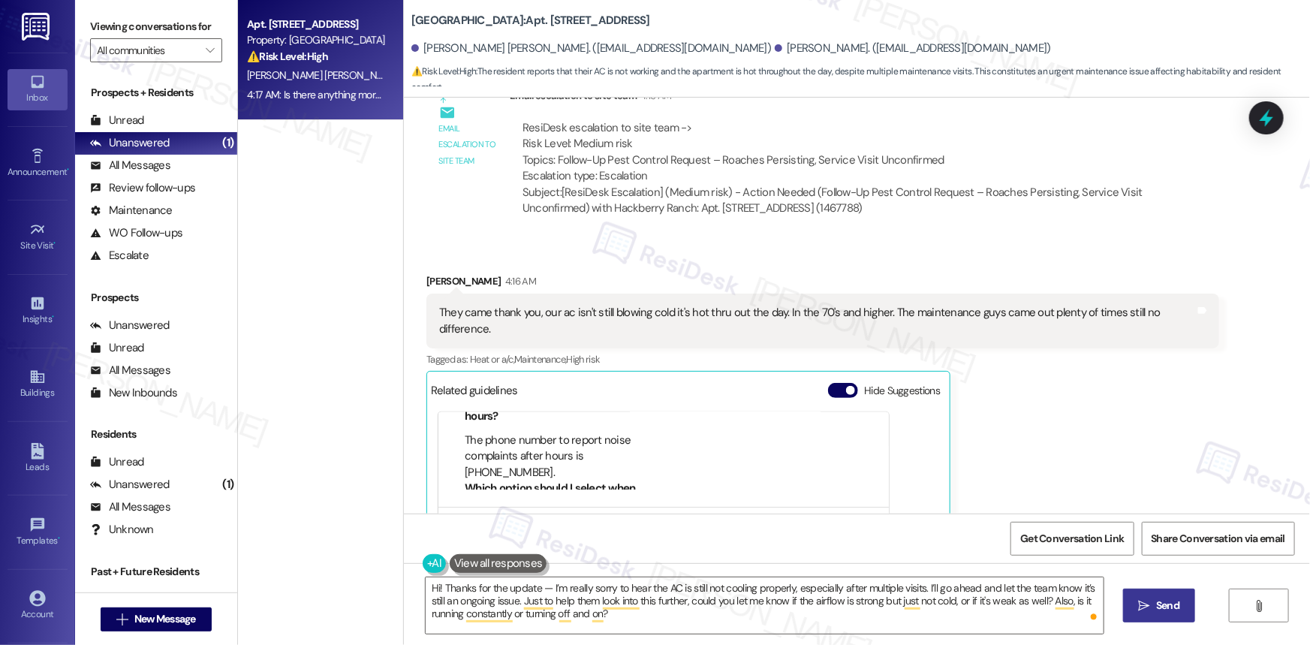
click at [1159, 602] on span "Send" at bounding box center [1167, 605] width 23 height 16
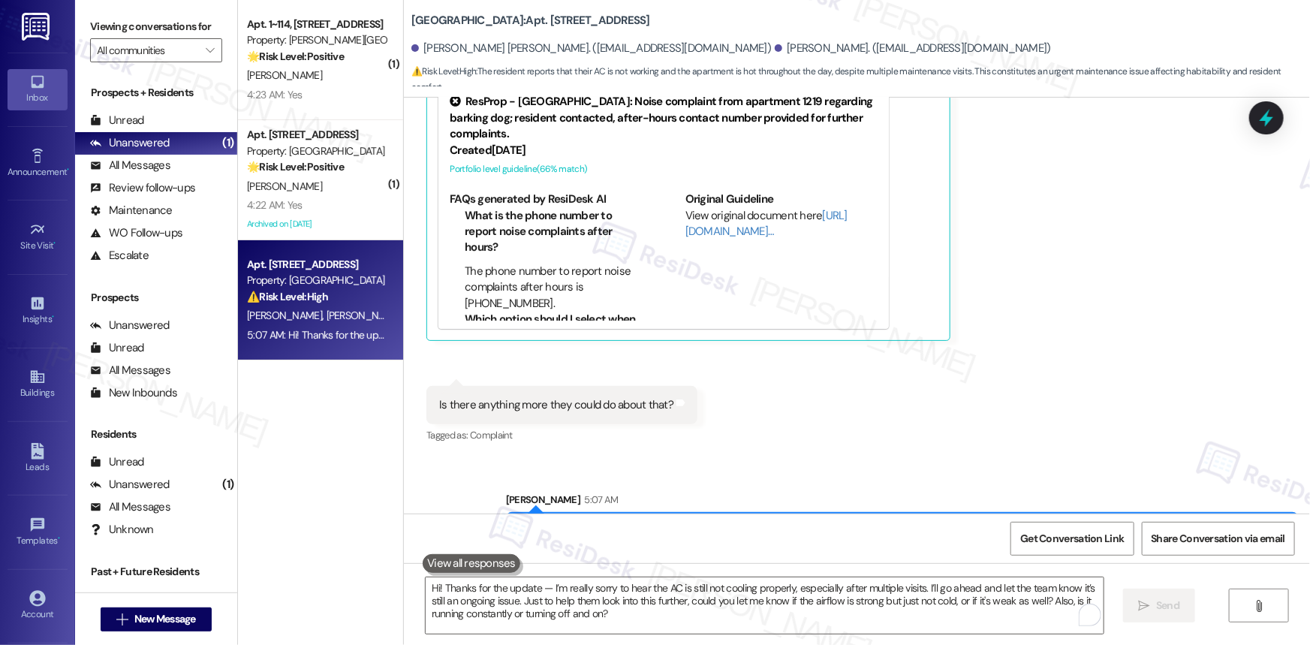
scroll to position [1430, 0]
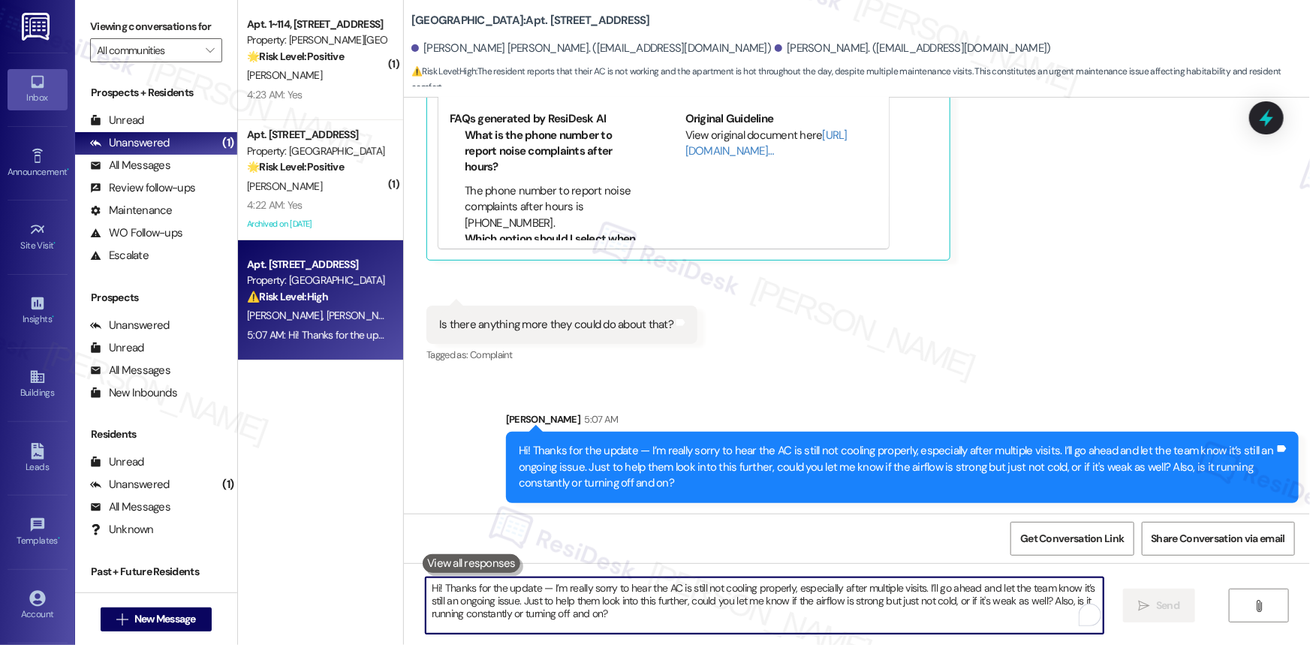
click at [663, 603] on textarea "Hi! Thanks for the update — I’m really sorry to hear the AC is still not coolin…" at bounding box center [765, 605] width 678 height 56
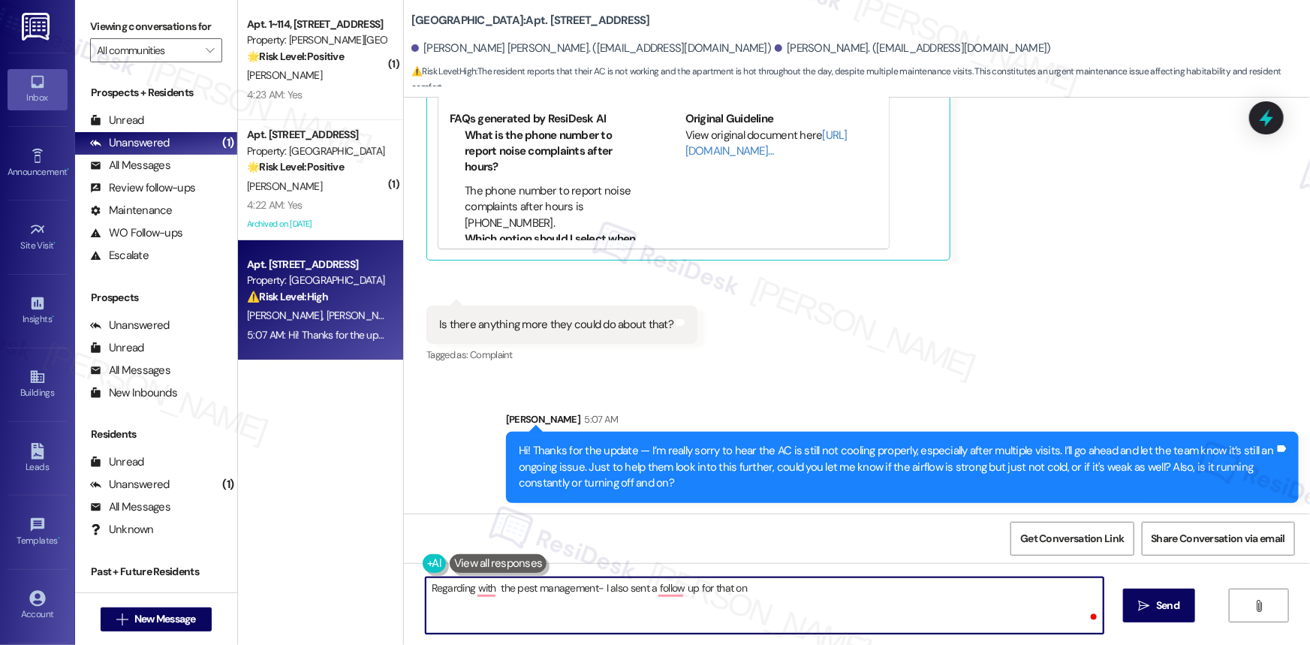
type textarea "Regarding with the pest management- I also sent a follow up for that one"
click at [461, 582] on textarea "Regarding with the pest management- I also sent a follow up for that one" at bounding box center [765, 605] width 678 height 56
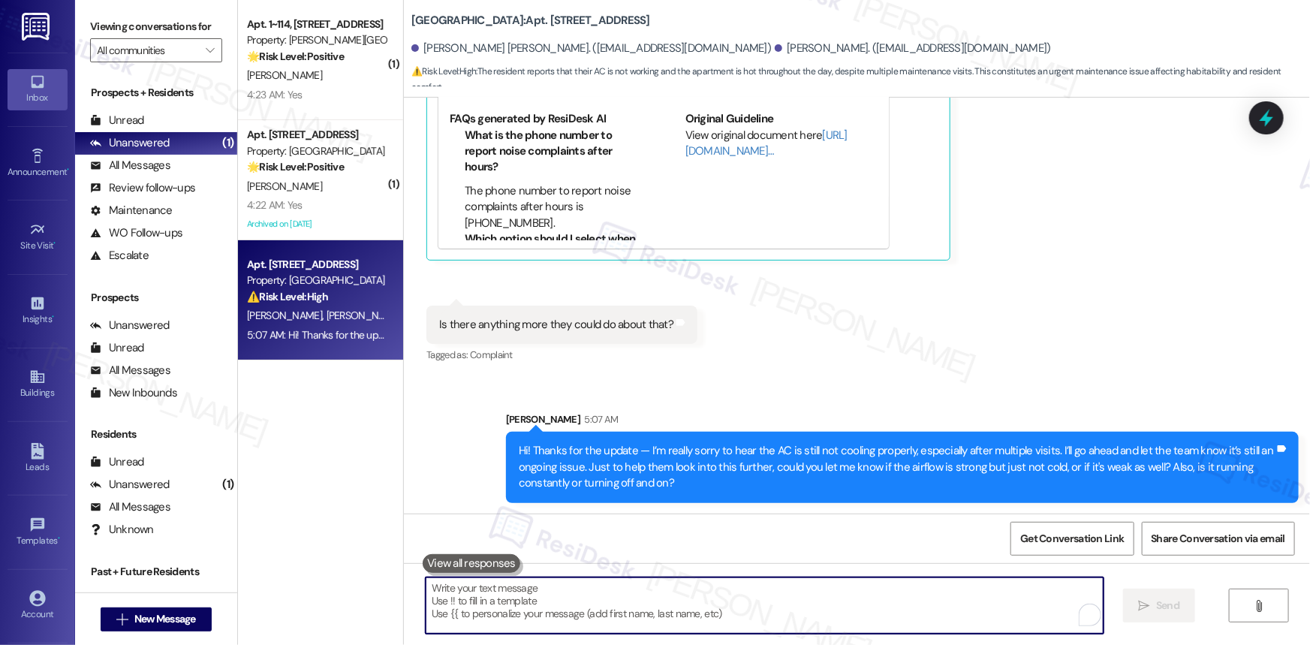
click at [519, 600] on textarea "To enrich screen reader interactions, please activate Accessibility in Grammarl…" at bounding box center [765, 605] width 678 height 56
paste textarea "Regarding the pest management, I also sent a follow-up on that for you. I'll le…"
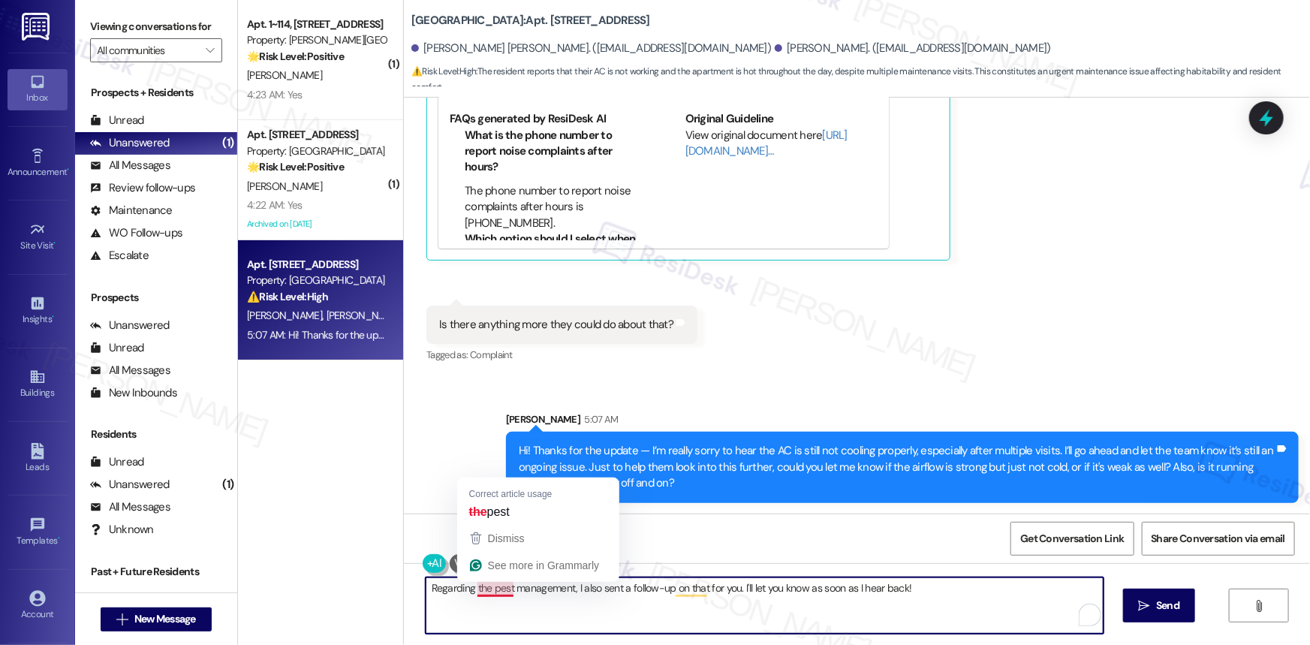
click at [482, 591] on textarea "Regarding the pest management, I also sent a follow-up on that for you. I'll le…" at bounding box center [765, 605] width 678 height 56
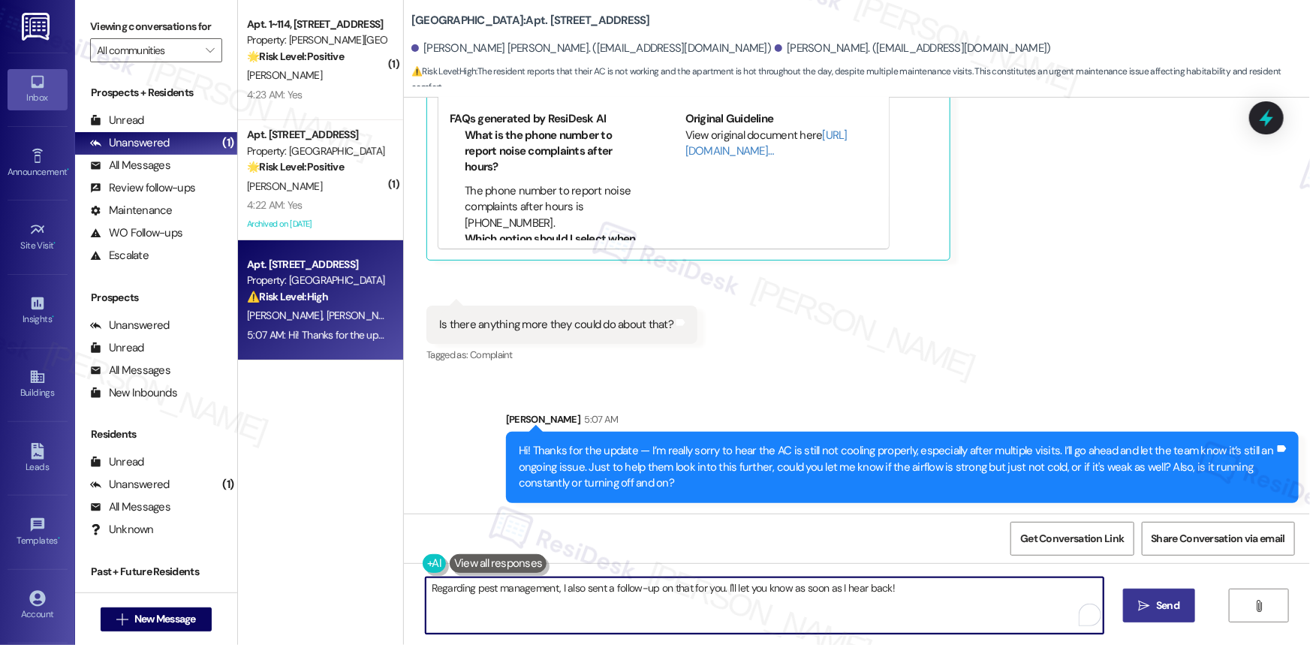
type textarea "Regarding pest management, I also sent a follow-up on that for you. I'll let yo…"
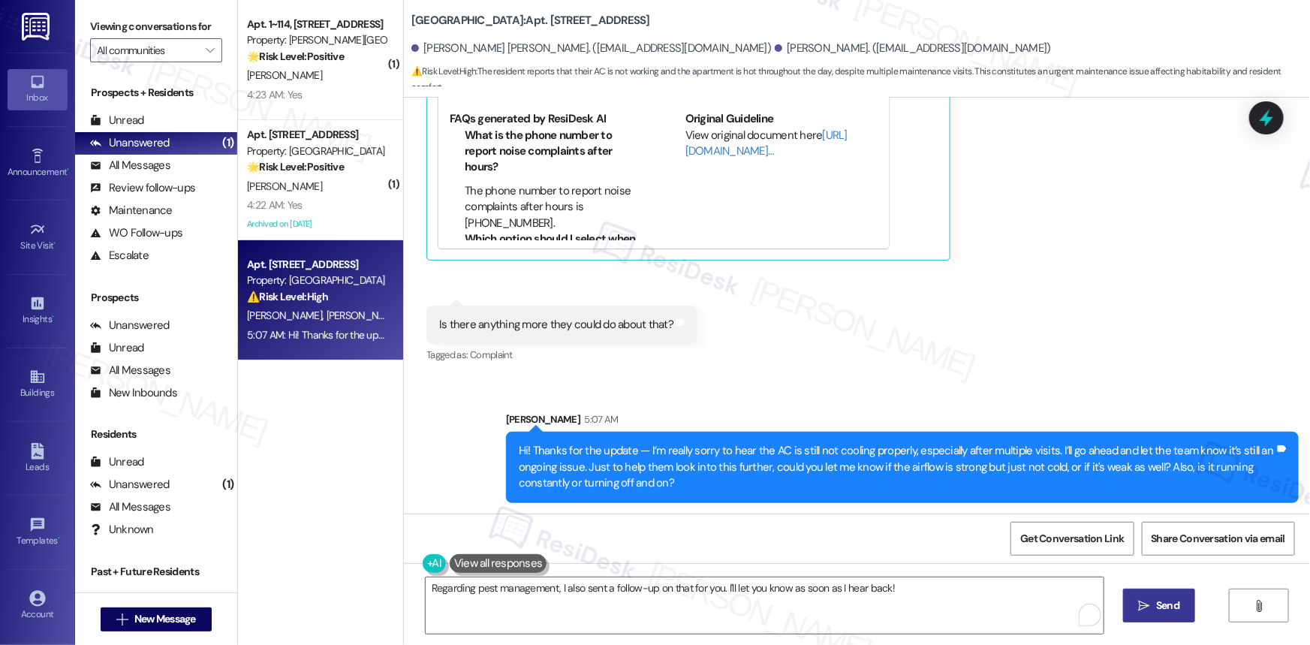
click at [1172, 609] on span "Send" at bounding box center [1167, 605] width 23 height 16
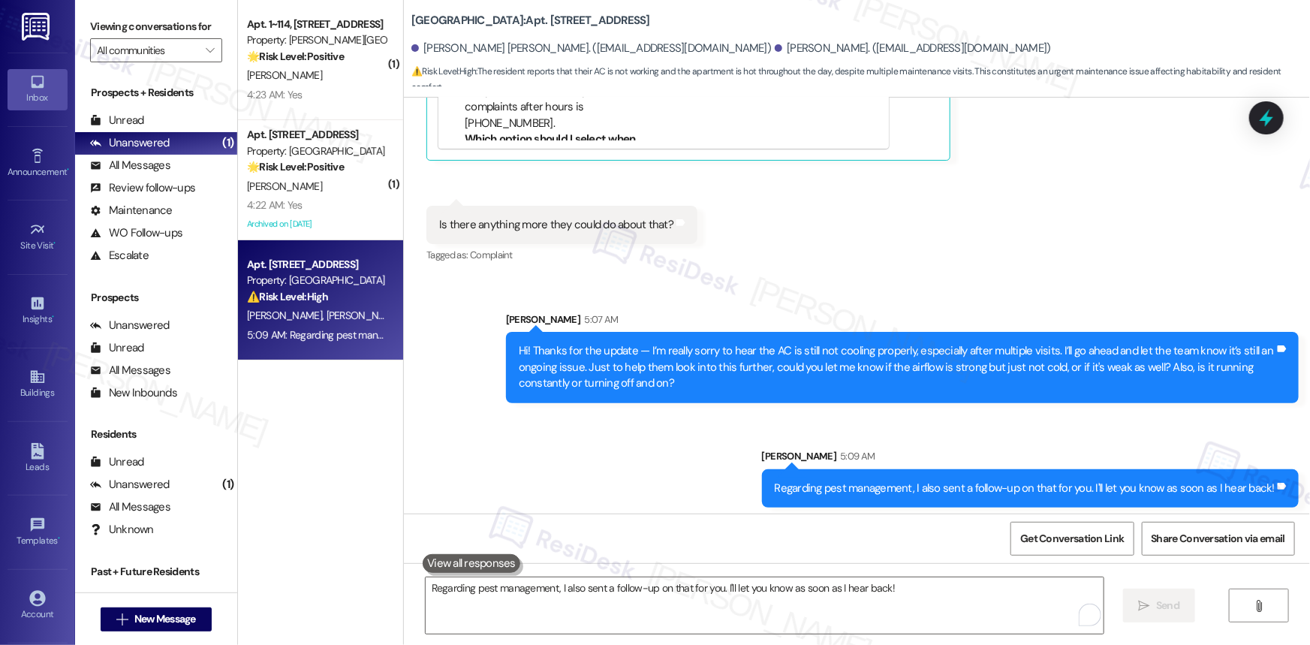
scroll to position [1534, 0]
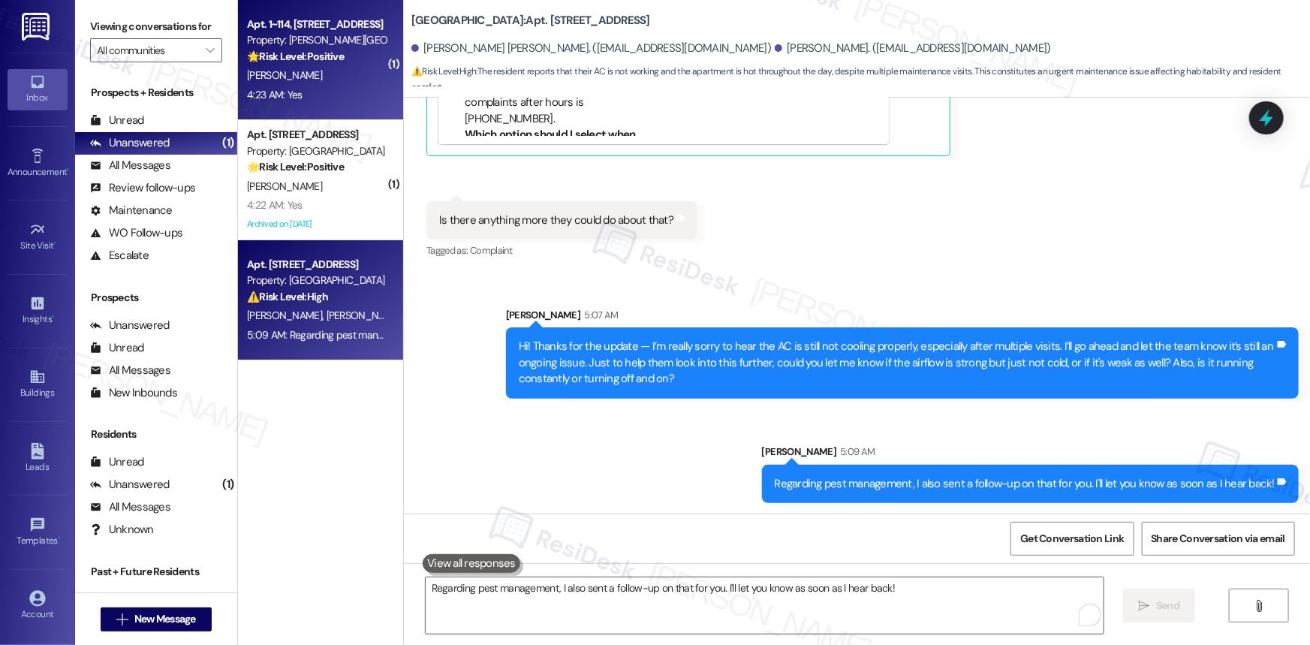
click at [308, 26] on div "Apt. 1~114, [STREET_ADDRESS]" at bounding box center [316, 25] width 139 height 16
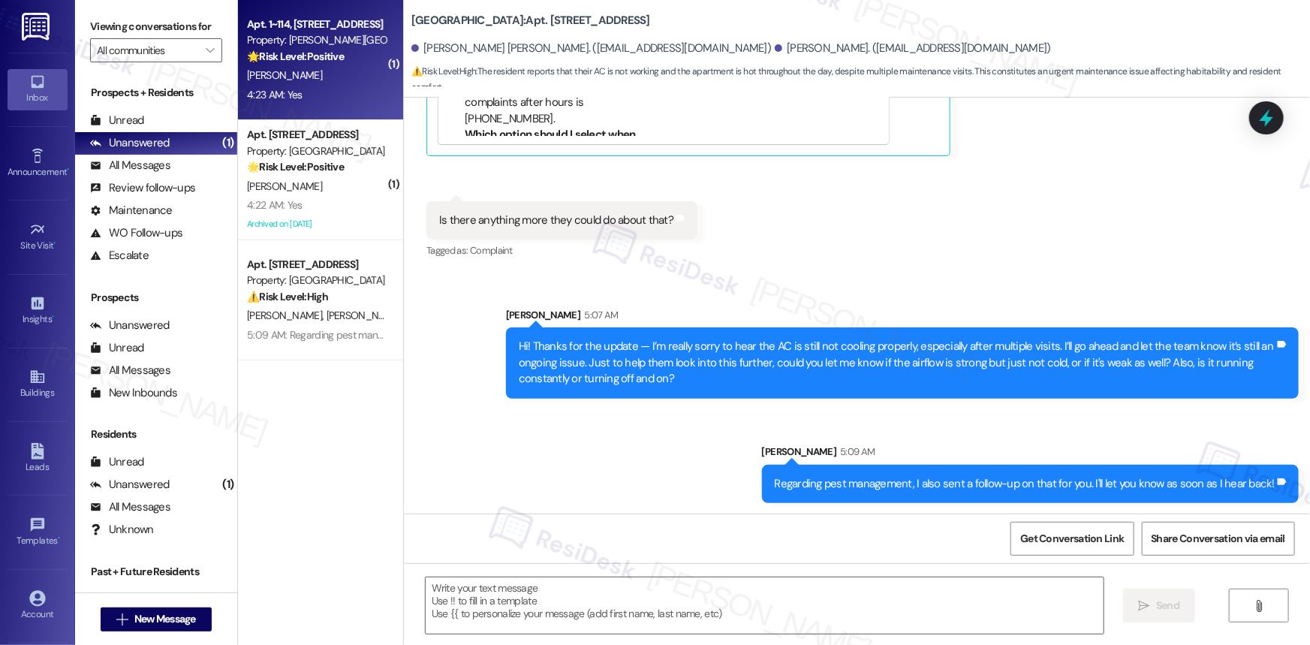
type textarea "Fetching suggested responses. Please feel free to read through the conversation…"
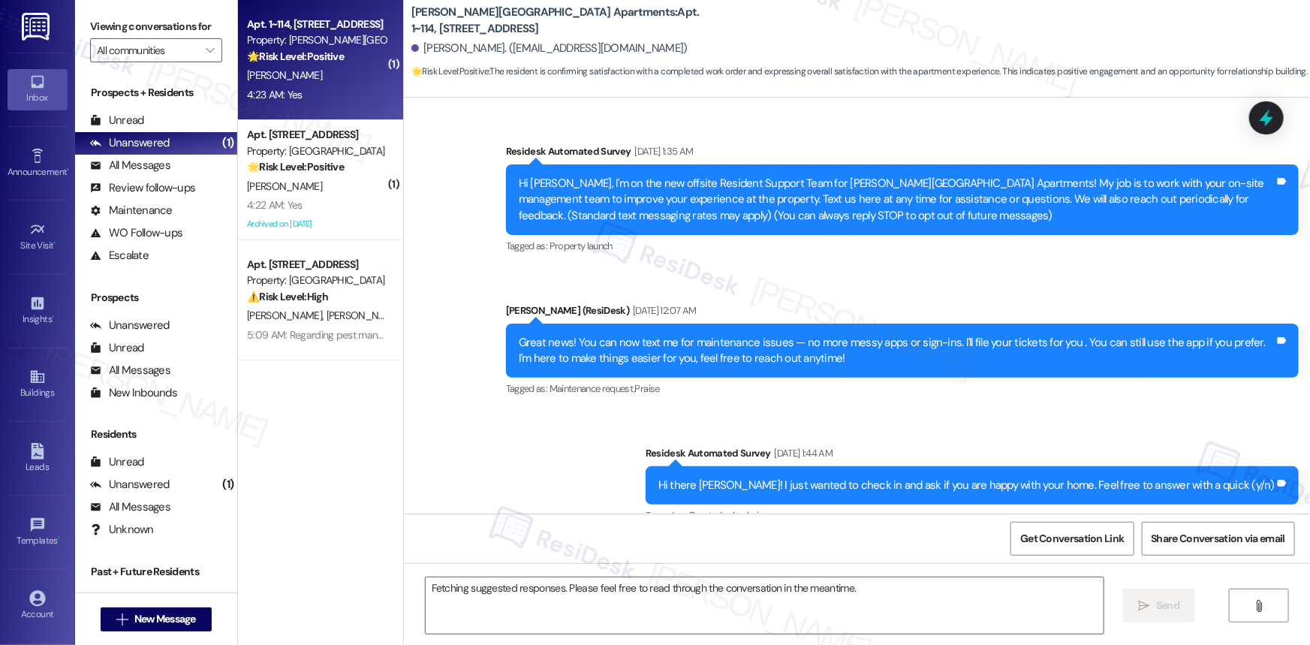
scroll to position [9902, 0]
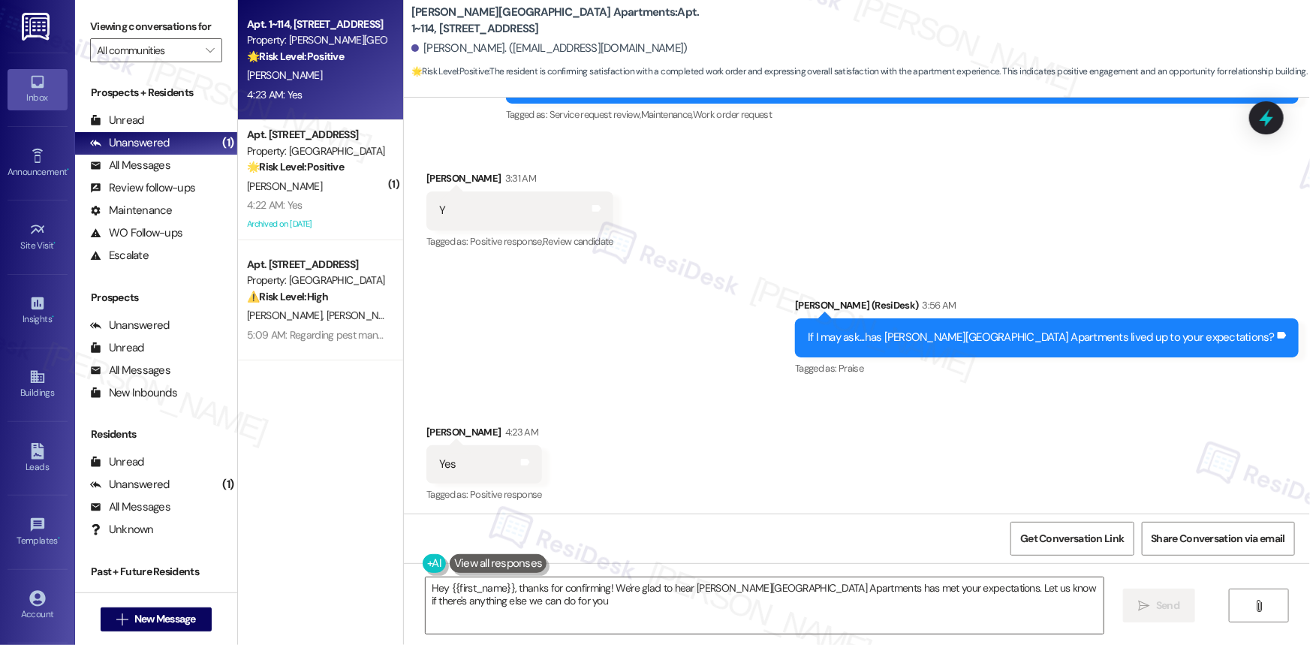
type textarea "Hey {{first_name}}, thanks for confirming! We're glad to hear Alderman Park Apa…"
click at [521, 459] on icon at bounding box center [525, 462] width 9 height 7
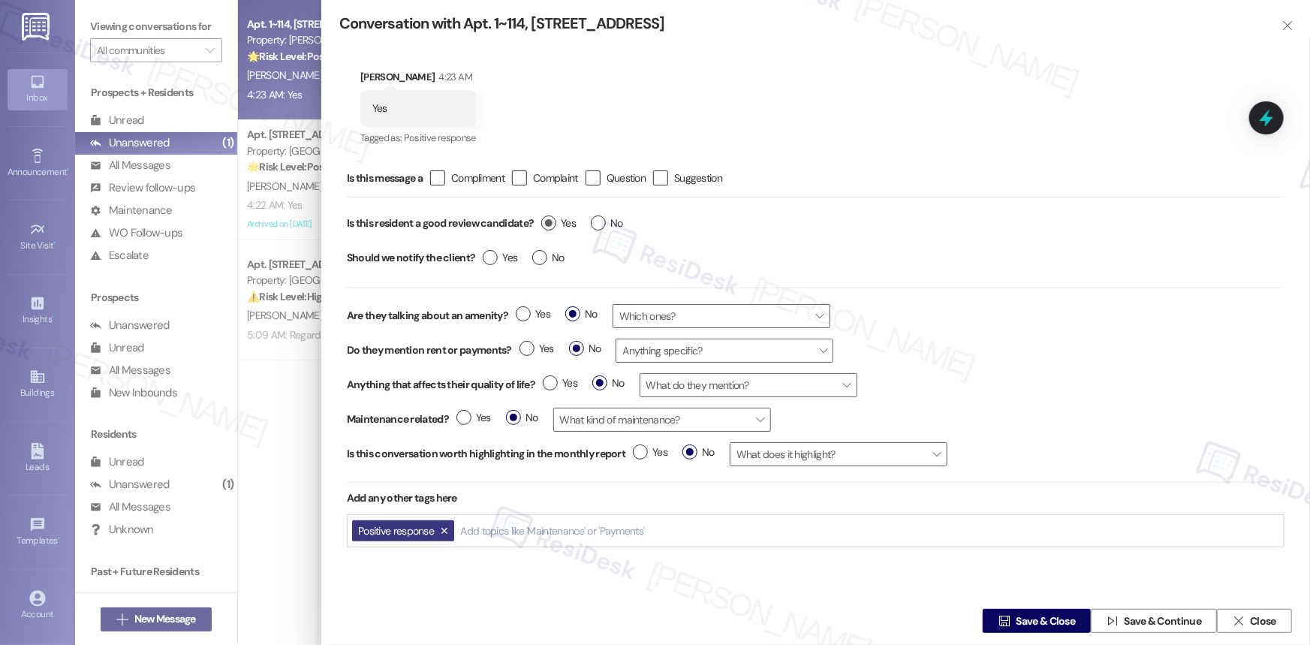
click at [549, 221] on label "Yes" at bounding box center [558, 223] width 35 height 16
click at [549, 221] on input "Yes" at bounding box center [558, 225] width 35 height 20
radio input "true"
click at [1022, 618] on span "Save & Close" at bounding box center [1045, 621] width 59 height 16
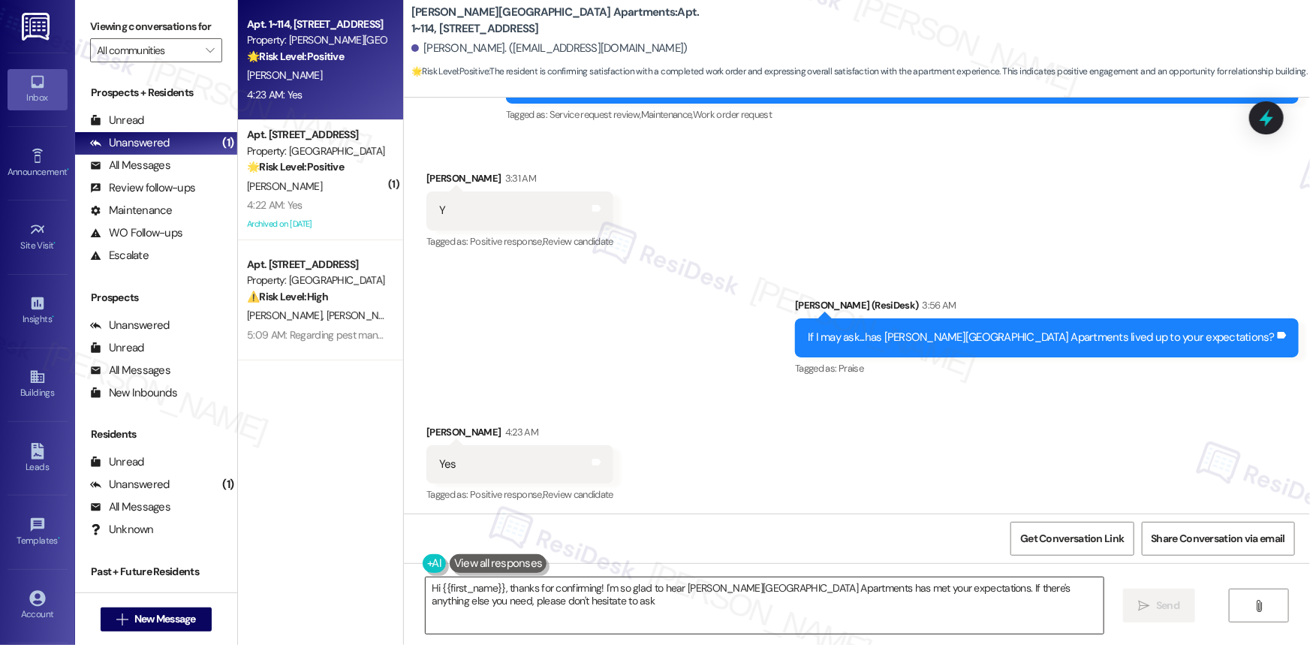
type textarea "Hi {{first_name}}, thanks for confirming! I'm so glad to hear Alderman Park Apa…"
click at [519, 608] on textarea "Hi {{first_name}}, thanks for confirming! I'm so glad to hear Alderman Park Apa…" at bounding box center [765, 605] width 678 height 56
click at [1148, 602] on icon "" at bounding box center [1144, 606] width 11 height 12
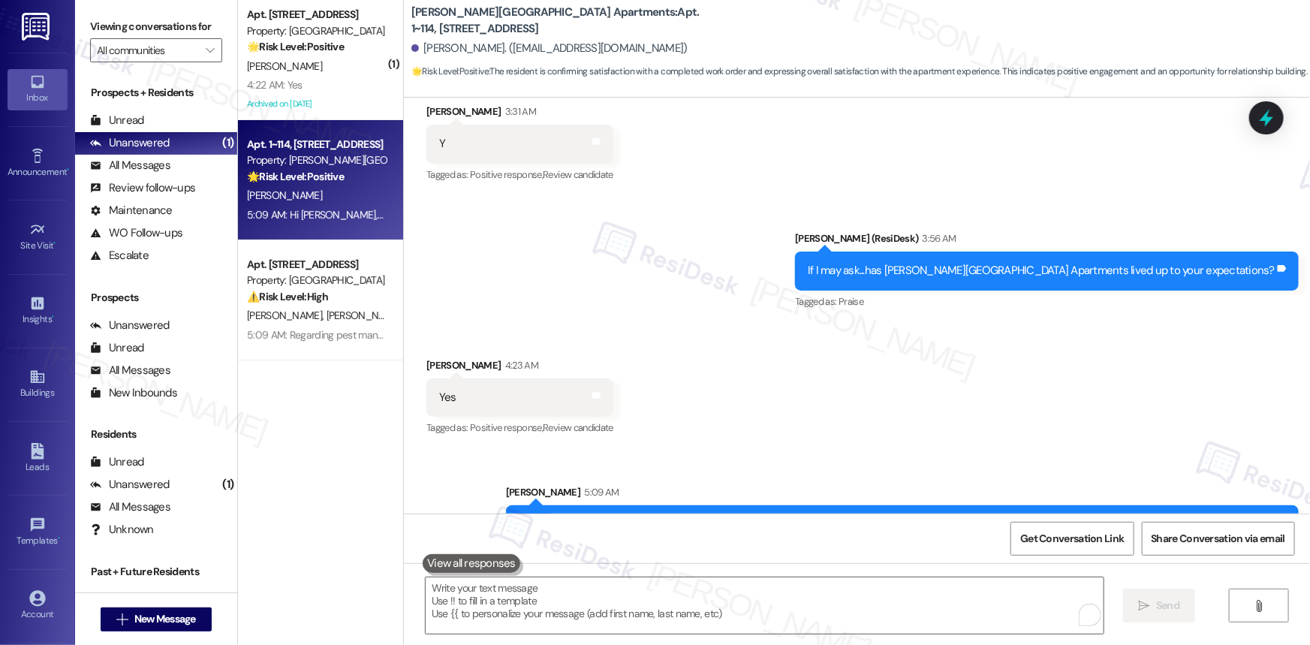
scroll to position [10023, 0]
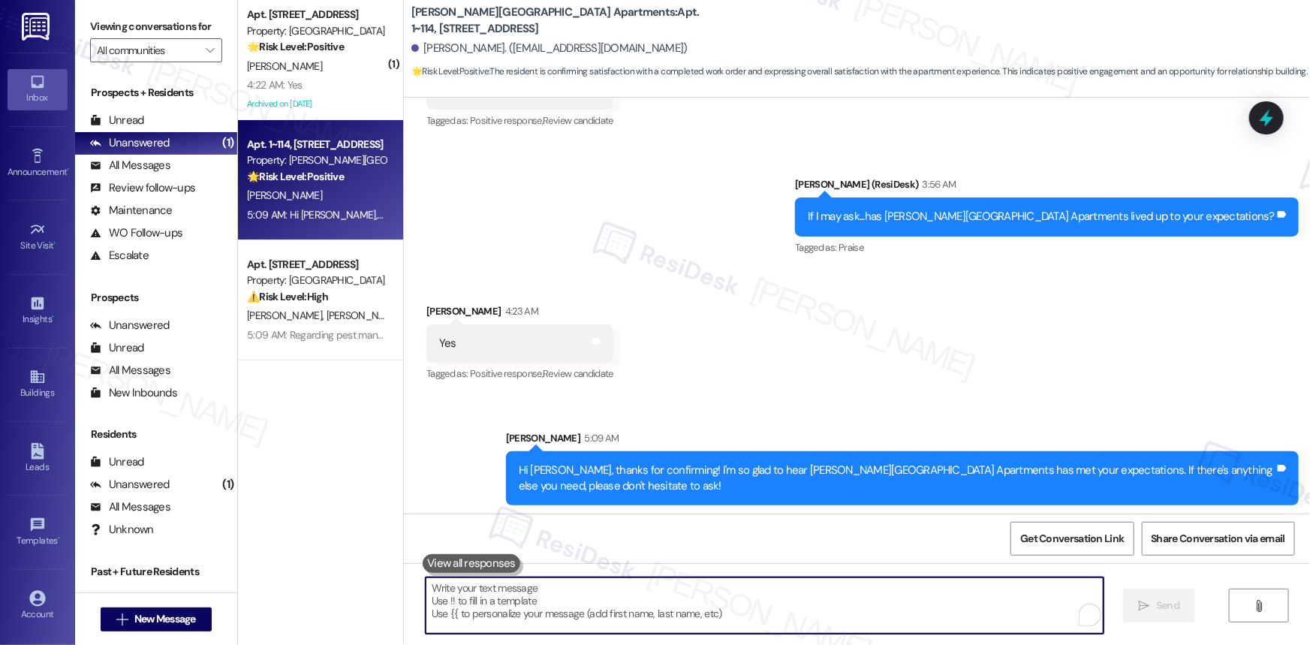
click at [659, 608] on textarea "To enrich screen reader interactions, please activate Accessibility in Grammarl…" at bounding box center [765, 605] width 678 height 56
paste textarea "If it’s not too much trouble, would you kindly consider sharing your feedback i…"
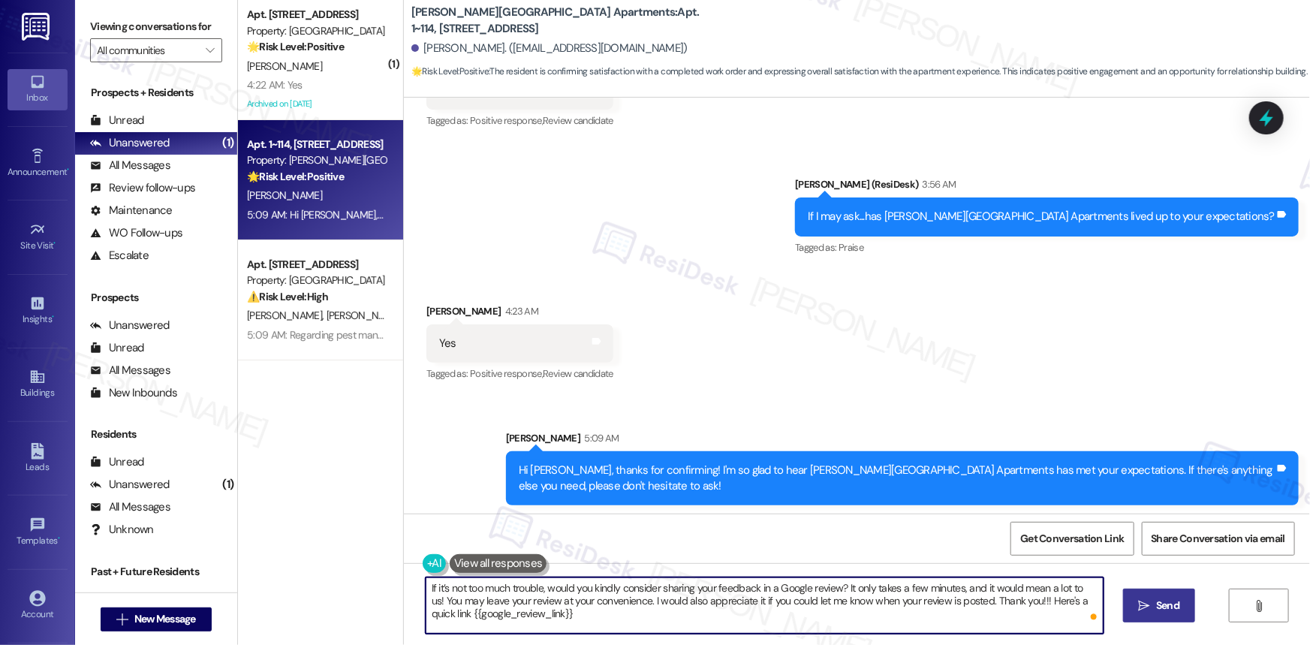
type textarea "If it’s not too much trouble, would you kindly consider sharing your feedback i…"
click at [1166, 597] on span "Send" at bounding box center [1167, 605] width 23 height 16
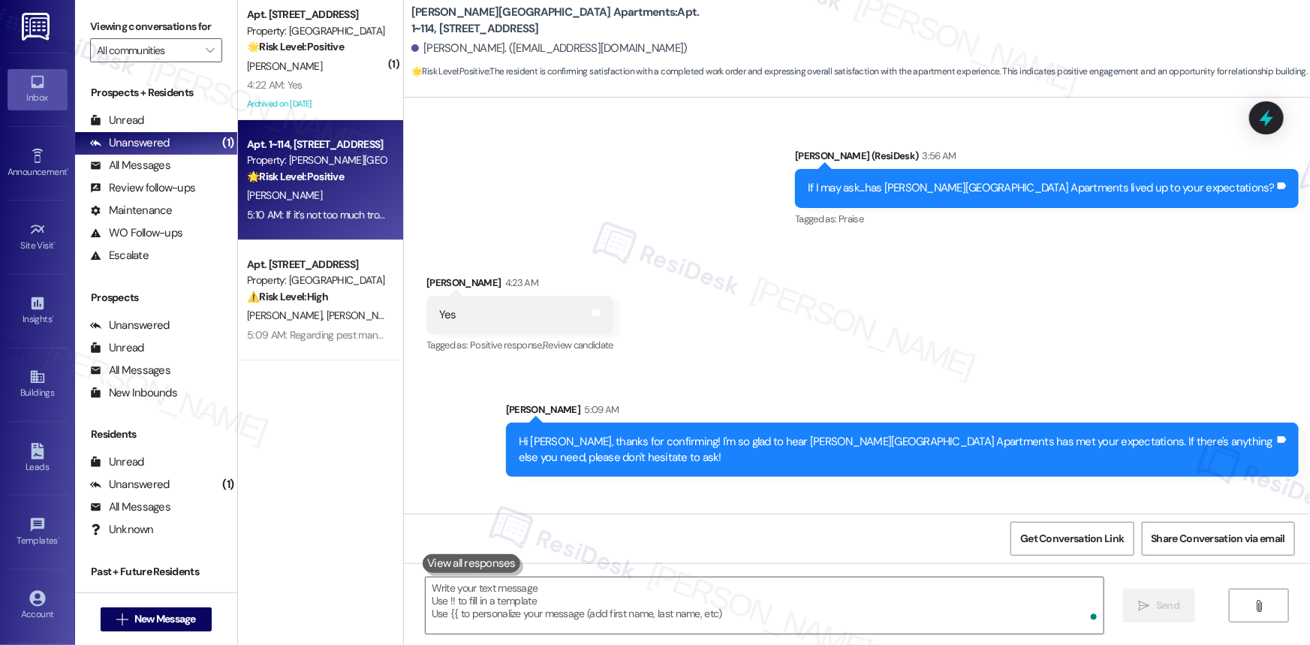
scroll to position [10160, 0]
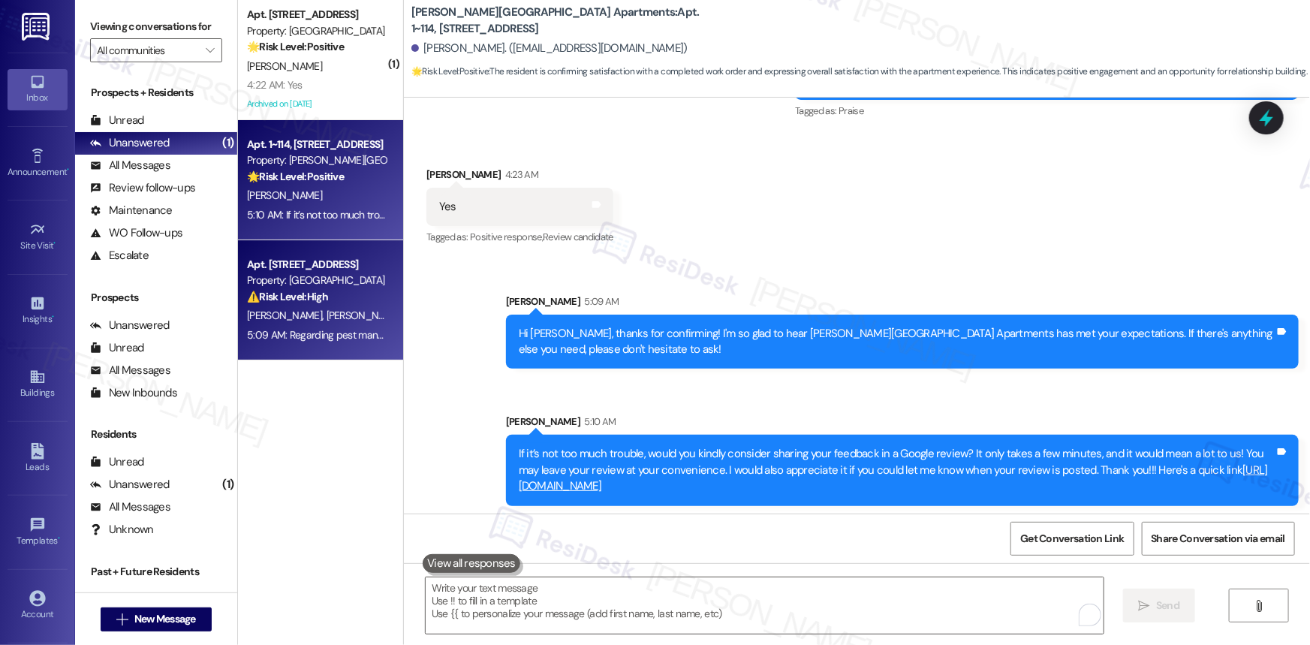
click at [320, 290] on strong "⚠️ Risk Level: High" at bounding box center [287, 297] width 81 height 14
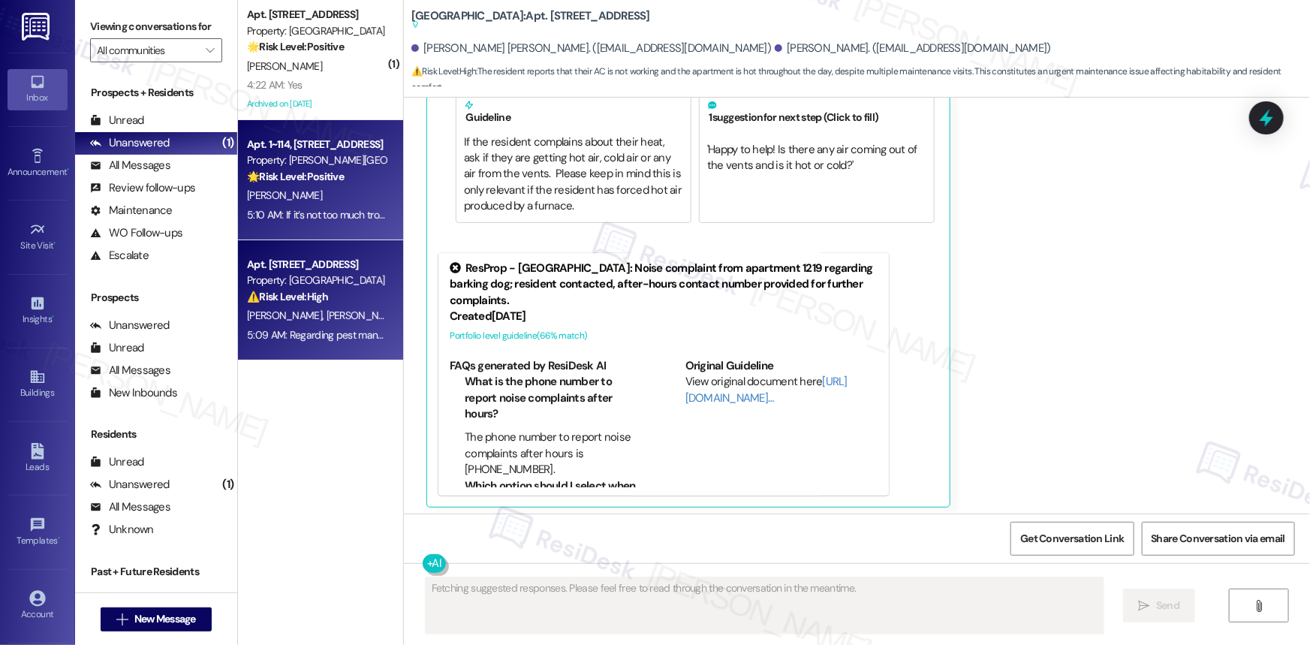
scroll to position [1485, 0]
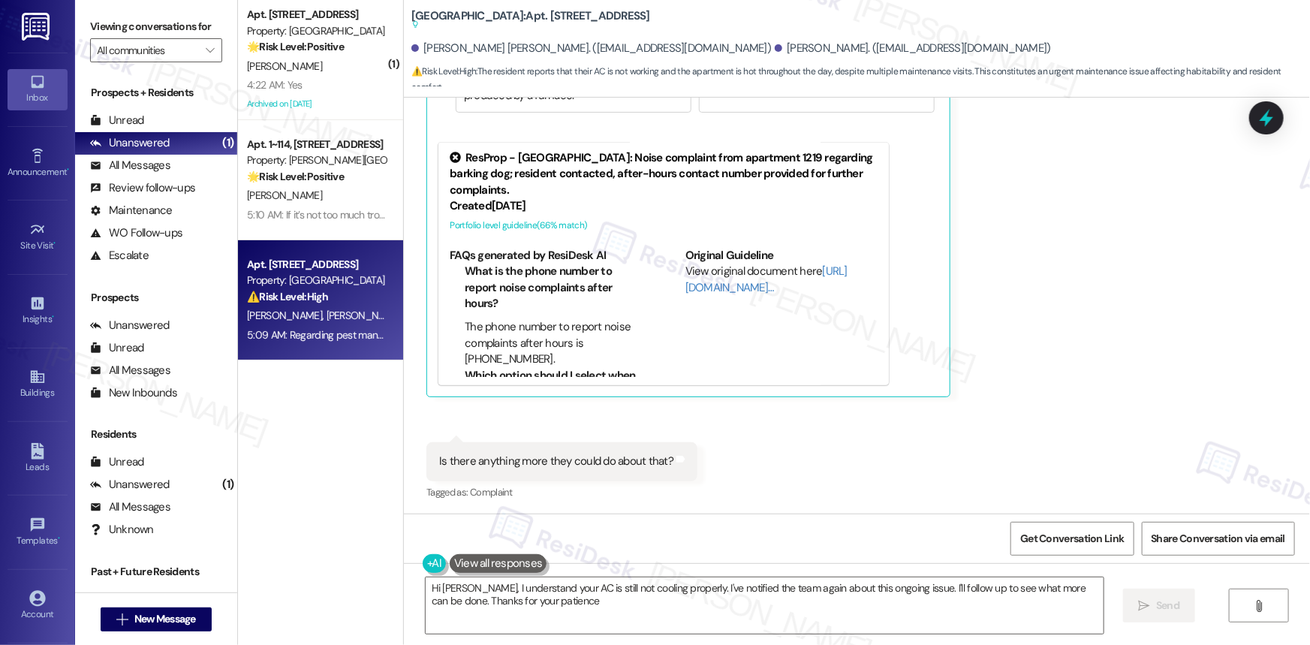
type textarea "Hi Isabel, I understand your AC is still not cooling properly. I've notified th…"
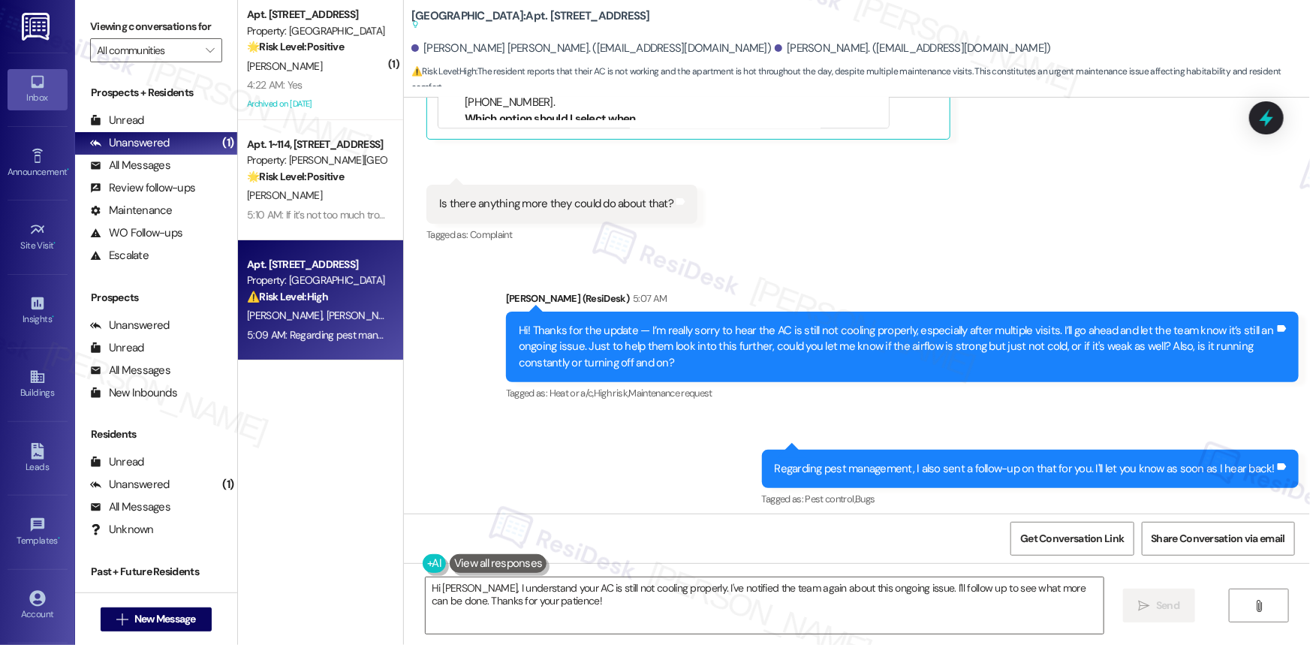
scroll to position [1750, 0]
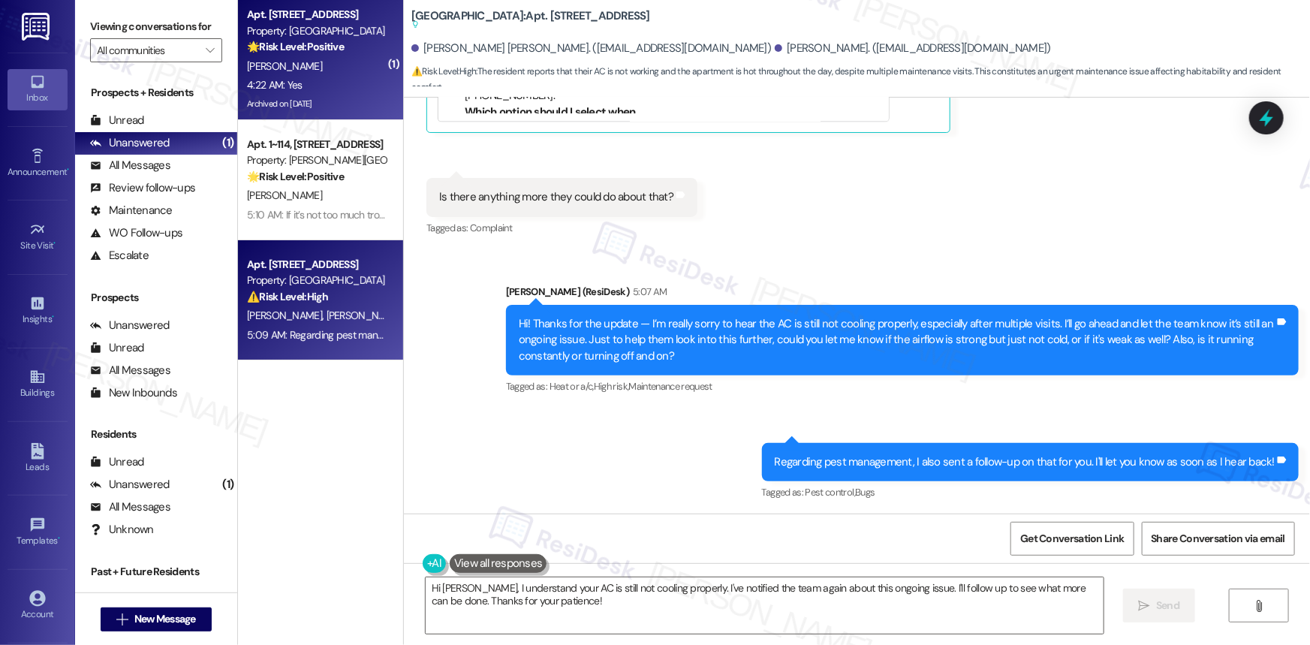
click at [302, 74] on div "[PERSON_NAME]" at bounding box center [316, 66] width 142 height 19
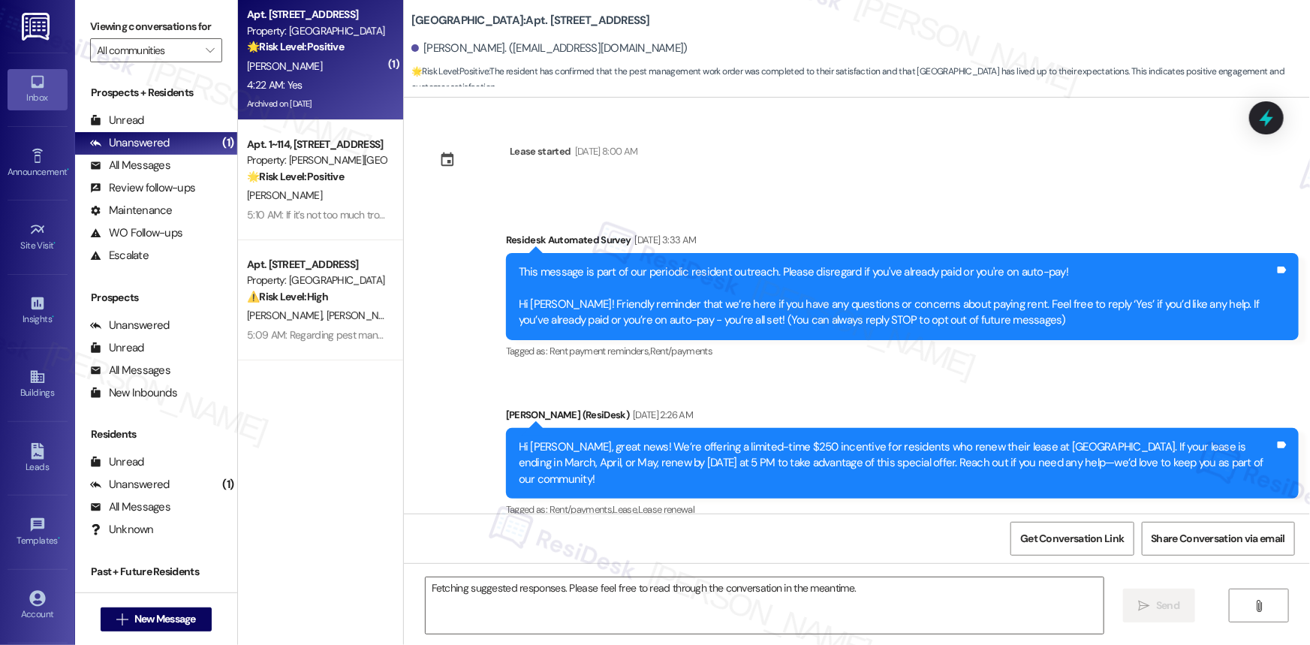
scroll to position [34399, 0]
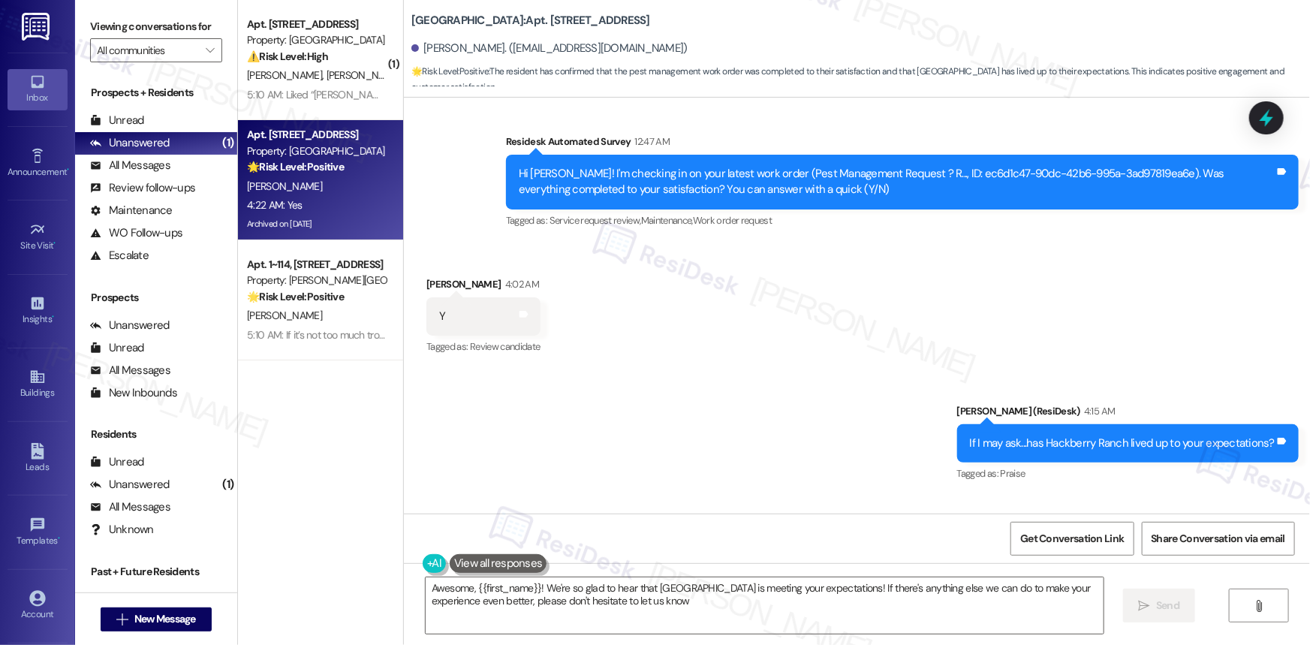
type textarea "Awesome, {{first_name}}! We're so glad to hear that Hackberry Ranch is meeting …"
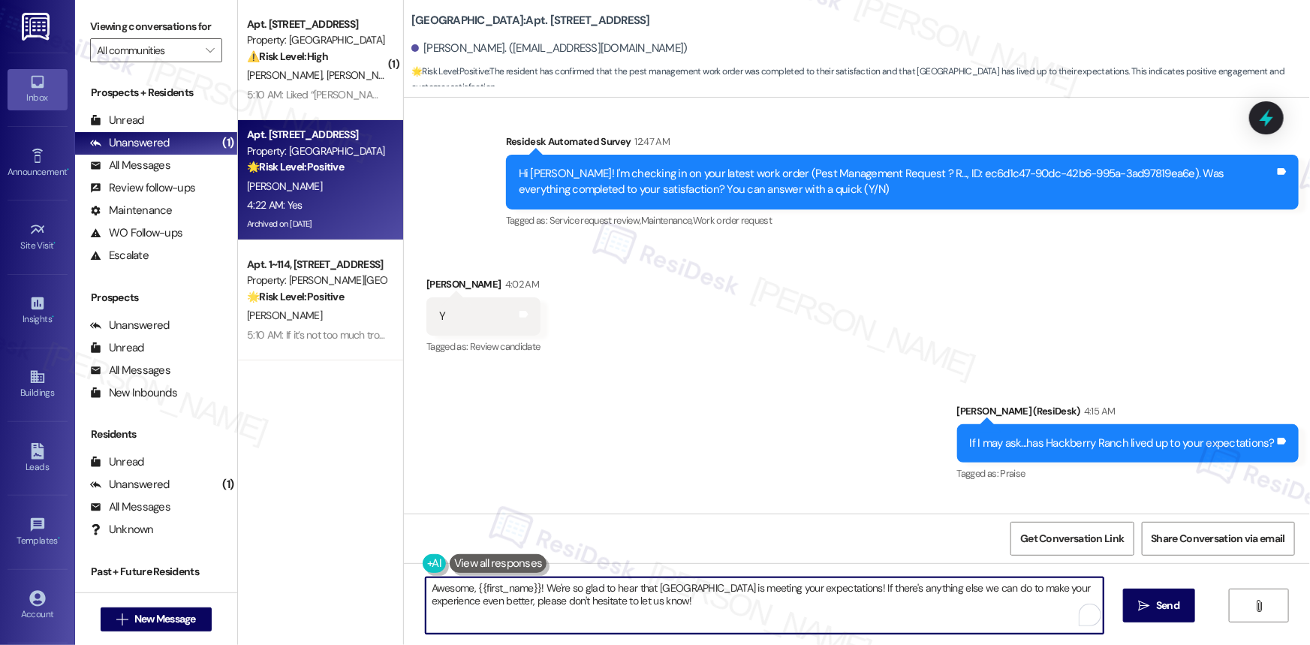
click at [833, 590] on textarea "Awesome, {{first_name}}! We're so glad to hear that Hackberry Ranch is meeting …" at bounding box center [765, 605] width 678 height 56
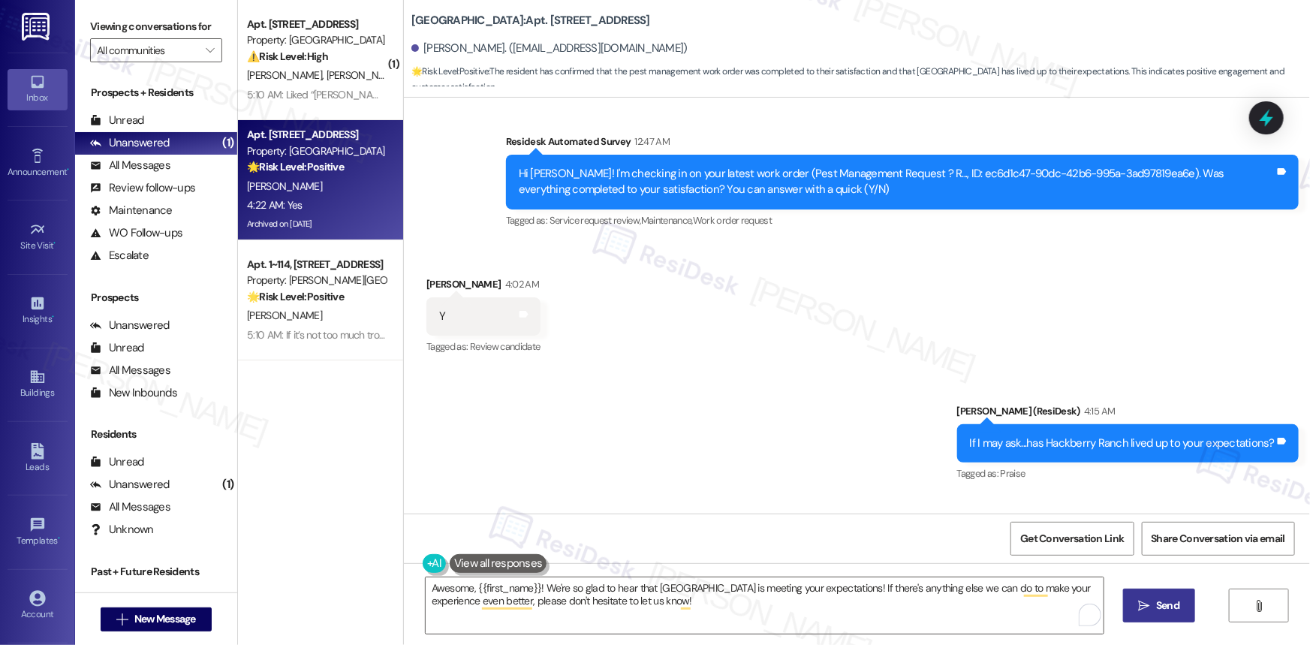
click at [1173, 613] on button " Send" at bounding box center [1159, 605] width 73 height 34
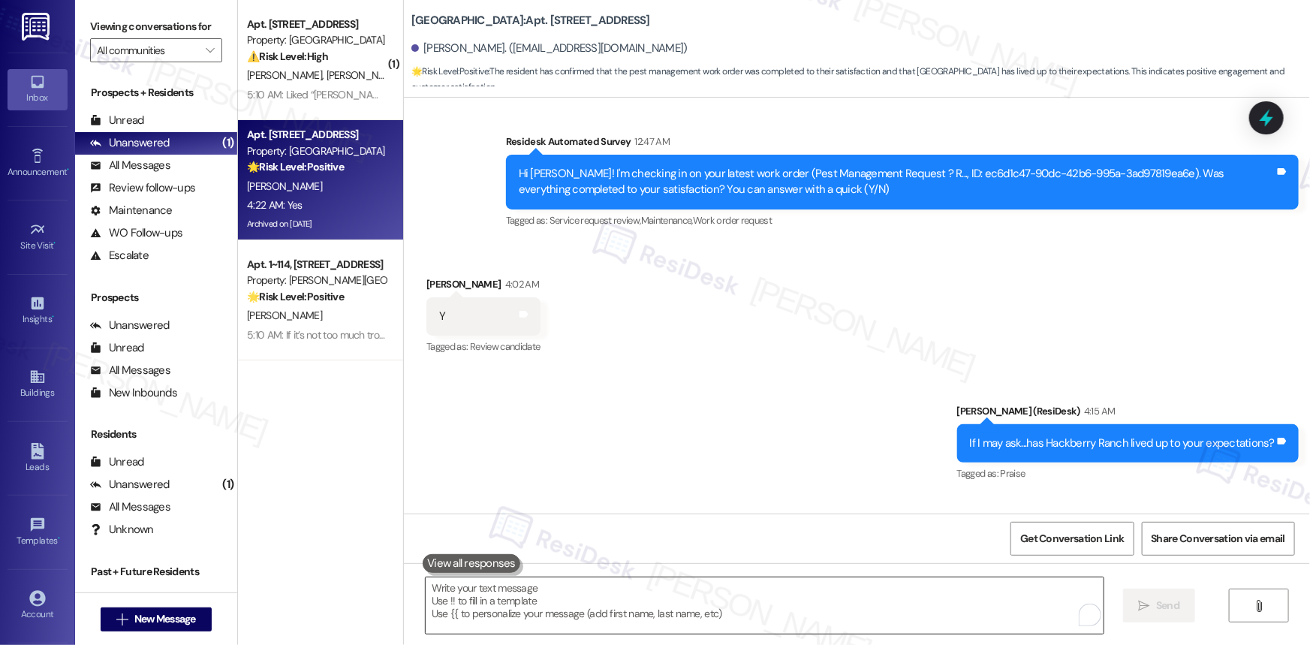
scroll to position [34398, 0]
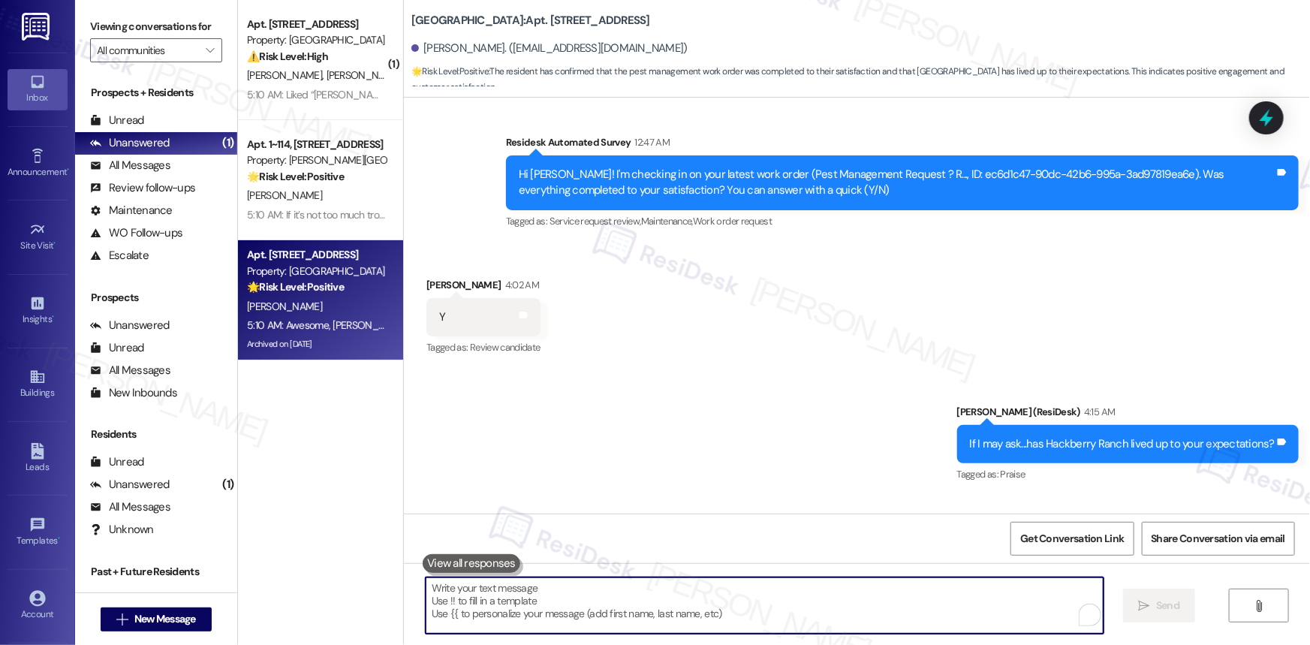
click at [652, 605] on textarea "To enrich screen reader interactions, please activate Accessibility in Grammarl…" at bounding box center [765, 605] width 678 height 56
paste textarea "If it’s not too much trouble, would you kindly consider sharing your feedback i…"
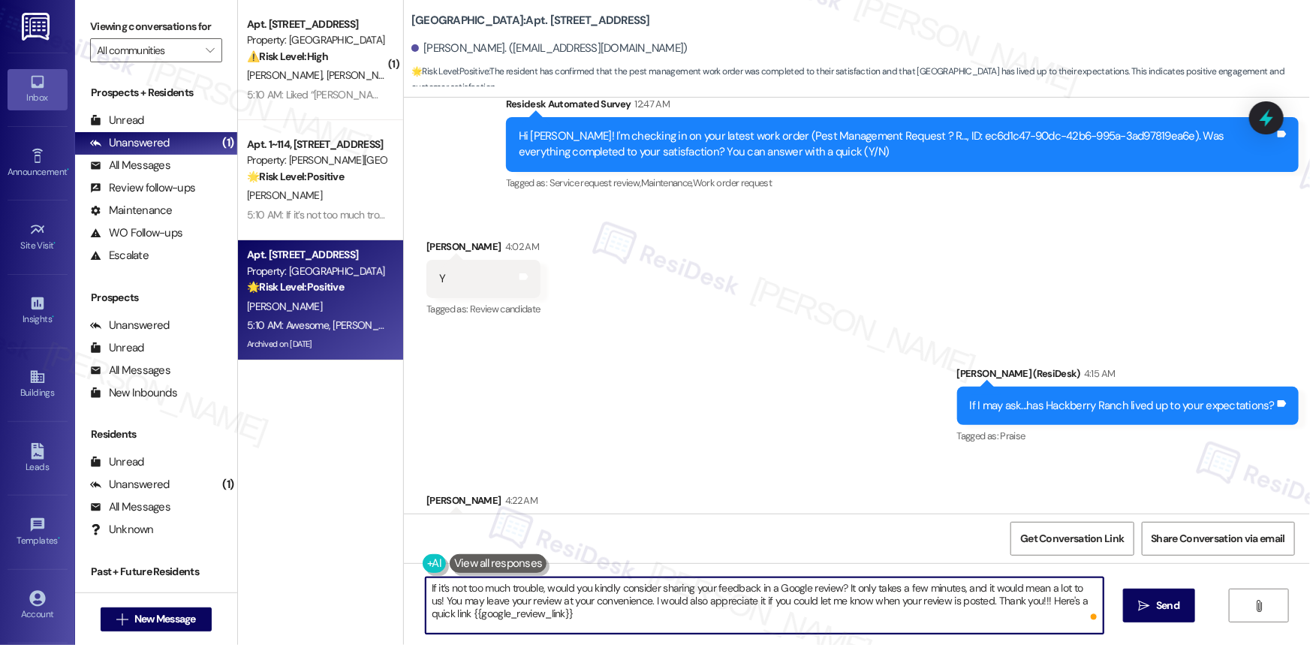
scroll to position [34519, 0]
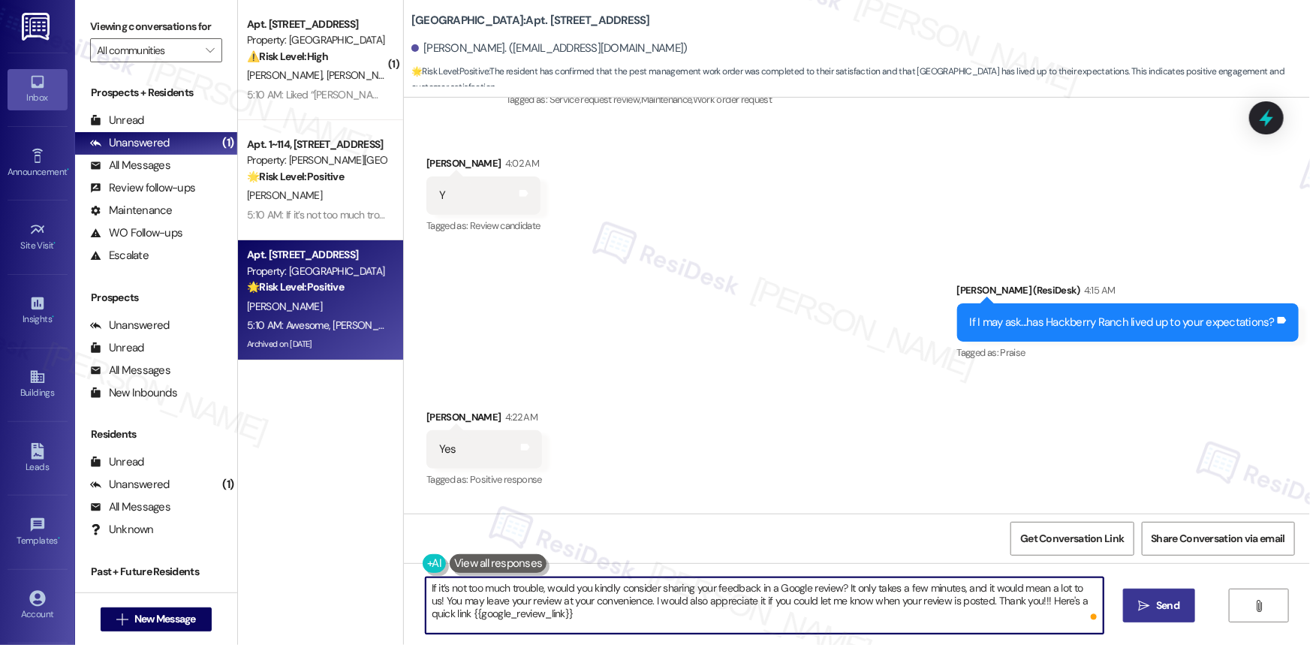
type textarea "If it’s not too much trouble, would you kindly consider sharing your feedback i…"
click at [1156, 600] on span "Send" at bounding box center [1167, 605] width 23 height 16
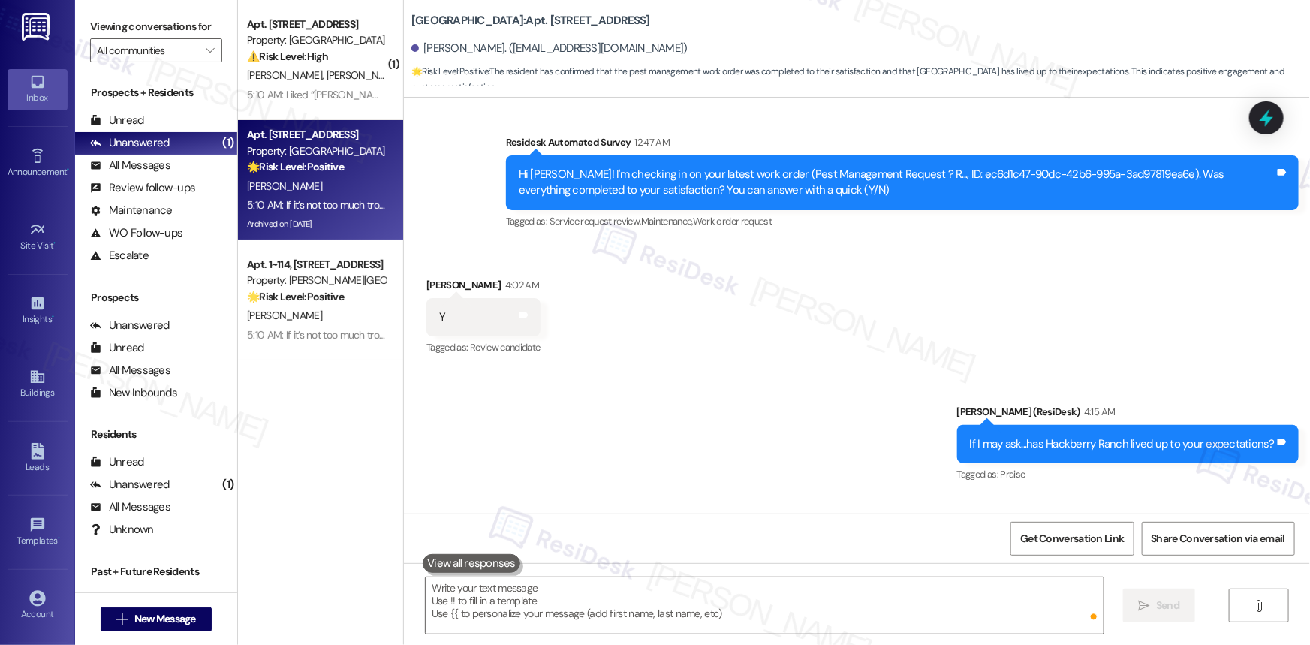
scroll to position [34655, 0]
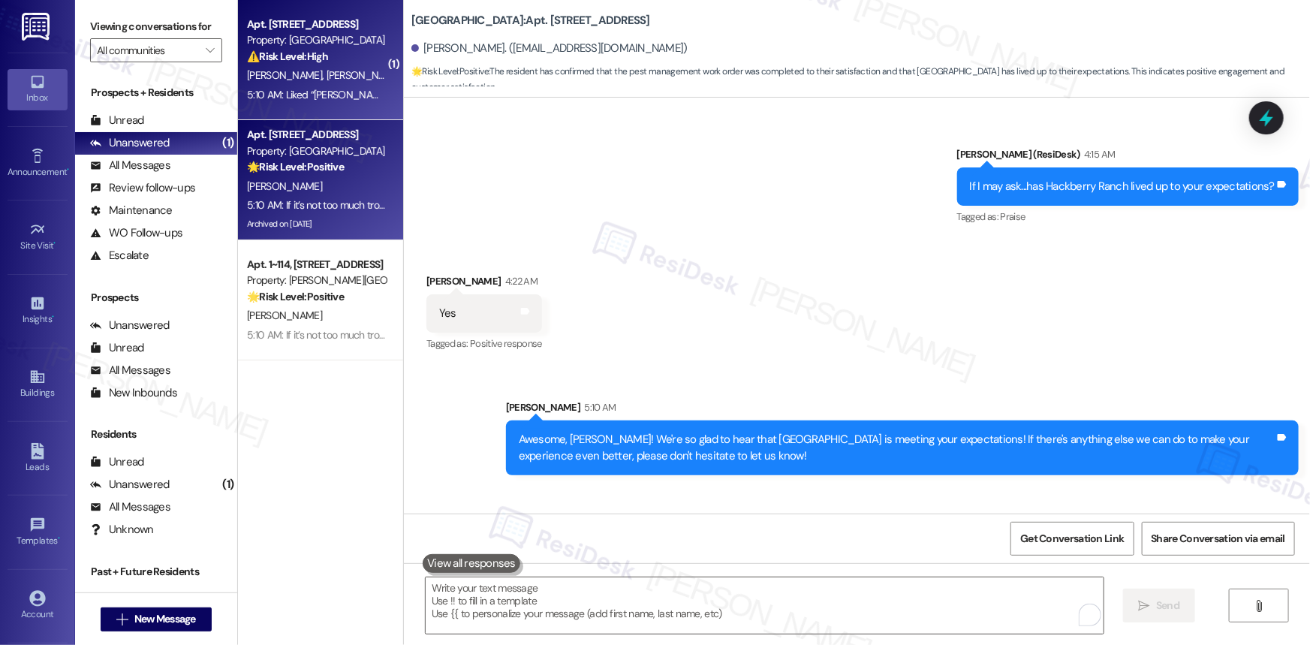
click at [282, 19] on div "Apt. [STREET_ADDRESS]" at bounding box center [316, 25] width 139 height 16
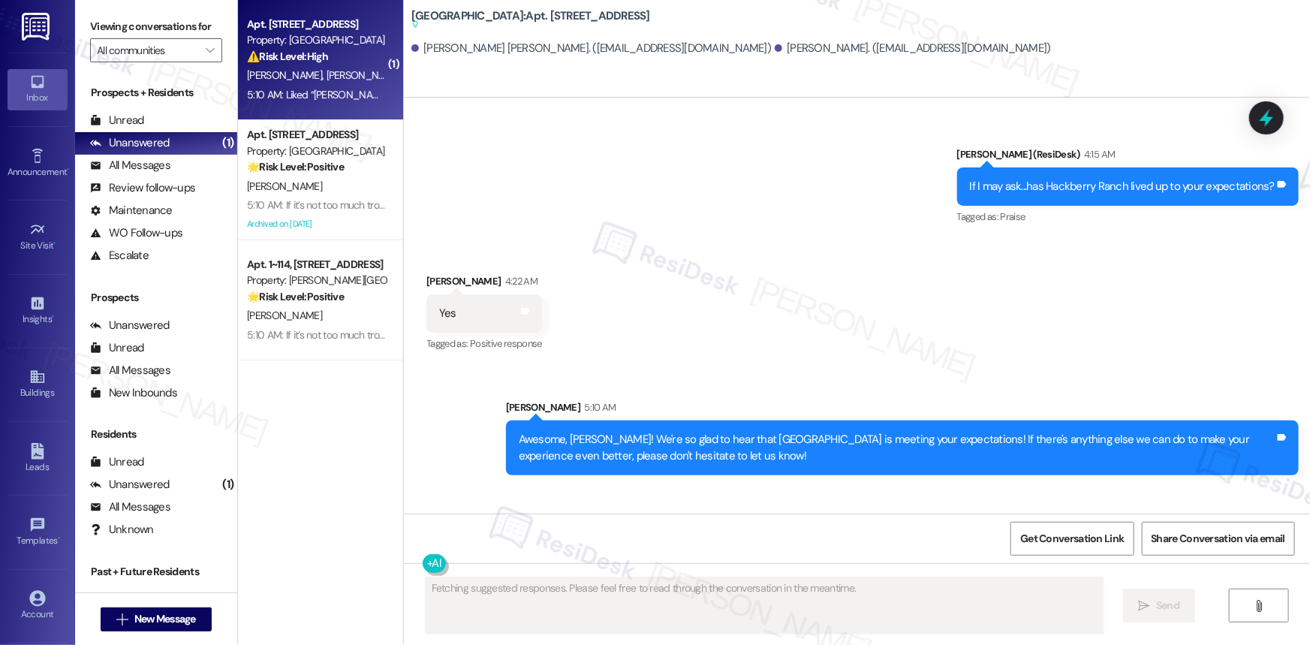
scroll to position [1822, 0]
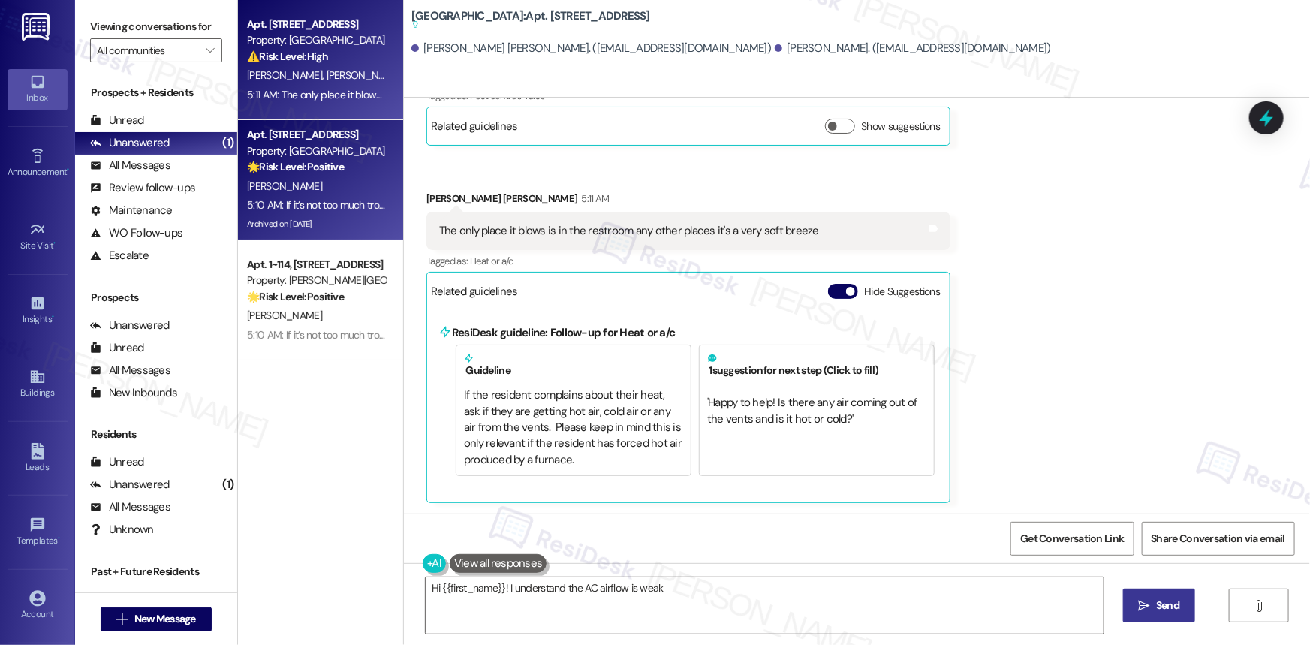
type textarea "Hi {{first_name}}! I understand the AC airflow is weak except"
click at [305, 175] on div "Apt. 4202, 201 Hackberry St Property: Hackberry Ranch 🌟 Risk Level: Positive Th…" at bounding box center [316, 150] width 142 height 51
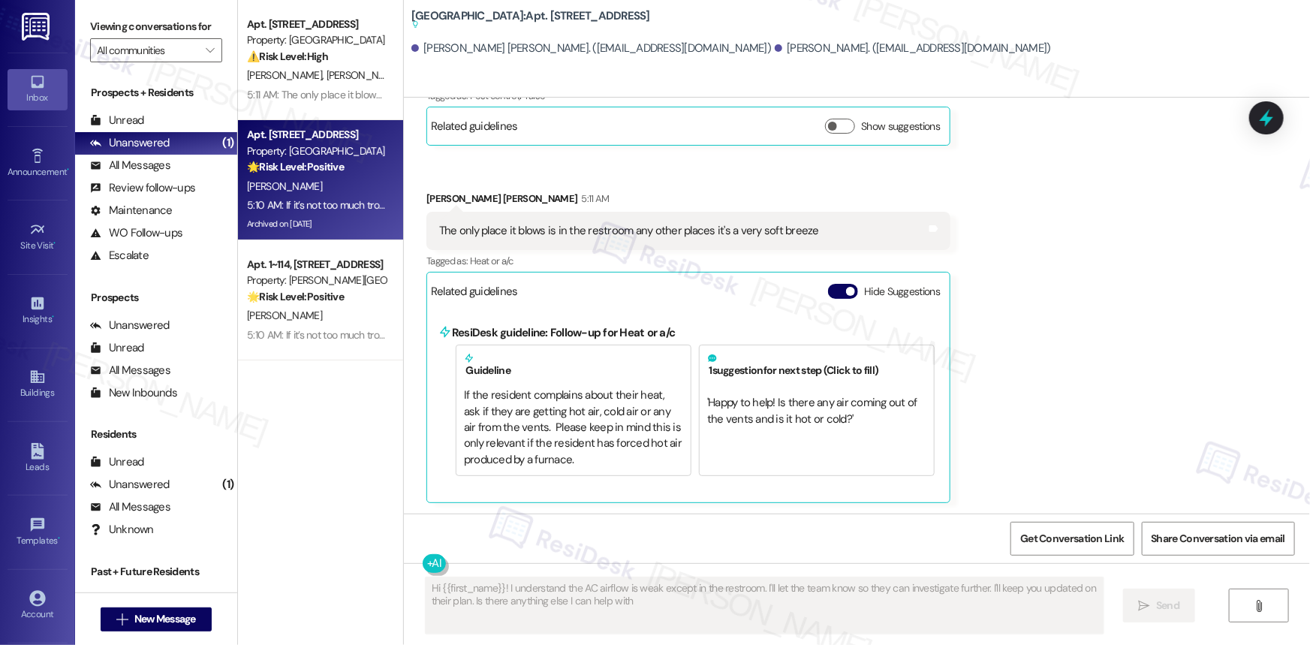
type textarea "Hi {{first_name}}! I understand the AC airflow is weak except in the restroom. …"
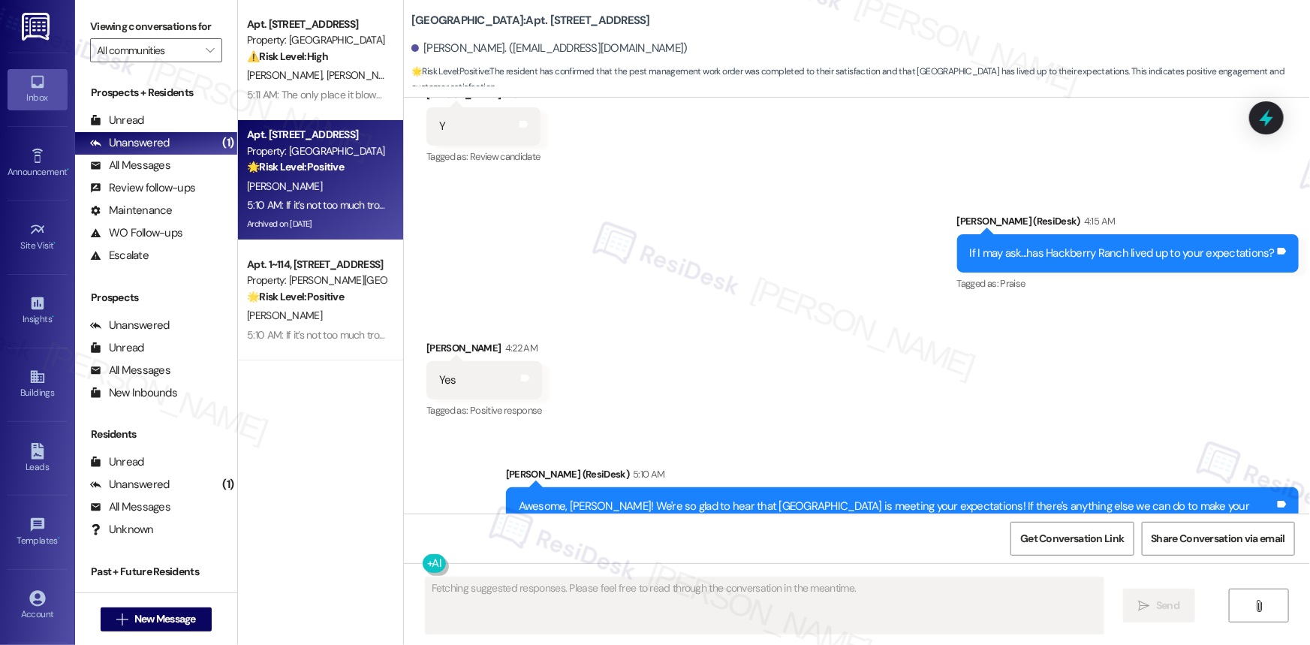
scroll to position [34542, 0]
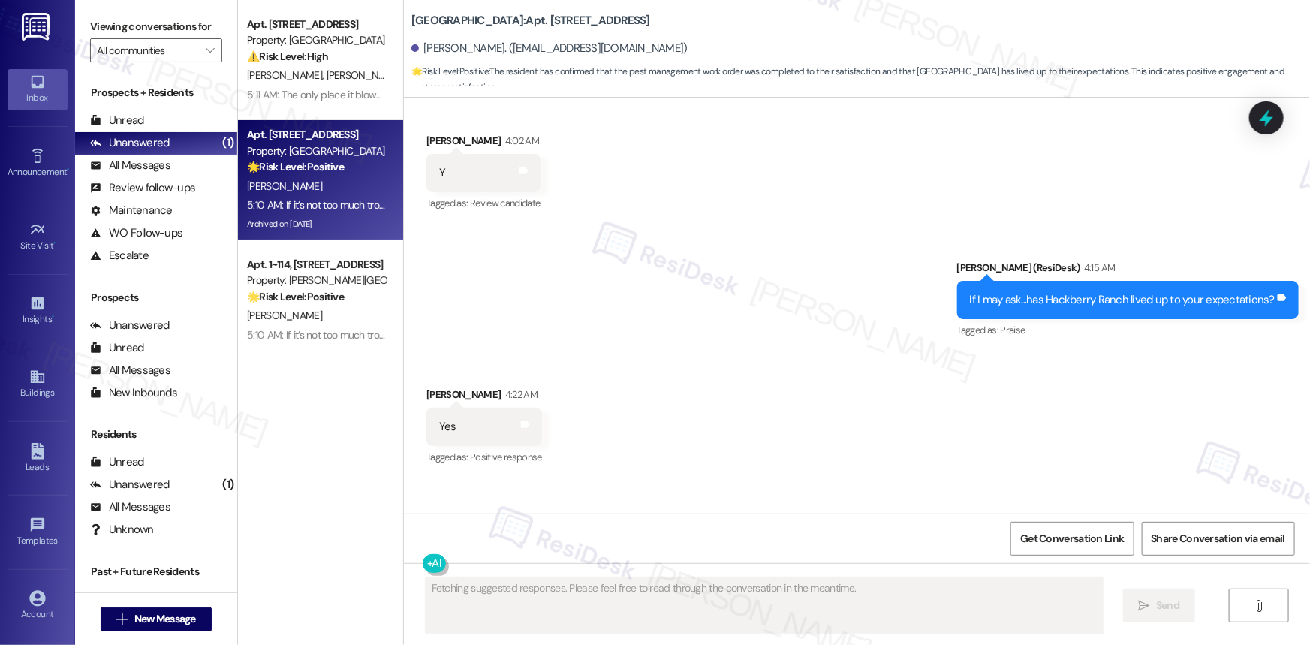
click at [510, 408] on div "Yes Tags and notes" at bounding box center [484, 427] width 116 height 38
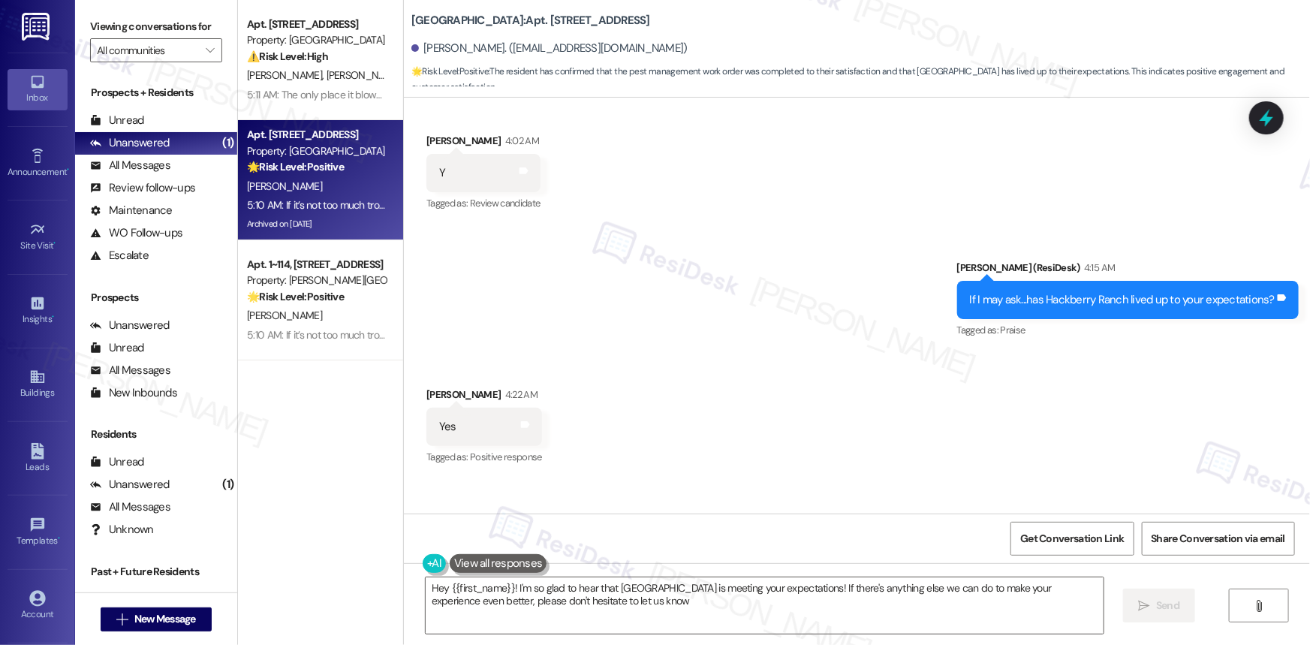
type textarea "Hey {{first_name}}! I'm so glad to hear that Hackberry Ranch is meeting your ex…"
click at [521, 421] on icon at bounding box center [525, 424] width 9 height 7
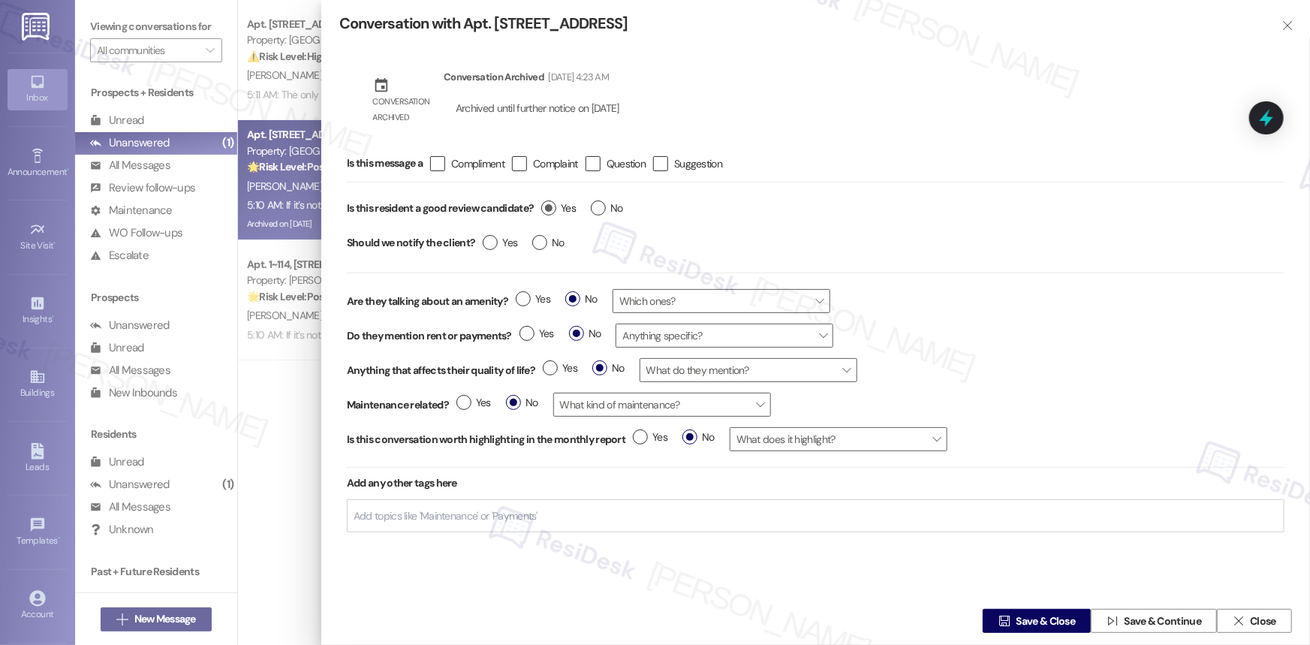
click at [552, 202] on label "Yes" at bounding box center [558, 208] width 35 height 16
click at [552, 202] on input "Yes" at bounding box center [558, 210] width 35 height 20
radio input "true"
click at [1018, 615] on span "Save & Close" at bounding box center [1045, 621] width 59 height 16
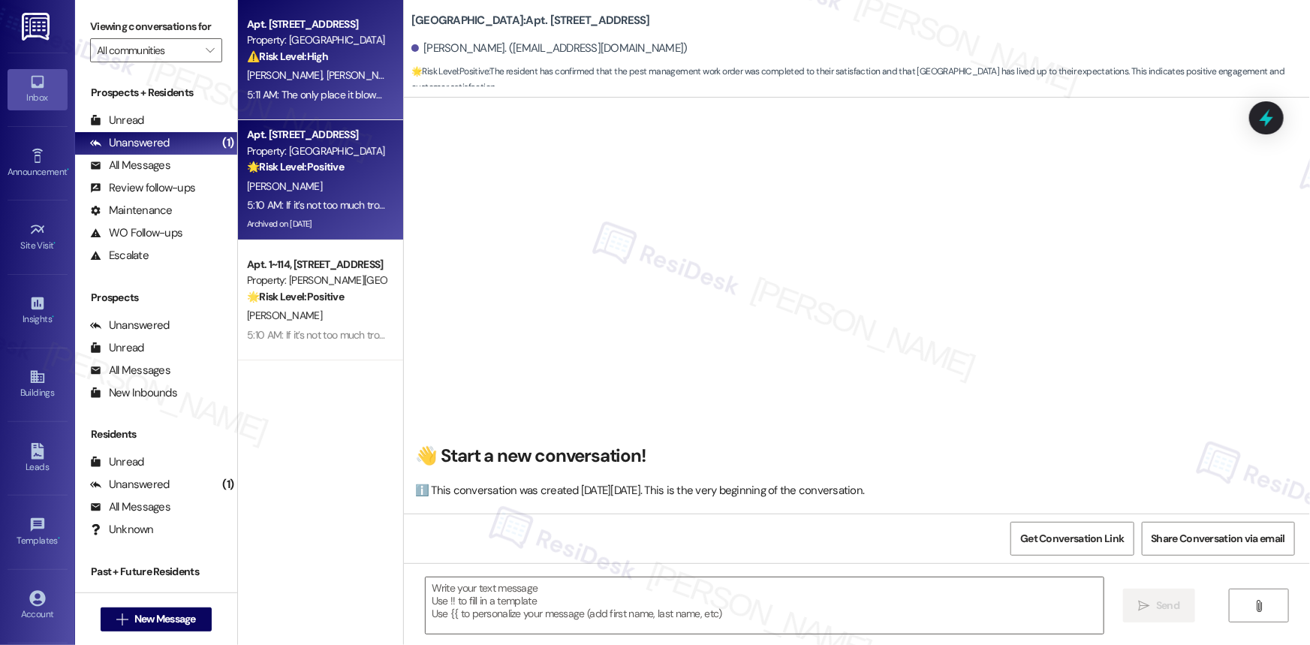
click at [327, 74] on span "[PERSON_NAME] [PERSON_NAME]" at bounding box center [403, 75] width 152 height 14
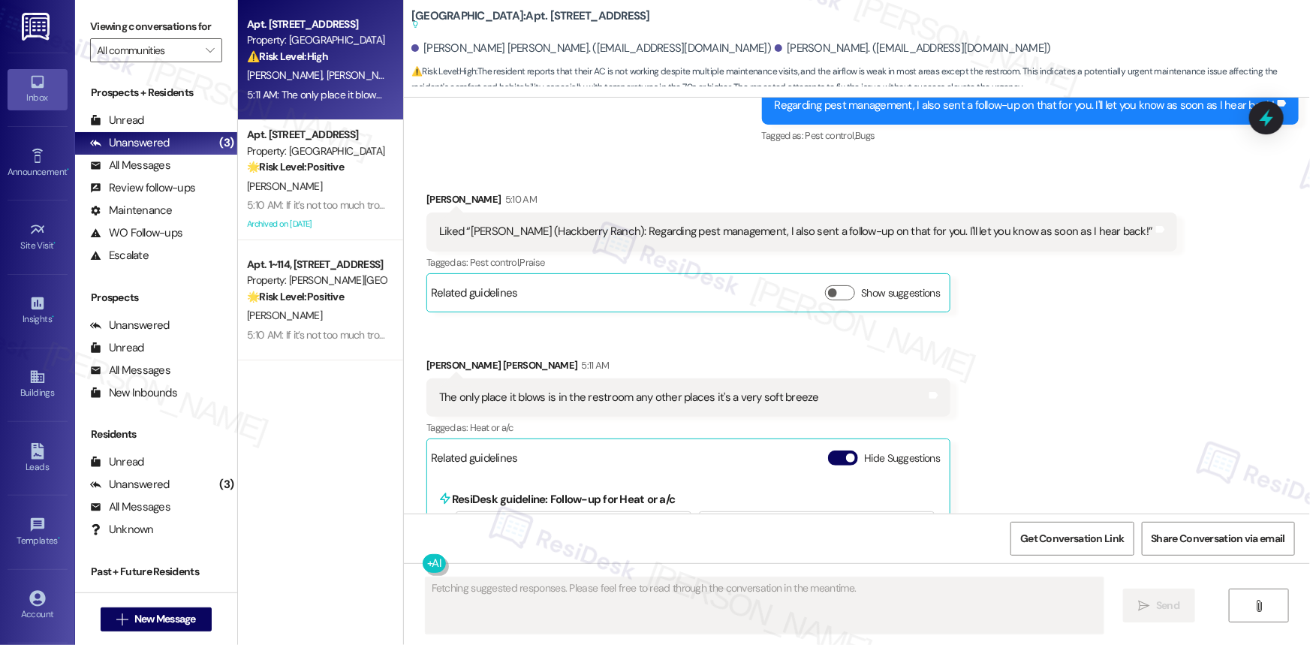
scroll to position [1618, 0]
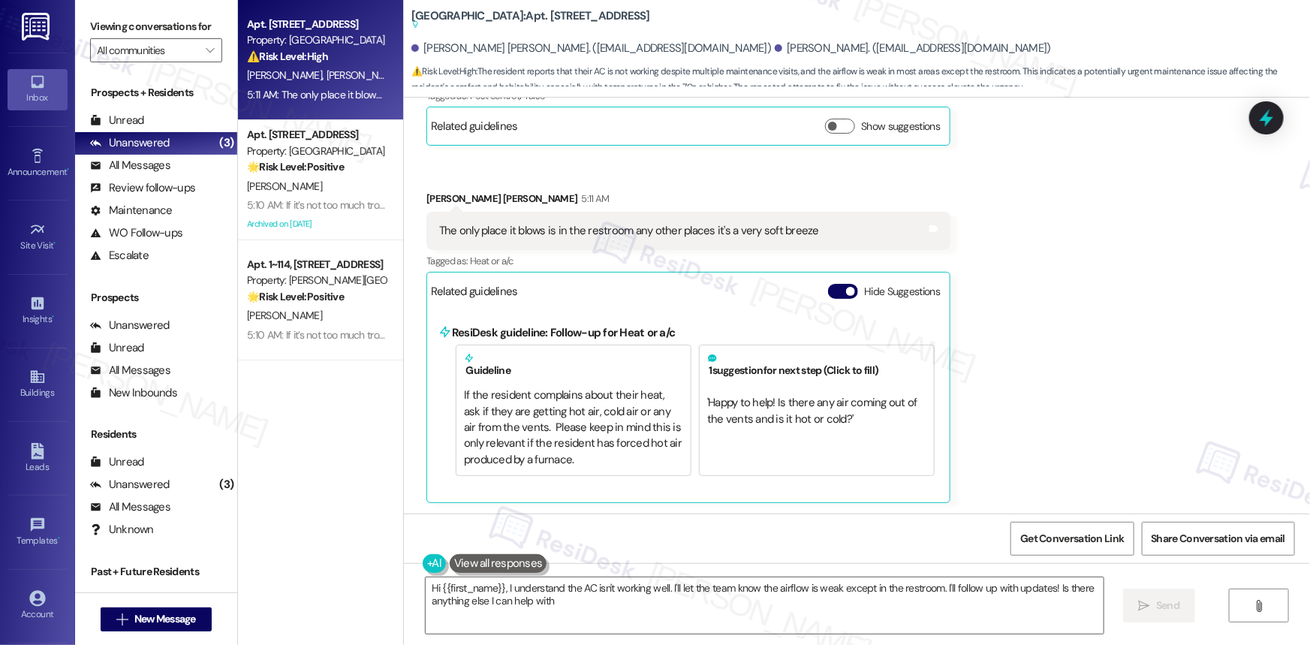
type textarea "Hi {{first_name}}, I understand the AC isn't working well. I'll let the team kn…"
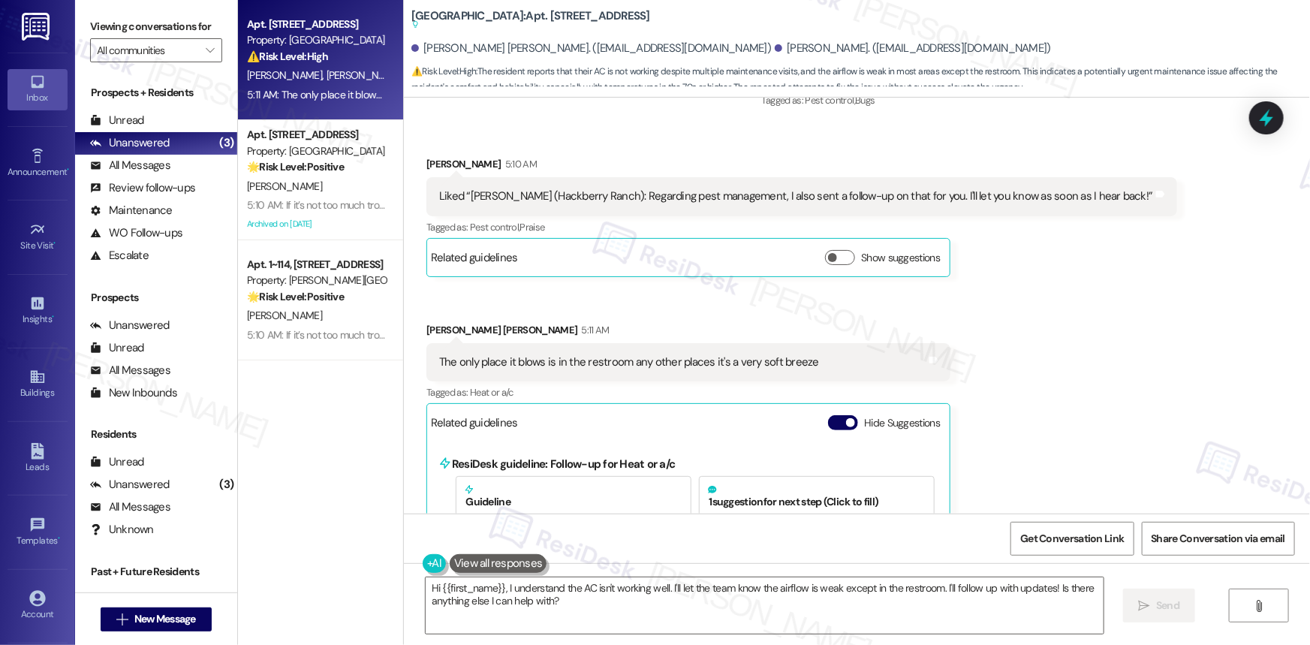
scroll to position [1686, 0]
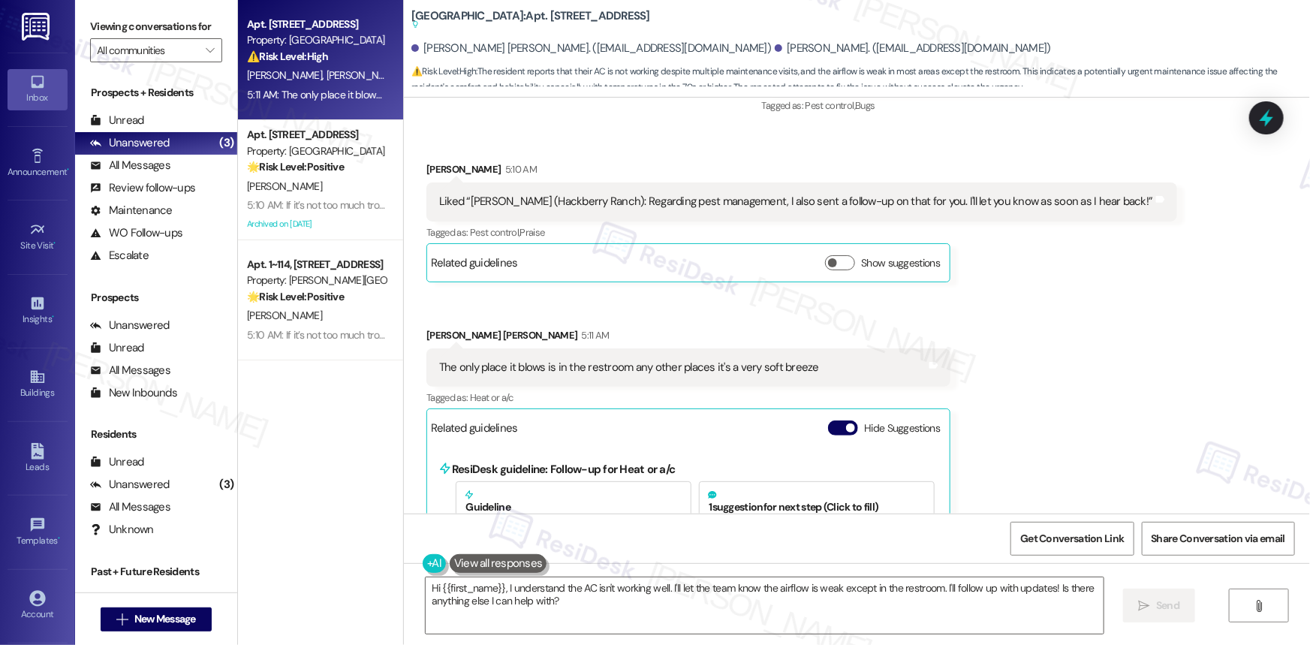
click at [524, 361] on div "The only place it blows is in the restroom any other places it's a very soft br…" at bounding box center [629, 368] width 380 height 16
click at [525, 361] on div "The only place it blows is in the restroom any other places it's a very soft br…" at bounding box center [629, 368] width 380 height 16
copy div "The only place it blows is in the restroom any other places it's a very soft br…"
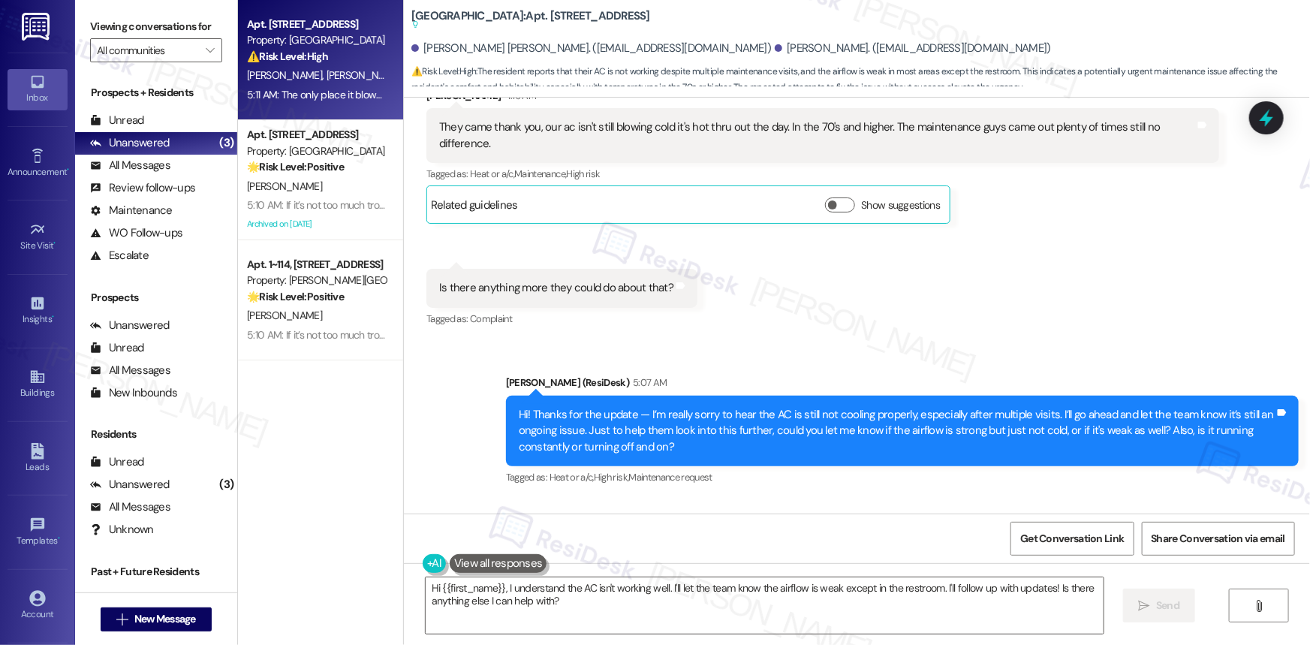
scroll to position [1208, 0]
click at [540, 284] on div "Is there anything more they could do about that?" at bounding box center [556, 288] width 234 height 16
copy div "Is there anything more they could do about that? Tags and notes"
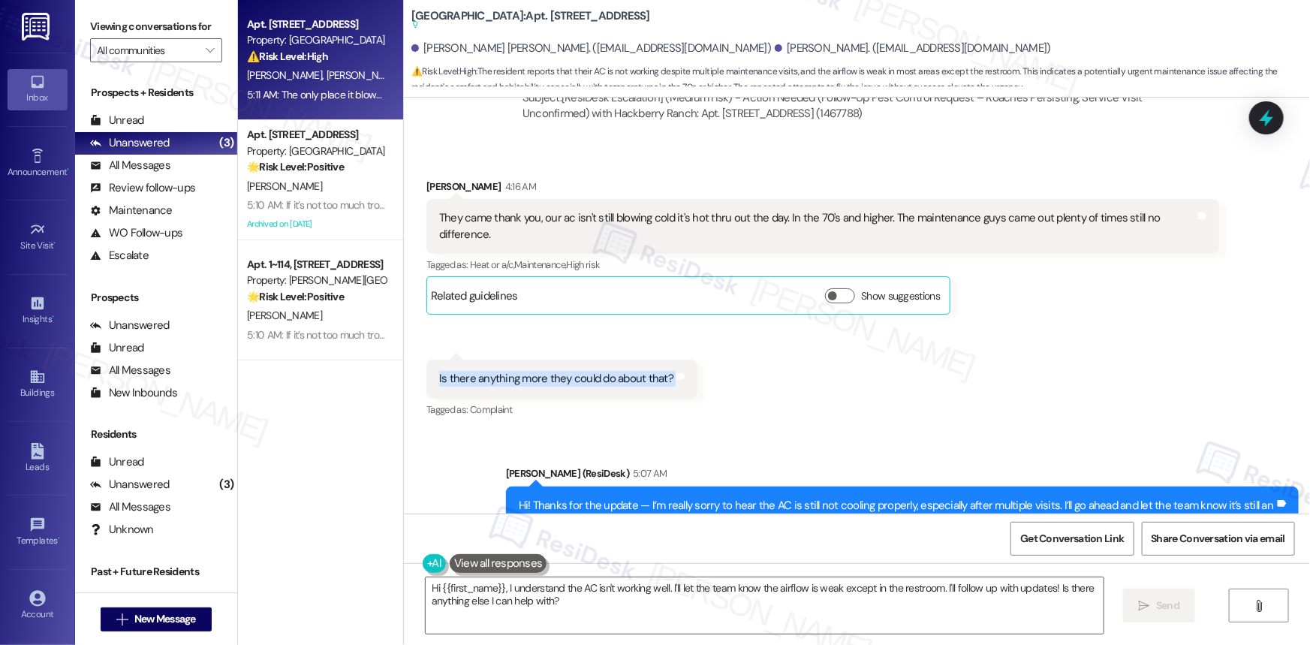
scroll to position [935, 0]
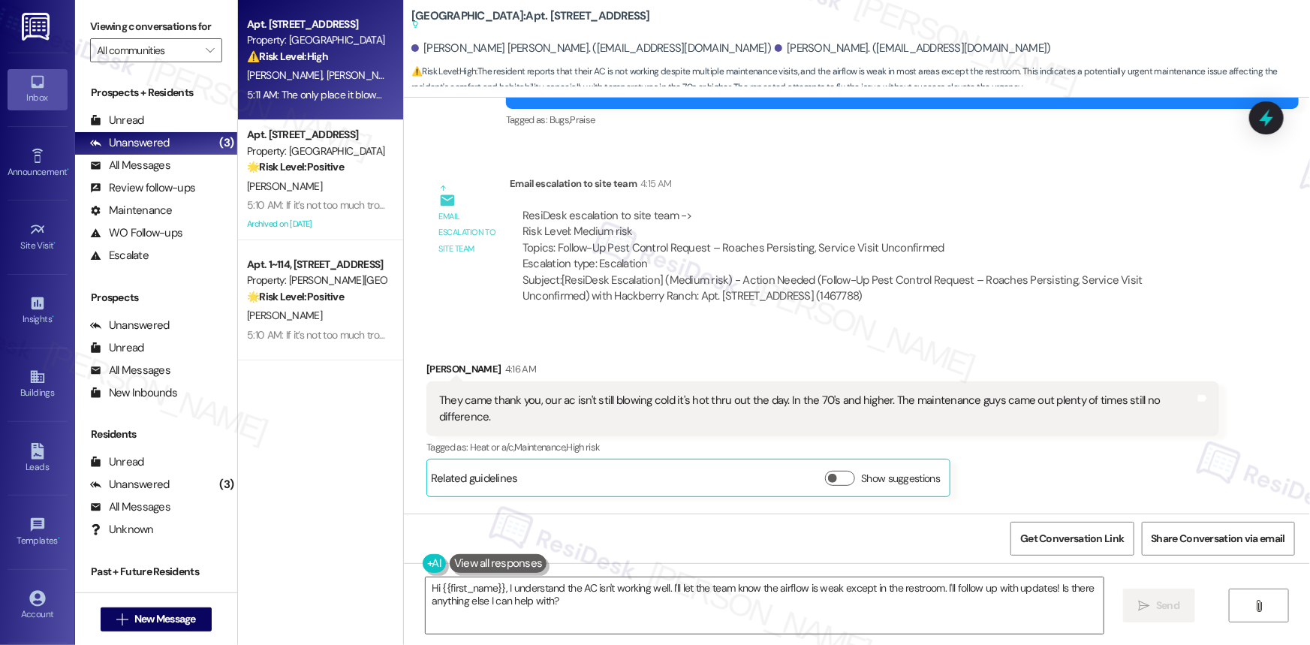
drag, startPoint x: 630, startPoint y: 406, endPoint x: 597, endPoint y: 406, distance: 33.8
click at [628, 406] on div "They came thank you, our ac isn't still blowing cold it's hot thru out the day.…" at bounding box center [817, 409] width 756 height 32
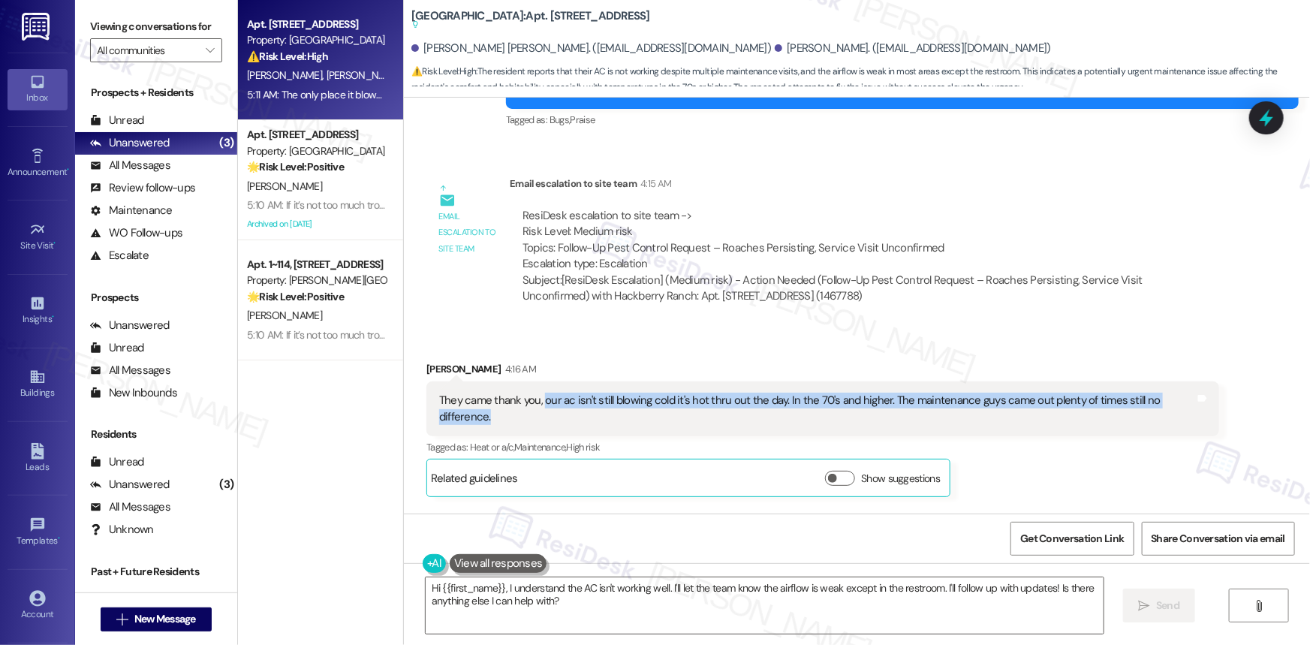
drag, startPoint x: 537, startPoint y: 400, endPoint x: 564, endPoint y: 432, distance: 42.1
click at [564, 432] on div "They came thank you, our ac isn't still blowing cold it's hot thru out the day.…" at bounding box center [822, 408] width 793 height 55
copy div "our ac isn't still blowing cold it's hot thru out the day. In the 70's and high…"
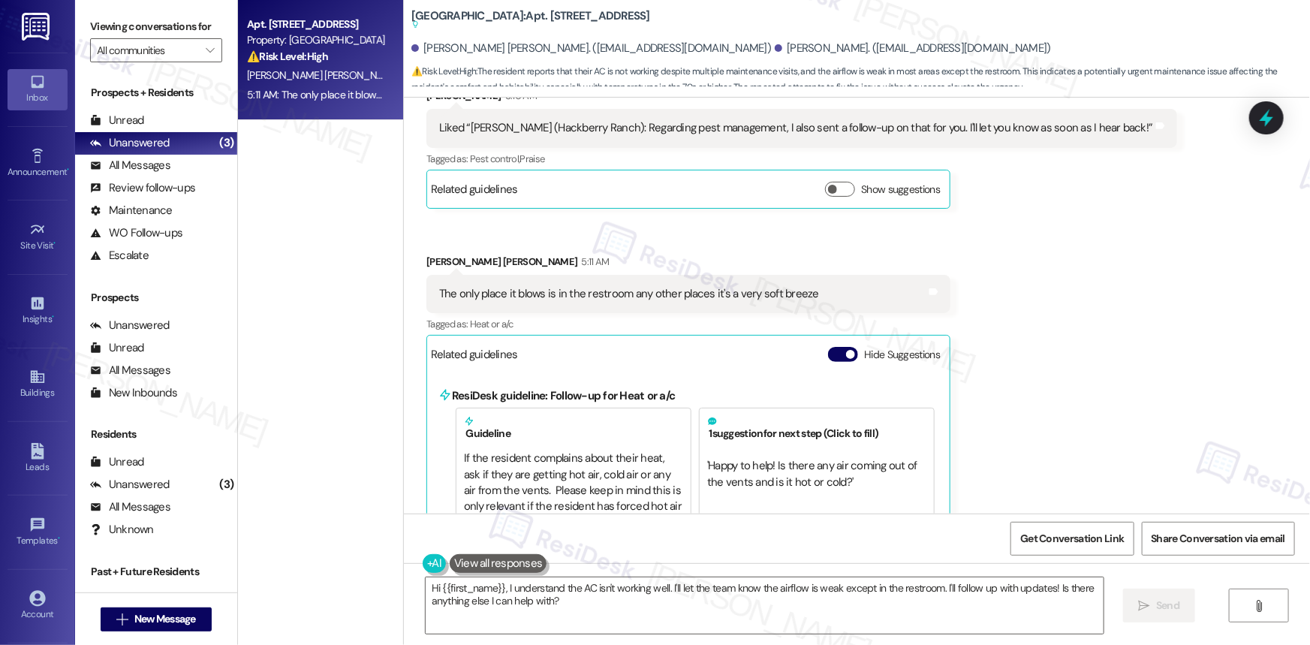
scroll to position [1822, 0]
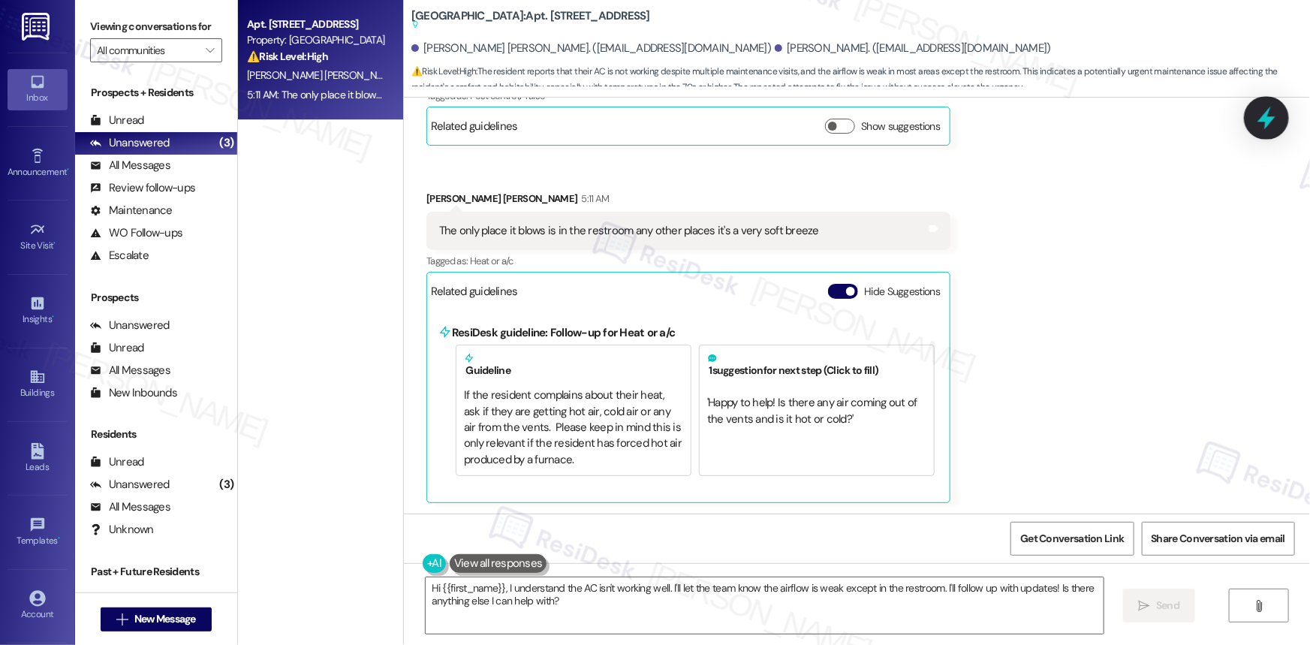
click at [1265, 121] on icon at bounding box center [1266, 118] width 18 height 23
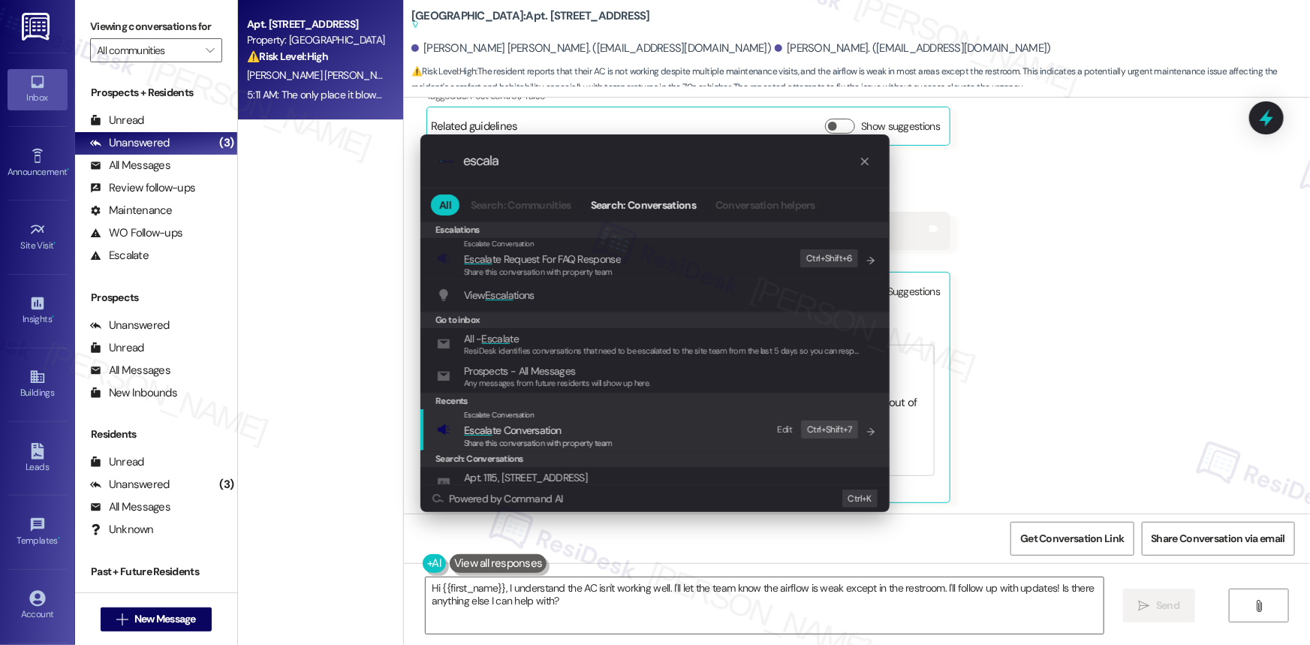
type input "escala"
click at [537, 422] on span "Escala te Conversation" at bounding box center [512, 430] width 97 height 17
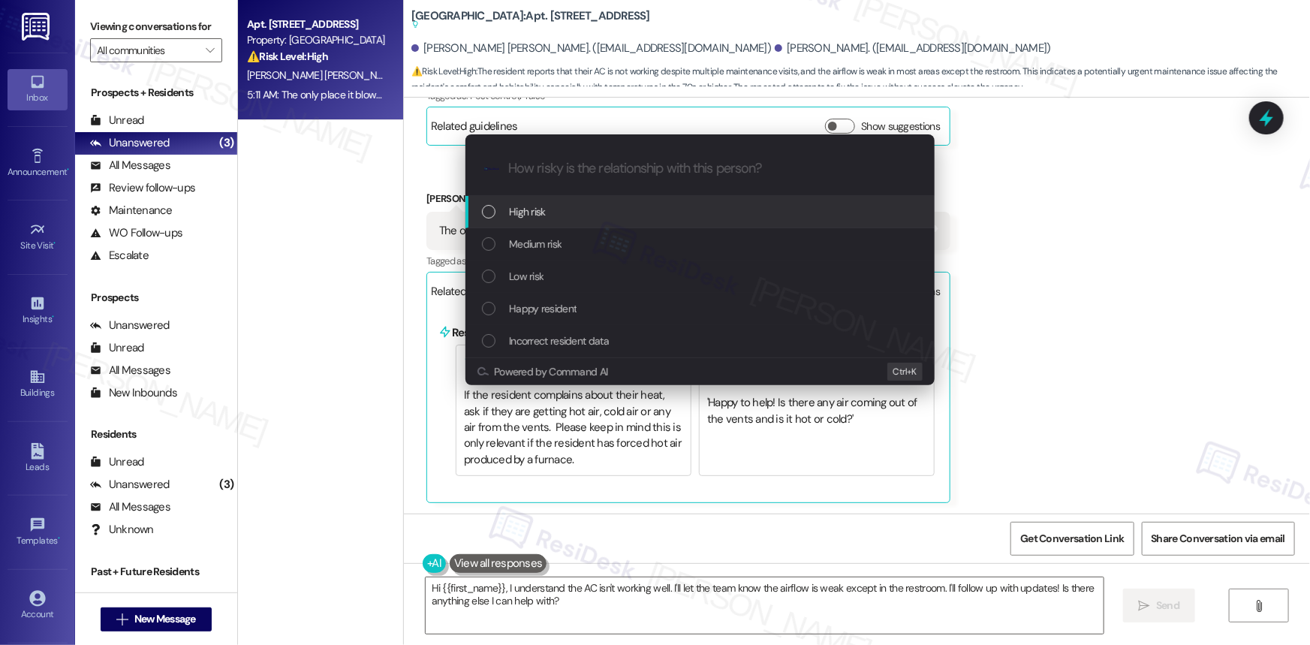
click at [486, 210] on div "List of options" at bounding box center [489, 212] width 14 height 14
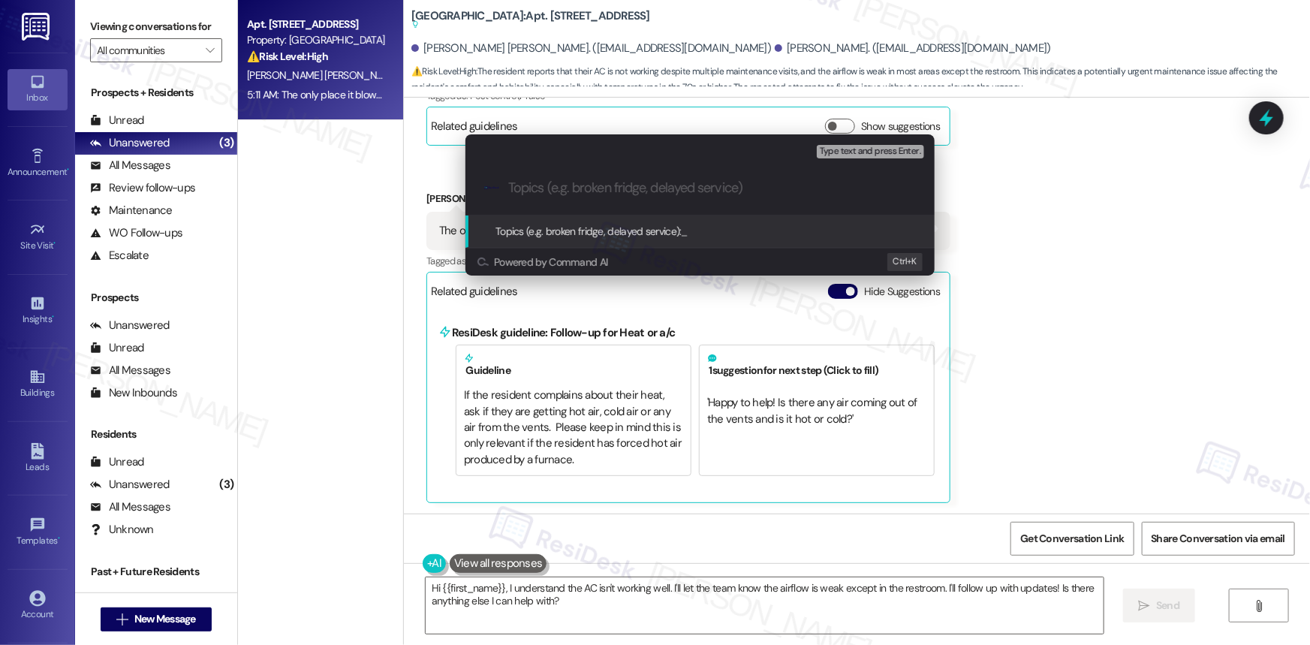
click at [543, 188] on input "Topics (e.g. broken fridge, delayed service)" at bounding box center [712, 188] width 408 height 16
click at [591, 189] on input "Topics (e.g. broken fridge, delayed service)" at bounding box center [712, 188] width 408 height 16
paste input "Work Order Filed by ResiDesk - WO #"
click at [742, 173] on div ".cls-1{fill:#0a055f;}.cls-2{fill:#0cc4c4;} resideskLogoBlueOrange Work Order Fi…" at bounding box center [699, 187] width 469 height 53
click at [737, 182] on input "Work Order Filed by ResiDesk - WO #" at bounding box center [706, 188] width 396 height 16
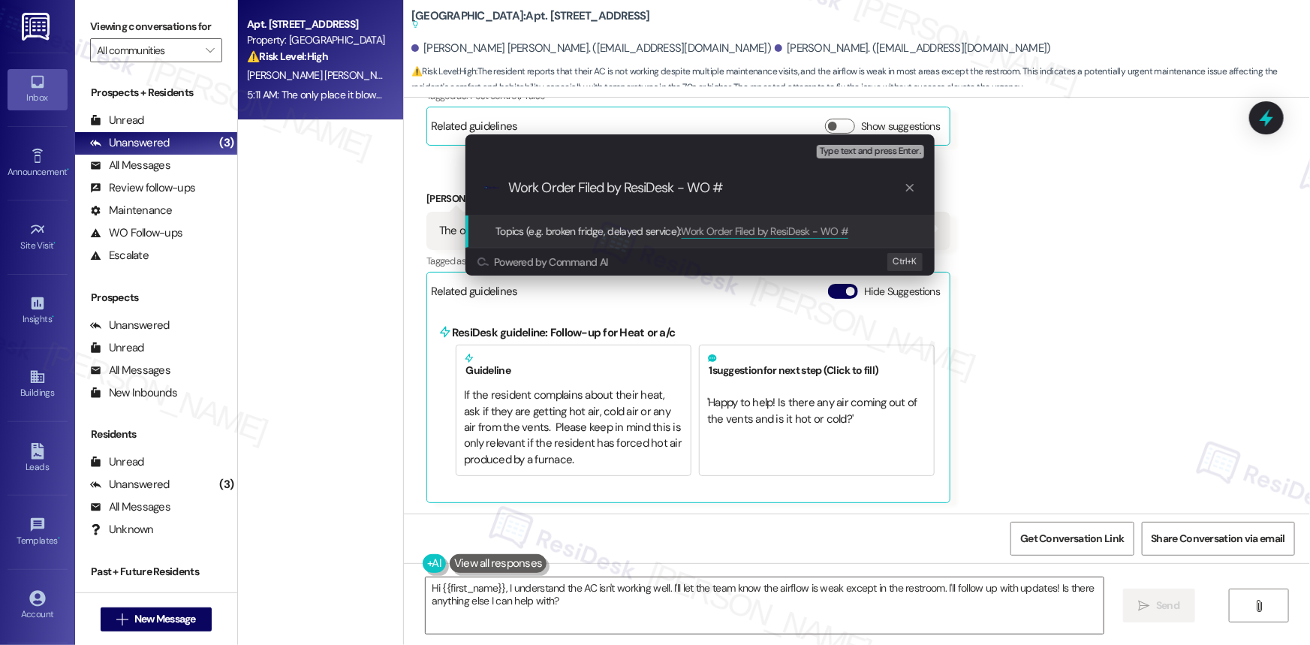
paste input "9304"
click at [505, 182] on div ".cls-1{fill:#0a055f;}.cls-2{fill:#0cc4c4;} resideskLogoBlueOrange Work Order Fi…" at bounding box center [699, 187] width 469 height 53
drag, startPoint x: 520, startPoint y: 187, endPoint x: 547, endPoint y: 200, distance: 30.2
click at [521, 187] on input "Work Order Filed by ResiDesk - WO #9304" at bounding box center [706, 188] width 396 height 16
click at [765, 187] on input "Work Order Filed by ResiDesk - WO #9304" at bounding box center [706, 188] width 396 height 16
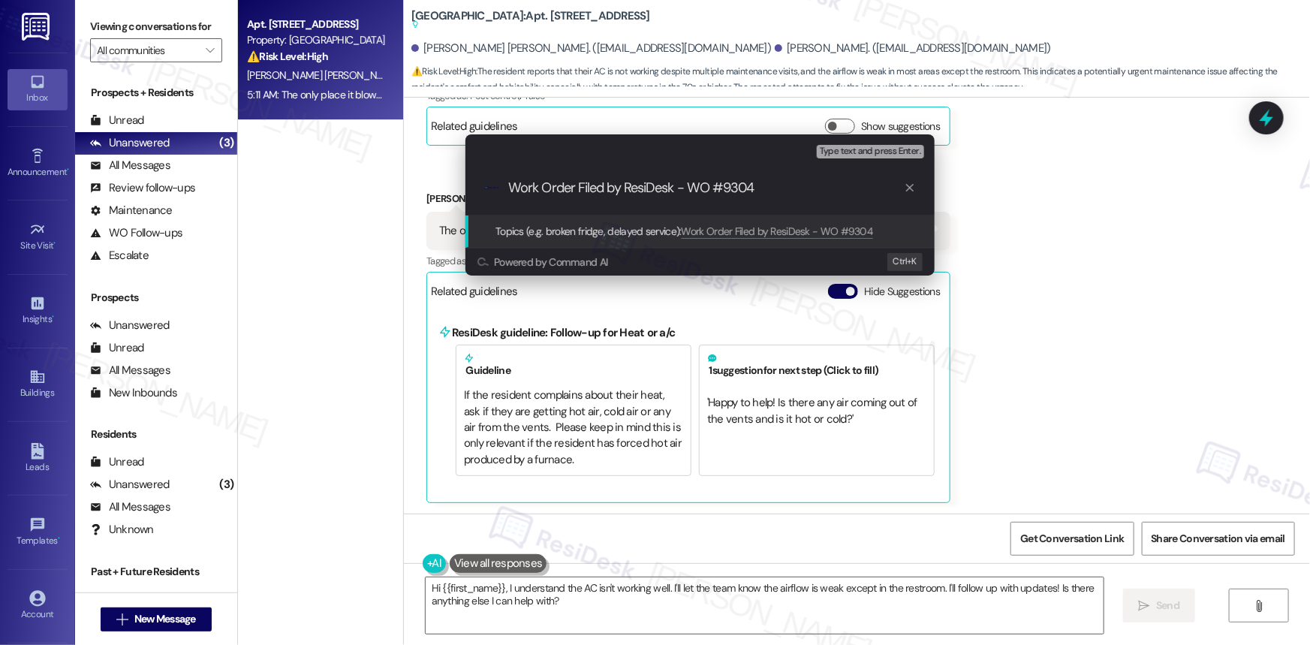
click at [510, 183] on input "Work Order Filed by ResiDesk - WO #9304" at bounding box center [706, 188] width 396 height 16
click at [844, 188] on input "Follow up - Work Order Filed by ResiDesk - WO #9304" at bounding box center [706, 188] width 396 height 16
type input "Follow up - Work Order Filed by ResiDesk - WO #9304 (AC)"
click at [588, 224] on span "Topics (e.g. broken fridge, delayed service):" at bounding box center [588, 231] width 186 height 14
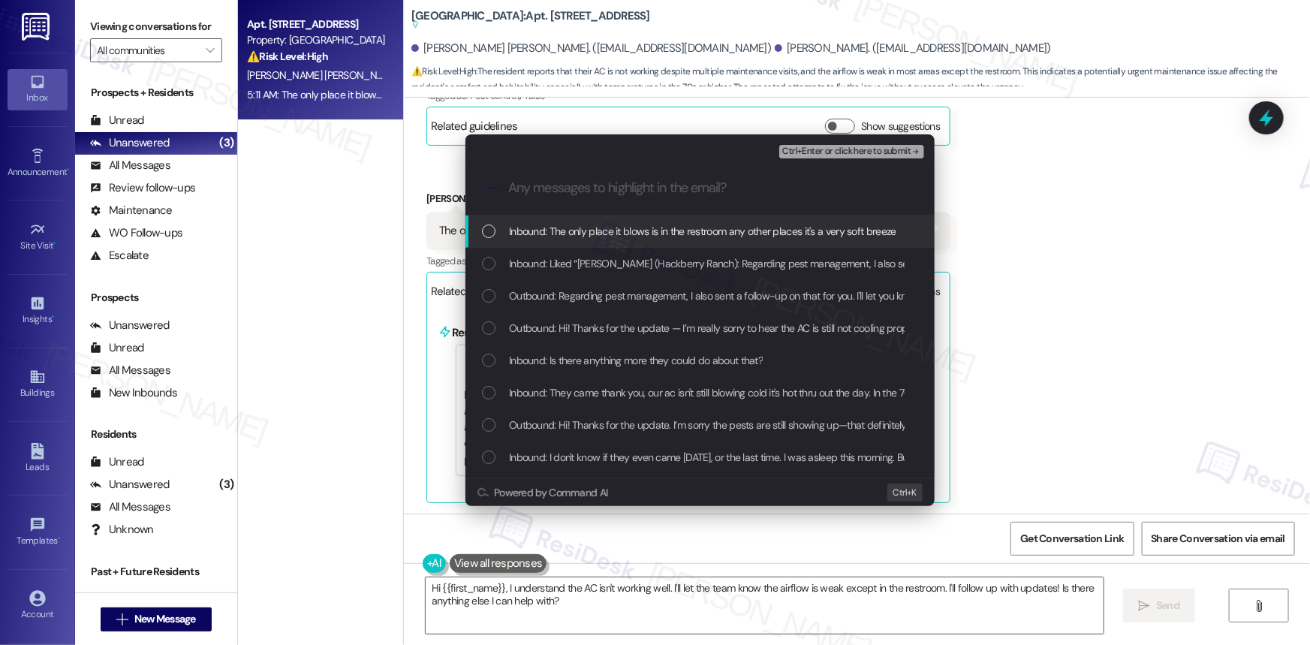
click at [489, 227] on div "List of options" at bounding box center [489, 231] width 14 height 14
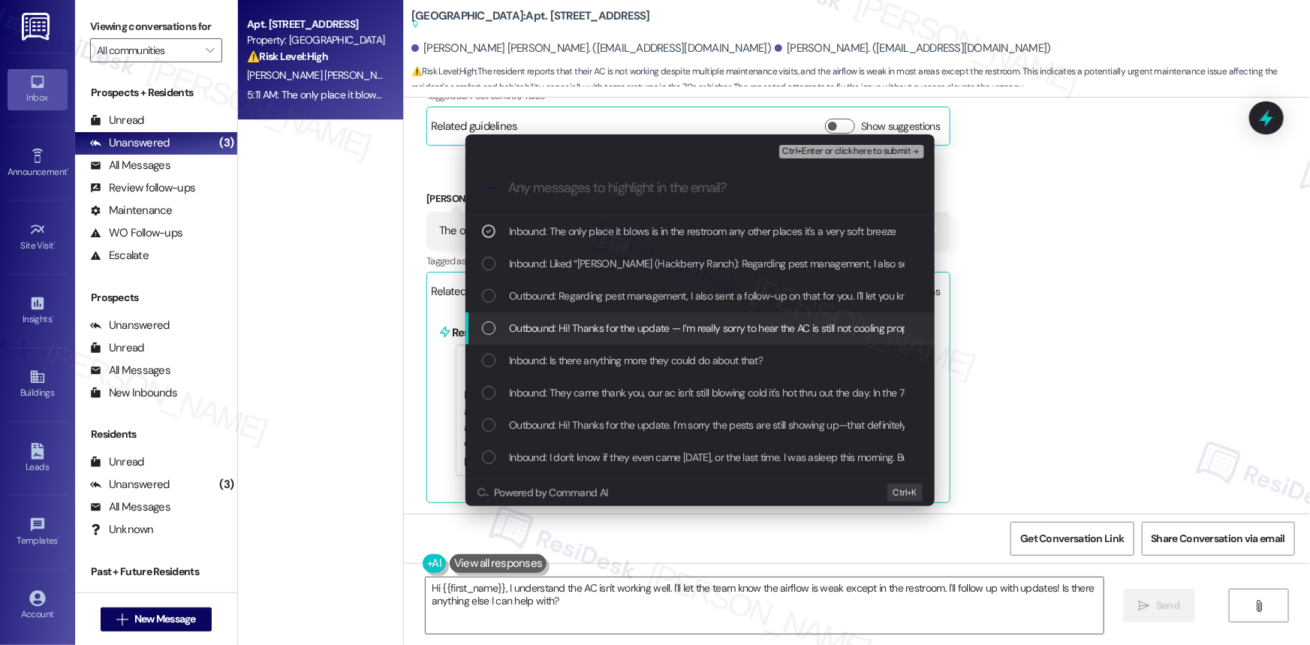
click at [488, 327] on div "List of options" at bounding box center [489, 328] width 14 height 14
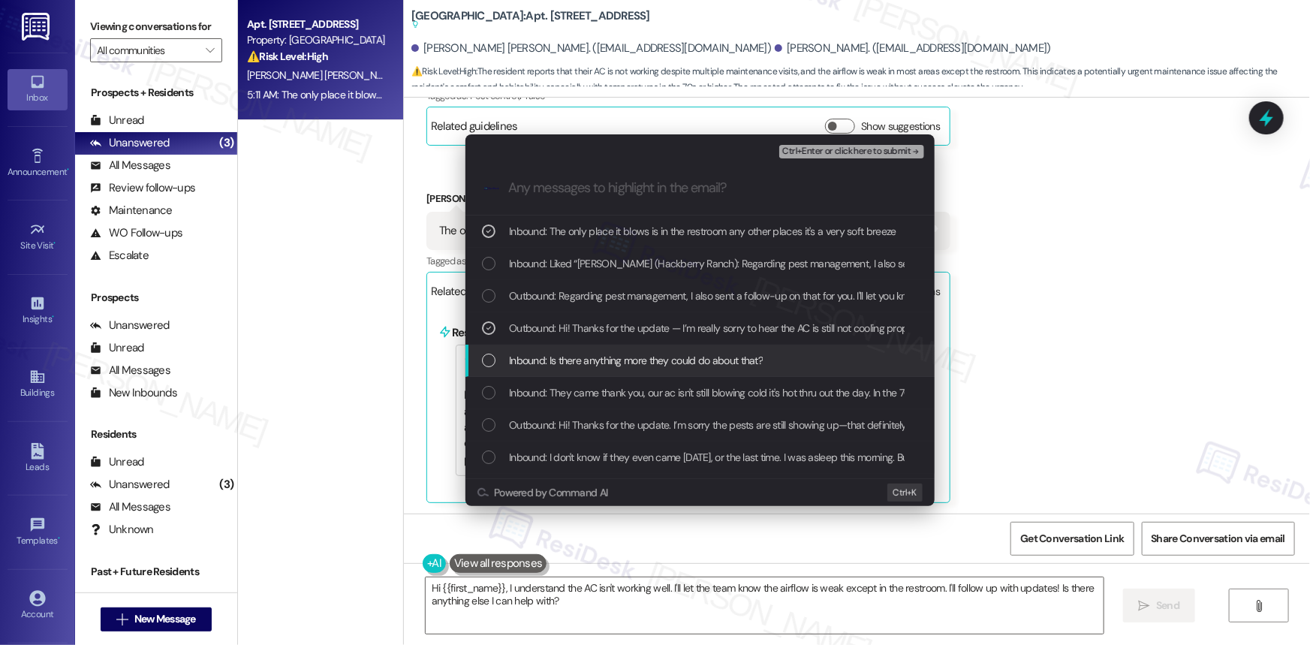
click at [483, 358] on div "List of options" at bounding box center [489, 361] width 14 height 14
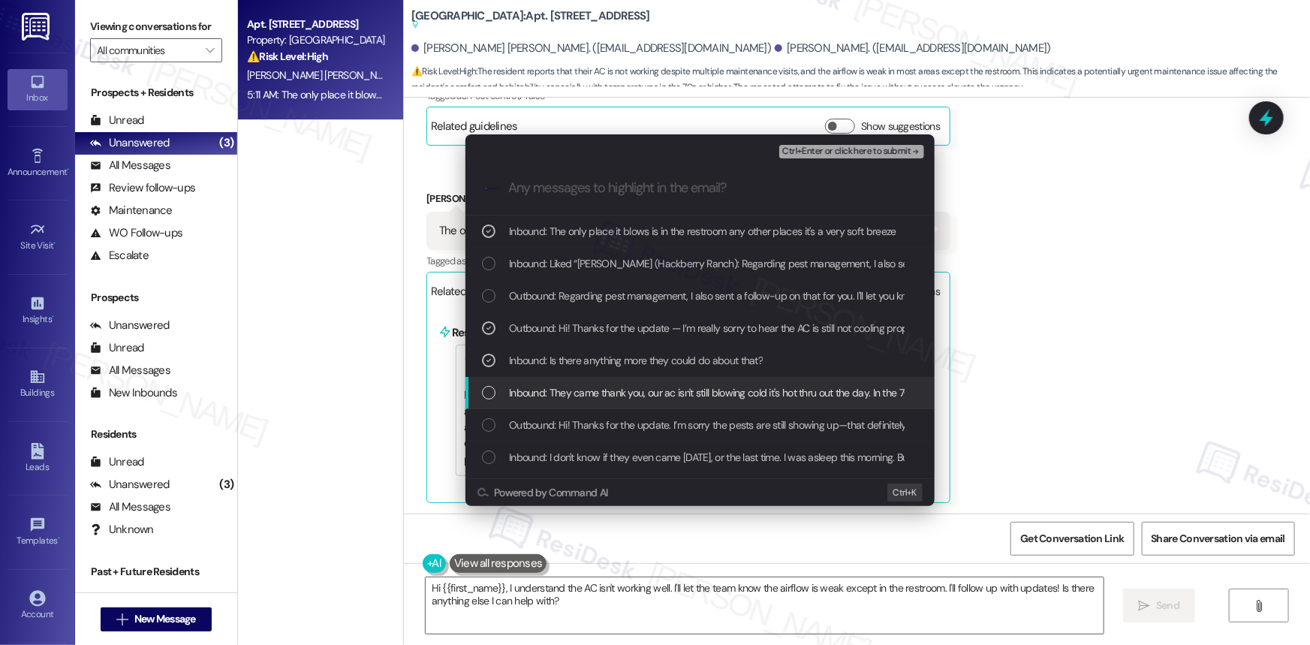
click at [488, 388] on div "List of options" at bounding box center [489, 393] width 14 height 14
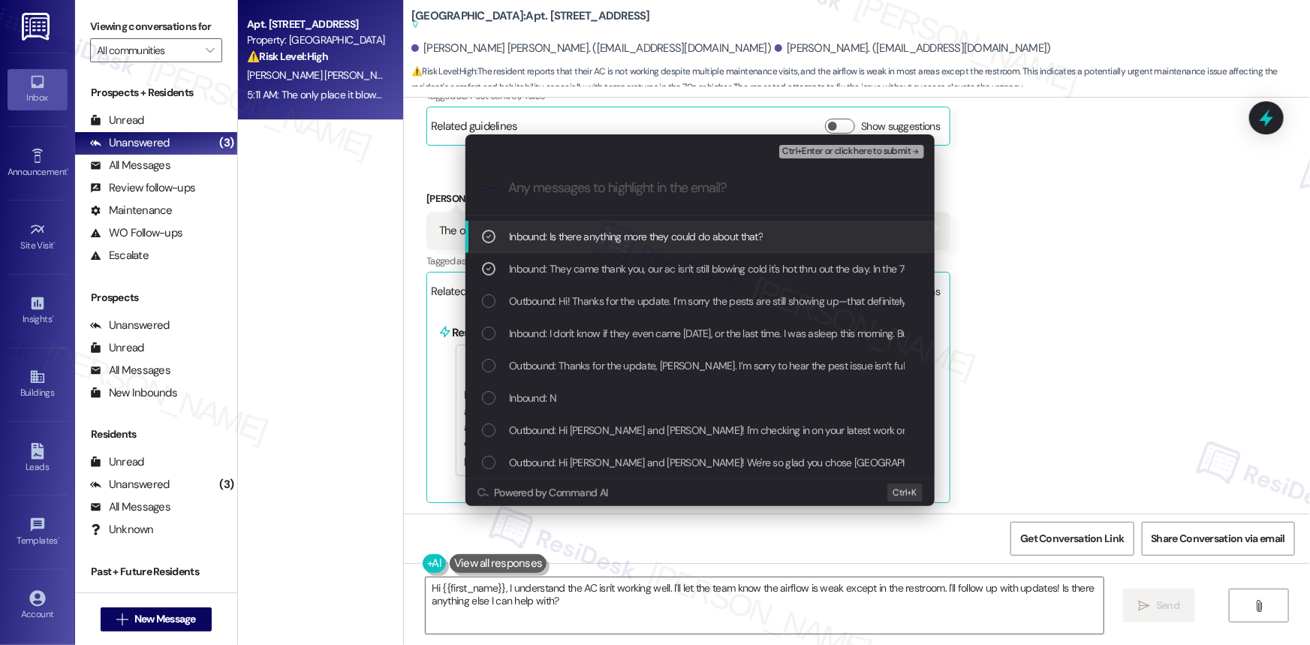
scroll to position [0, 0]
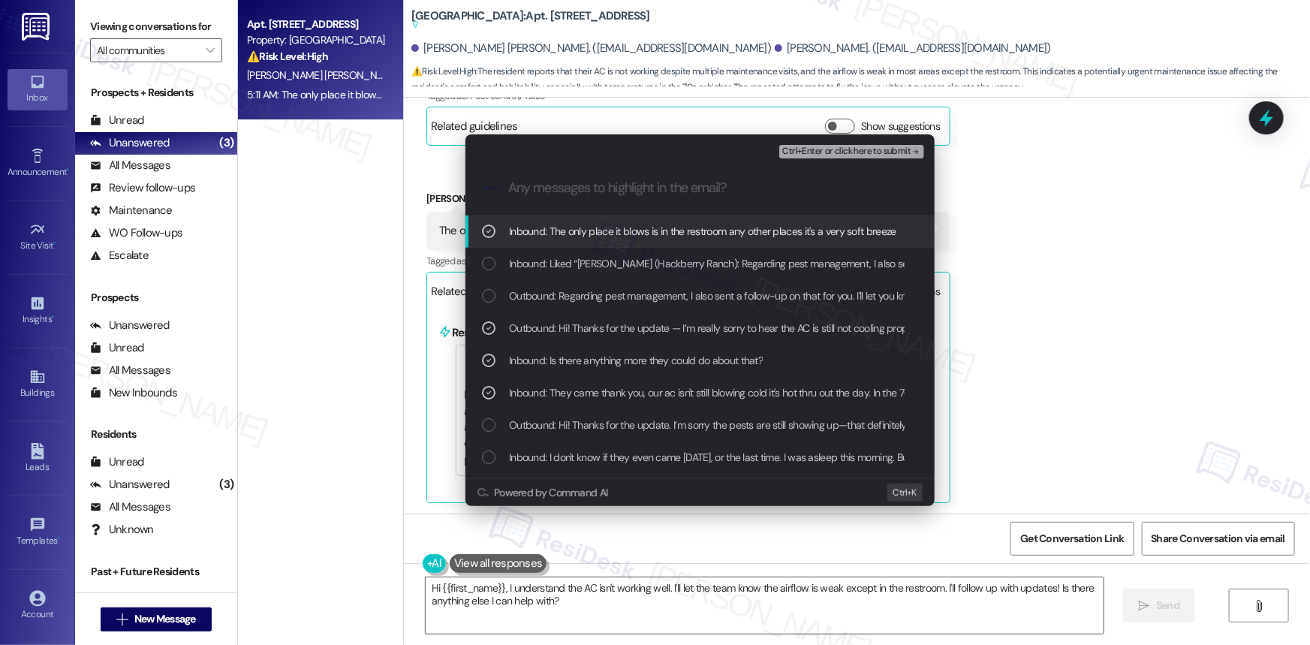
click at [871, 143] on div "Ctrl+Enter or click here to submit" at bounding box center [853, 152] width 148 height 20
click at [850, 150] on span "Ctrl+Enter or click here to submit" at bounding box center [846, 151] width 128 height 11
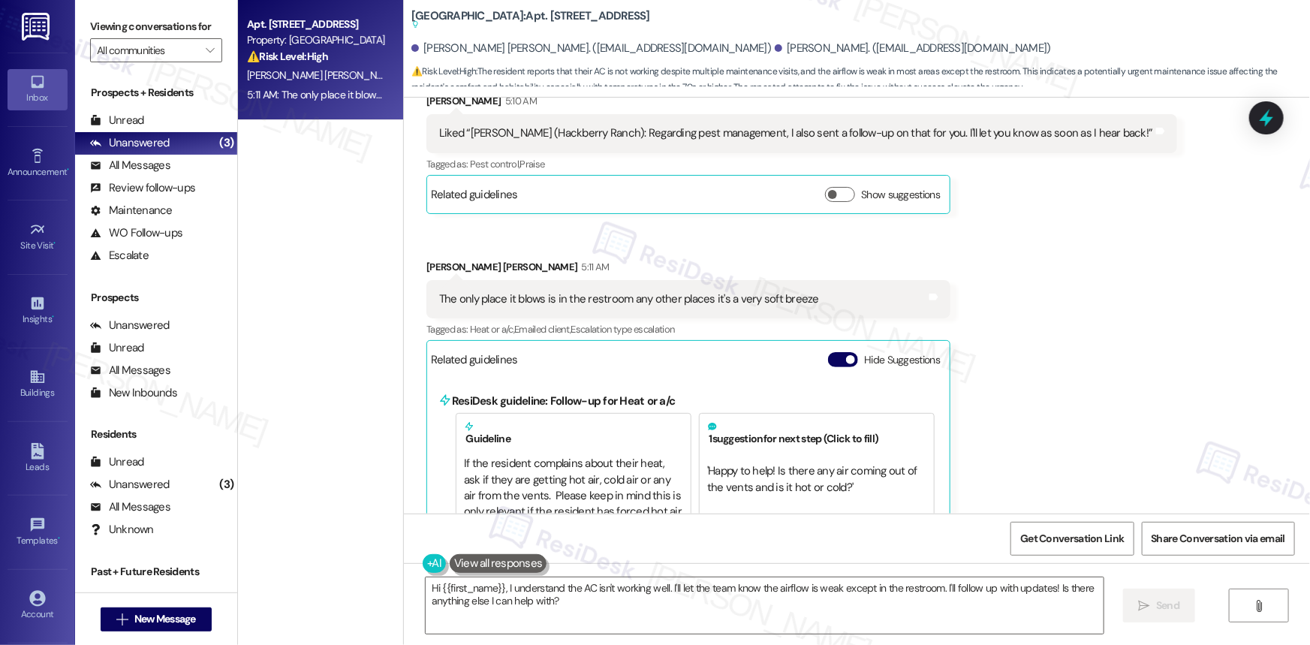
scroll to position [1822, 0]
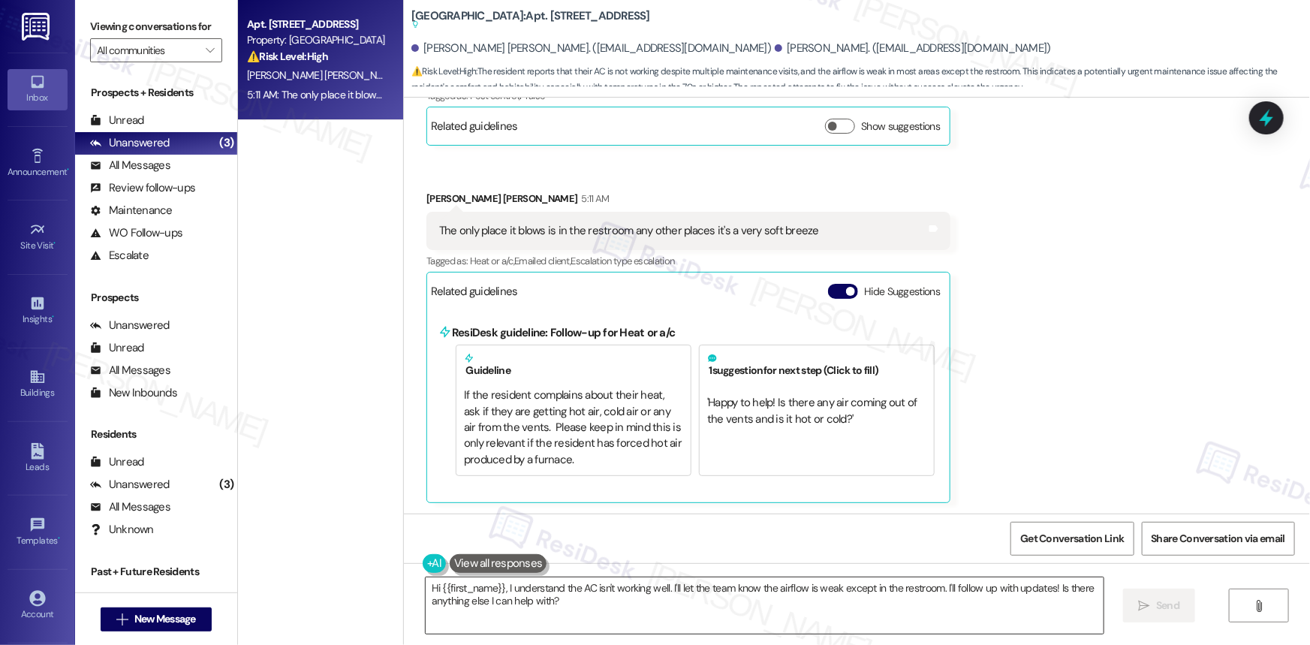
click at [749, 611] on textarea "Hi {{first_name}}, I understand the AC isn't working well. I'll let the team kn…" at bounding box center [765, 605] width 678 height 56
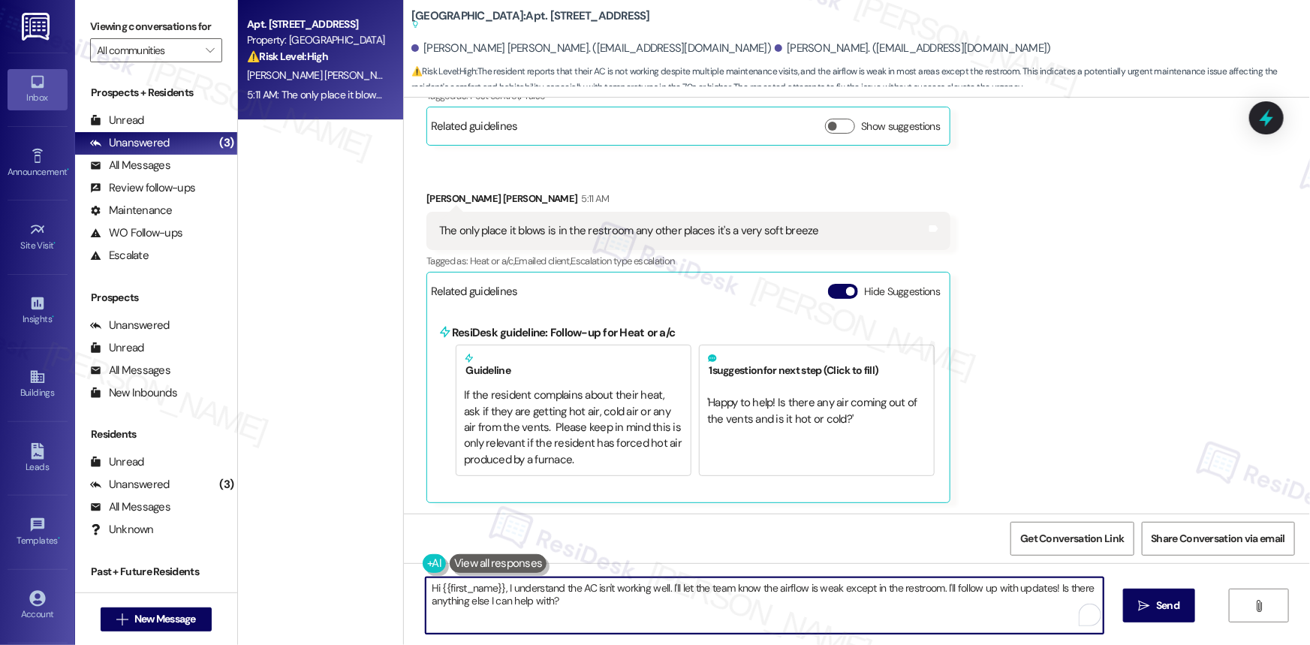
click at [597, 585] on textarea "Hi {{first_name}}, I understand the AC isn't working well. I'll let the team kn…" at bounding box center [765, 605] width 678 height 56
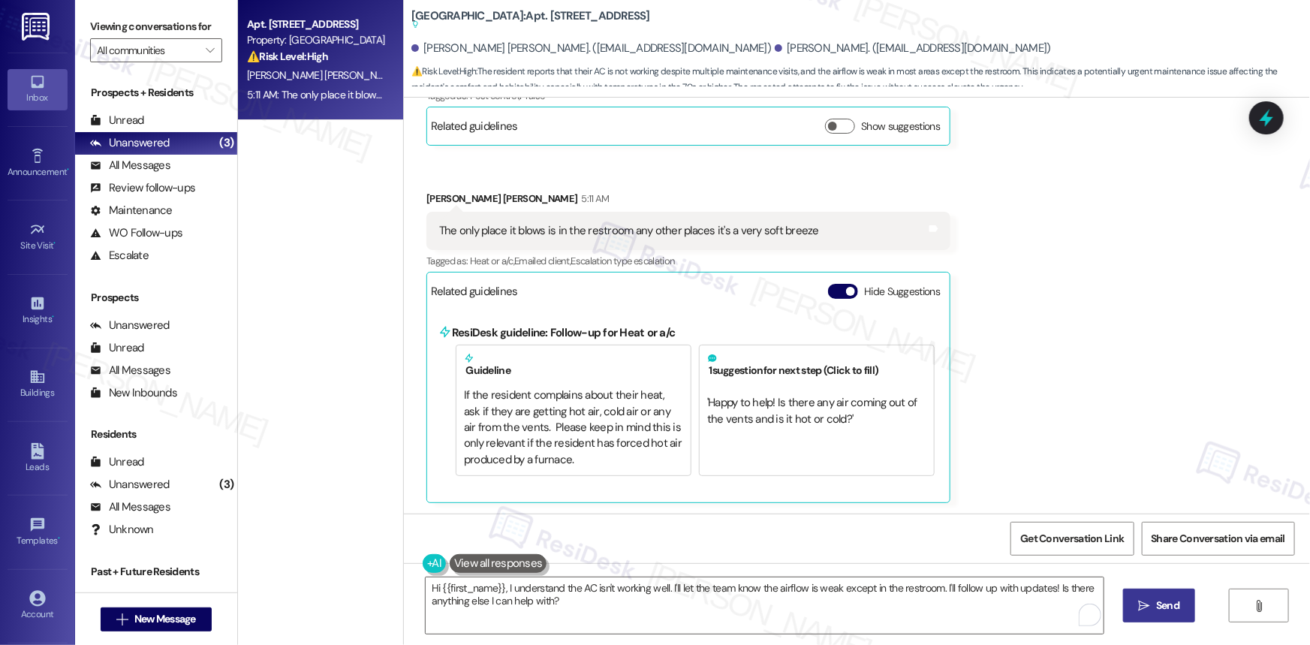
click at [1153, 600] on span "Send" at bounding box center [1167, 605] width 29 height 16
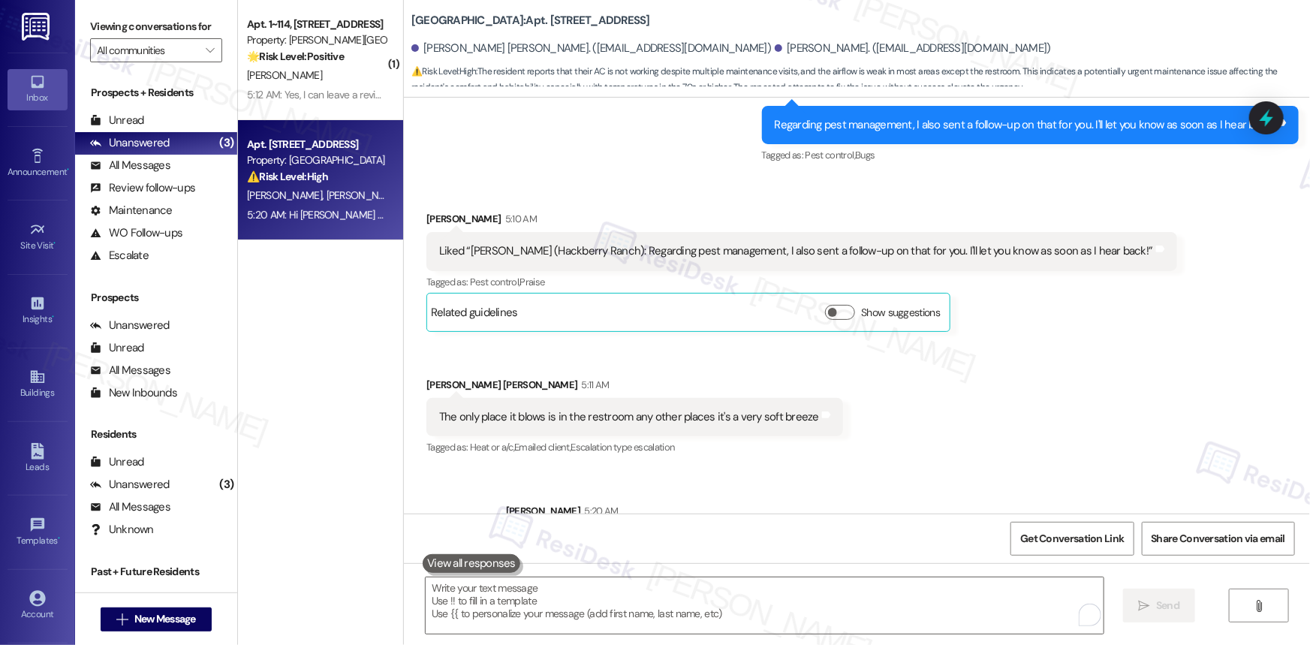
scroll to position [1712, 0]
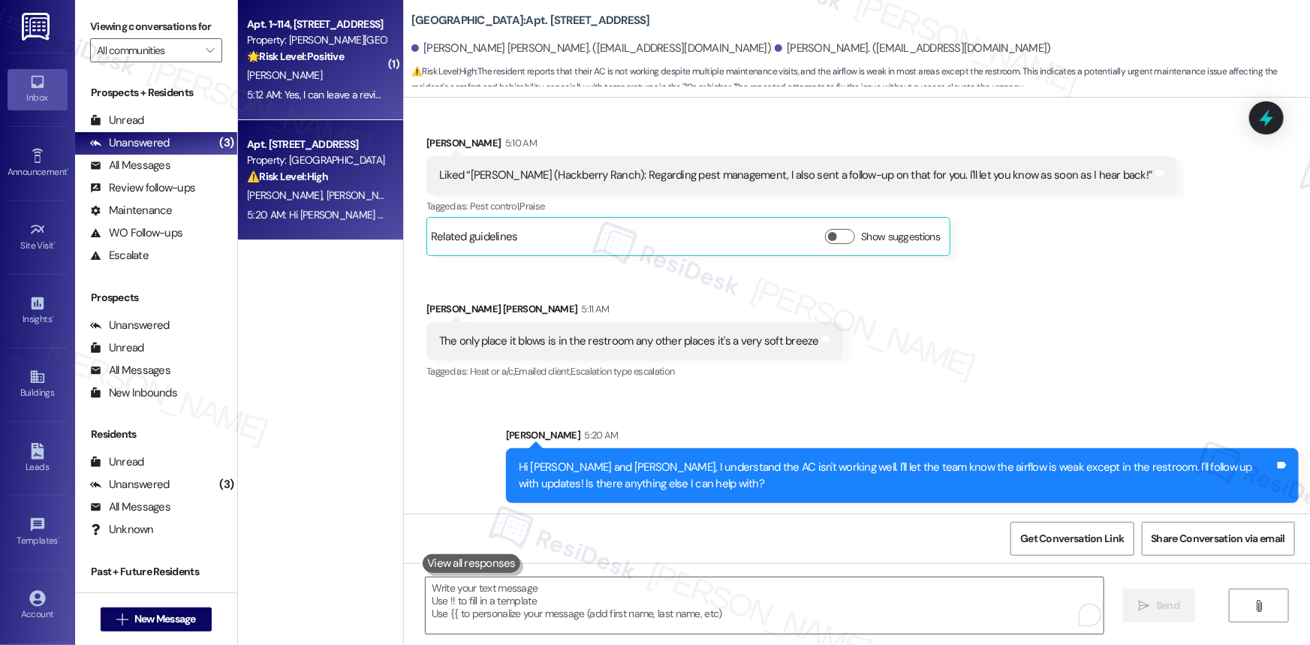
click at [329, 76] on div "[PERSON_NAME]" at bounding box center [316, 75] width 142 height 19
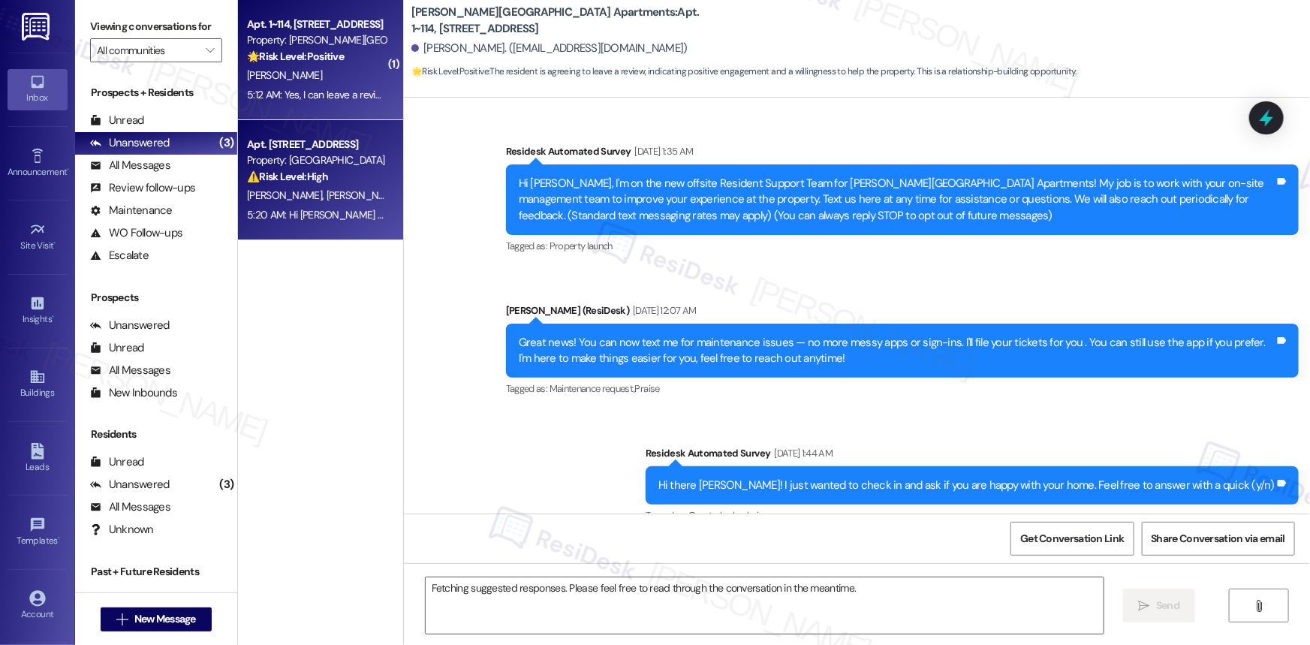
scroll to position [10342, 0]
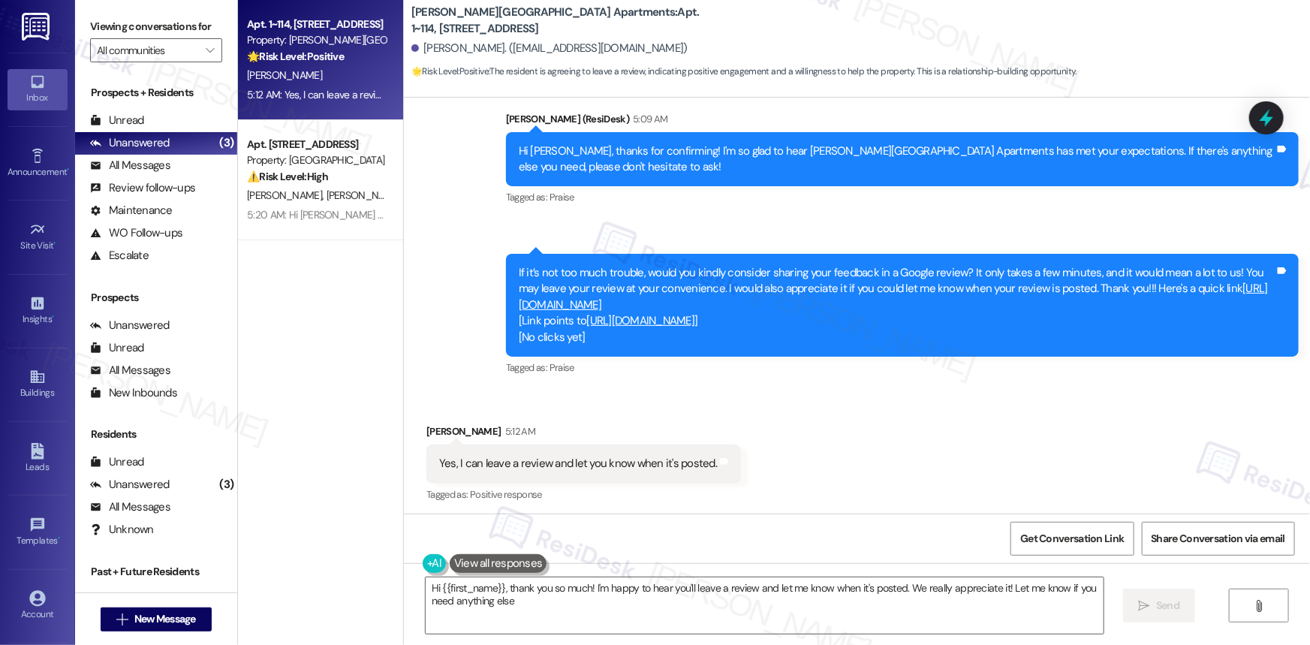
type textarea "Hi {{first_name}}, thank you so much! I'm happy to hear you'll leave a review a…"
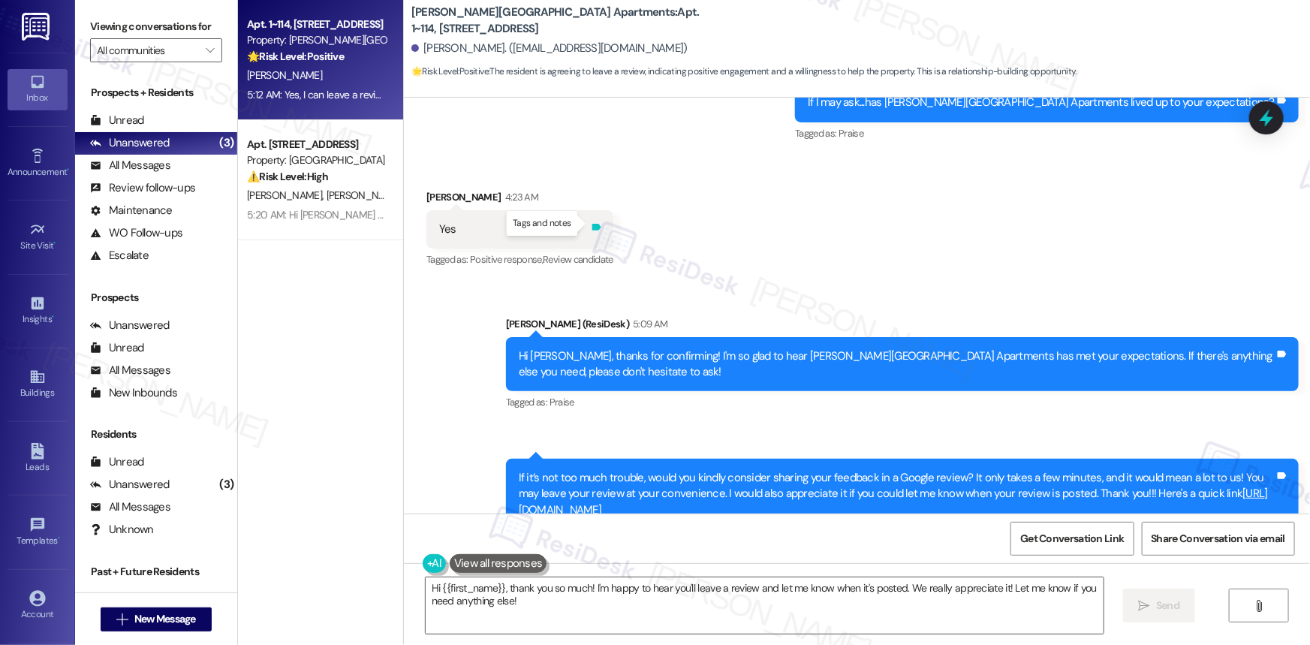
click at [593, 224] on icon at bounding box center [596, 227] width 9 height 7
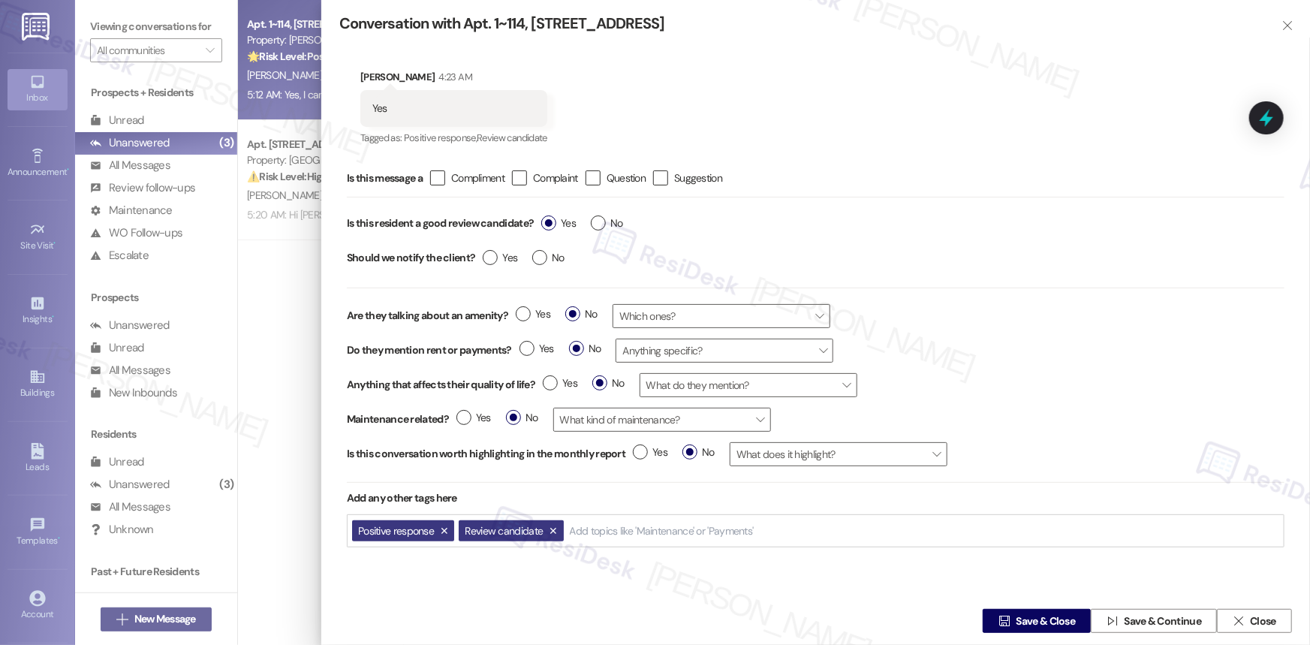
click at [275, 330] on div at bounding box center [655, 322] width 1310 height 645
click at [1262, 618] on span "Close" at bounding box center [1263, 621] width 26 height 16
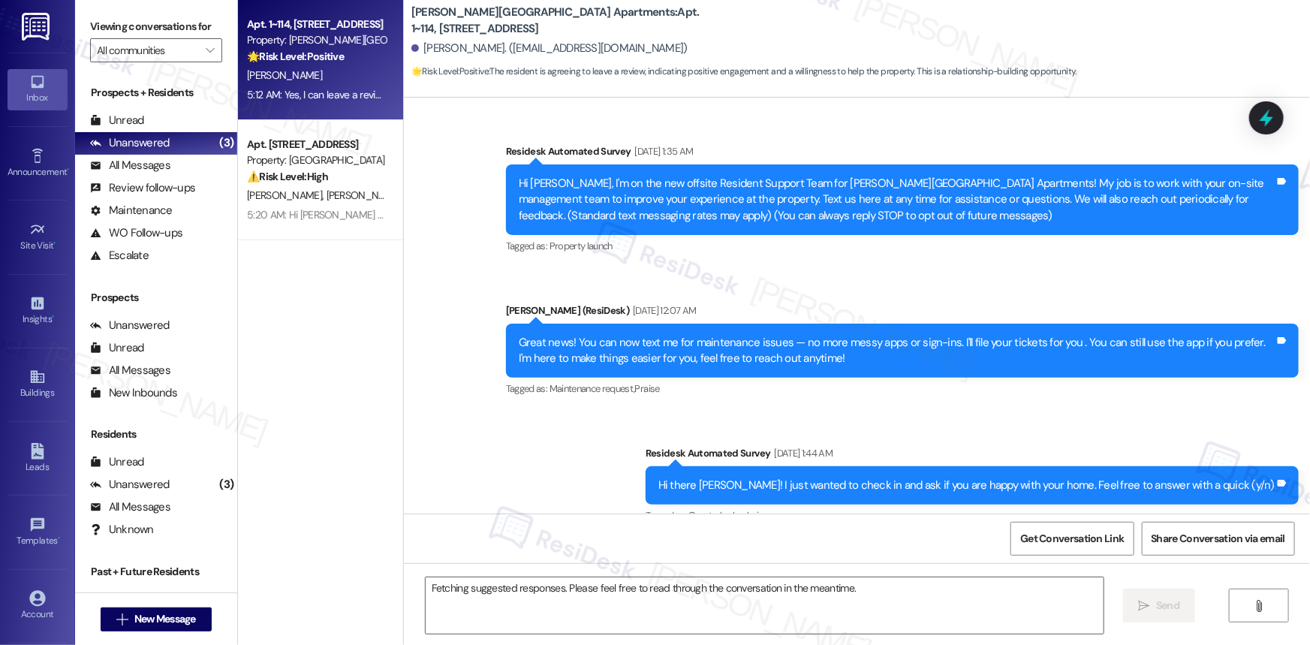
scroll to position [10342, 0]
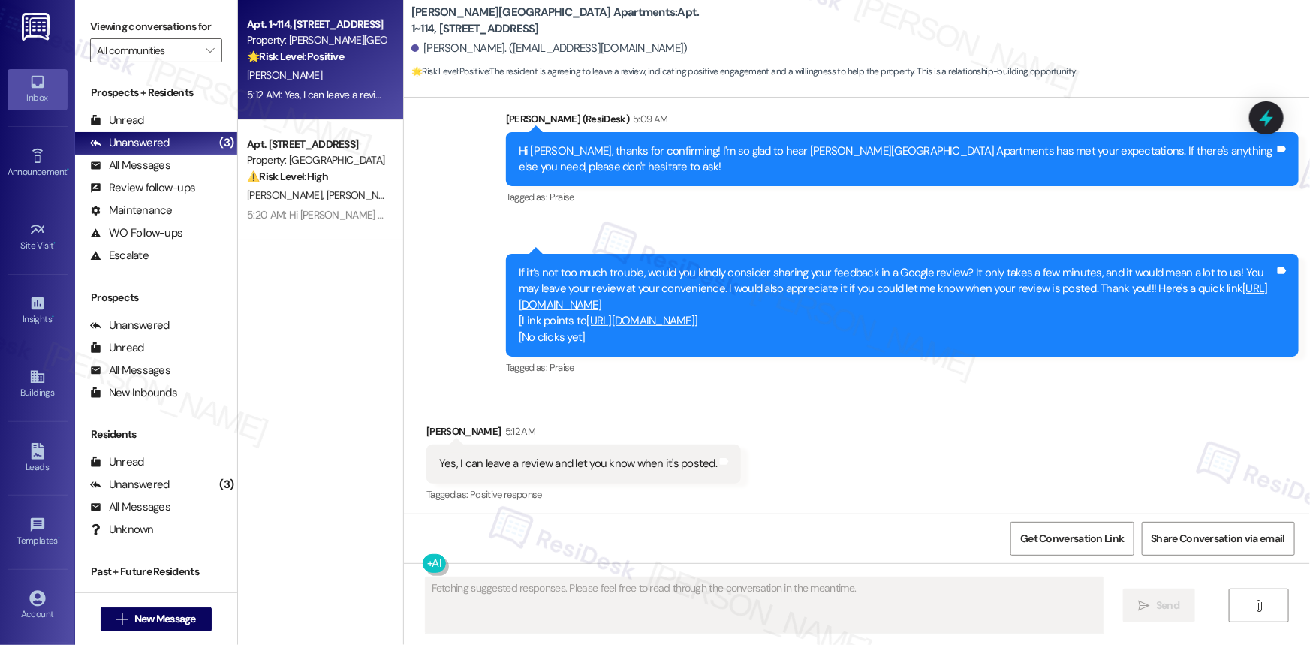
click at [588, 458] on div "Yes, I can leave a review and let you know when it's posted." at bounding box center [578, 464] width 278 height 16
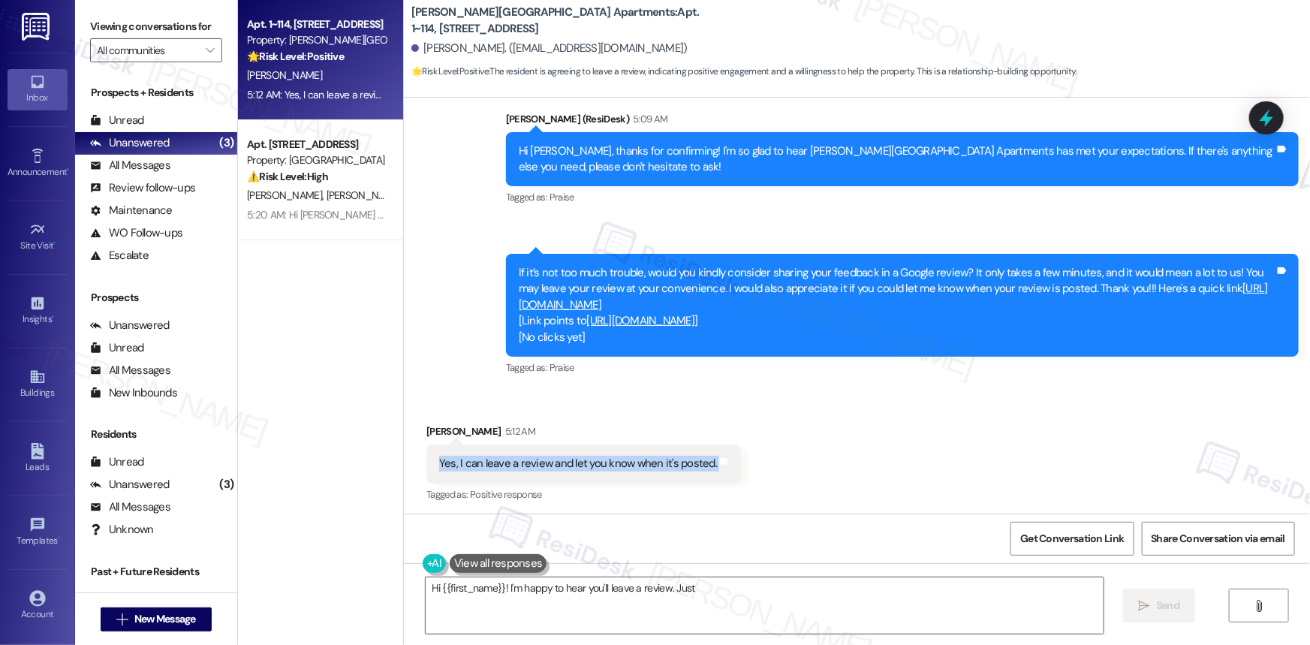
click at [589, 458] on div "Yes, I can leave a review and let you know when it's posted." at bounding box center [578, 464] width 278 height 16
type textarea "Hi {{first_name}}! I'm happy to hear you'll leave a review. Just let me know wh…"
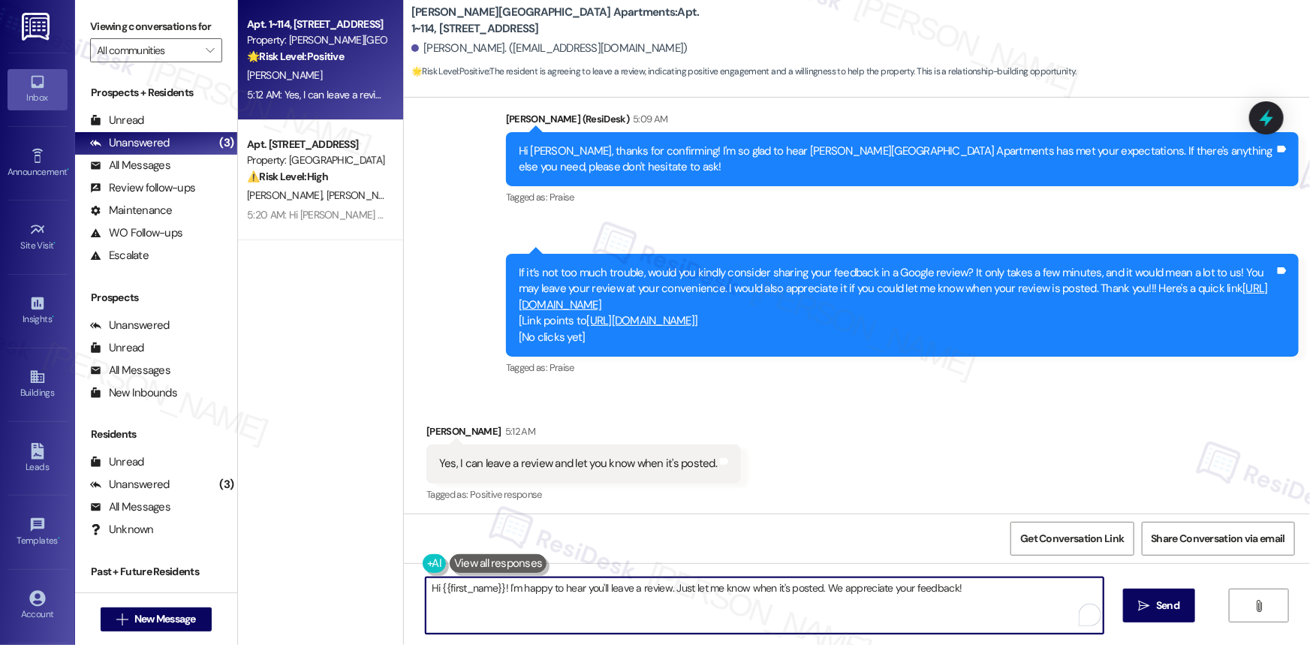
drag, startPoint x: 502, startPoint y: 588, endPoint x: 424, endPoint y: 588, distance: 78.1
click at [426, 588] on textarea "Hi {{first_name}}! I'm happy to hear you'll leave a review. Just let me know wh…" at bounding box center [765, 605] width 678 height 56
click at [594, 603] on textarea "Hi {{first_name}}! I'm happy to hear you'll leave a review. Just let me know wh…" at bounding box center [765, 605] width 678 height 56
click at [998, 594] on textarea "Hi {{first_name}}! I'm happy to hear you'll leave a review. Just let me know wh…" at bounding box center [765, 605] width 678 height 56
click at [1170, 612] on span "Send" at bounding box center [1167, 605] width 23 height 16
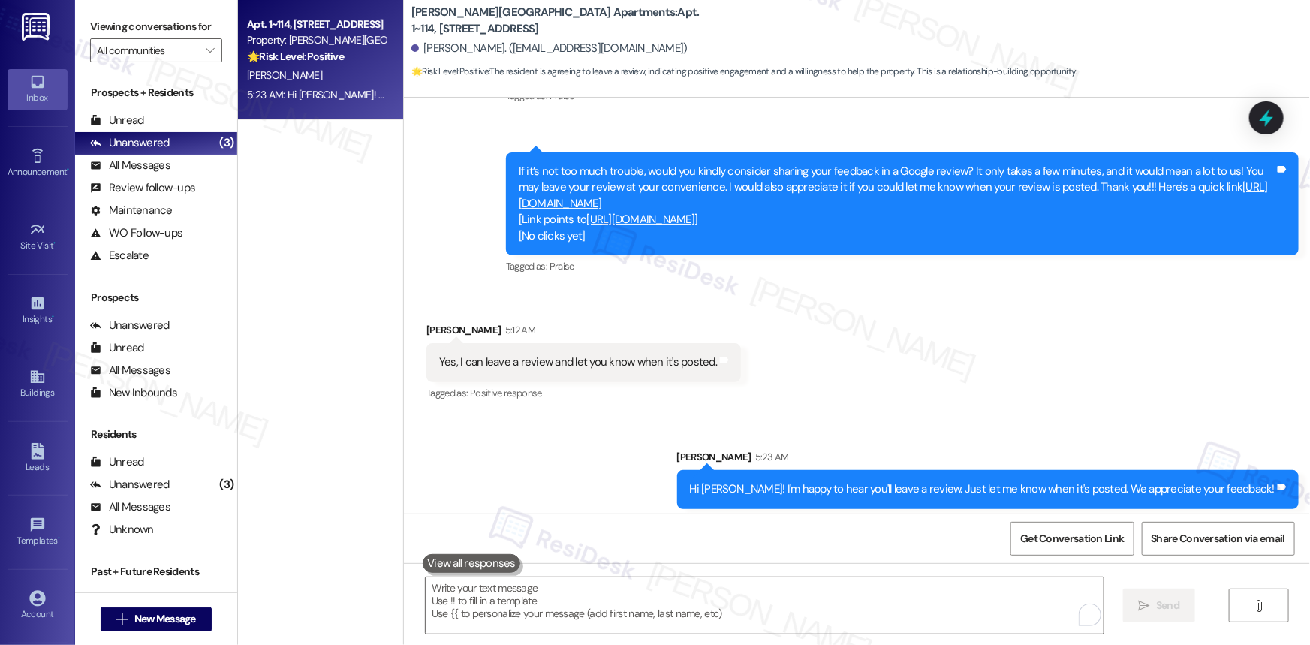
scroll to position [10447, 0]
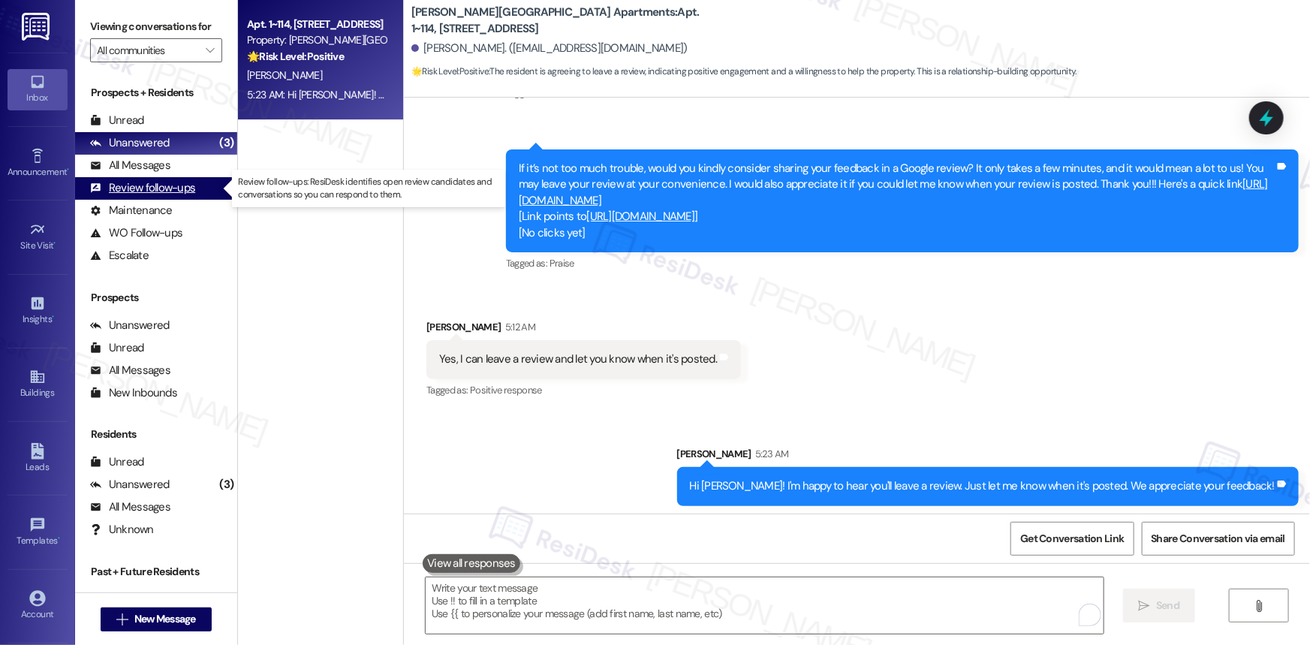
click at [152, 191] on div "Review follow-ups" at bounding box center [142, 188] width 105 height 16
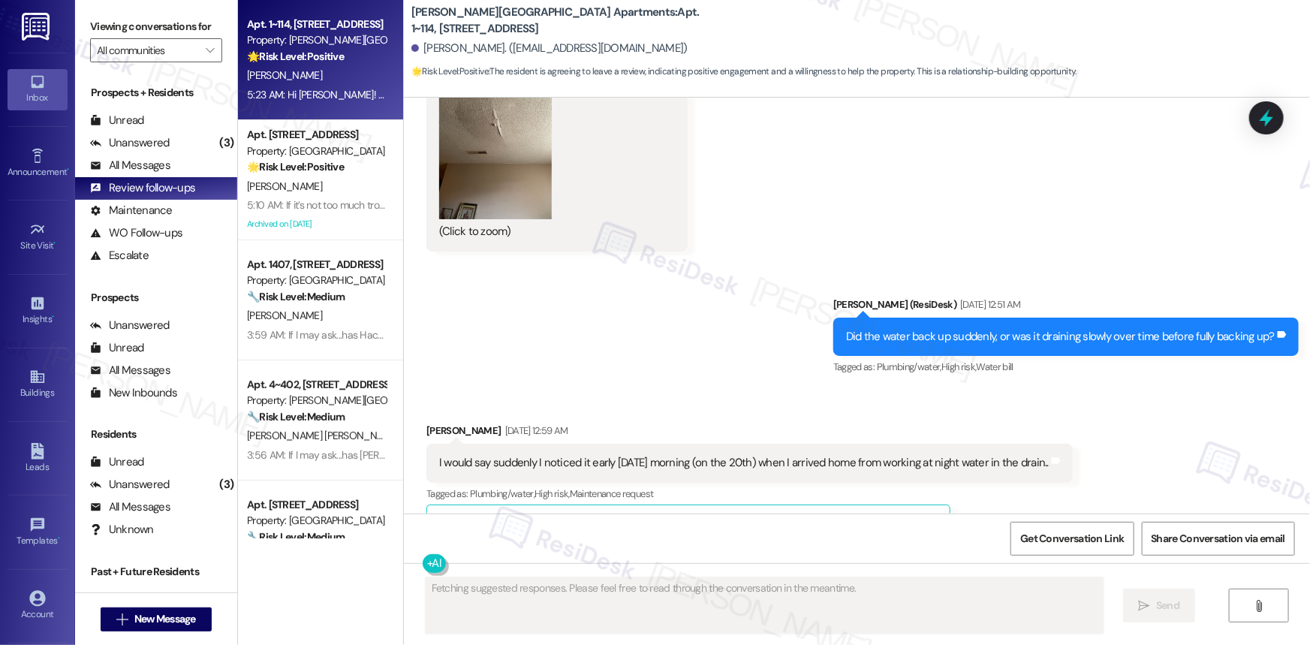
scroll to position [10469, 0]
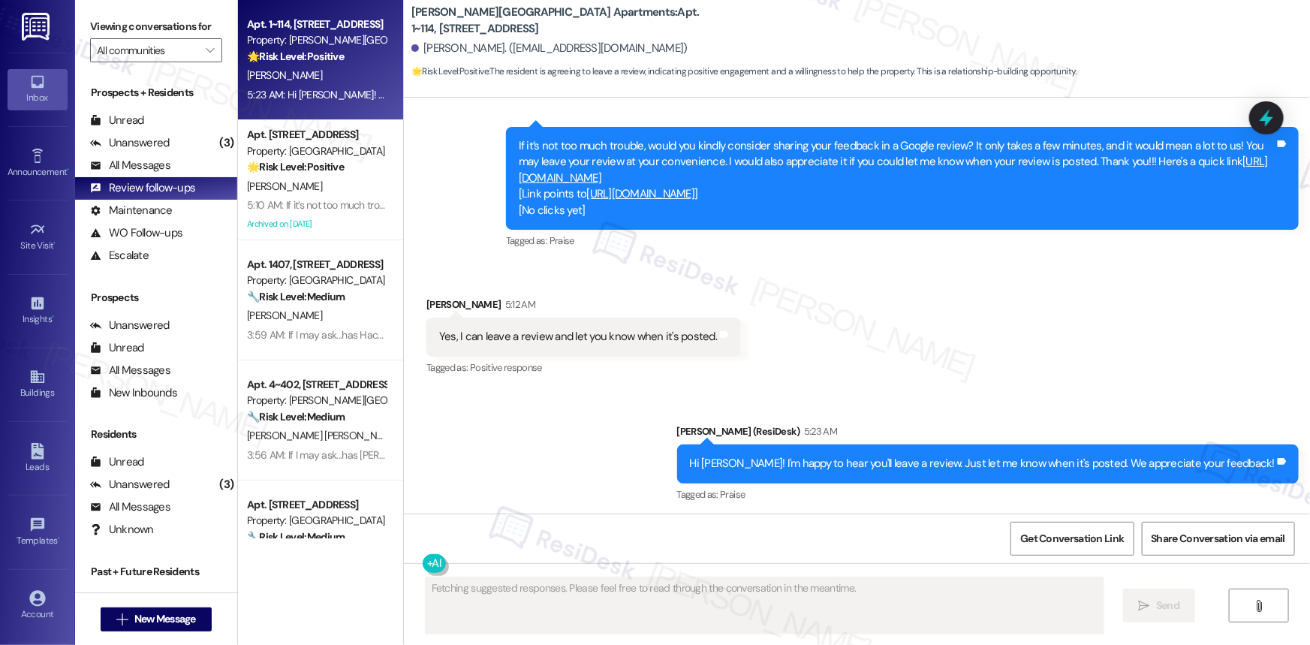
click at [317, 41] on div "Property: [PERSON_NAME][GEOGRAPHIC_DATA] Apartments" at bounding box center [316, 40] width 139 height 16
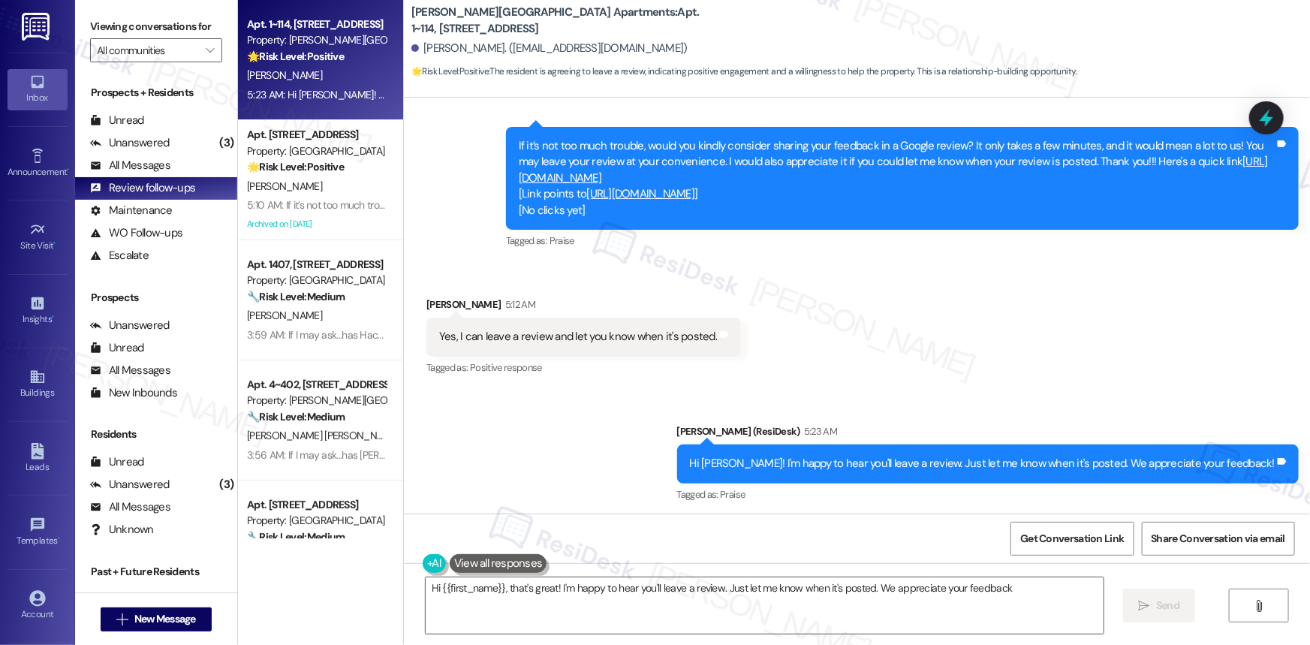
type textarea "Hi {{first_name}}, that's great! I'm happy to hear you'll leave a review. Just …"
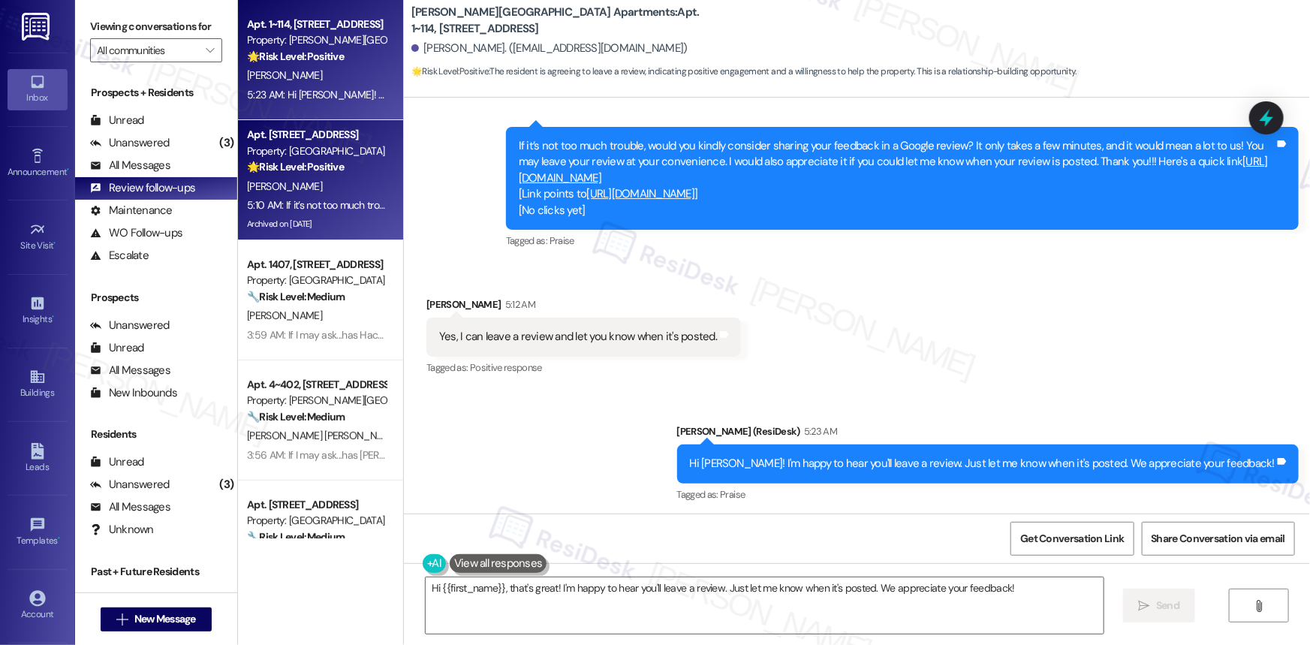
click at [293, 174] on div "🌟 Risk Level: Positive The resident has confirmed that the pest management work…" at bounding box center [316, 167] width 139 height 16
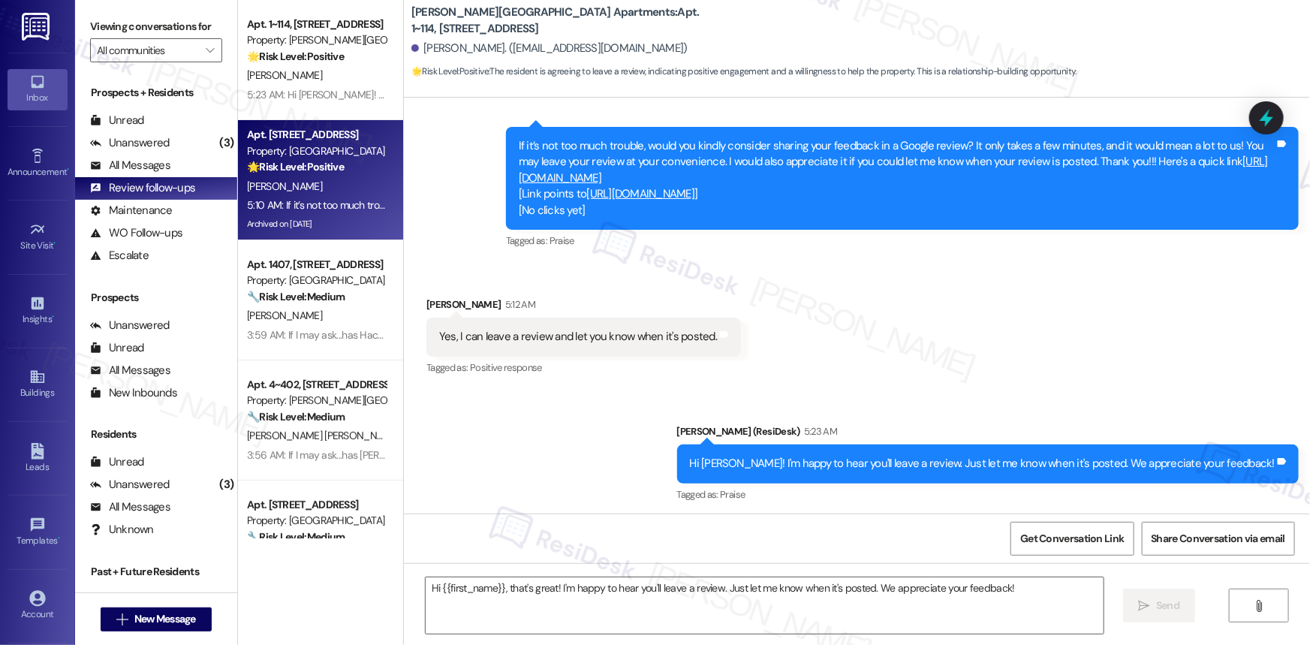
type textarea "Fetching suggested responses. Please feel free to read through the conversation…"
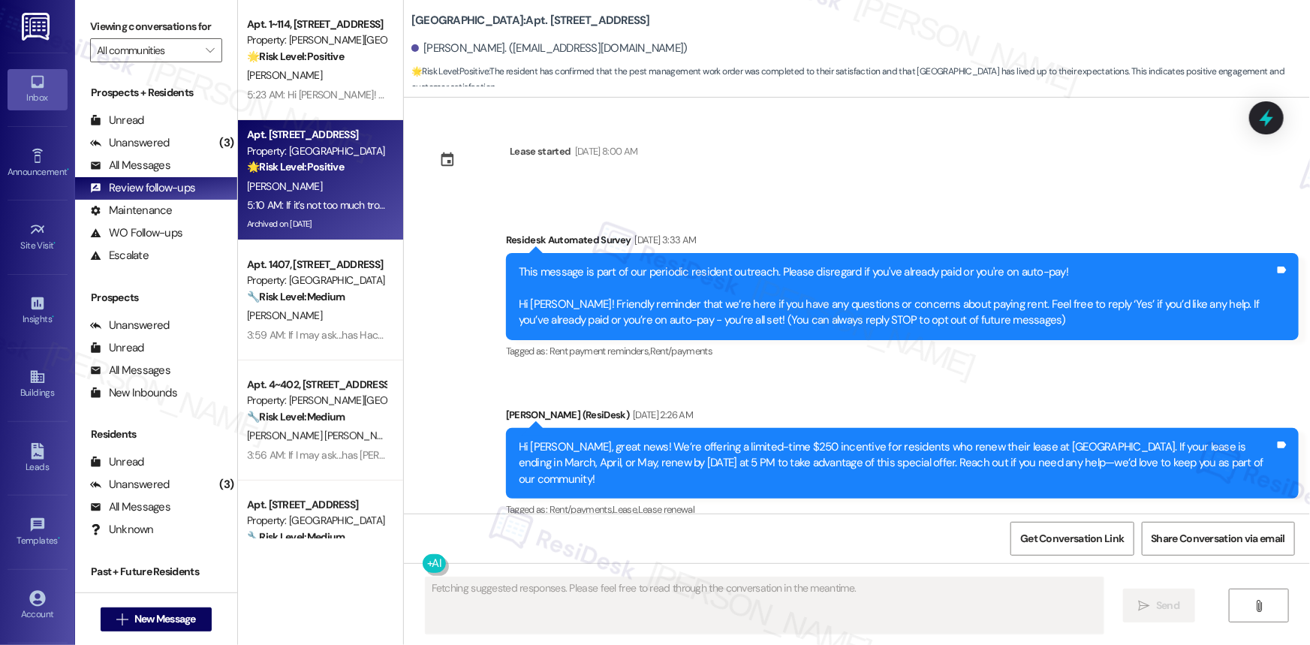
scroll to position [34679, 0]
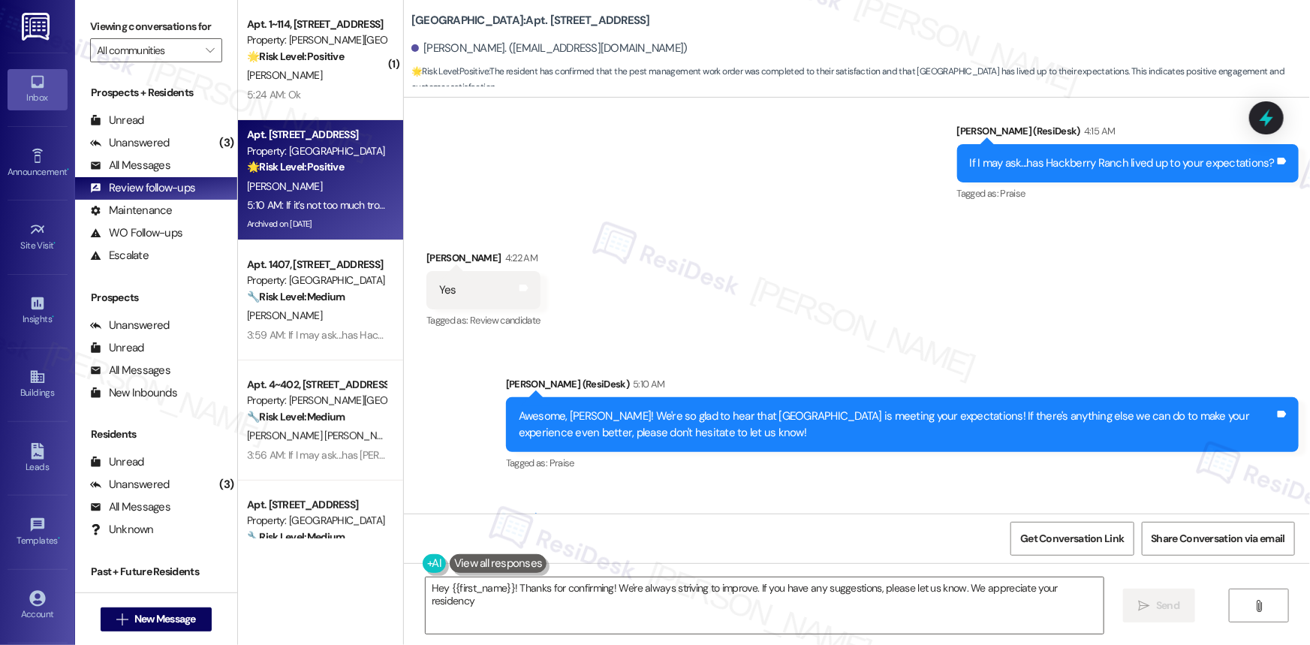
type textarea "Hey {{first_name}}! Thanks for confirming! We're always striving to improve. If…"
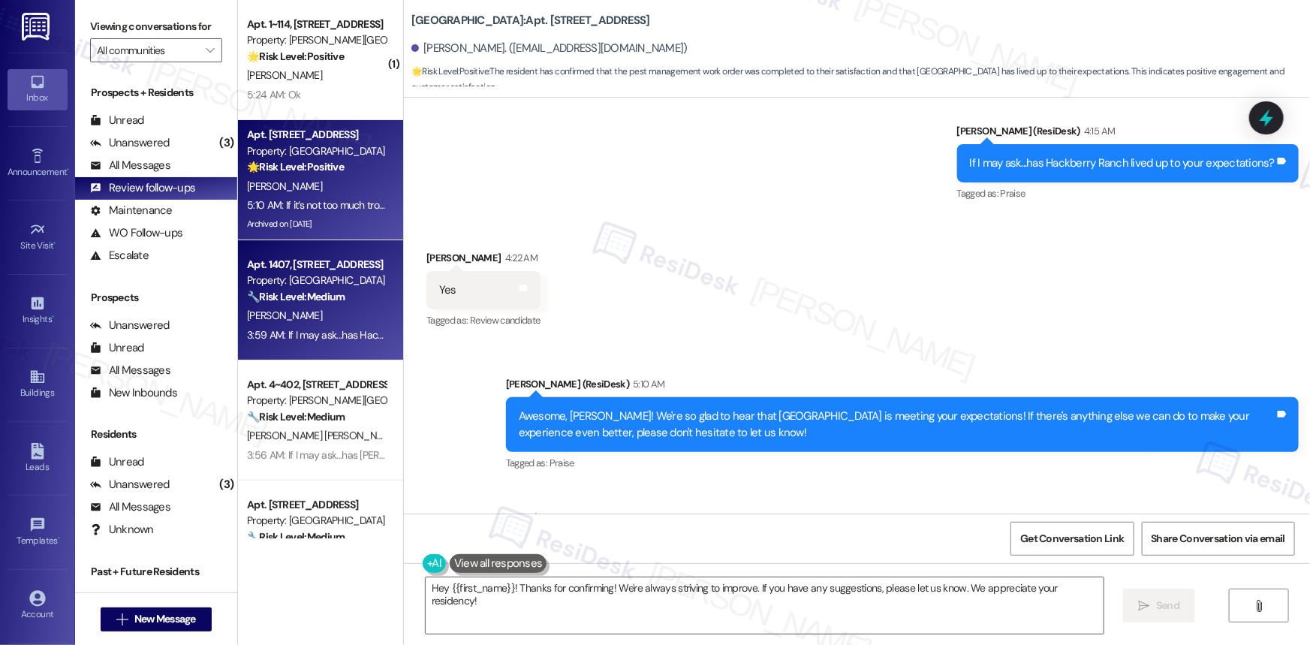
click at [314, 295] on strong "🔧 Risk Level: Medium" at bounding box center [296, 297] width 98 height 14
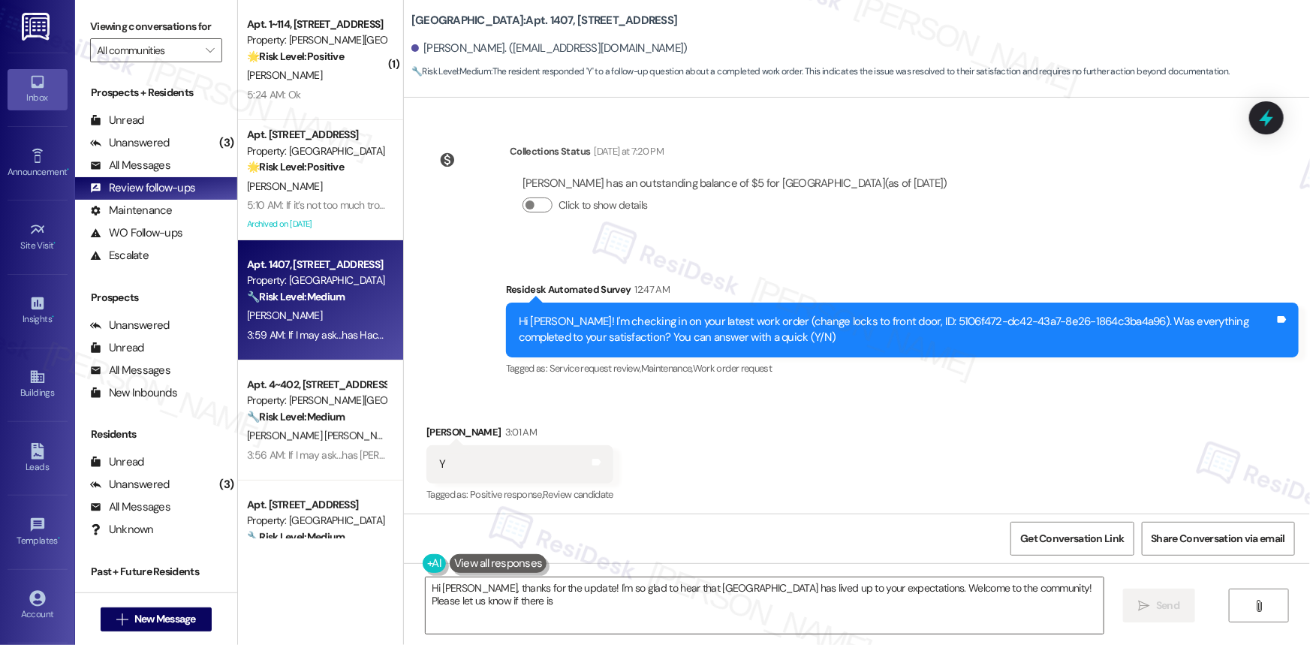
scroll to position [234, 0]
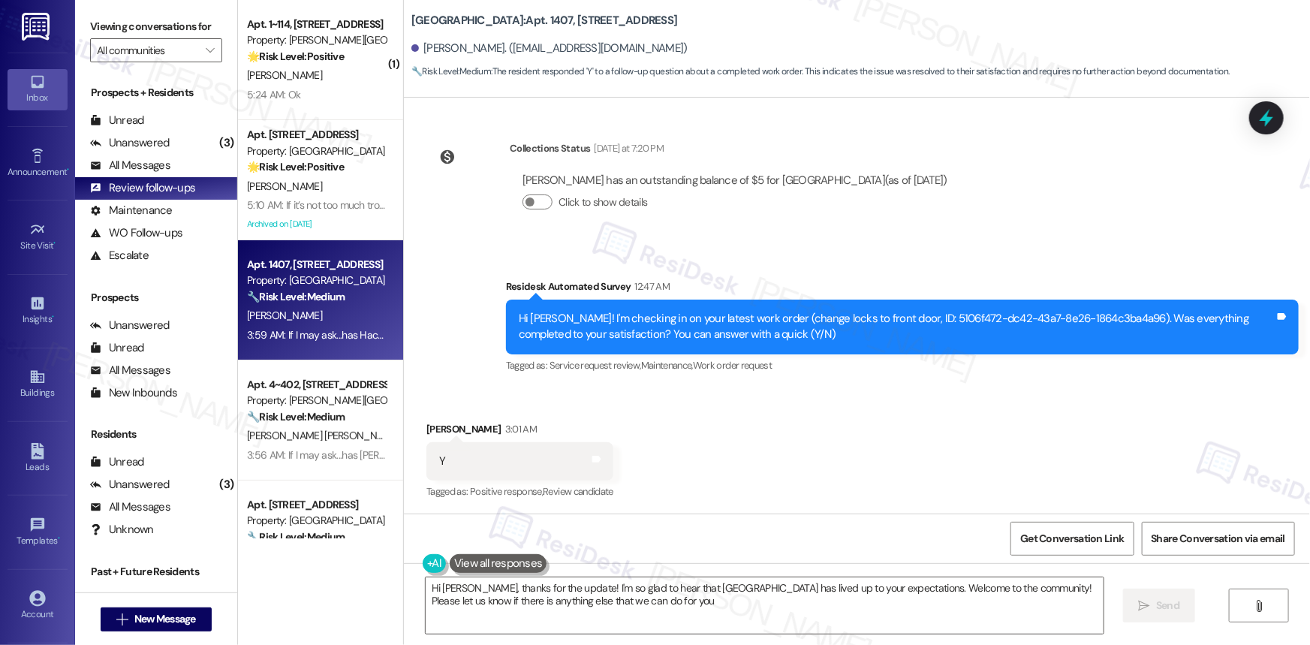
type textarea "Hi Nicholas, thanks for the update! I'm so glad to hear that Hackberry Ranch ha…"
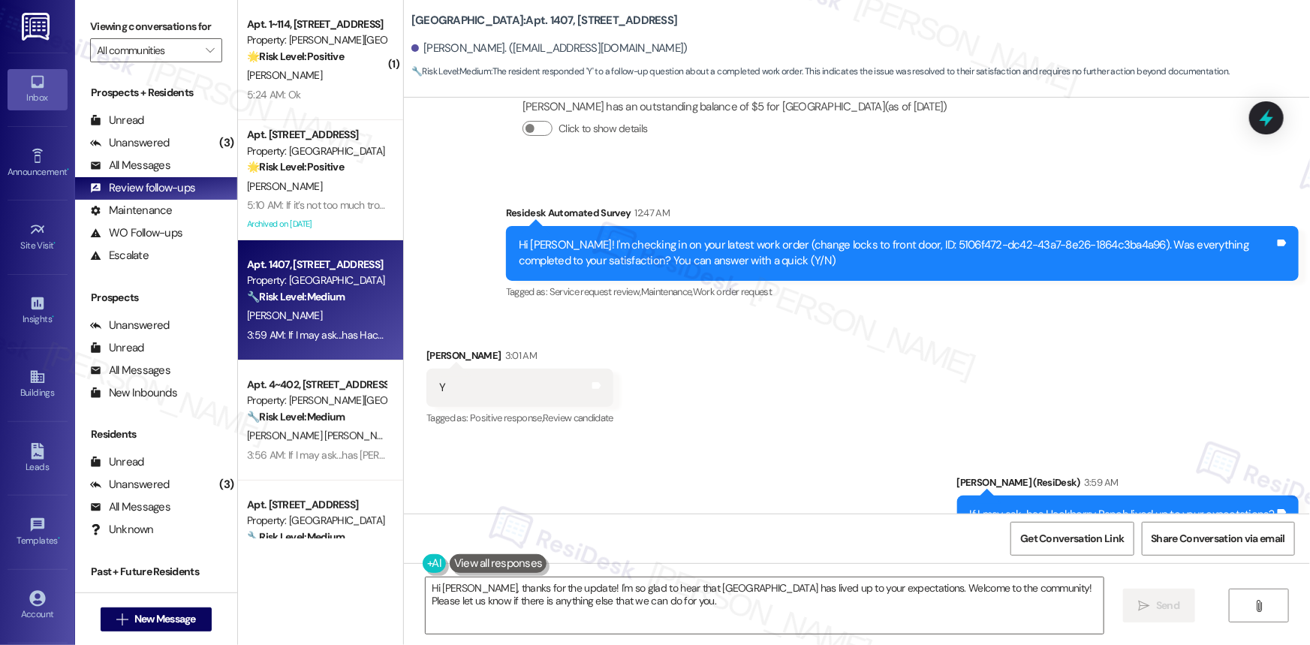
scroll to position [361, 0]
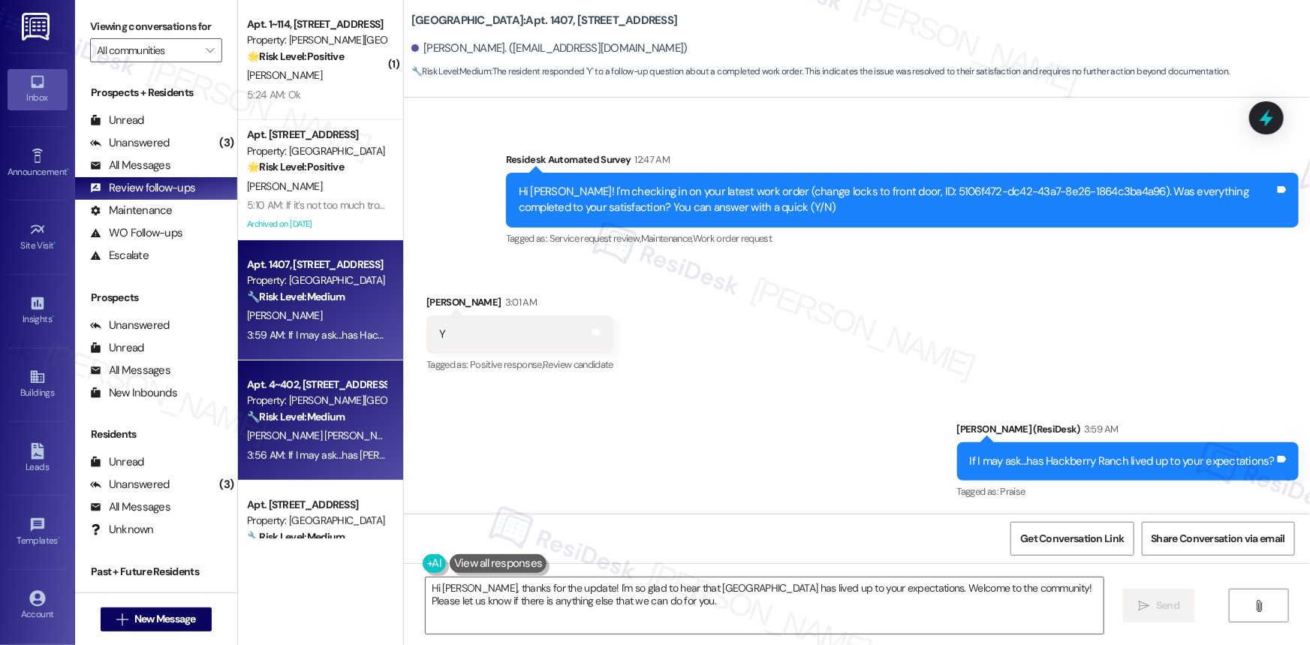
click at [337, 405] on div "Property: [PERSON_NAME][GEOGRAPHIC_DATA] Apartments" at bounding box center [316, 401] width 139 height 16
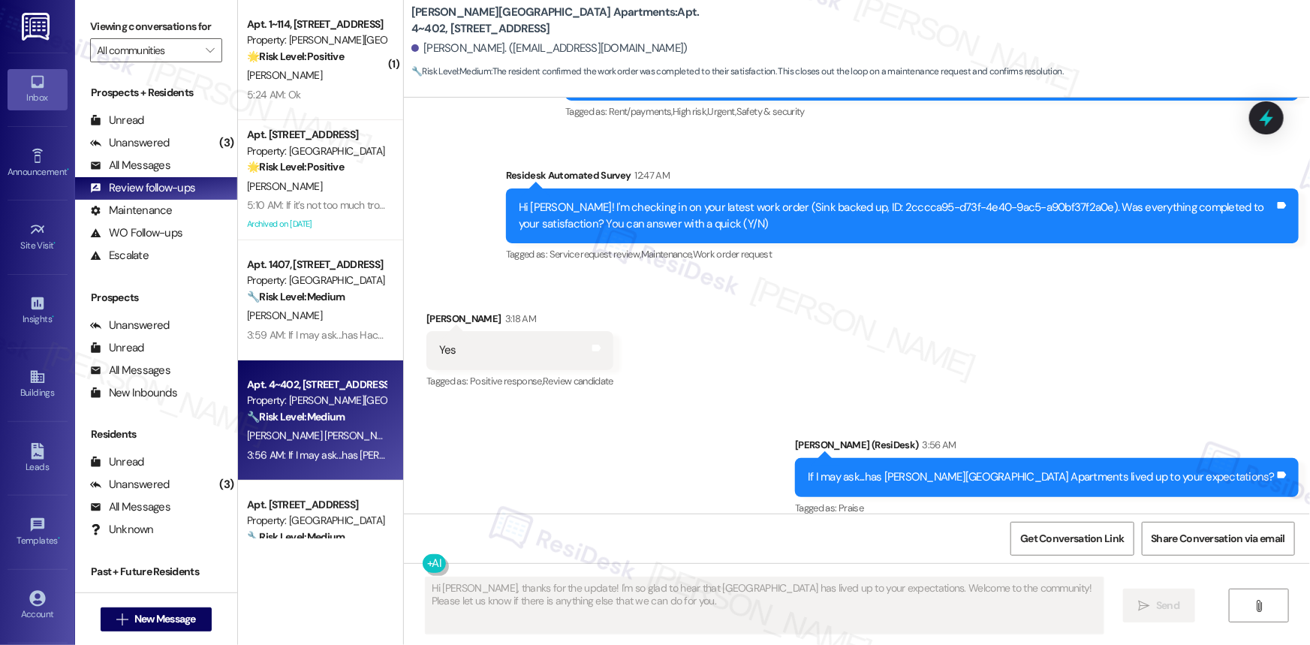
scroll to position [1621, 0]
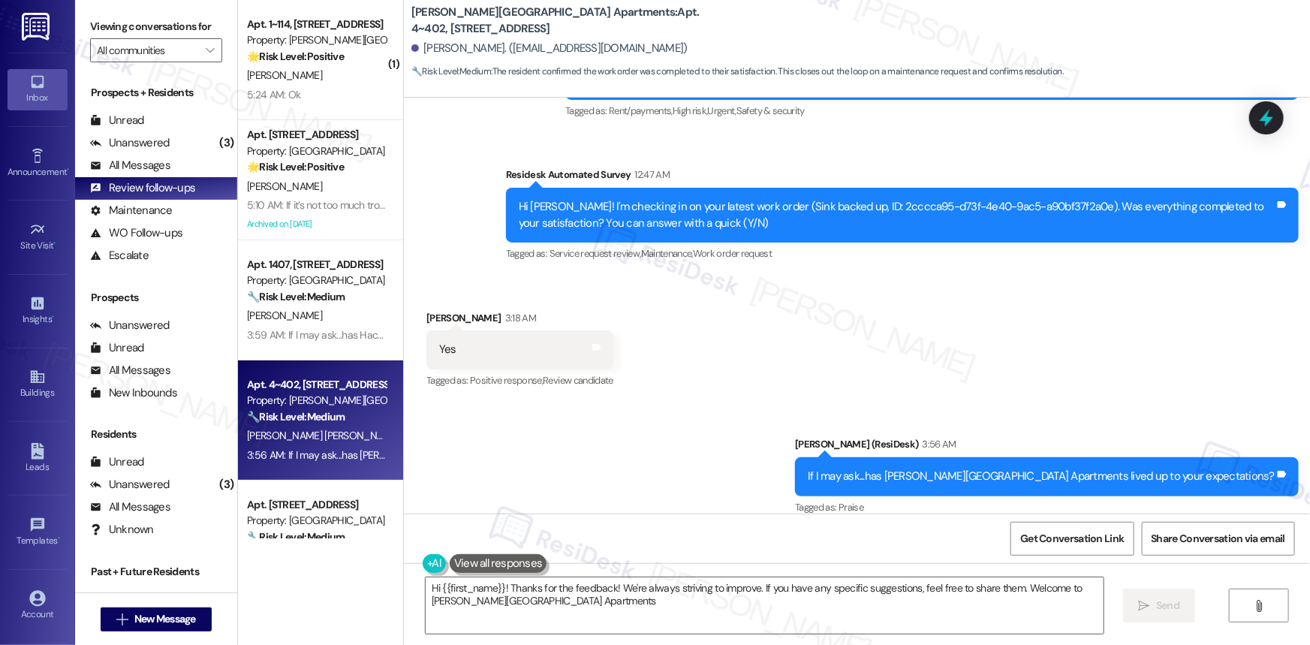
type textarea "Hi {{first_name}}! Thanks for the feedback! We're always striving to improve. I…"
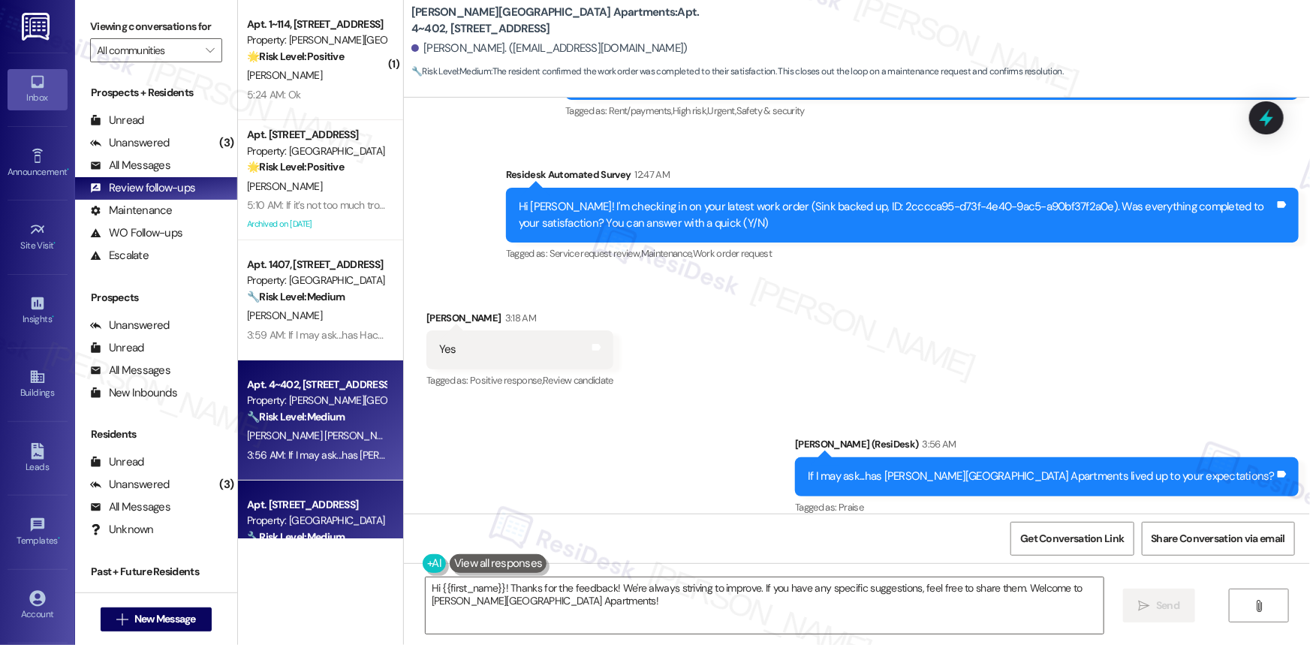
click at [311, 503] on div "Apt. [STREET_ADDRESS]" at bounding box center [316, 505] width 139 height 16
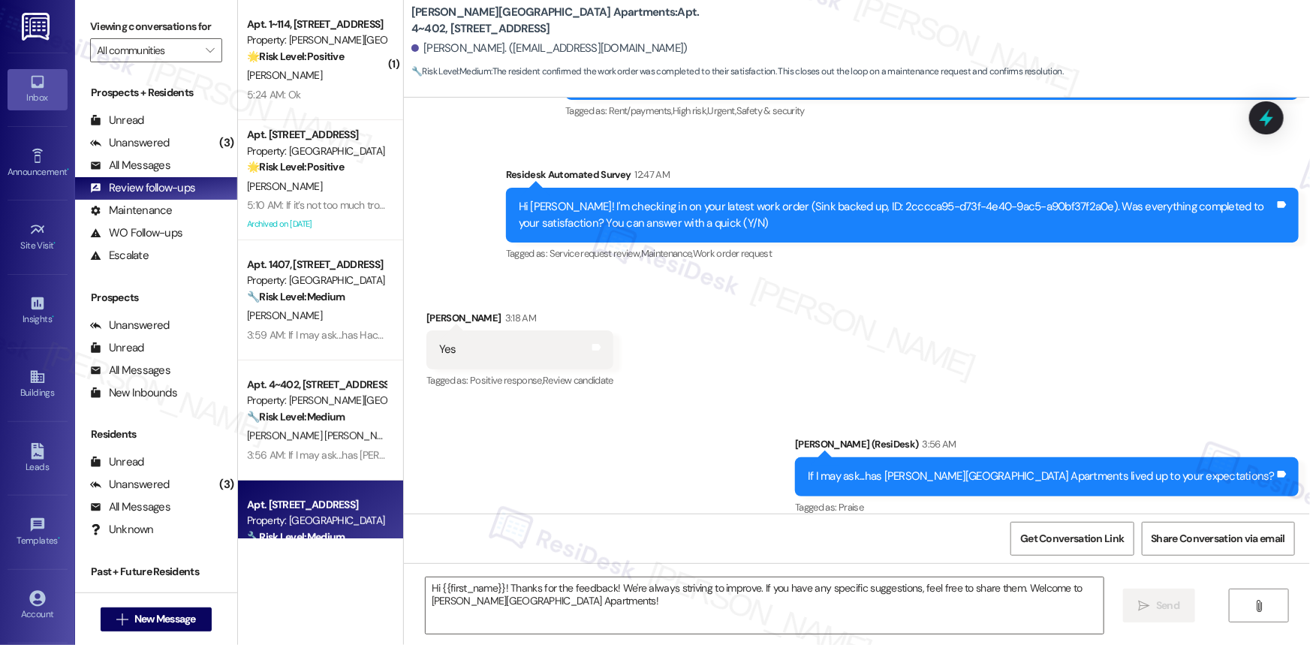
type textarea "Fetching suggested responses. Please feel free to read through the conversation…"
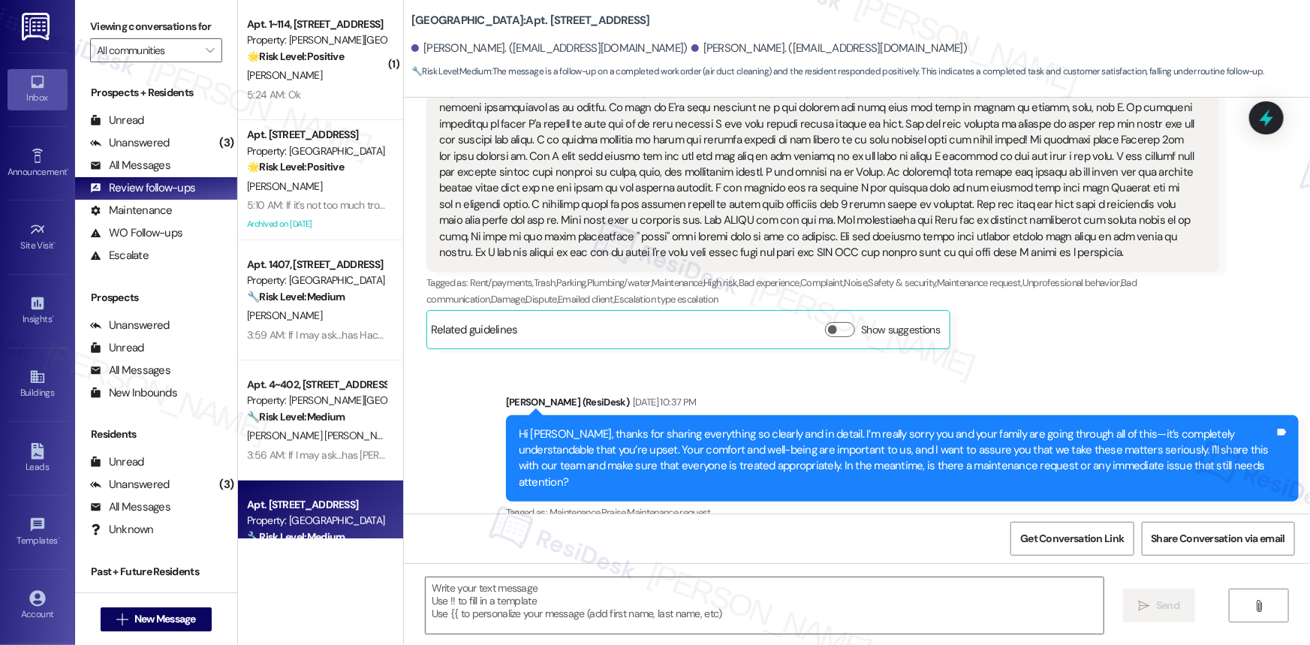
type textarea "Fetching suggested responses. Please feel free to read through the conversation…"
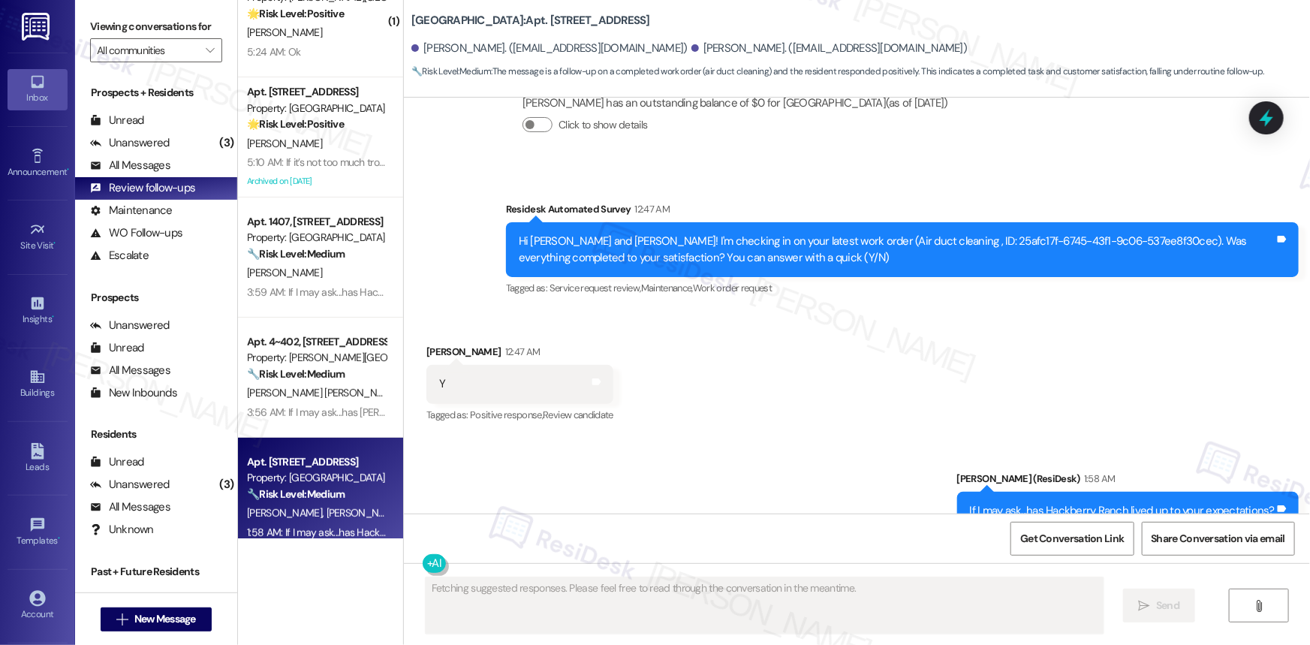
scroll to position [182, 0]
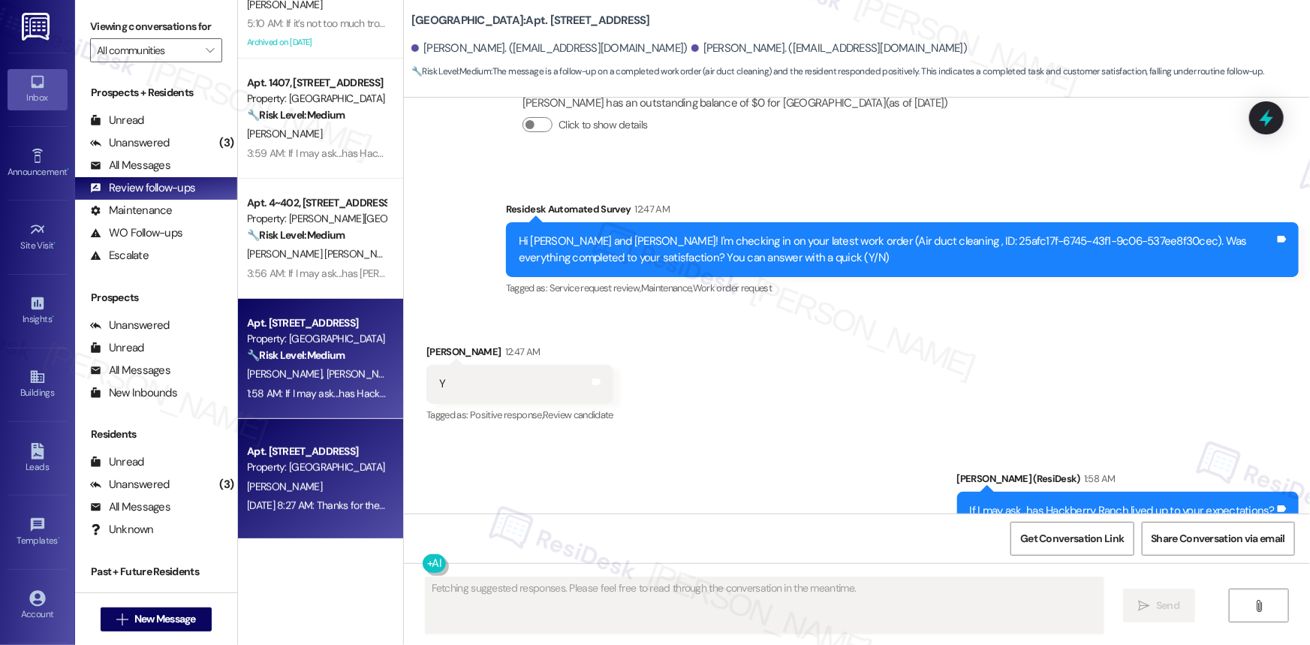
click at [343, 453] on div "Apt. [STREET_ADDRESS]" at bounding box center [316, 452] width 139 height 16
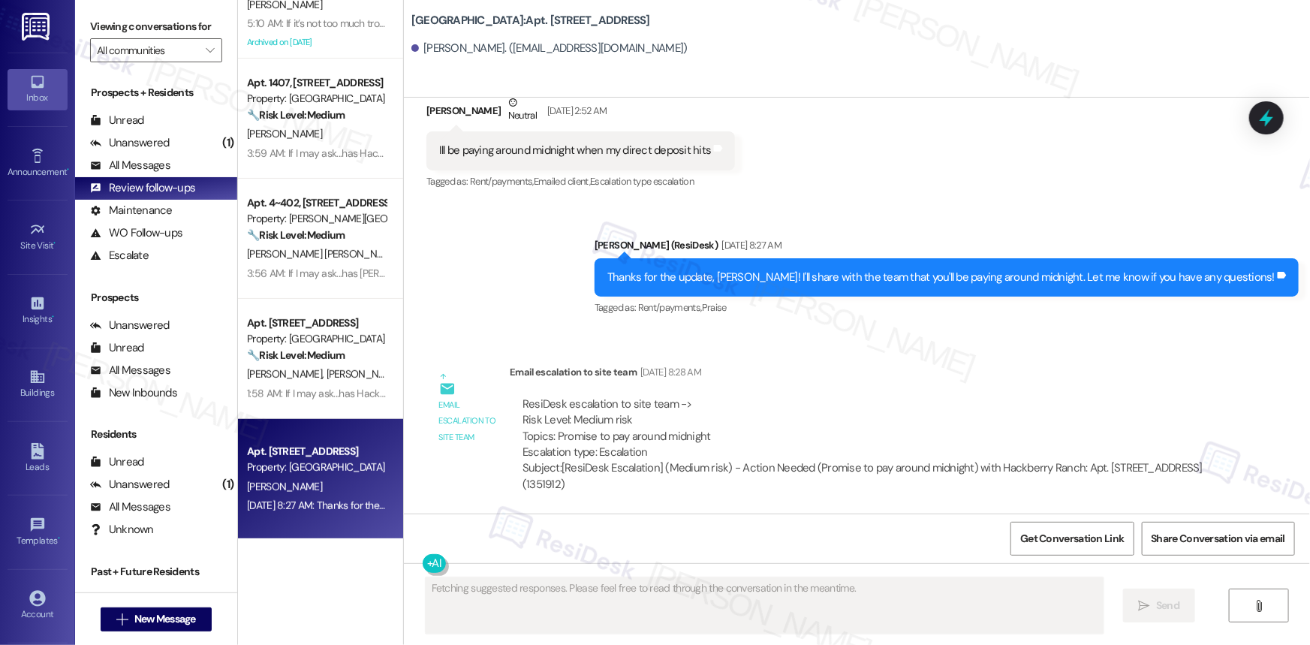
scroll to position [7794, 0]
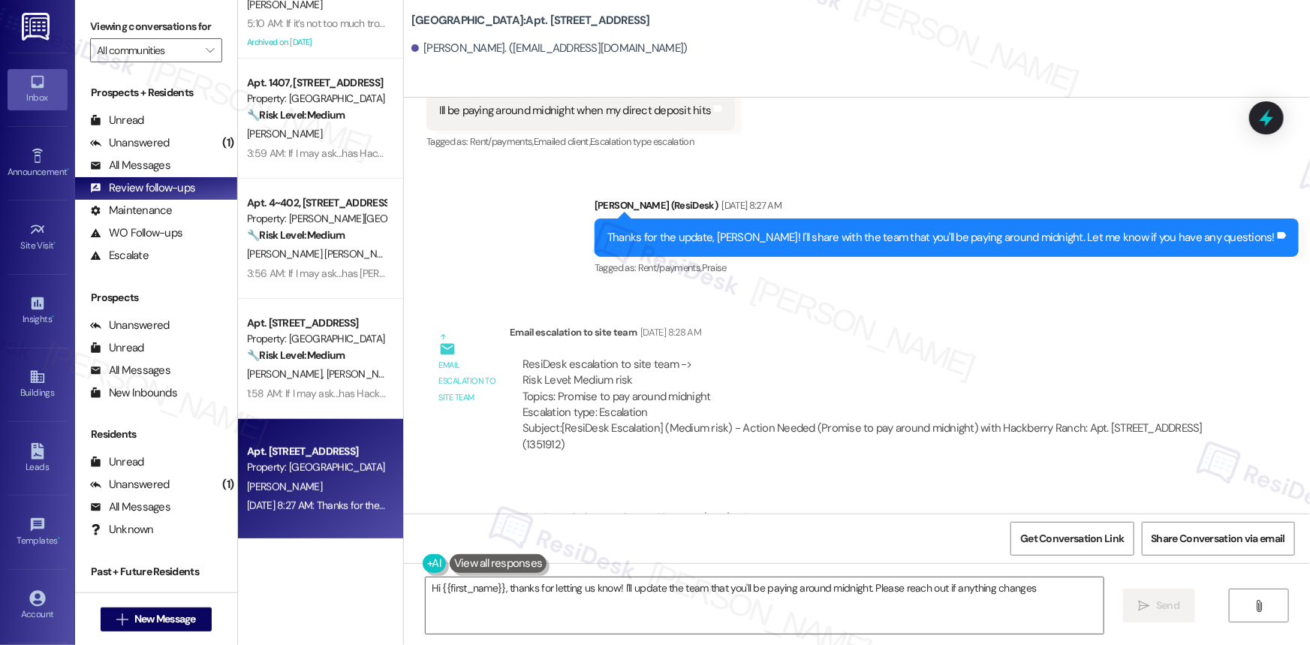
type textarea "Hi {{first_name}}, thanks for letting us know! I'll update the team that you'll…"
click at [140, 140] on div "Unanswered" at bounding box center [130, 143] width 80 height 16
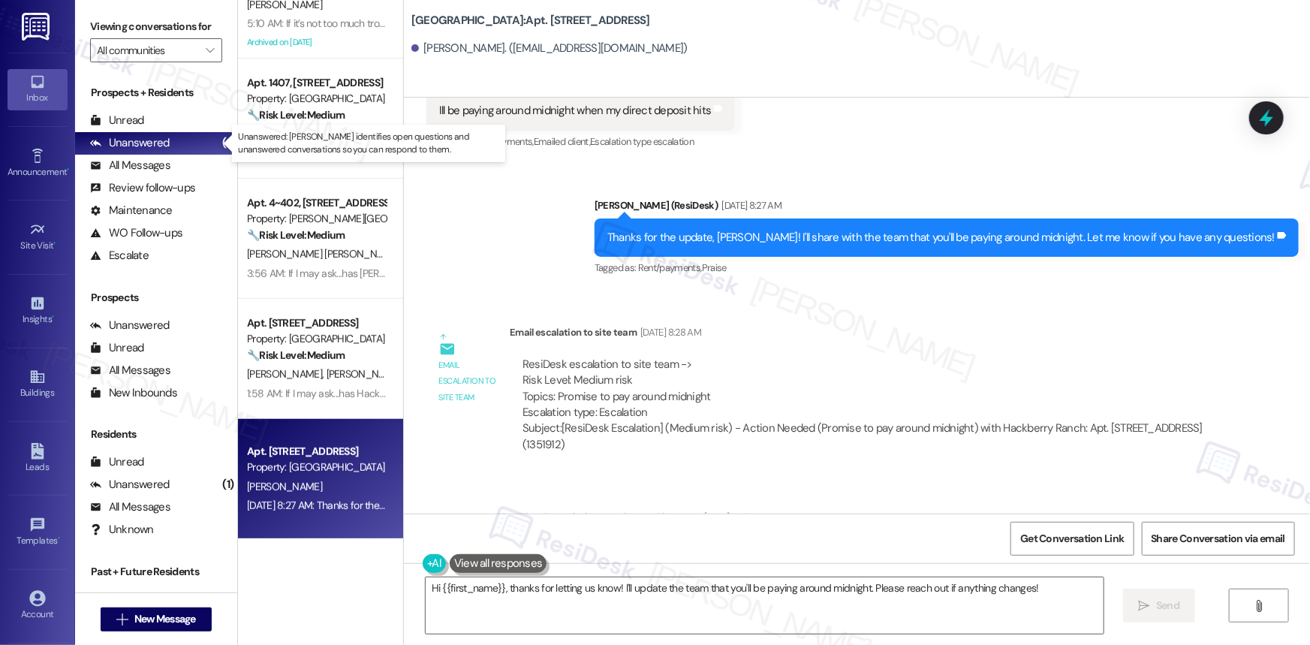
scroll to position [0, 0]
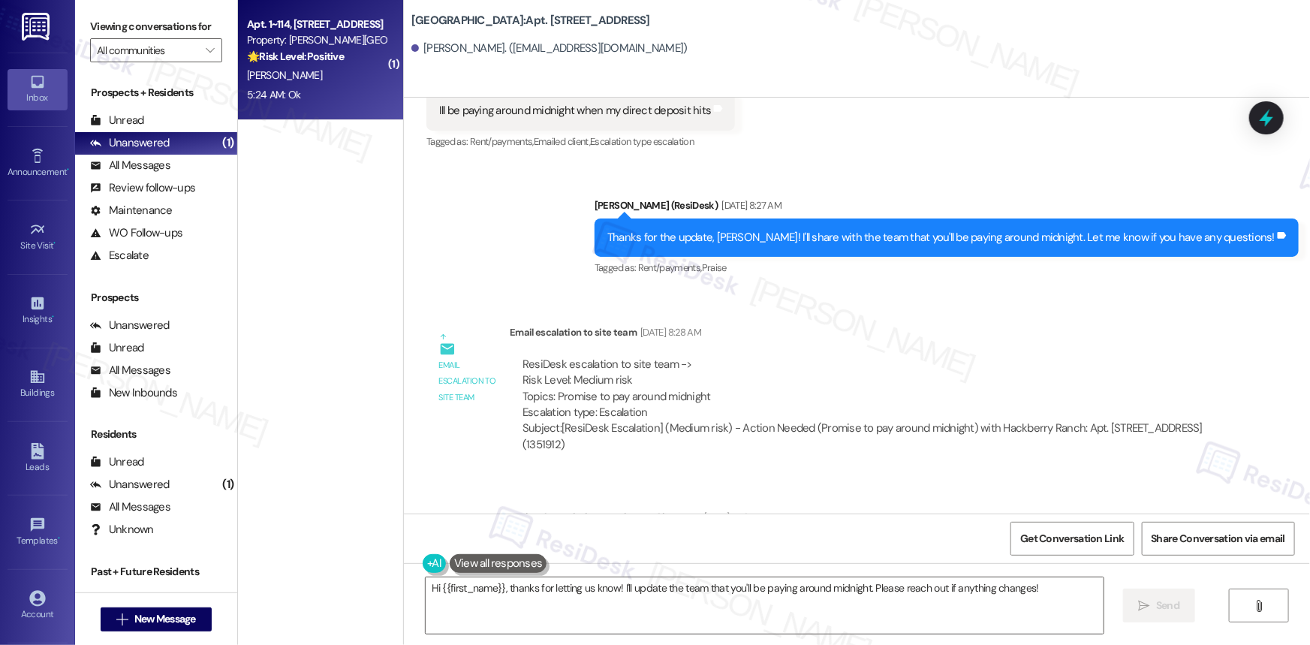
click at [293, 50] on strong "🌟 Risk Level: Positive" at bounding box center [295, 57] width 97 height 14
type textarea "Fetching suggested responses. Please feel free to read through the conversation…"
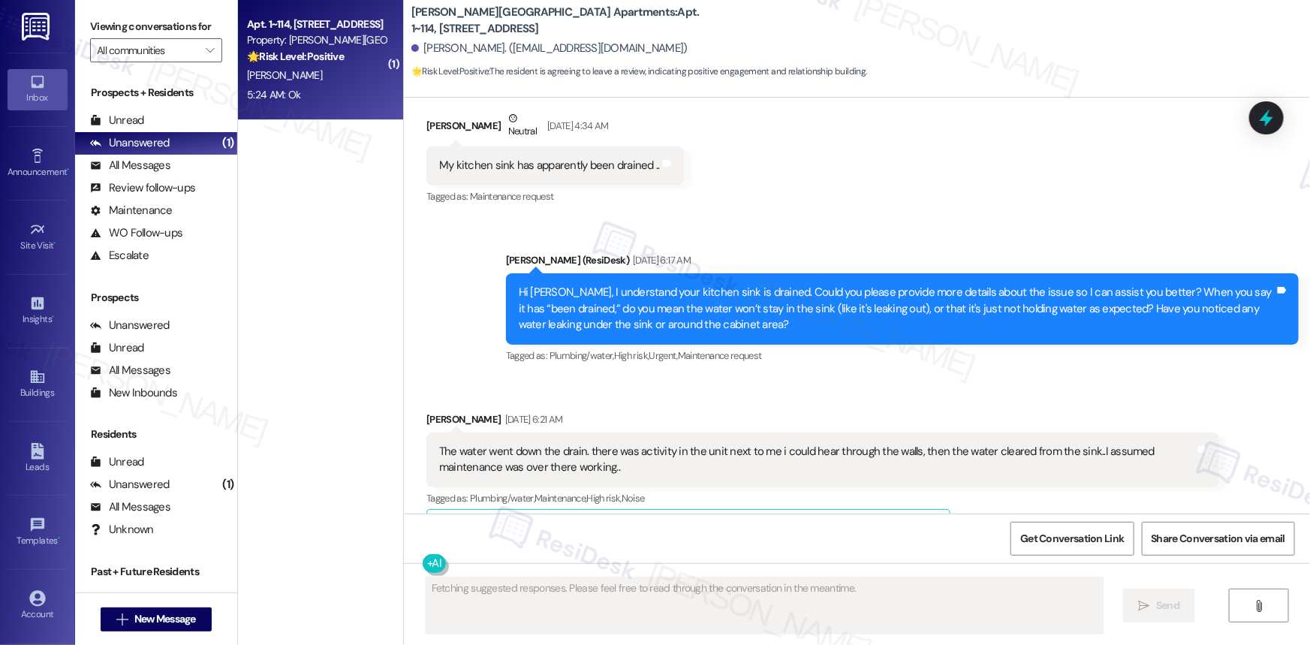
scroll to position [10595, 0]
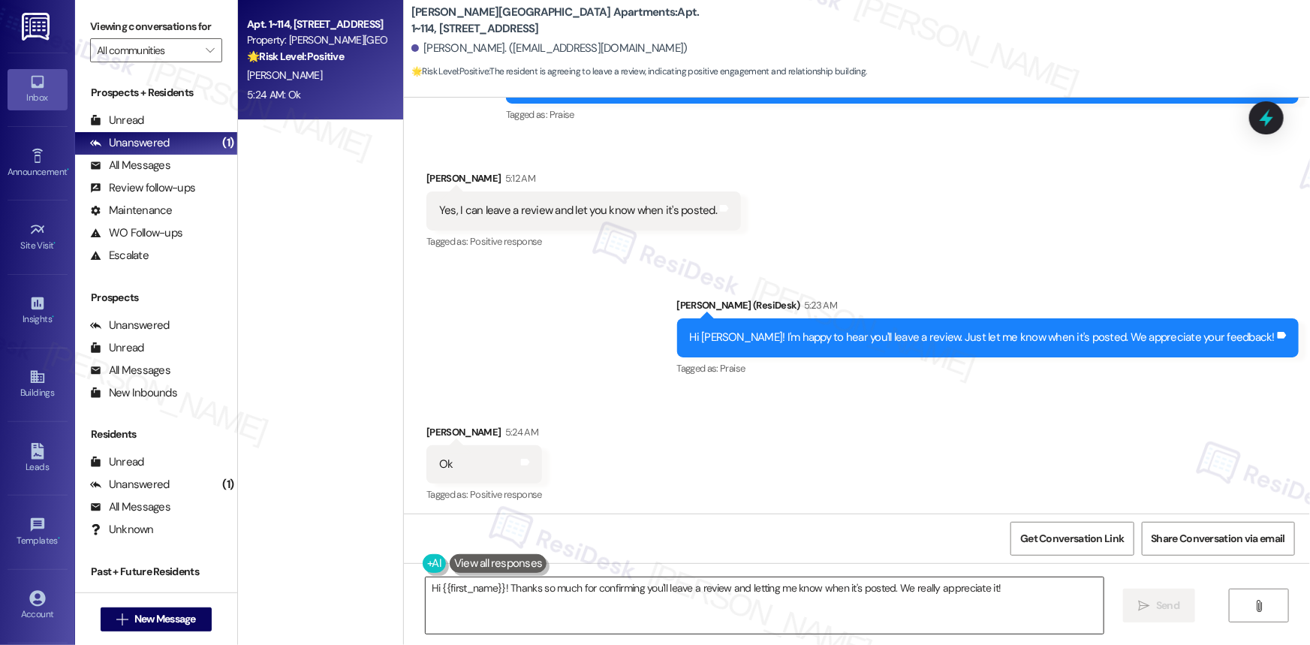
click at [1037, 585] on textarea "Hi {{first_name}}! Thanks so much for confirming you'll leave a review and lett…" at bounding box center [765, 605] width 678 height 56
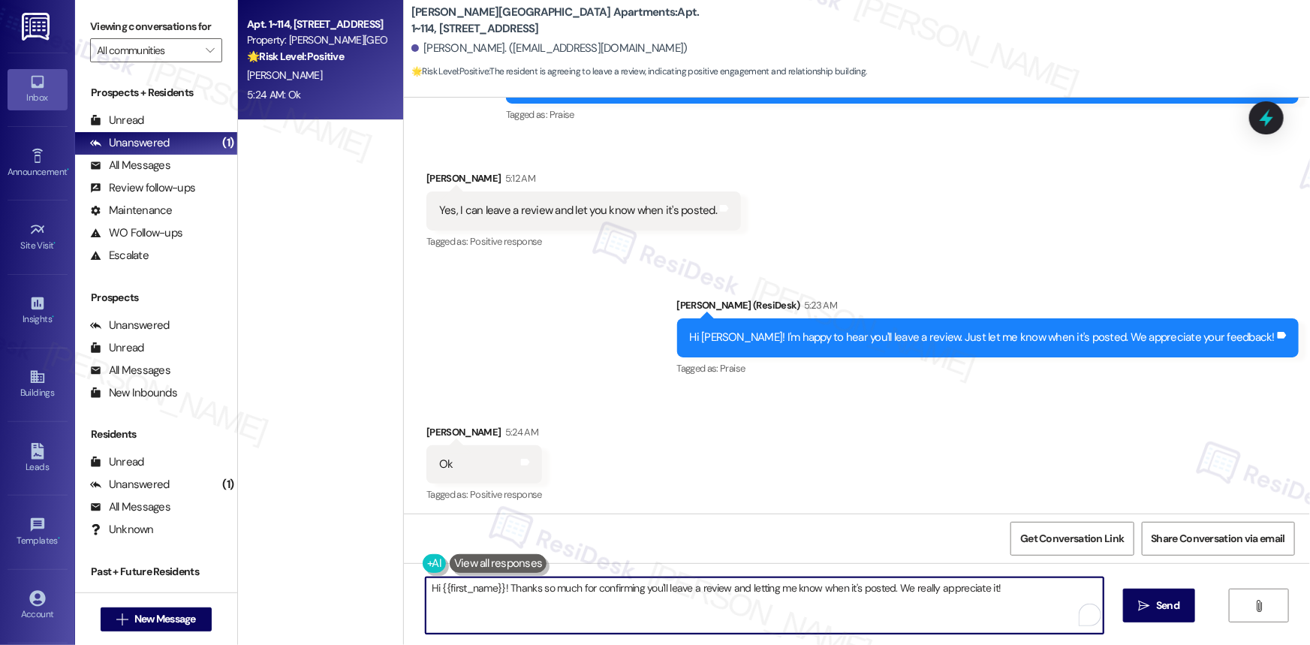
click at [1037, 585] on textarea "Hi {{first_name}}! Thanks so much for confirming you'll leave a review and lett…" at bounding box center [765, 605] width 678 height 56
click at [825, 586] on textarea "Thank you and have a great day! 😊" at bounding box center [765, 605] width 678 height 56
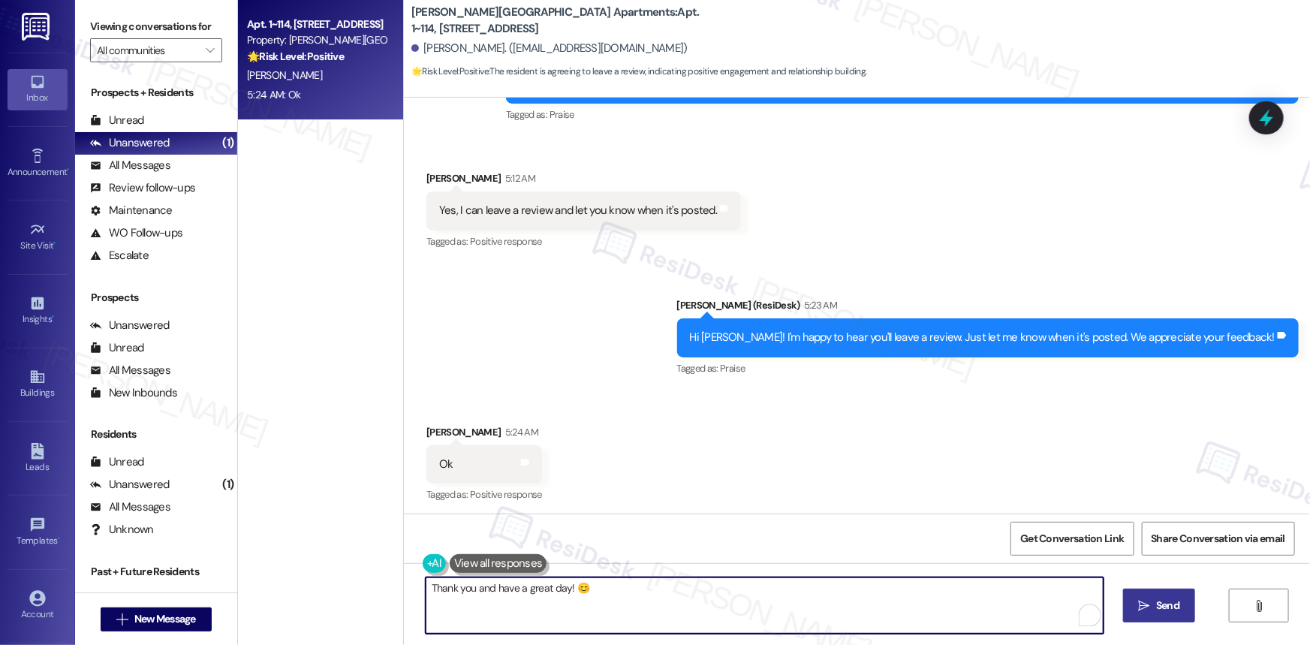
type textarea "Thank you and have a great day! 😊"
click at [1154, 602] on span "Send" at bounding box center [1167, 605] width 29 height 16
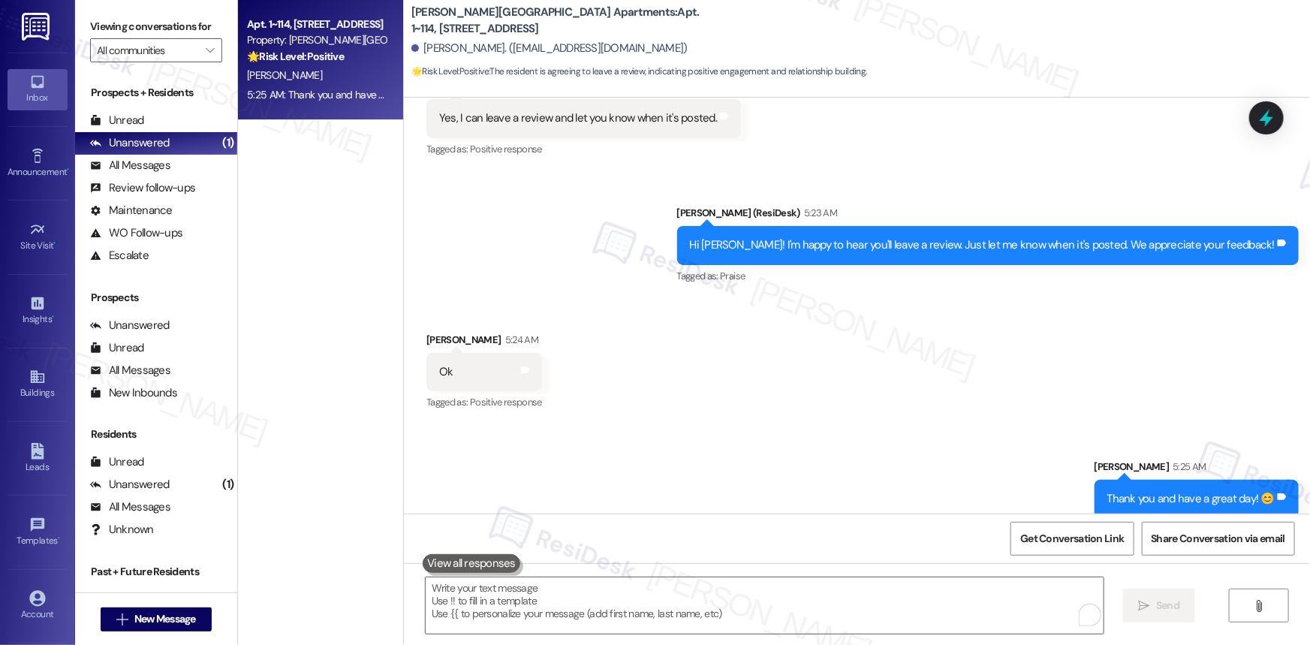
scroll to position [10700, 0]
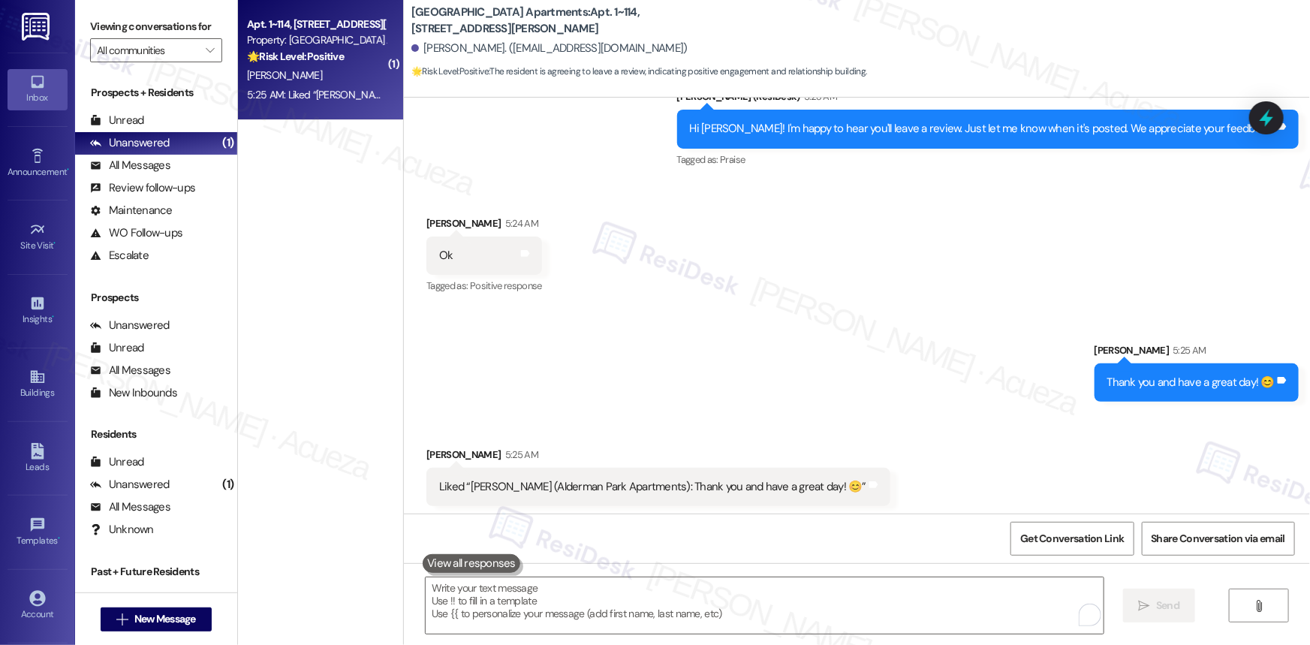
scroll to position [10805, 0]
